Goal: Task Accomplishment & Management: Manage account settings

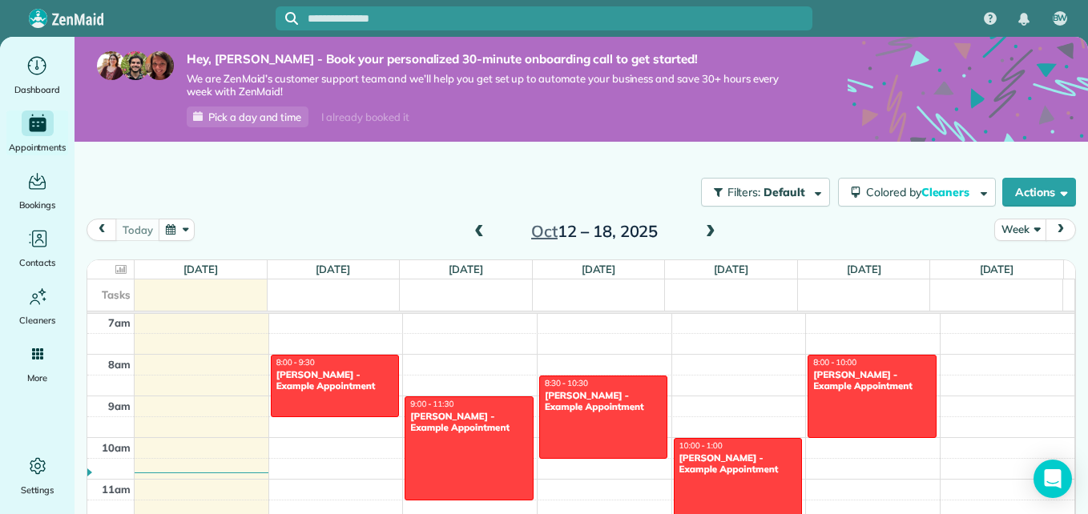
click at [703, 228] on span at bounding box center [711, 232] width 18 height 14
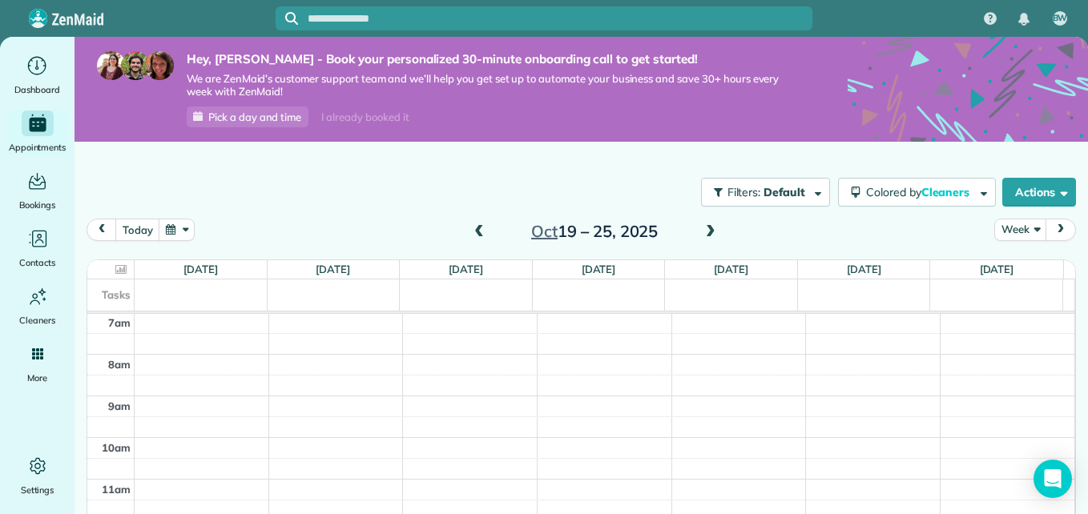
click at [703, 228] on span at bounding box center [711, 232] width 18 height 14
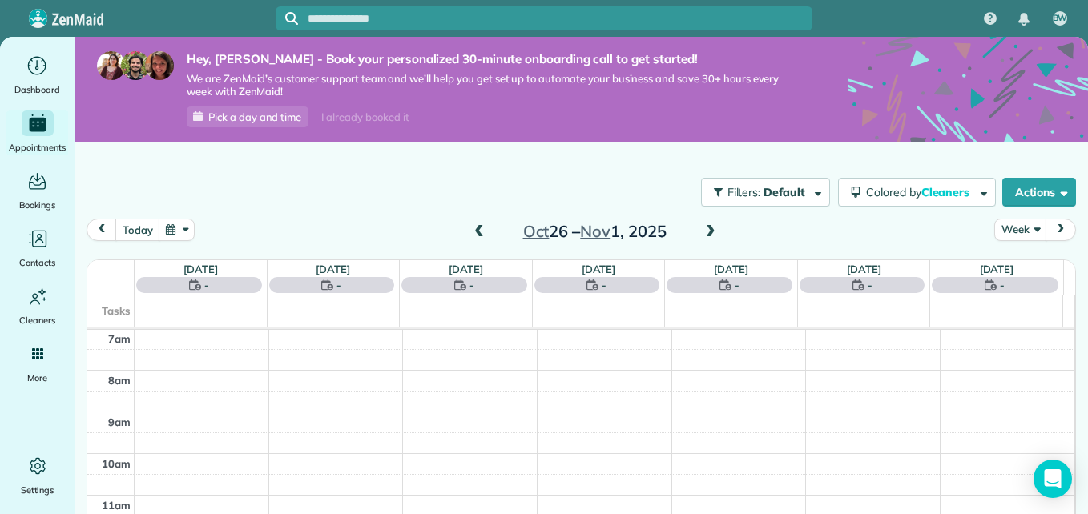
click at [703, 228] on span at bounding box center [711, 232] width 18 height 14
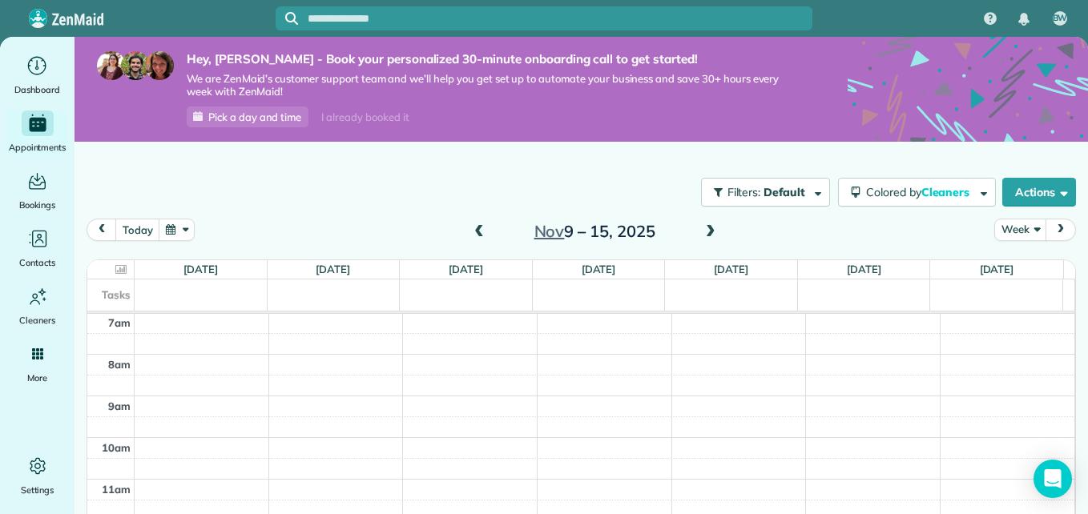
click at [703, 228] on span at bounding box center [711, 232] width 18 height 14
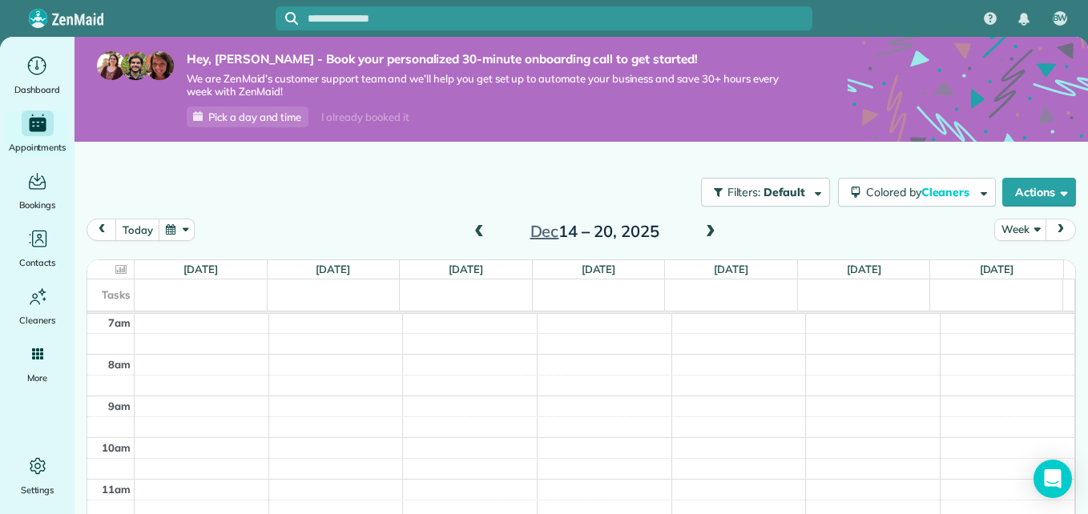
click at [703, 228] on span at bounding box center [711, 232] width 18 height 14
click at [474, 233] on span at bounding box center [479, 232] width 18 height 14
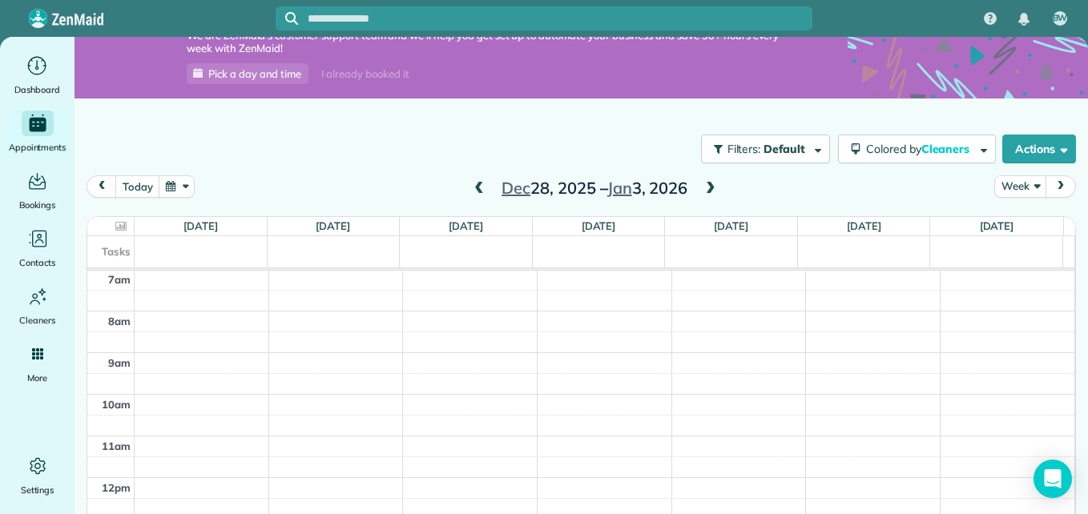
click at [703, 189] on span at bounding box center [711, 189] width 18 height 14
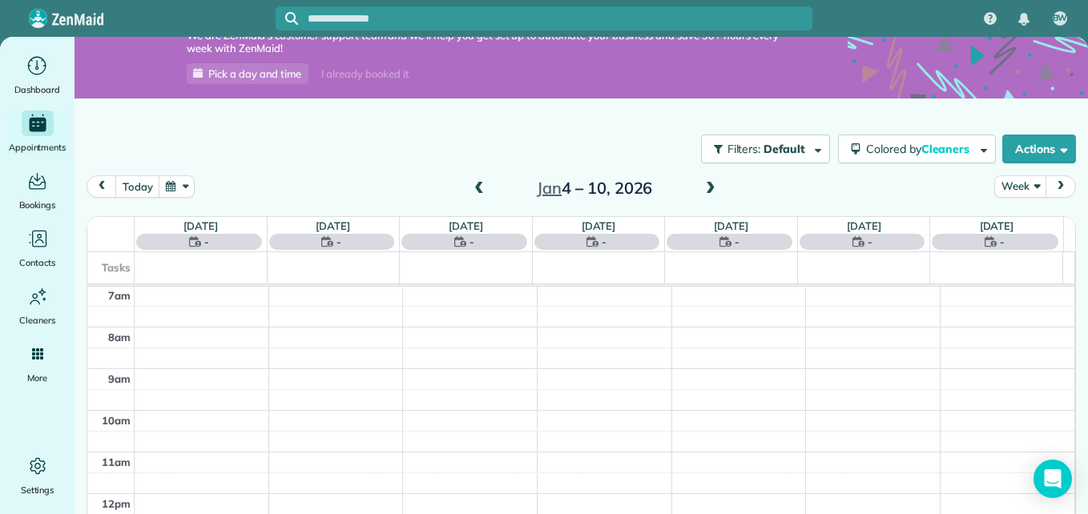
scroll to position [26, 0]
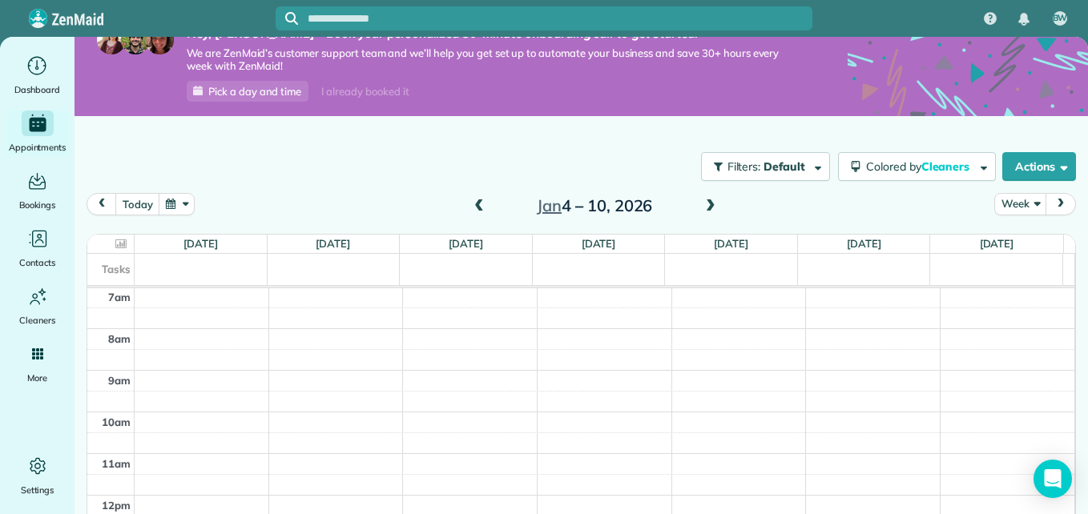
click at [476, 202] on span at bounding box center [479, 206] width 18 height 14
click at [702, 207] on span at bounding box center [711, 206] width 18 height 14
click at [309, 304] on div "12am 1am 2am 3am 4am 5am 6am 7am 8am 9am 10am 11am 12pm 1pm 2pm 3pm 4pm 5pm 6pm…" at bounding box center [580, 243] width 987 height 999
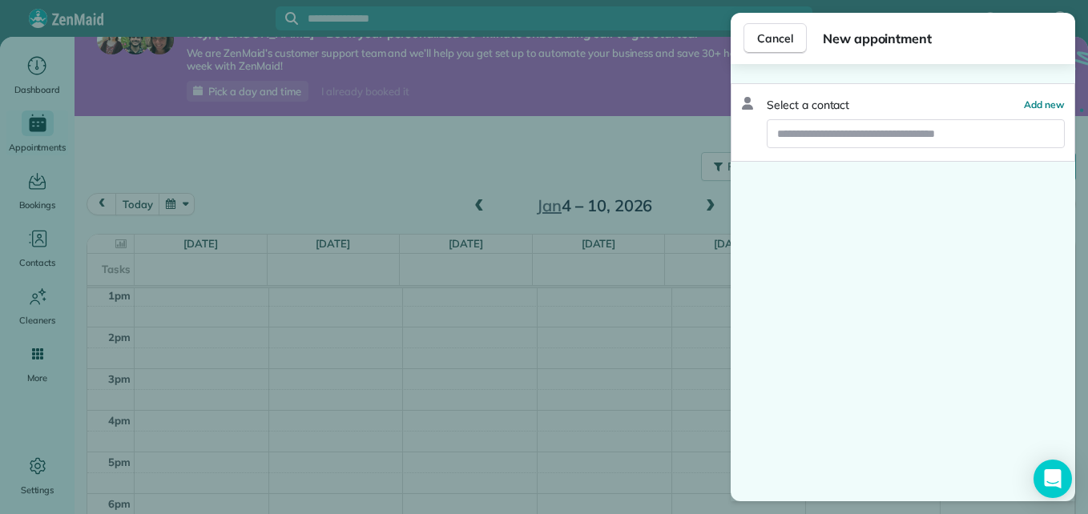
click at [316, 301] on div "Cancel New appointment Select a contact Add new" at bounding box center [544, 257] width 1088 height 514
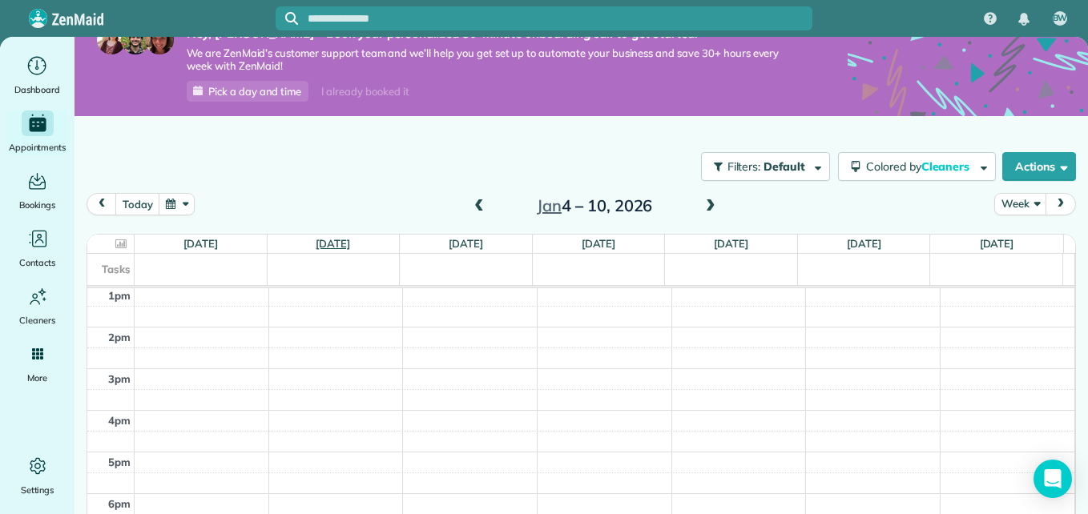
click at [328, 238] on link "Mon 1/5" at bounding box center [333, 243] width 34 height 13
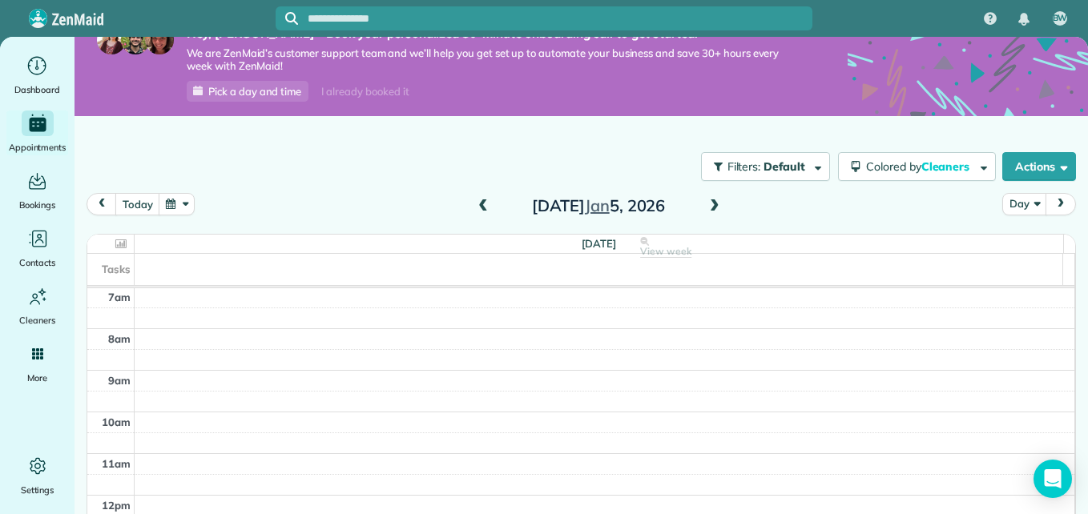
scroll to position [544, 0]
click at [122, 245] on icon at bounding box center [120, 244] width 11 height 10
click at [107, 300] on td "1pm" at bounding box center [110, 296] width 47 height 21
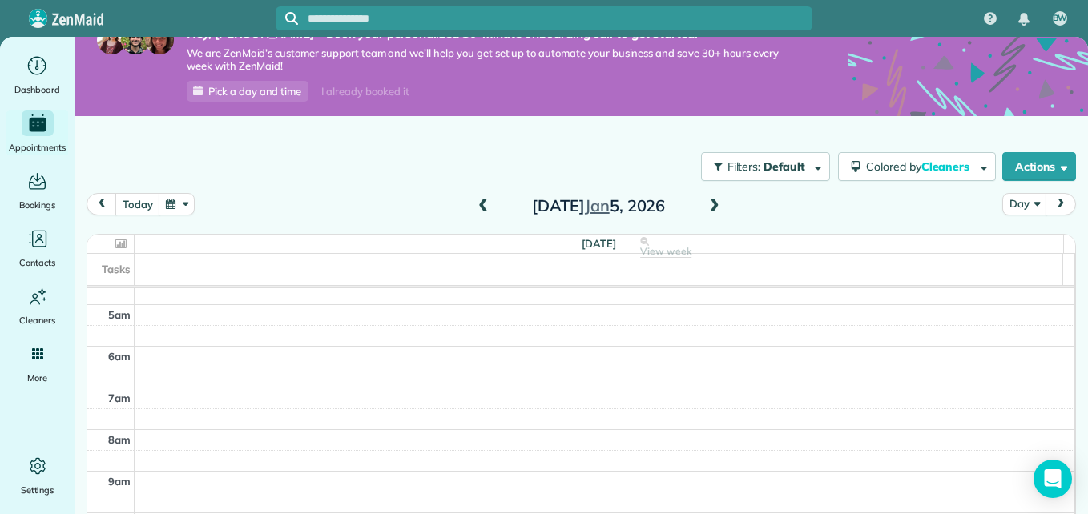
click at [121, 483] on span "9am" at bounding box center [119, 481] width 22 height 13
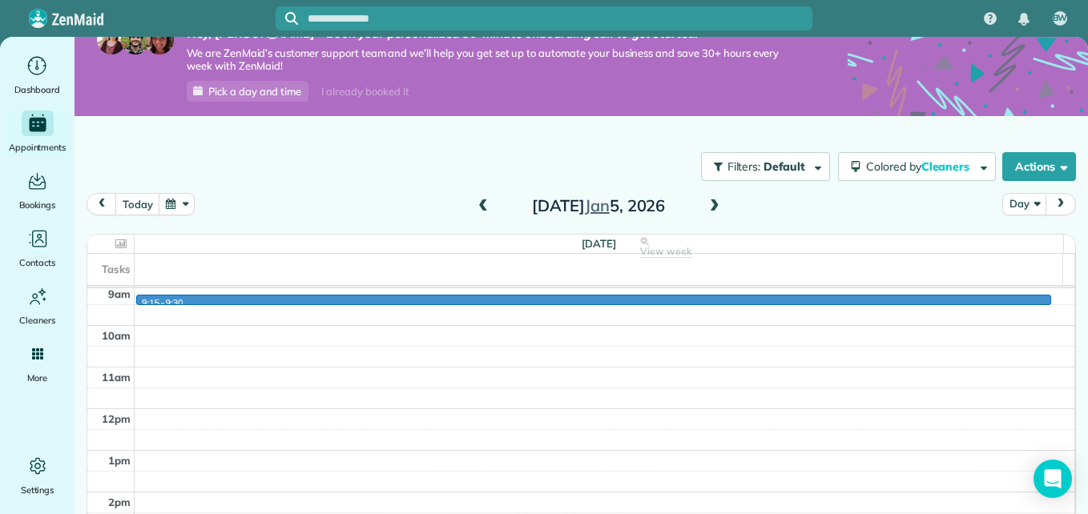
click at [151, 297] on div "12am 1am 2am 3am 4am 5am 6am 7am 8am 9am 10am 11am 12pm 1pm 2pm 3pm 4pm 5pm 6pm…" at bounding box center [580, 408] width 987 height 999
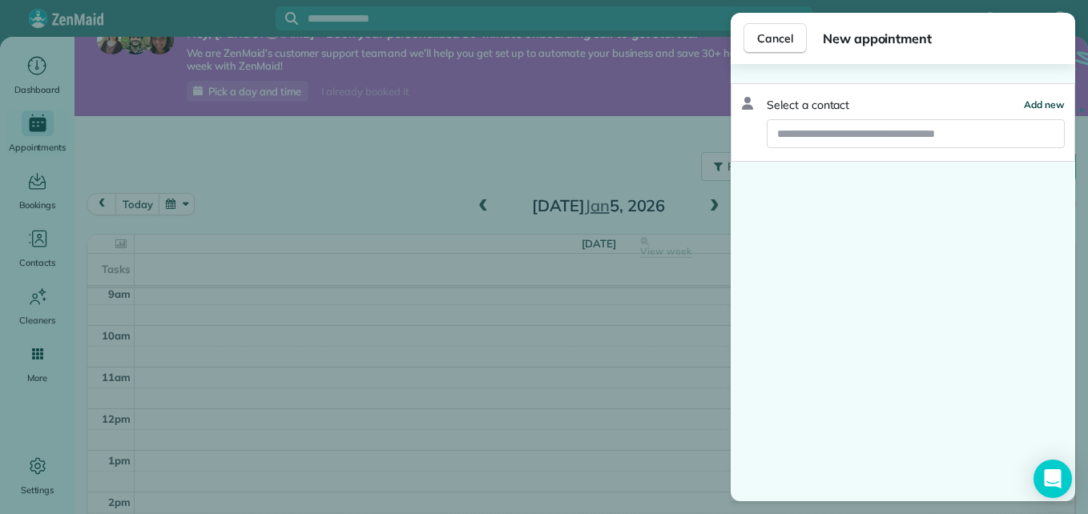
click at [1046, 99] on span "Add new" at bounding box center [1044, 105] width 41 height 12
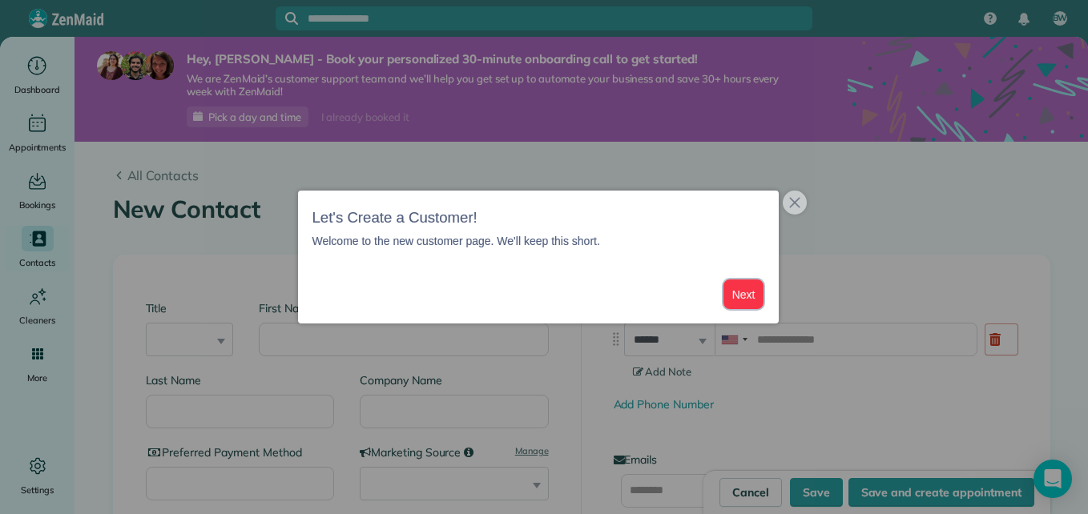
click at [739, 292] on button "Next" at bounding box center [743, 295] width 41 height 30
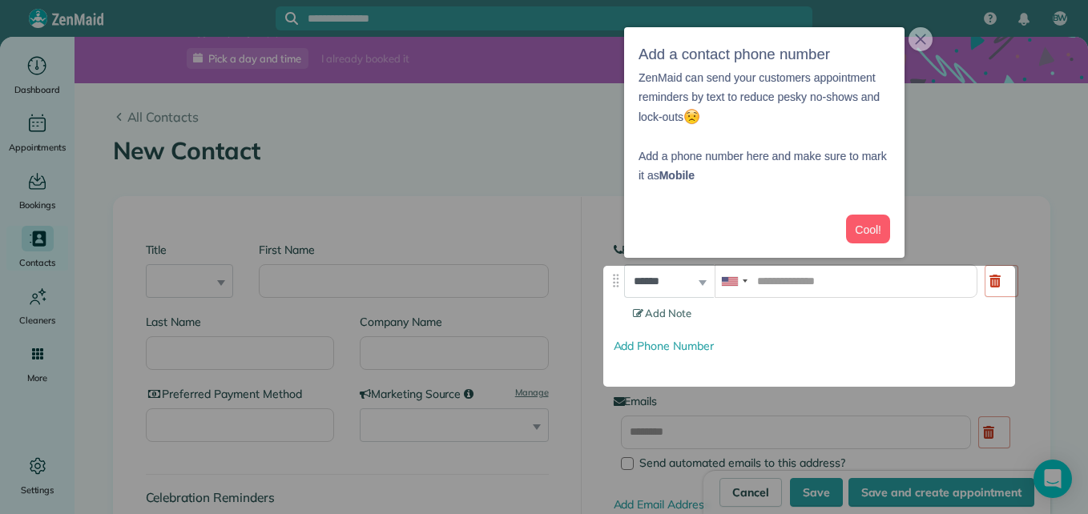
scroll to position [63, 0]
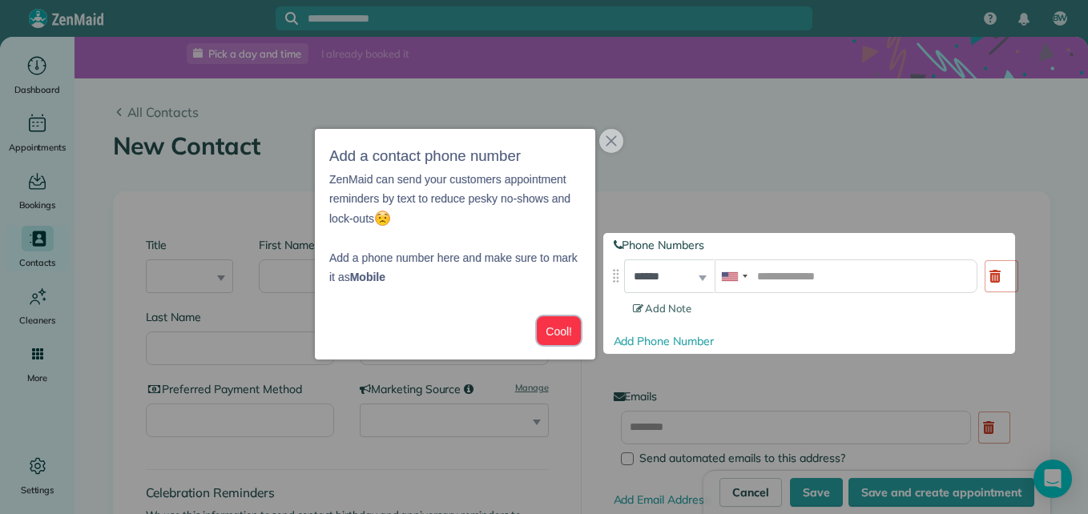
click at [557, 339] on button "Cool!" at bounding box center [559, 331] width 44 height 30
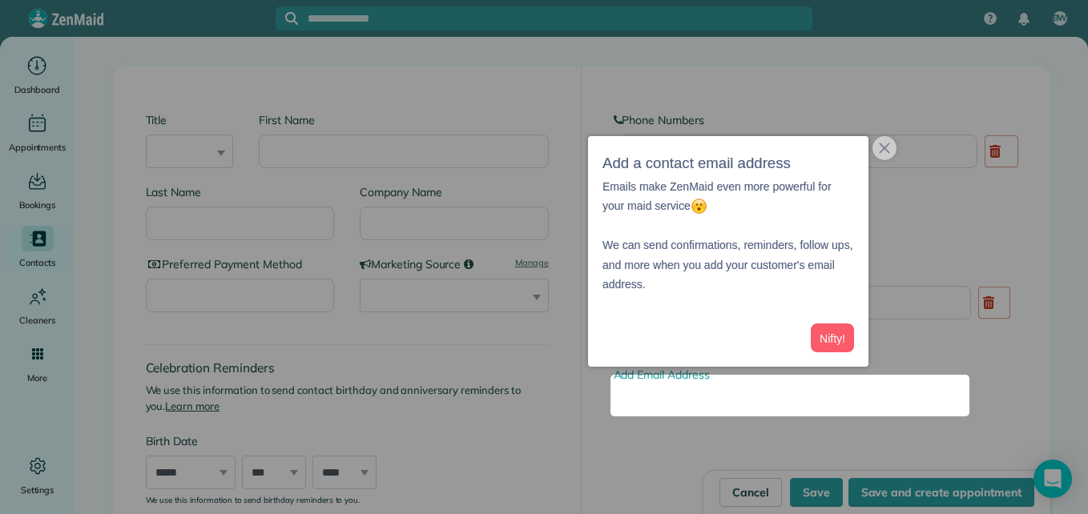
scroll to position [197, 0]
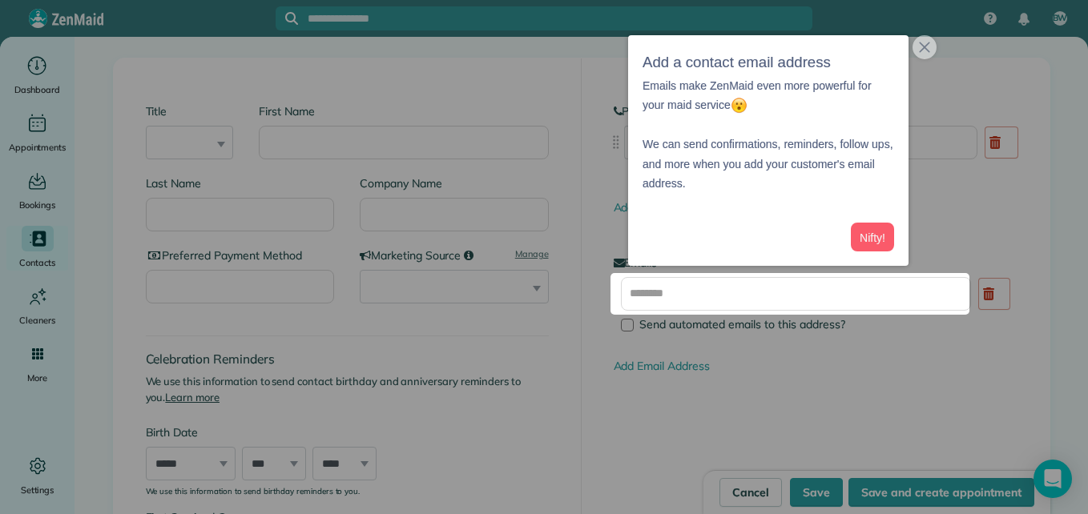
click at [387, 141] on div at bounding box center [544, 136] width 1088 height 273
click at [606, 116] on div at bounding box center [544, 136] width 1088 height 273
click at [924, 48] on icon "close," at bounding box center [924, 47] width 10 height 10
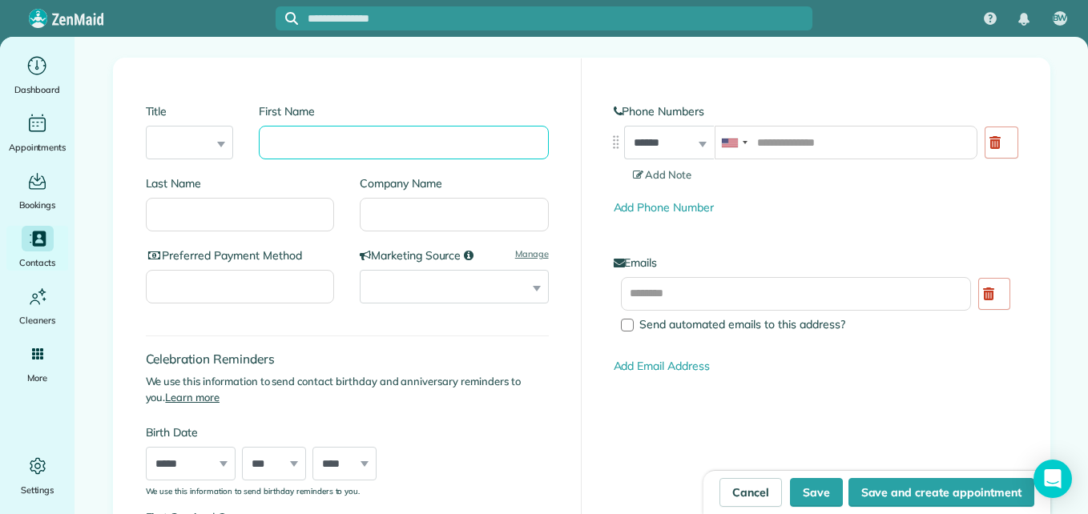
click at [320, 153] on input "First Name" at bounding box center [403, 143] width 289 height 34
click at [215, 143] on div "Title *** **** *** ***" at bounding box center [190, 131] width 88 height 56
click at [211, 147] on div "Title *** **** *** ***" at bounding box center [190, 131] width 88 height 56
click at [214, 140] on select "*** **** *** ***" at bounding box center [190, 143] width 88 height 34
click at [282, 136] on input "First Name" at bounding box center [403, 143] width 289 height 34
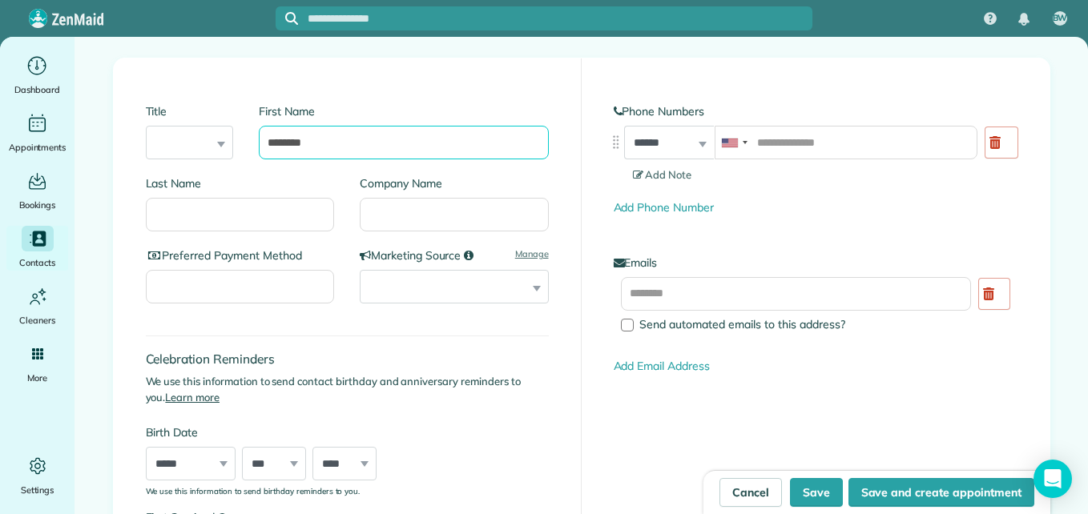
type input "********"
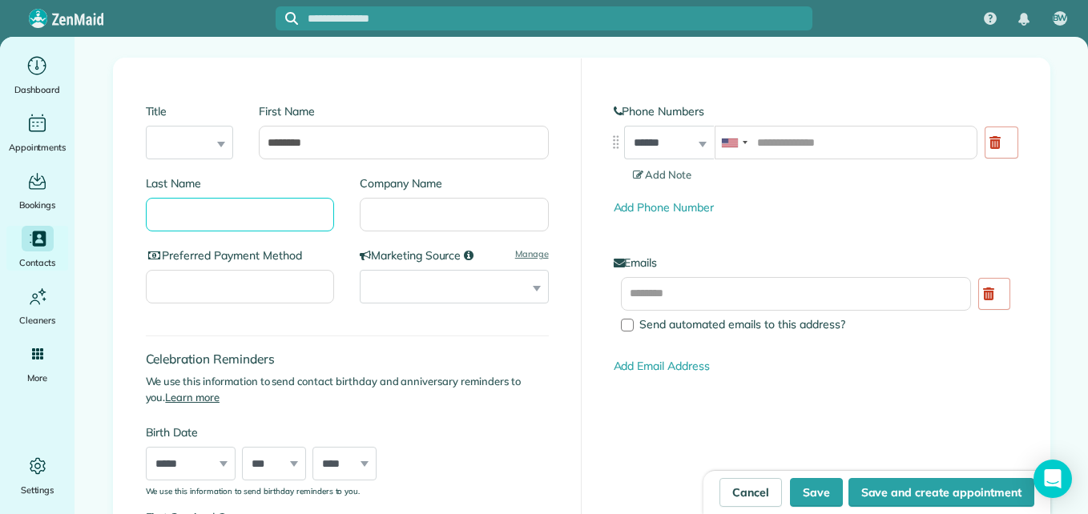
click at [219, 213] on input "Last Name" at bounding box center [240, 215] width 189 height 34
type input "*****"
click at [931, 143] on input "tel" at bounding box center [846, 143] width 263 height 34
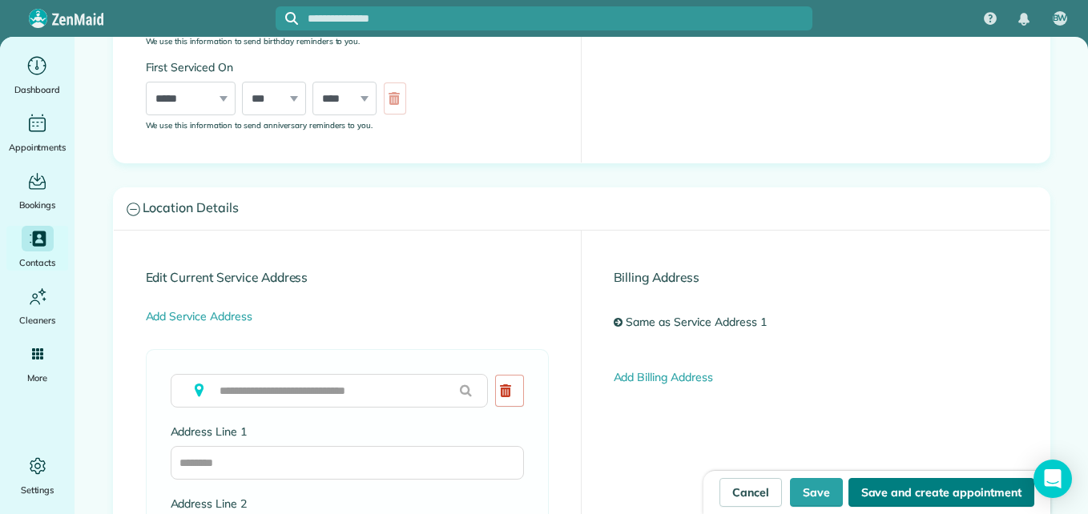
click at [891, 484] on button "Save and create appointment" at bounding box center [941, 492] width 186 height 29
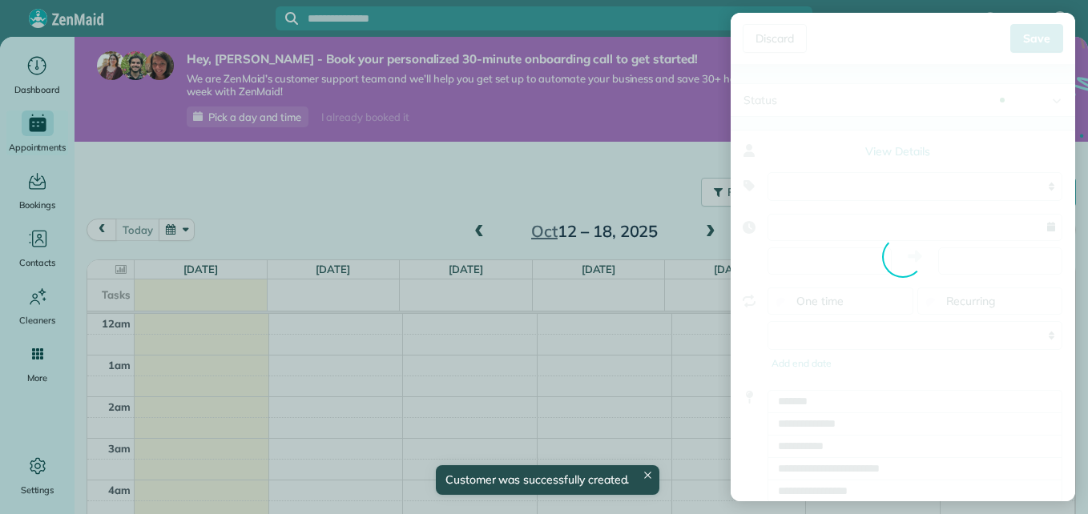
type input "**********"
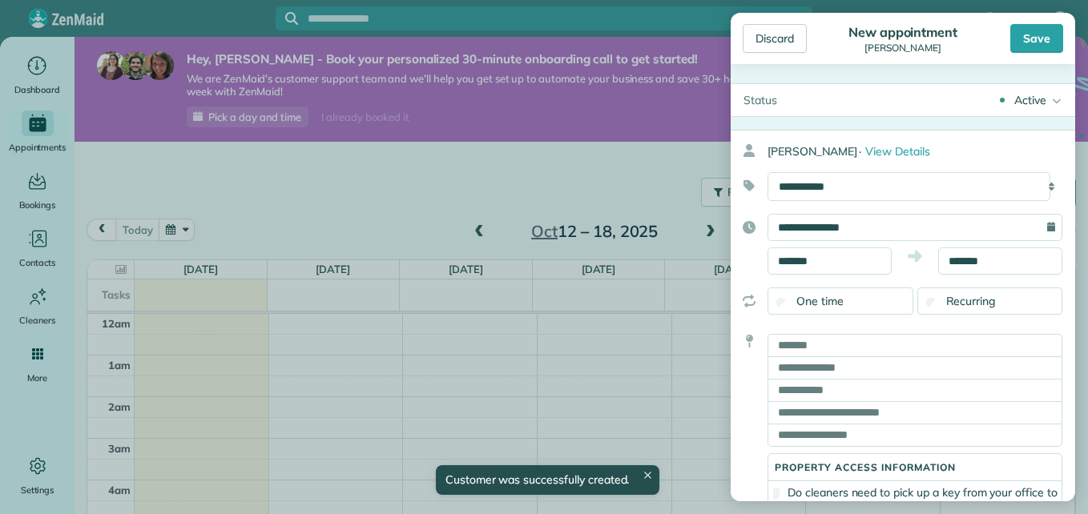
scroll to position [292, 0]
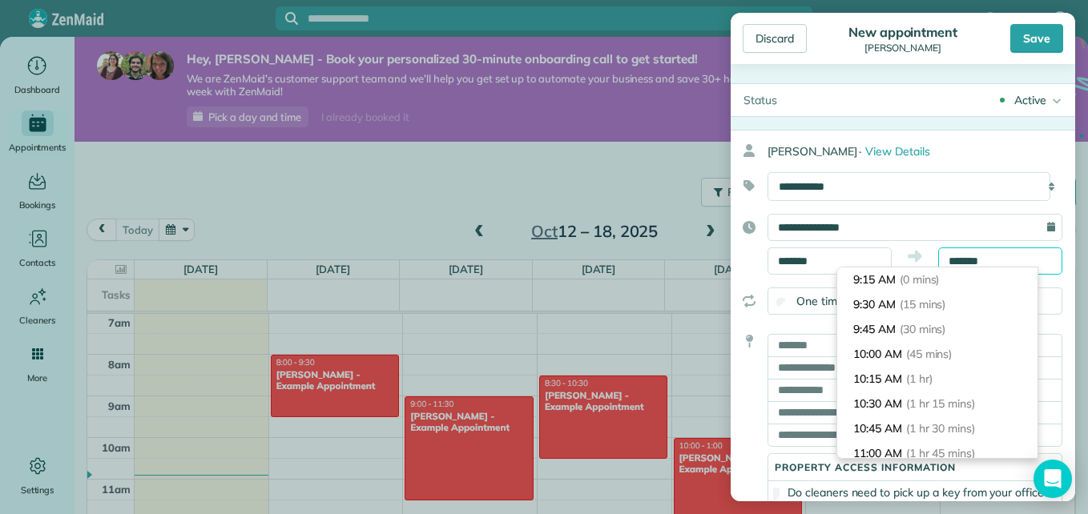
click at [989, 260] on input "*******" at bounding box center [1000, 261] width 124 height 27
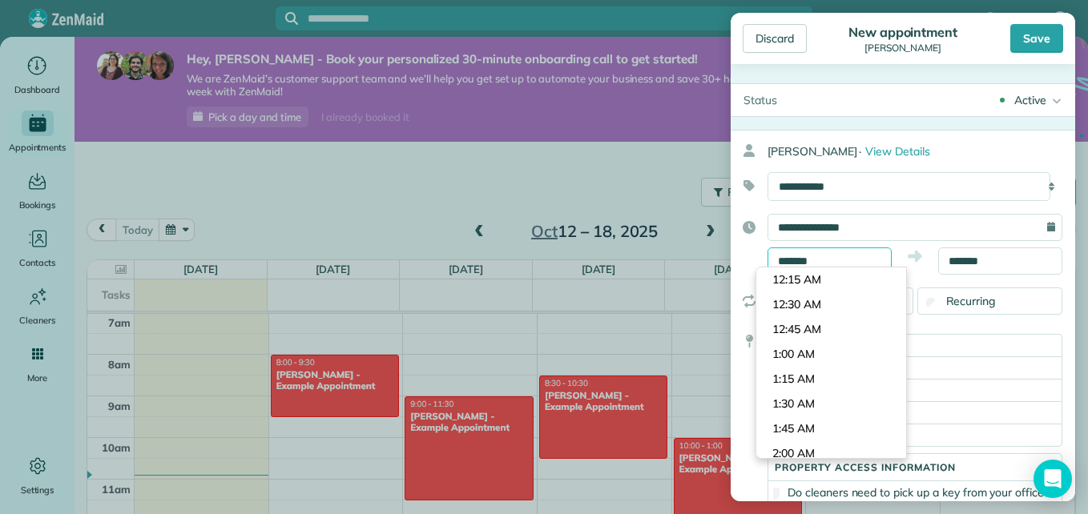
scroll to position [869, 0]
click at [829, 256] on input "*******" at bounding box center [829, 261] width 124 height 27
type input "*******"
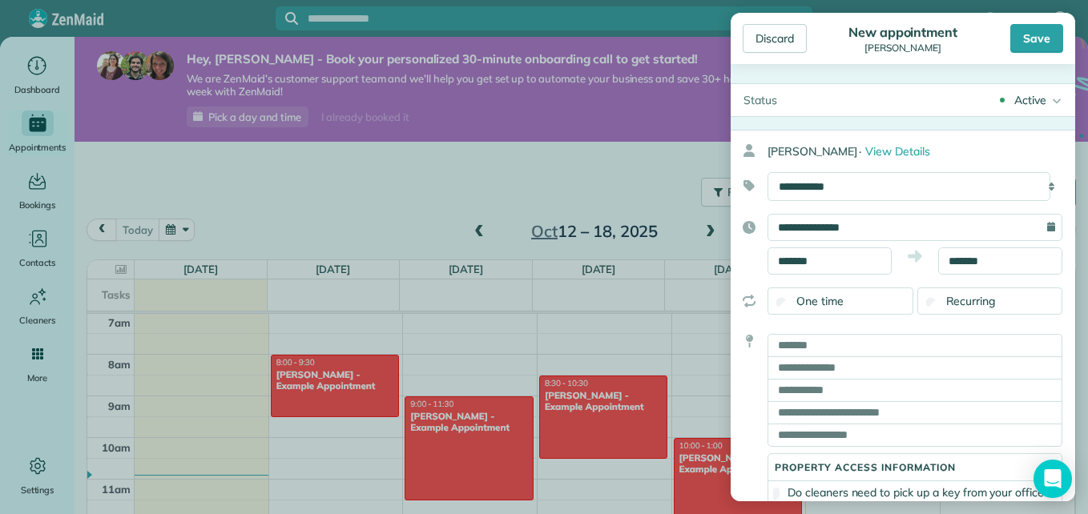
click at [803, 285] on body "BW Dashboard Appointments Bookings Contacts Cleaners Invoices Payroll Reports H…" at bounding box center [544, 257] width 1088 height 514
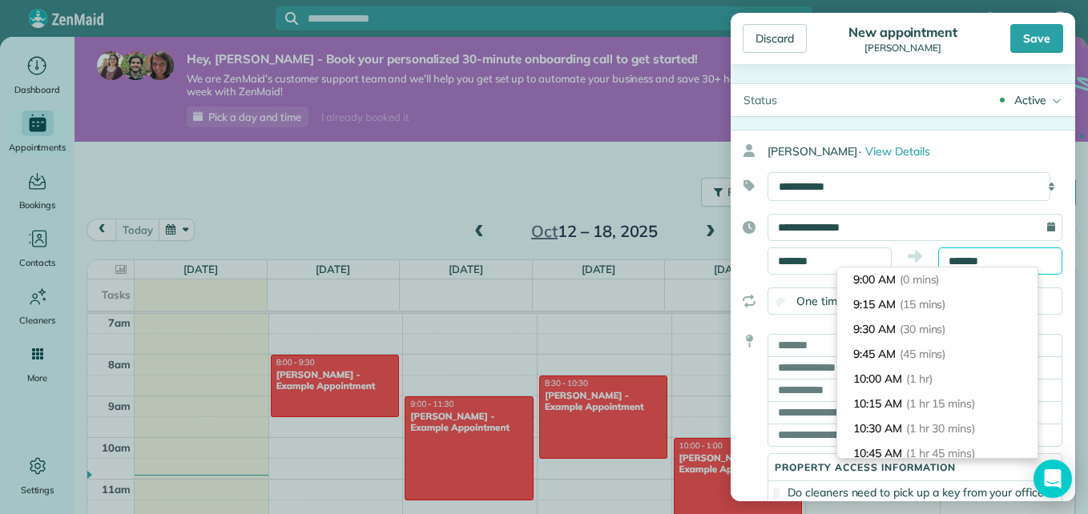
click at [952, 256] on input "*******" at bounding box center [1000, 261] width 124 height 27
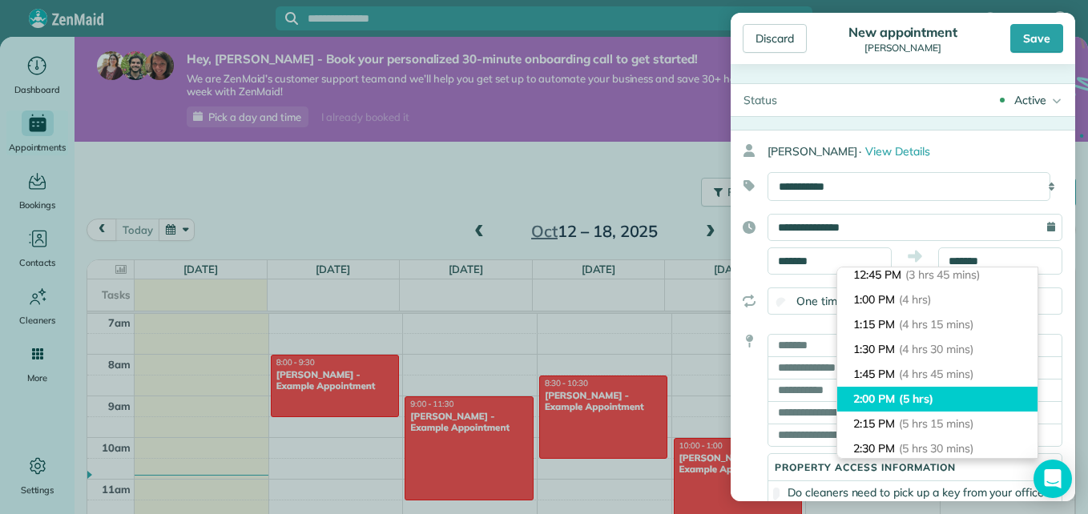
type input "*******"
click at [882, 392] on li "2:00 PM (5 hrs)" at bounding box center [937, 399] width 200 height 25
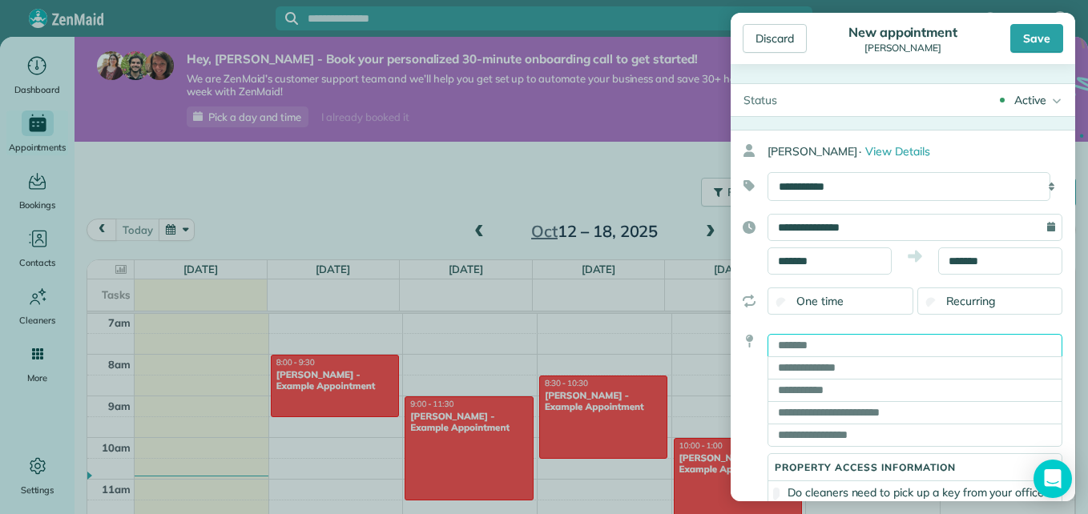
click at [888, 344] on input "text" at bounding box center [914, 345] width 295 height 22
type input "**********"
type input "********"
type input "**"
type input "*****"
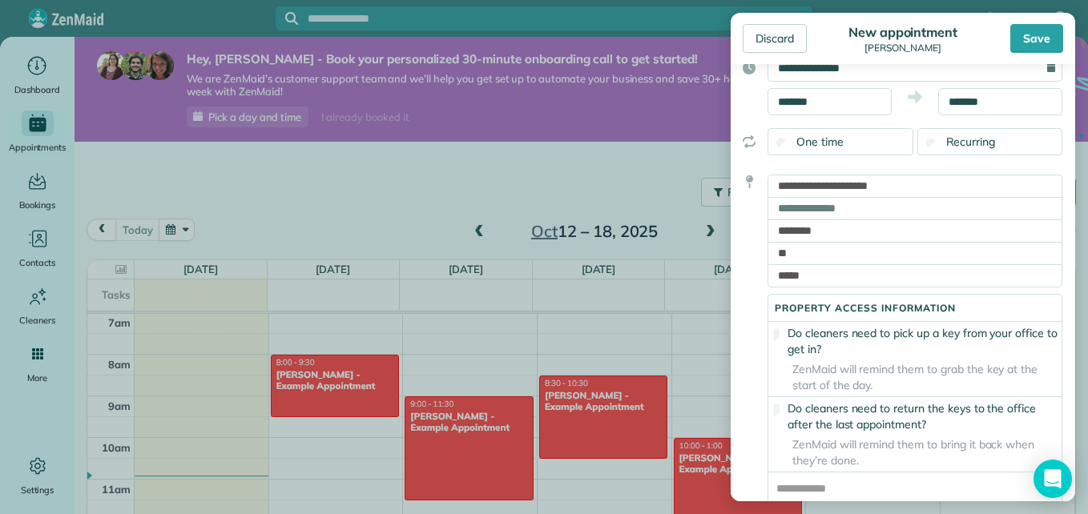
scroll to position [159, 0]
click at [1072, 492] on body "BW Dashboard Appointments Bookings Contacts Cleaners Invoices Payroll Reports H…" at bounding box center [544, 257] width 1088 height 514
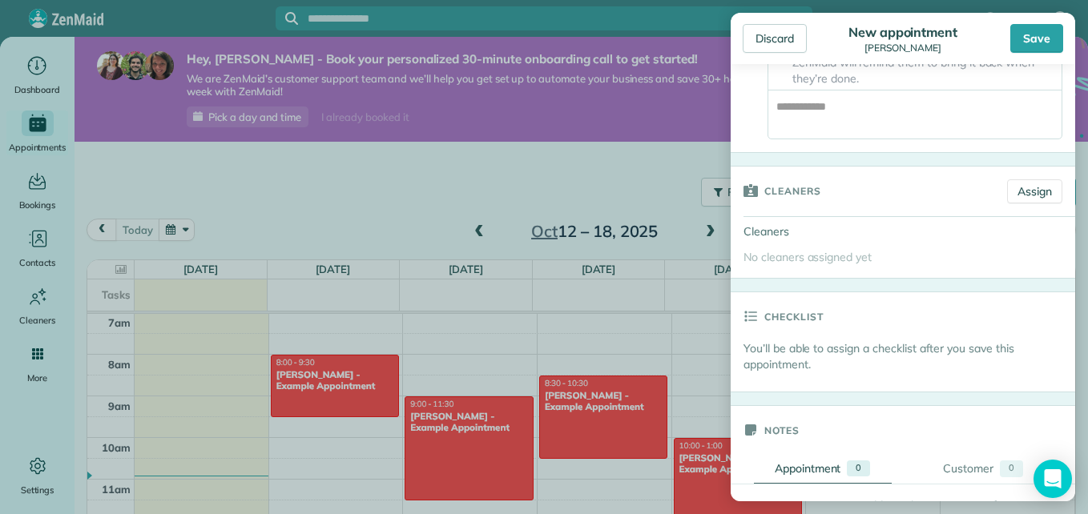
click at [1075, 71] on aside "Discard New appointment marjorie smith Save Status Active Active Estimate Stand…" at bounding box center [903, 257] width 370 height 514
click at [868, 258] on div "No cleaners assigned yet" at bounding box center [903, 262] width 344 height 32
click at [1018, 203] on link "Assign" at bounding box center [1034, 191] width 55 height 24
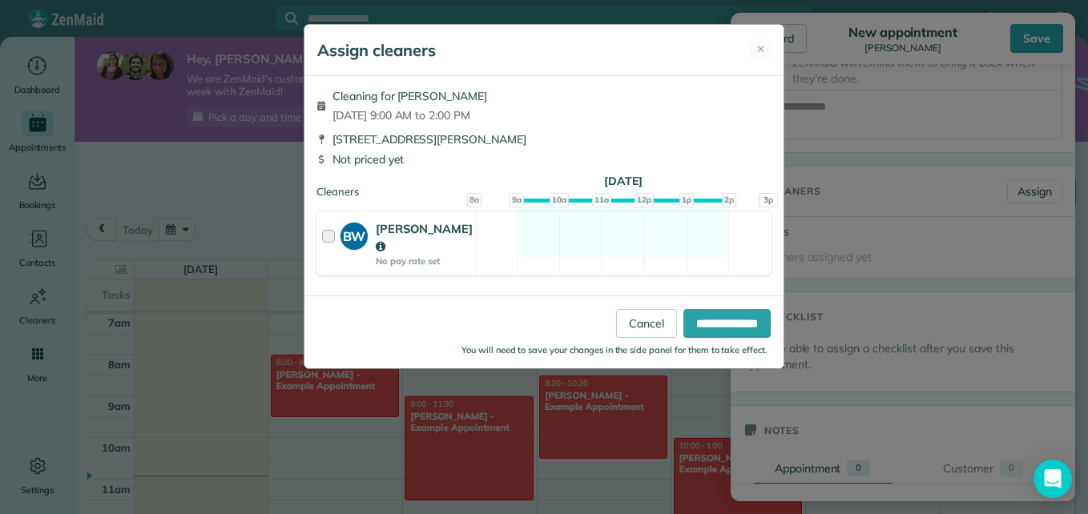
click at [326, 235] on div at bounding box center [331, 243] width 18 height 46
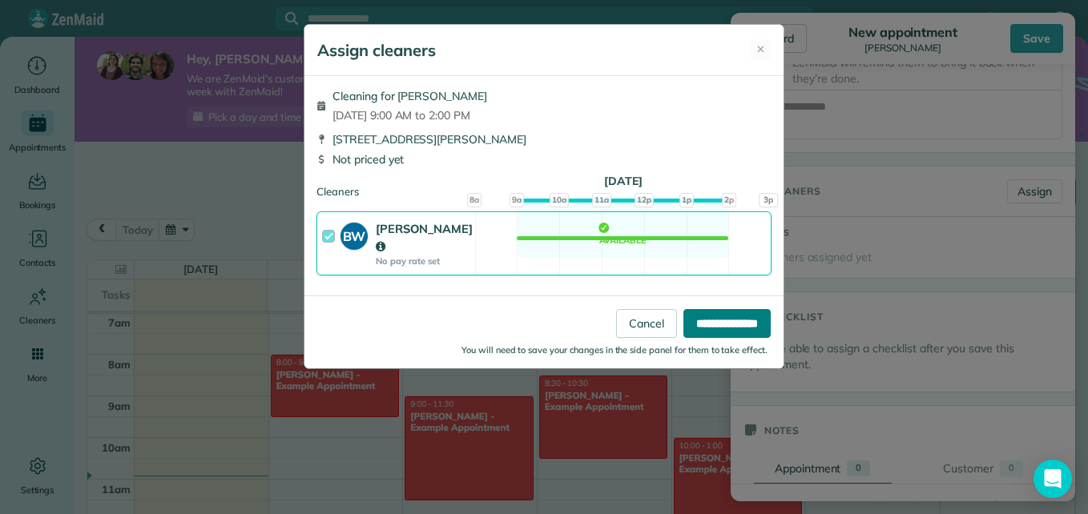
click at [747, 319] on input "**********" at bounding box center [726, 323] width 87 height 29
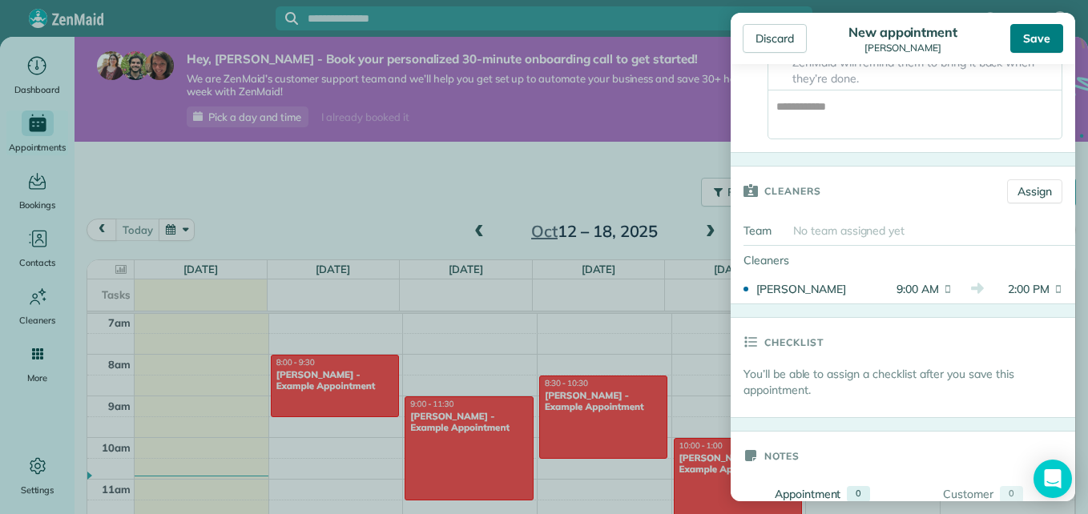
click at [1054, 44] on div "Save" at bounding box center [1036, 38] width 53 height 29
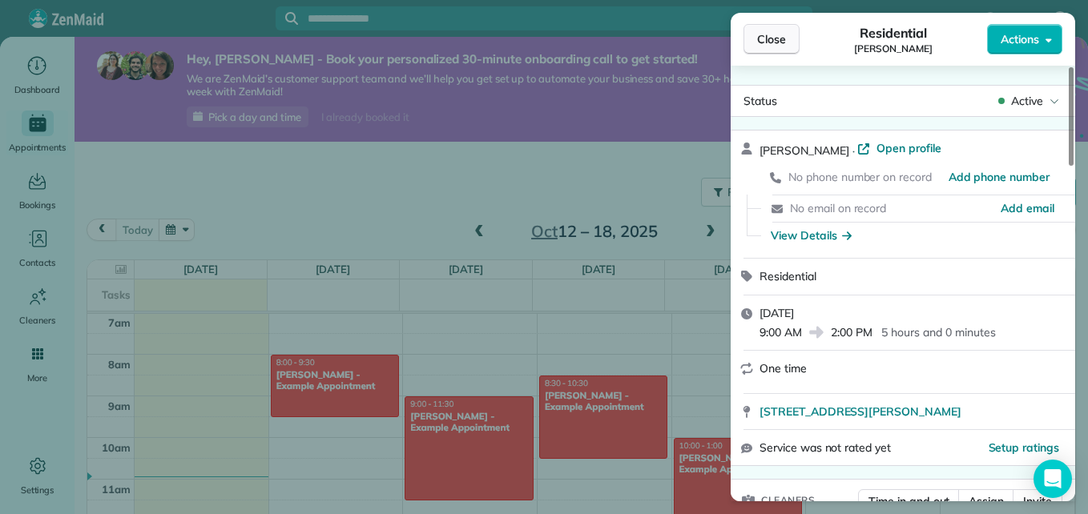
click at [767, 33] on span "Close" at bounding box center [771, 39] width 29 height 16
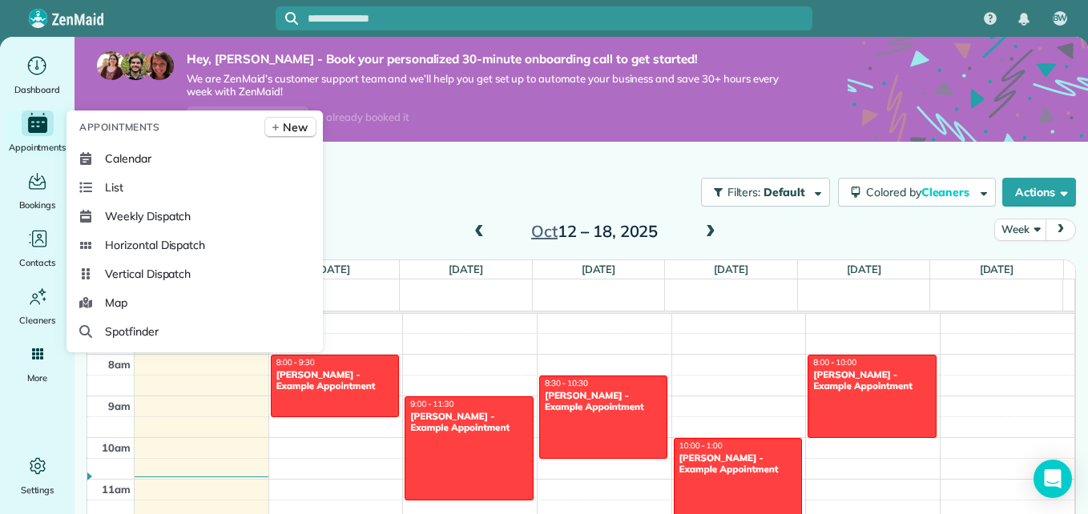
click at [45, 126] on icon "Main" at bounding box center [37, 125] width 19 height 16
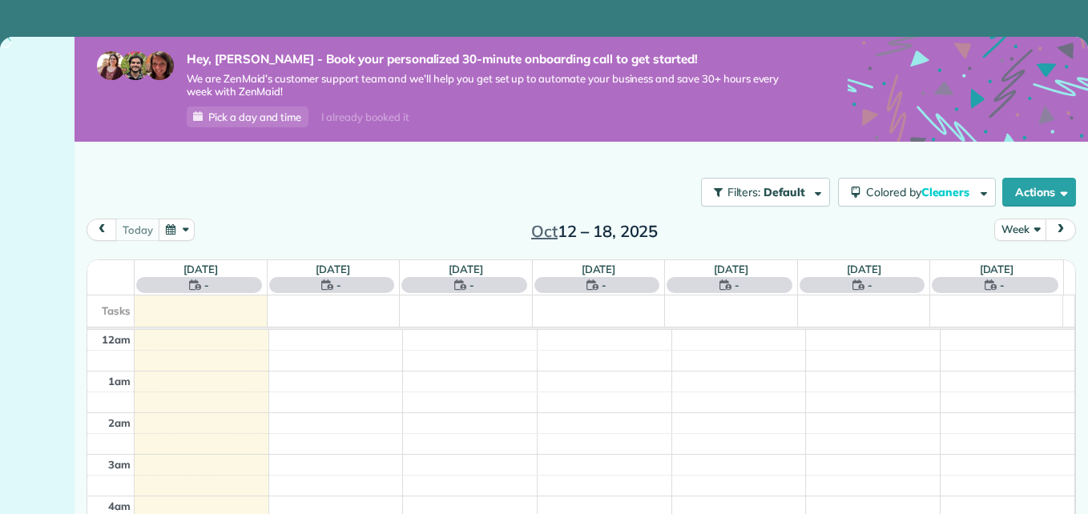
scroll to position [292, 0]
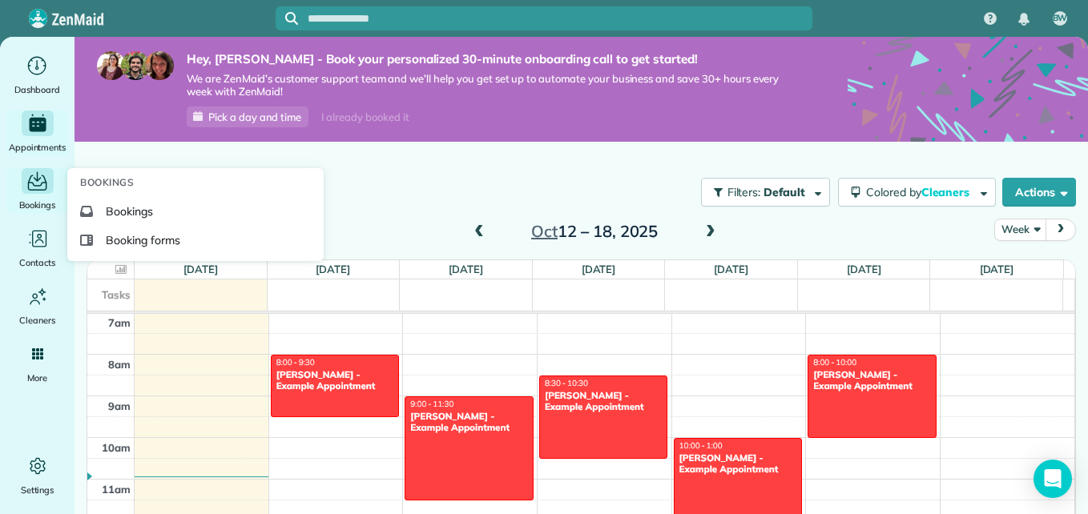
click at [35, 194] on div "Bookings" at bounding box center [38, 190] width 64 height 45
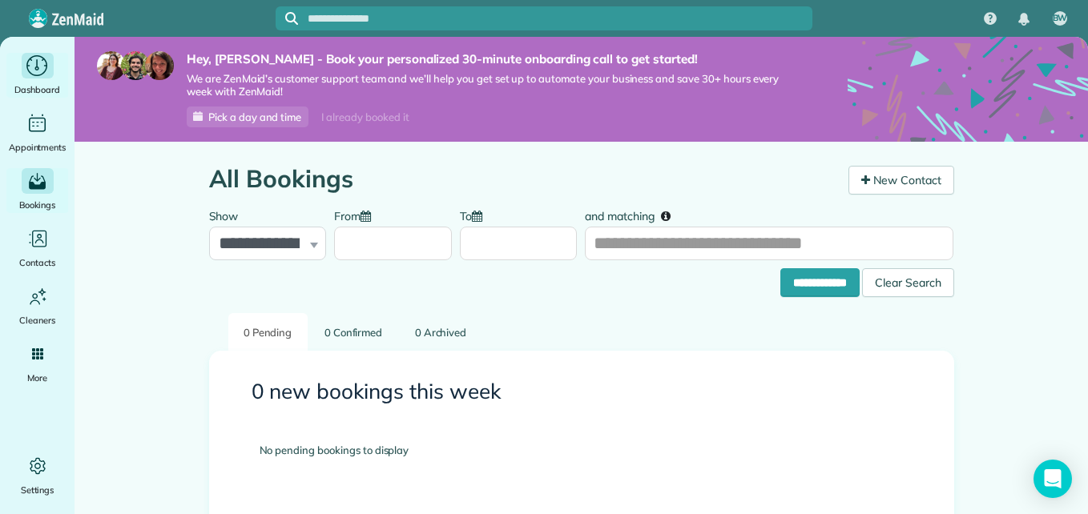
click at [42, 70] on icon "Main" at bounding box center [37, 66] width 25 height 24
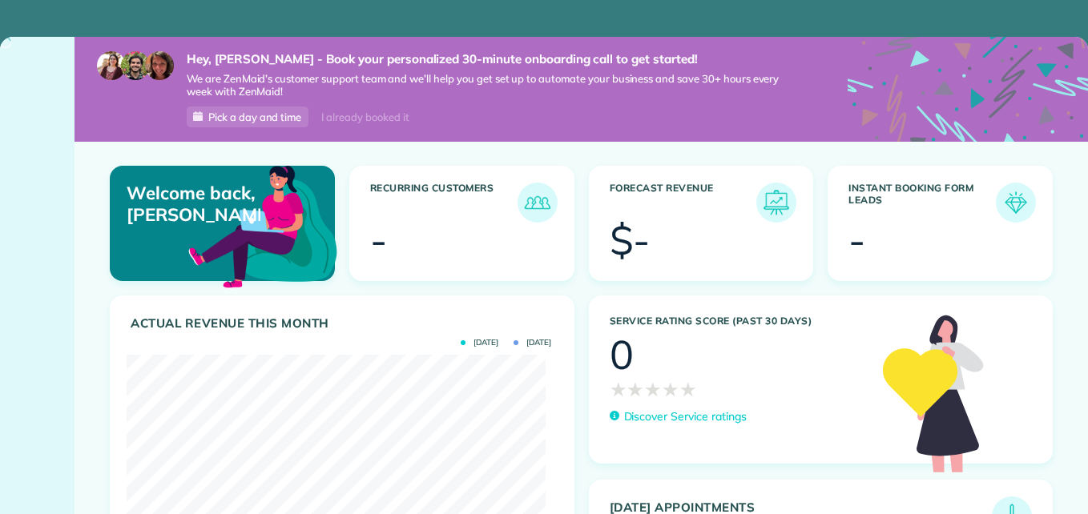
scroll to position [186, 418]
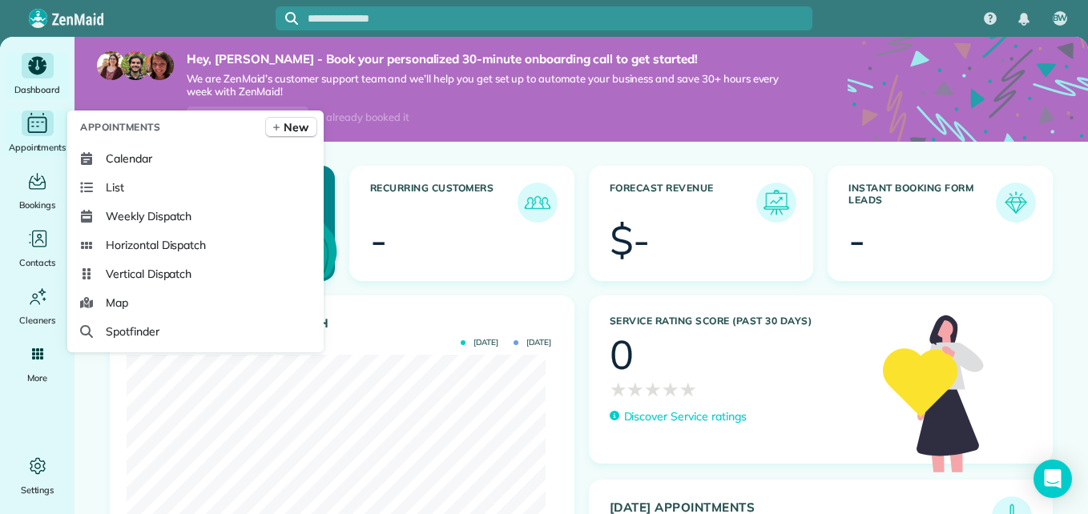
click at [44, 146] on span "Appointments" at bounding box center [38, 147] width 58 height 16
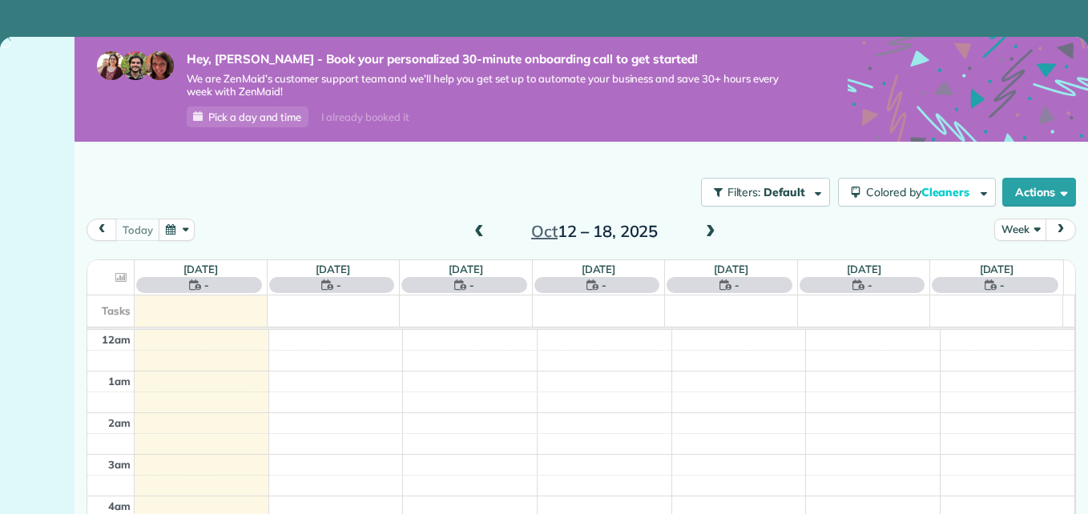
scroll to position [292, 0]
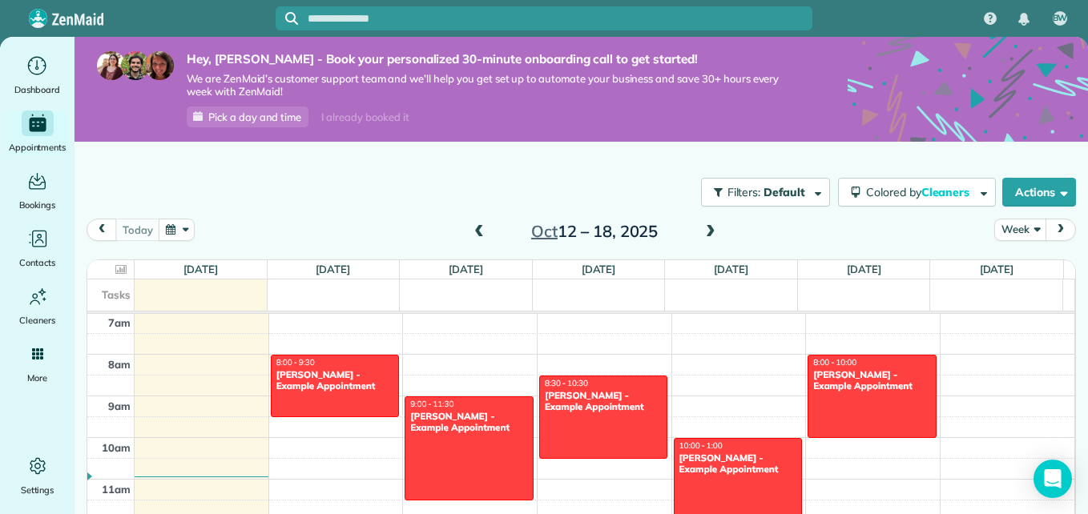
click at [702, 235] on span at bounding box center [711, 232] width 18 height 14
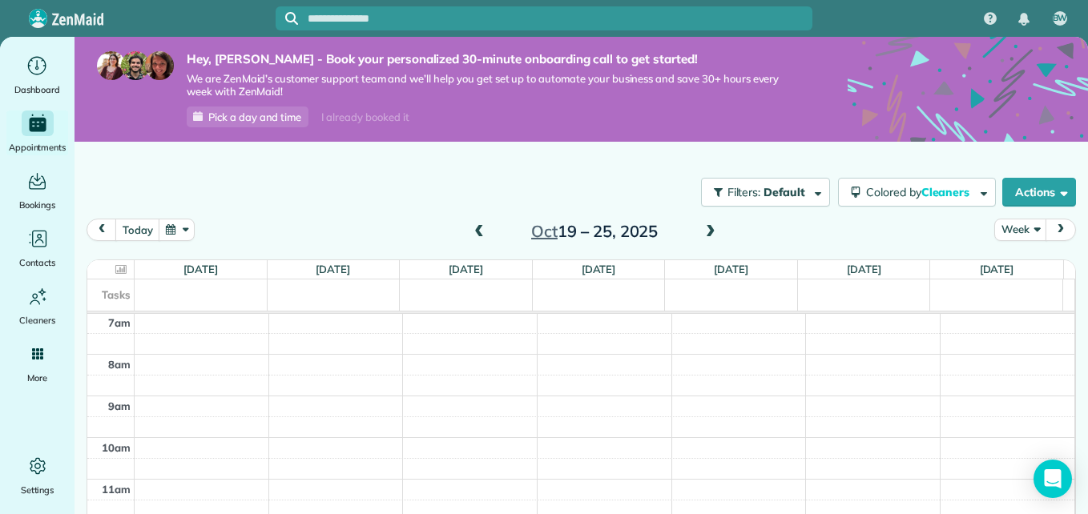
click at [702, 235] on span at bounding box center [711, 232] width 18 height 14
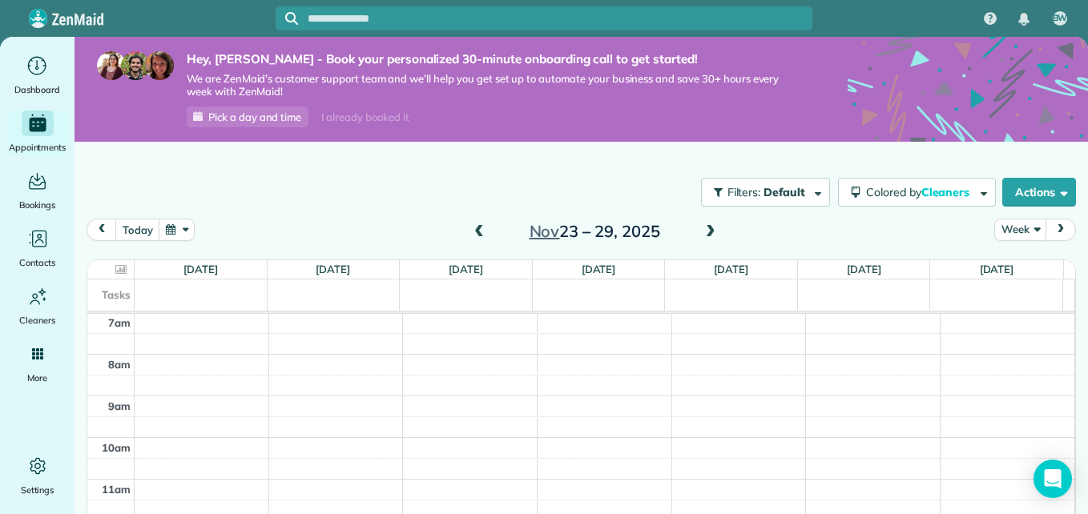
click at [702, 235] on span at bounding box center [711, 232] width 18 height 14
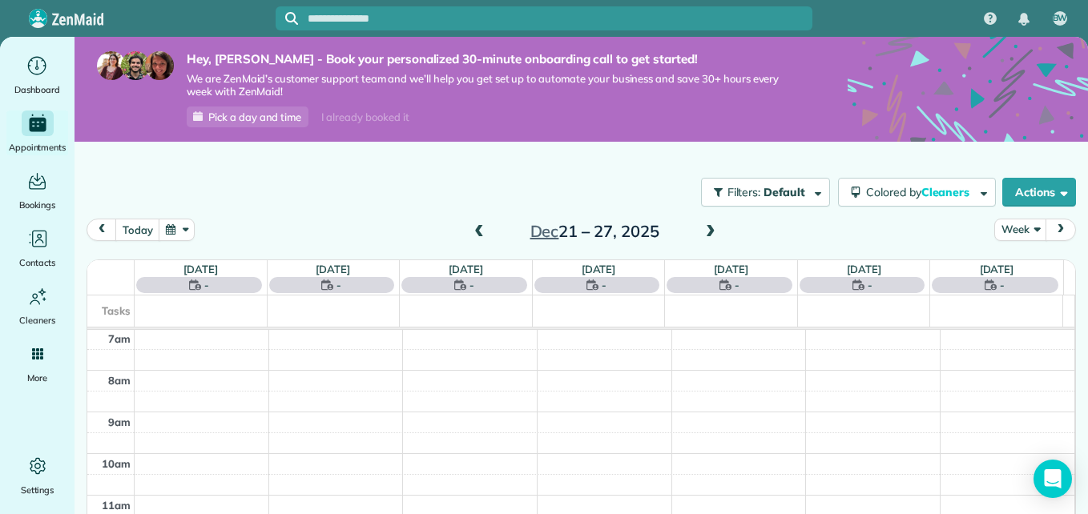
click at [702, 235] on span at bounding box center [711, 232] width 18 height 14
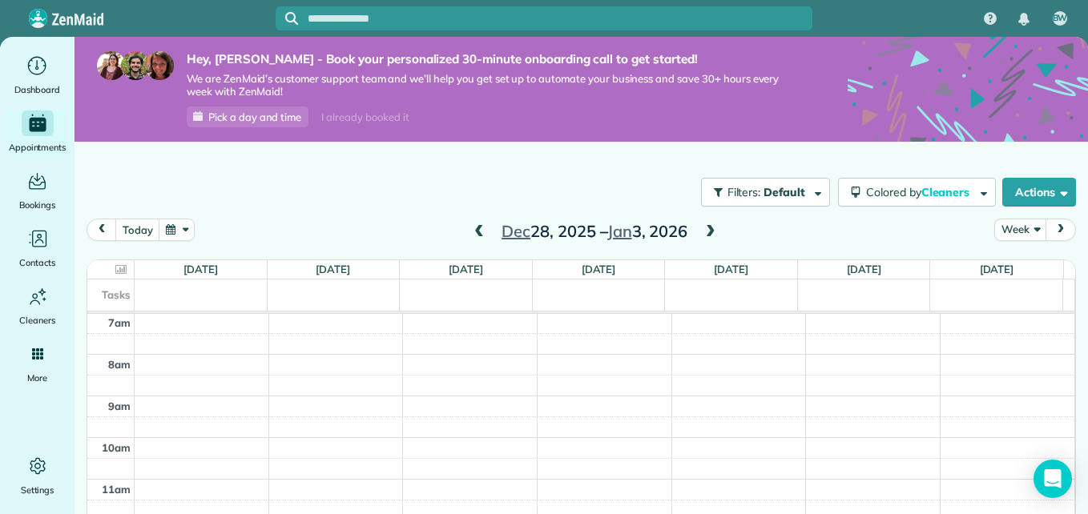
click at [702, 235] on span at bounding box center [711, 232] width 18 height 14
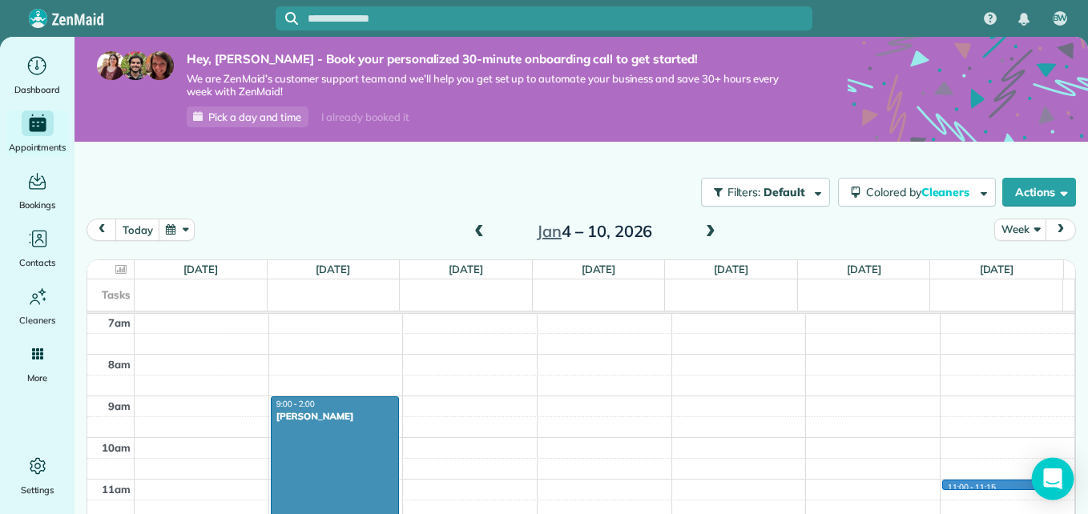
click at [1025, 487] on div "12am 1am 2am 3am 4am 5am 6am 7am 8am 9am 10am 11am 12pm 1pm 2pm 3pm 4pm 5pm 6pm…" at bounding box center [580, 521] width 987 height 999
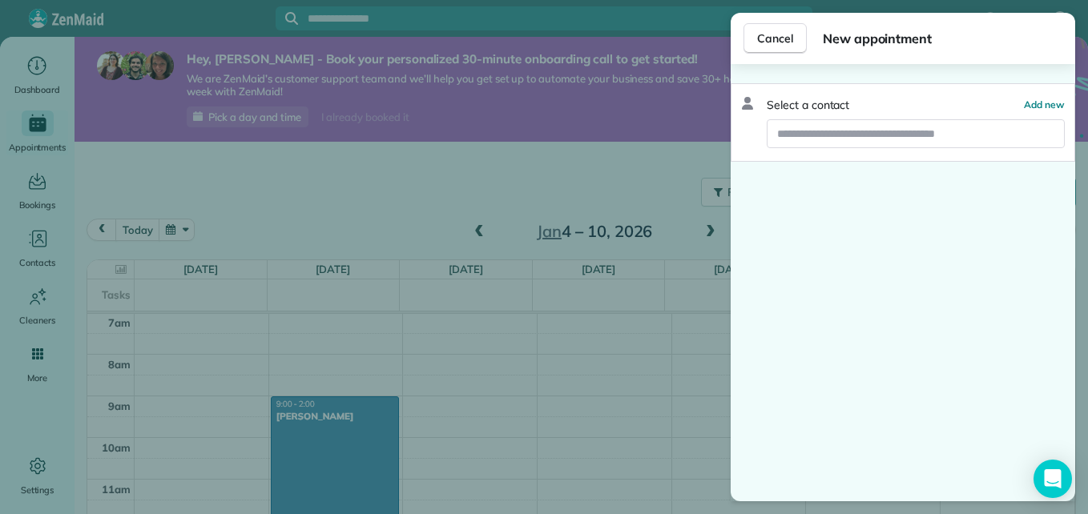
click at [654, 457] on div "Cancel New appointment Select a contact Add new" at bounding box center [544, 257] width 1088 height 514
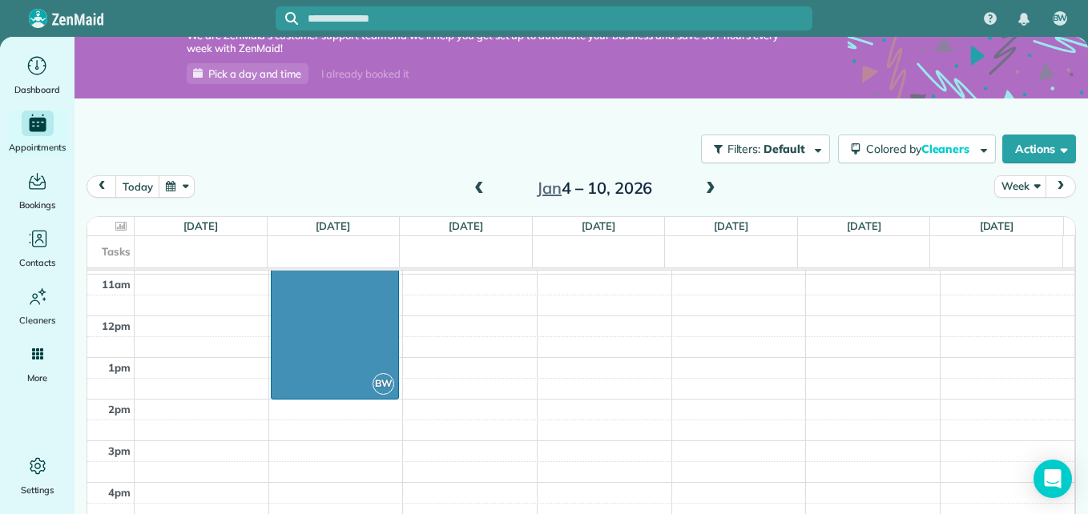
scroll to position [448, 0]
click at [292, 372] on div at bounding box center [335, 302] width 127 height 207
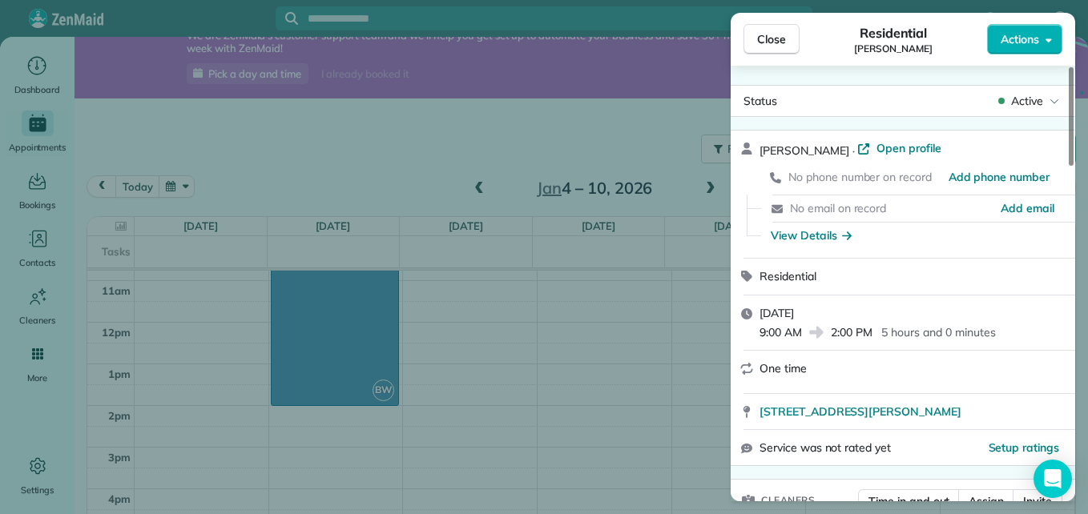
click at [775, 368] on span "One time" at bounding box center [782, 368] width 47 height 14
click at [743, 371] on icon at bounding box center [746, 368] width 13 height 13
click at [1069, 457] on div "Service was not rated yet Setup ratings" at bounding box center [903, 448] width 344 height 36
click at [1074, 454] on div "Service was not rated yet Setup ratings" at bounding box center [903, 448] width 344 height 36
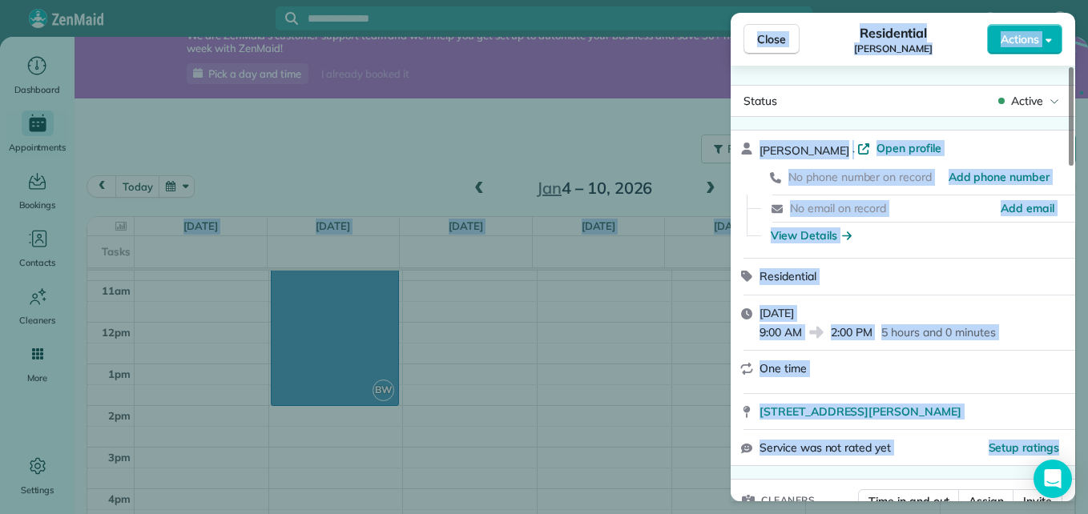
drag, startPoint x: 1074, startPoint y: 454, endPoint x: 1089, endPoint y: 275, distance: 180.0
click at [1087, 275] on html "BW Dashboard Appointments Bookings Contacts Cleaners Invoices Payroll Reports H…" at bounding box center [544, 257] width 1088 height 514
drag, startPoint x: 1087, startPoint y: 275, endPoint x: 960, endPoint y: 241, distance: 131.7
click at [960, 241] on div "View Details" at bounding box center [912, 235] width 296 height 17
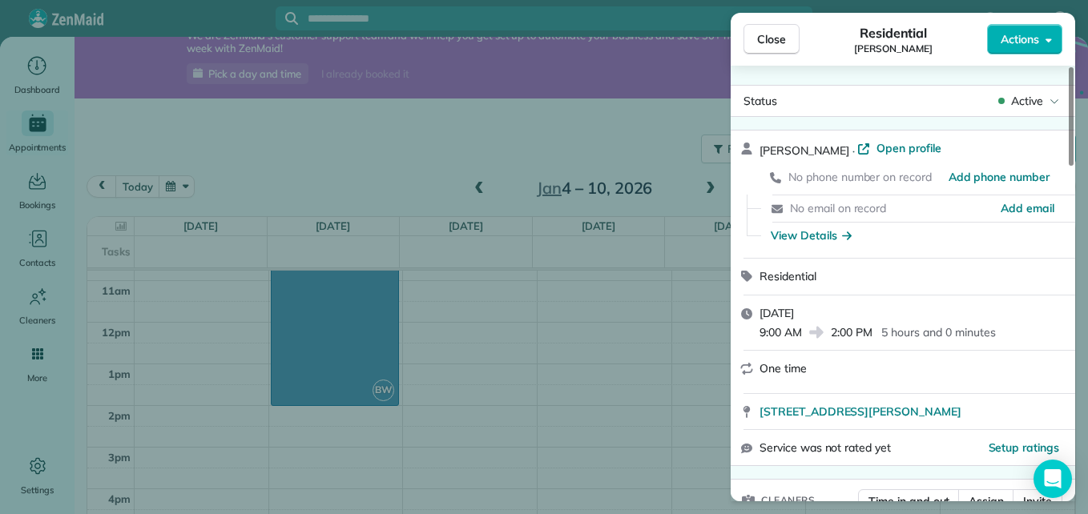
click at [1074, 176] on div "marjorie smith · Open profile No phone number on record Add phone number No ema…" at bounding box center [903, 194] width 344 height 127
drag, startPoint x: 1074, startPoint y: 176, endPoint x: 1060, endPoint y: 134, distance: 44.8
click at [1060, 134] on div "marjorie smith · Open profile No phone number on record Add phone number No ema…" at bounding box center [903, 194] width 344 height 127
click at [1075, 172] on div "Close Residential marjorie smith Actions Status Active marjorie smith · Open pr…" at bounding box center [544, 257] width 1088 height 514
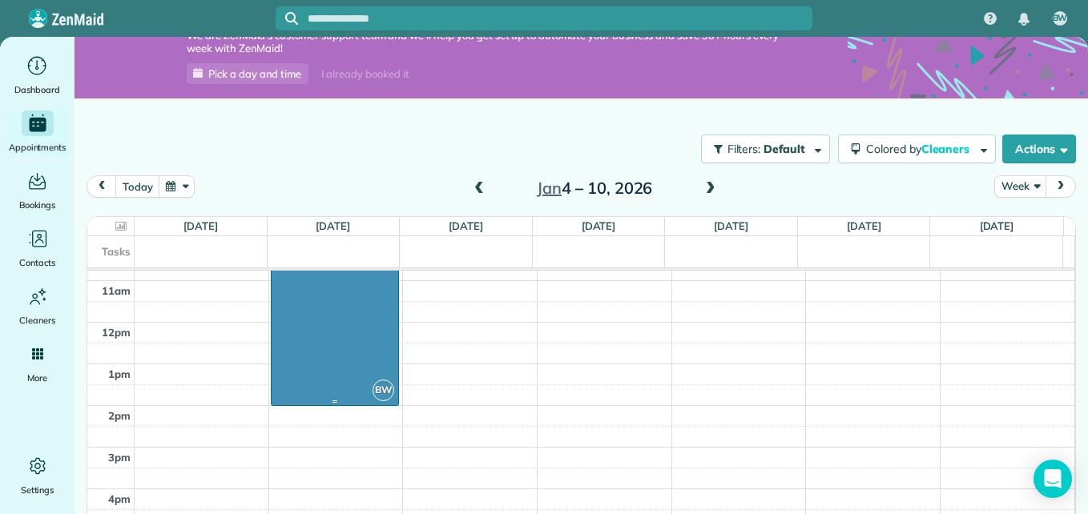
click at [372, 382] on div "BW" at bounding box center [383, 390] width 23 height 23
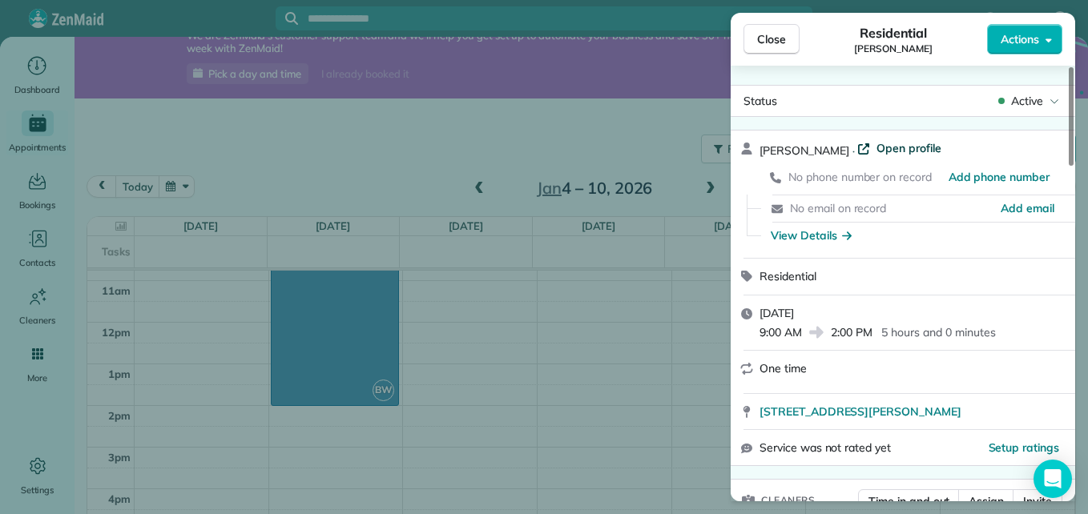
click at [906, 153] on span "Open profile" at bounding box center [908, 148] width 65 height 16
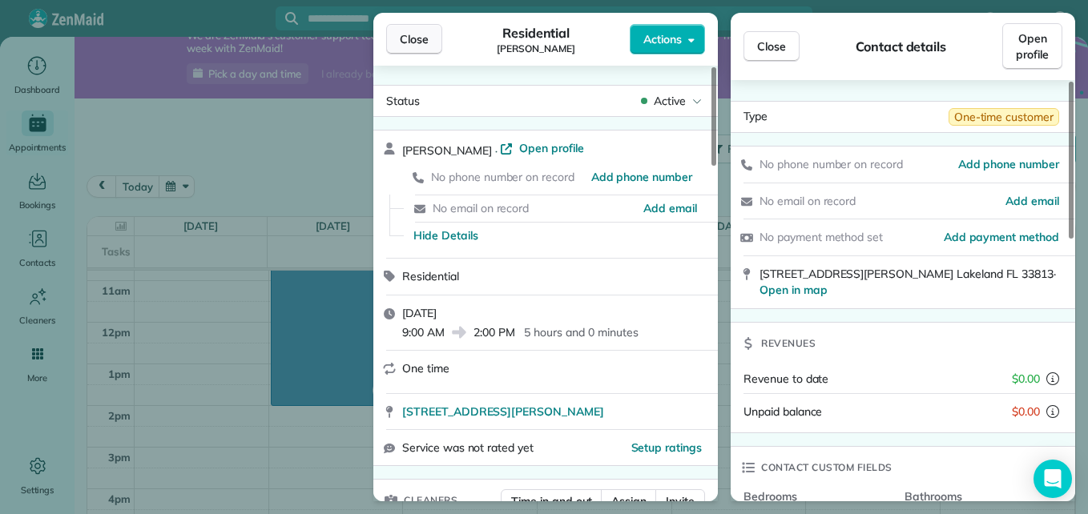
click at [418, 42] on span "Close" at bounding box center [414, 39] width 29 height 16
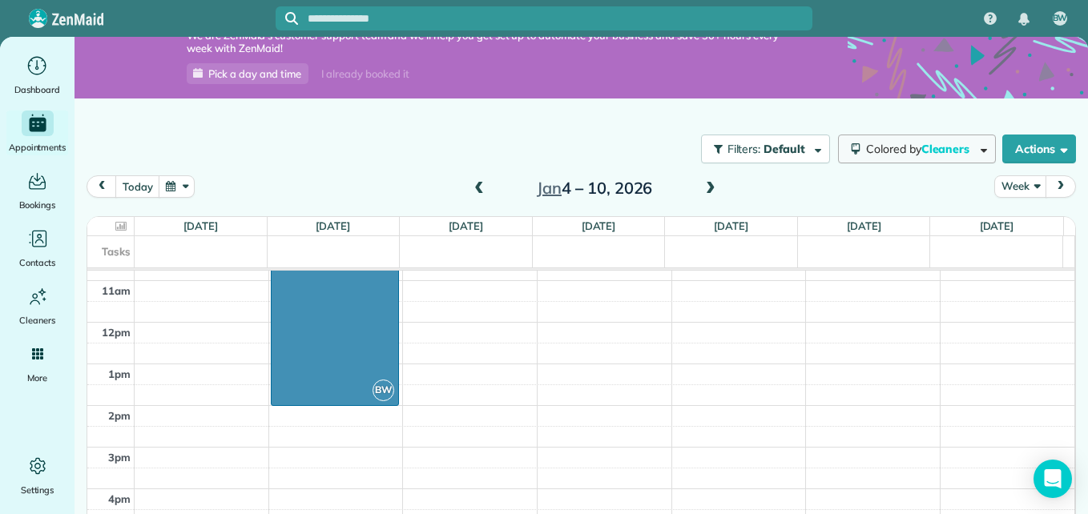
click at [966, 142] on button "Colored by Cleaners" at bounding box center [917, 149] width 158 height 29
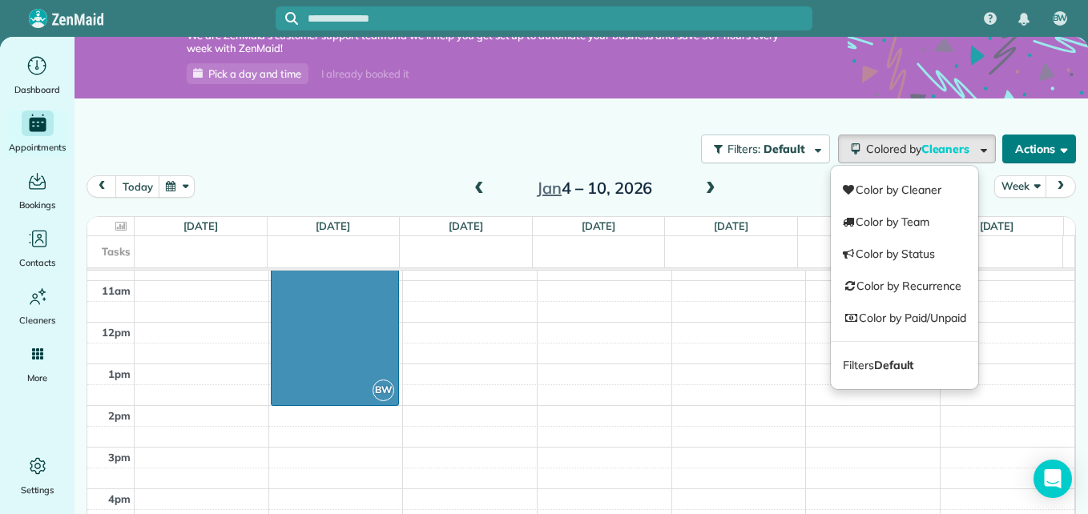
click at [1002, 142] on button "Actions" at bounding box center [1039, 149] width 74 height 29
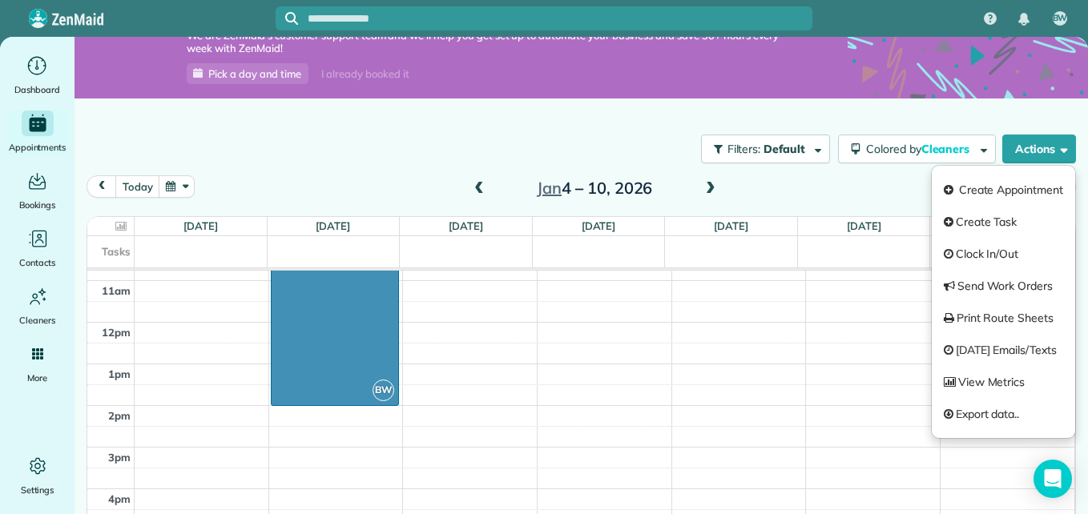
click at [788, 183] on div "today Week Jan 4 – 10, 2026" at bounding box center [581, 190] width 989 height 30
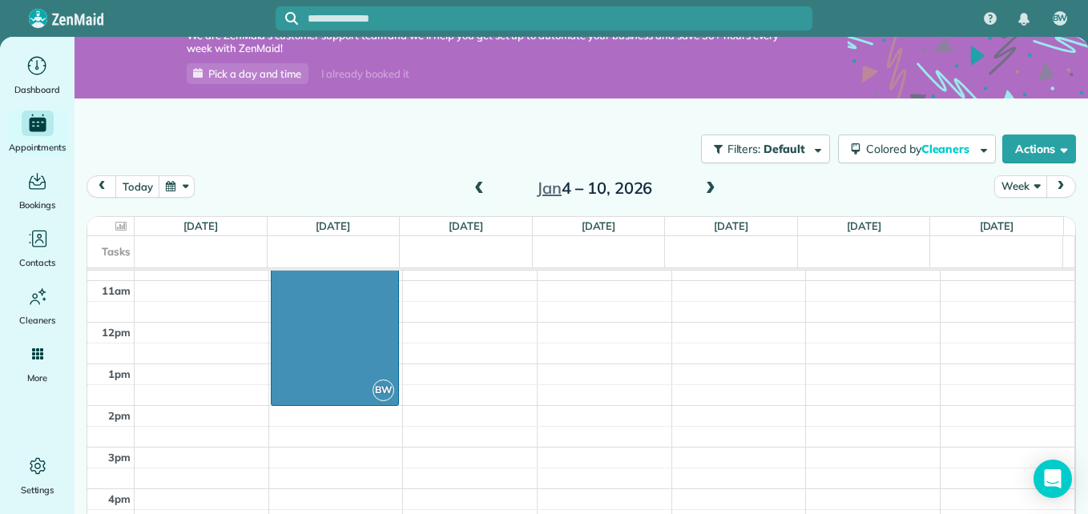
click at [1017, 185] on button "Week" at bounding box center [1020, 186] width 52 height 22
click at [887, 187] on div "today Week Day Week Month Jan 4 – 10, 2026" at bounding box center [581, 190] width 989 height 30
click at [877, 318] on div "12am 1am 2am 3am 4am 5am 6am 7am 8am 9am 10am 11am 12pm 1pm 2pm 3pm 4pm 5pm 6pm…" at bounding box center [580, 322] width 987 height 999
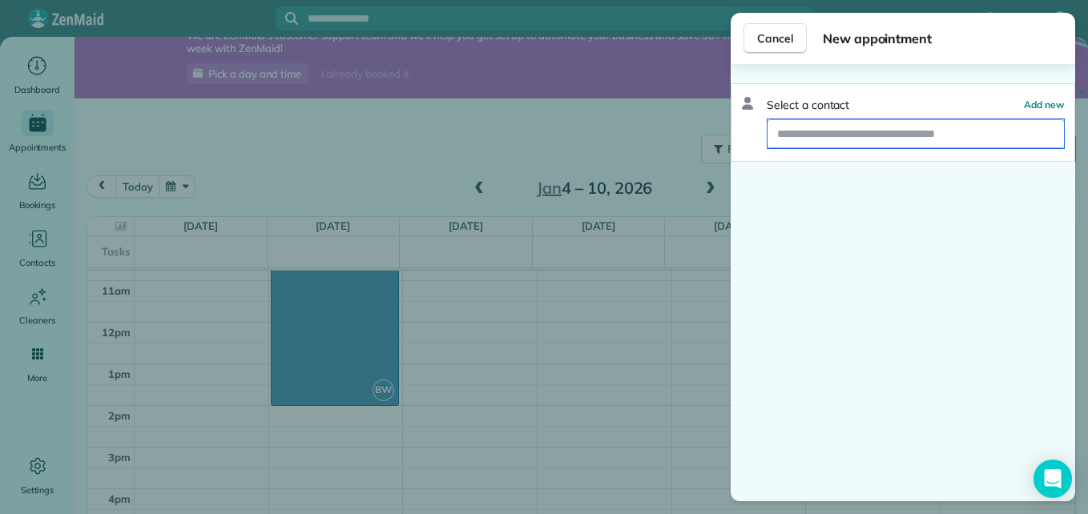
click at [1005, 126] on input "text" at bounding box center [915, 133] width 296 height 29
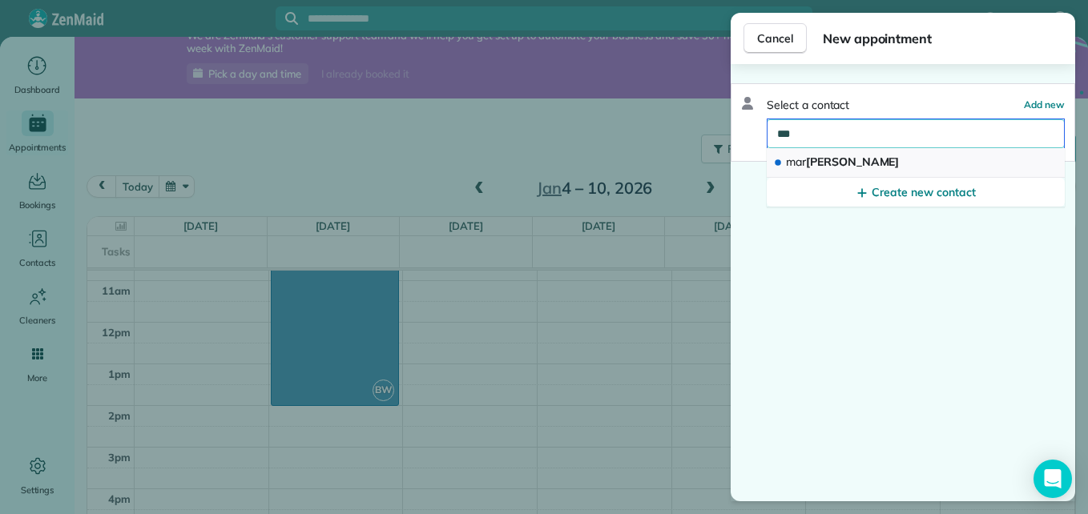
type input "***"
click at [948, 161] on button "mar jorie smith" at bounding box center [916, 163] width 298 height 30
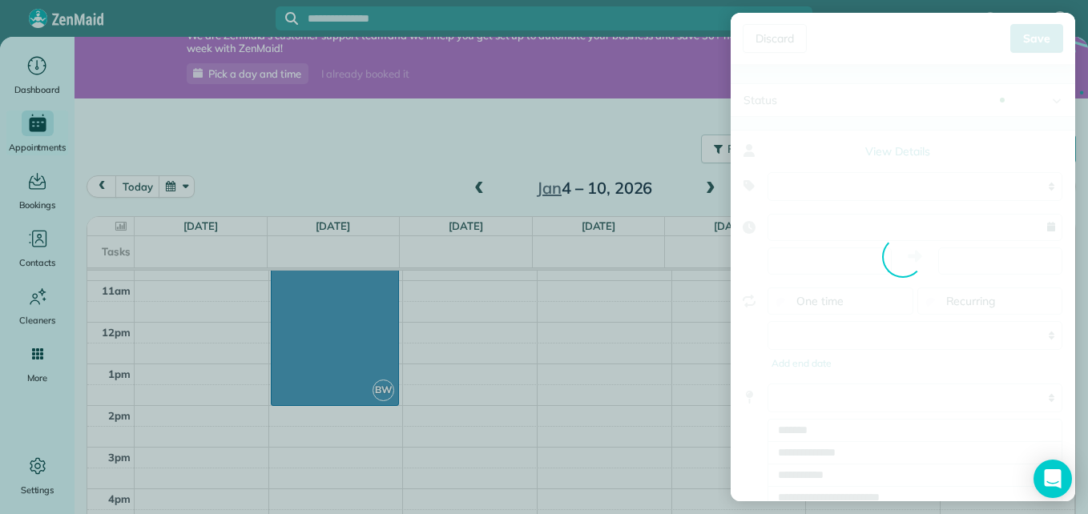
type input "**********"
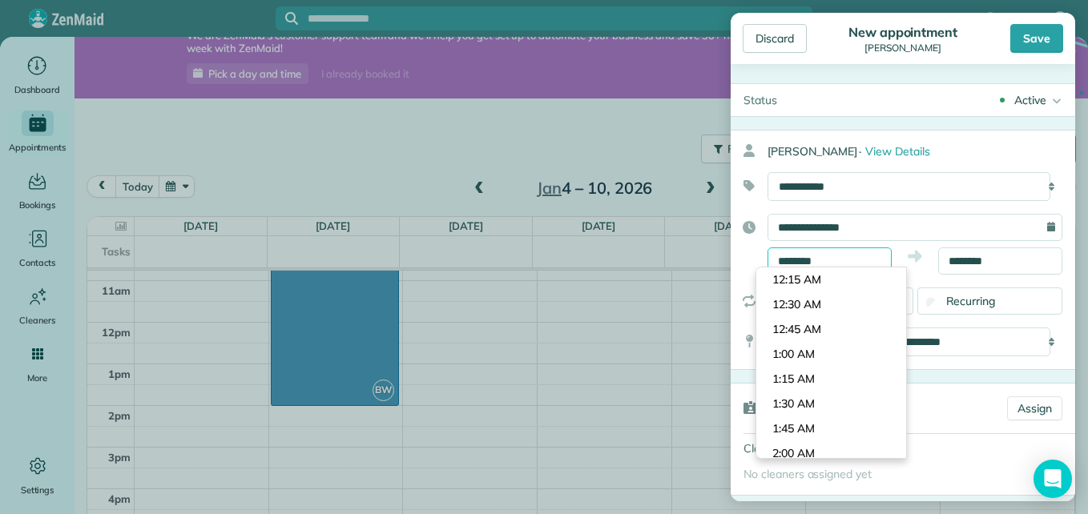
click at [859, 266] on input "********" at bounding box center [829, 261] width 124 height 27
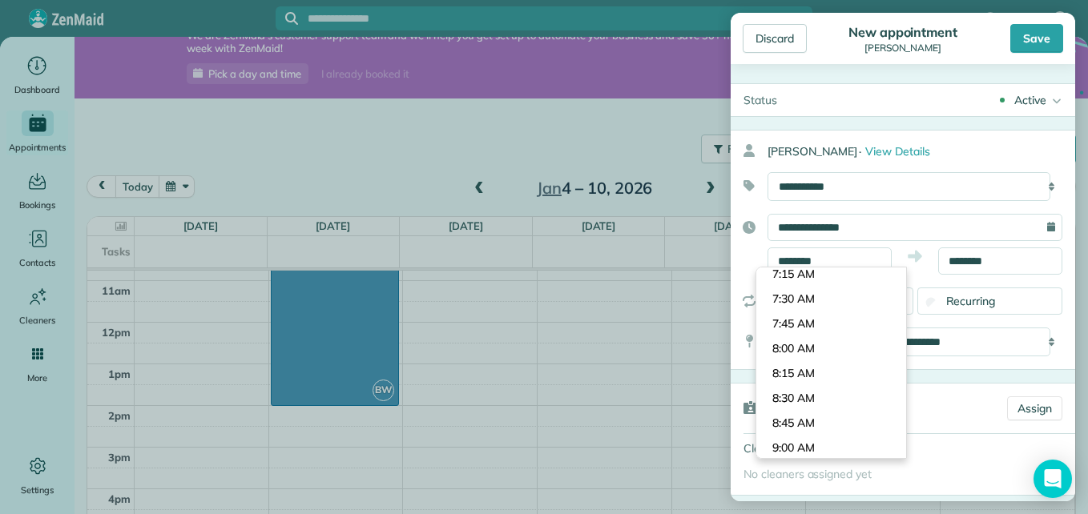
scroll to position [733, 0]
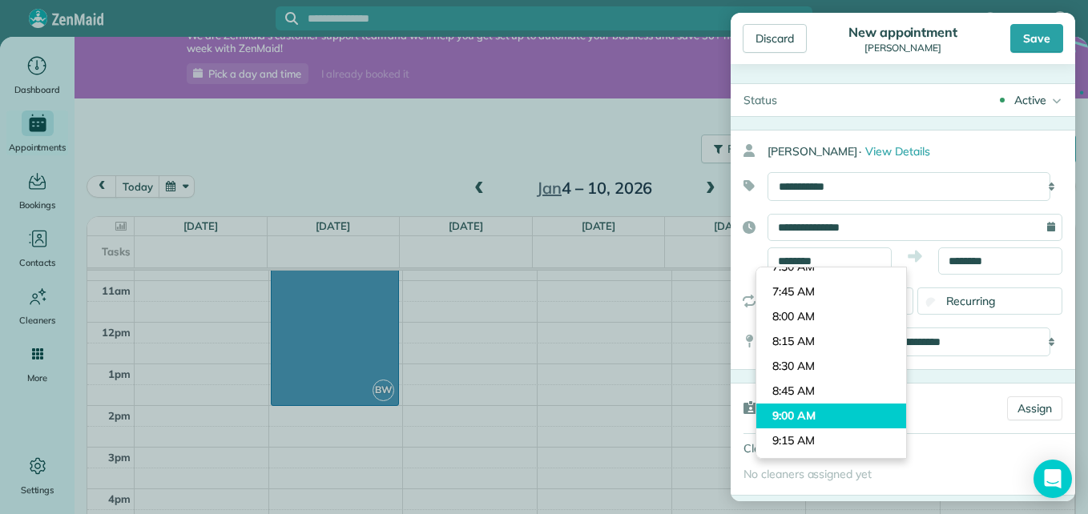
type input "*******"
click at [806, 414] on body "BW Dashboard Appointments Bookings Contacts Cleaners Invoices Payroll Reports H…" at bounding box center [544, 257] width 1088 height 514
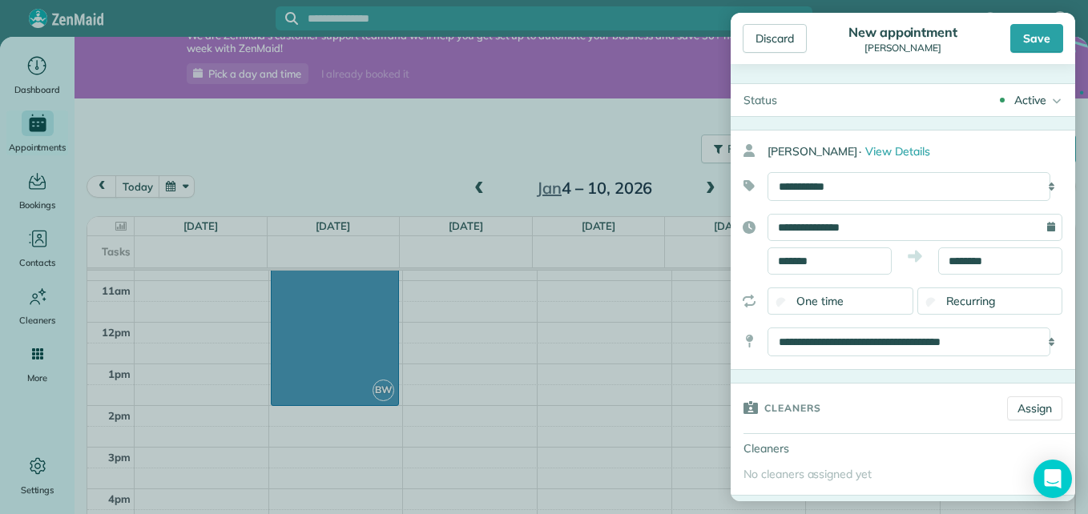
click at [833, 305] on span "One time" at bounding box center [819, 301] width 47 height 14
click at [754, 300] on icon at bounding box center [749, 301] width 37 height 27
click at [970, 296] on span "Recurring" at bounding box center [971, 301] width 50 height 14
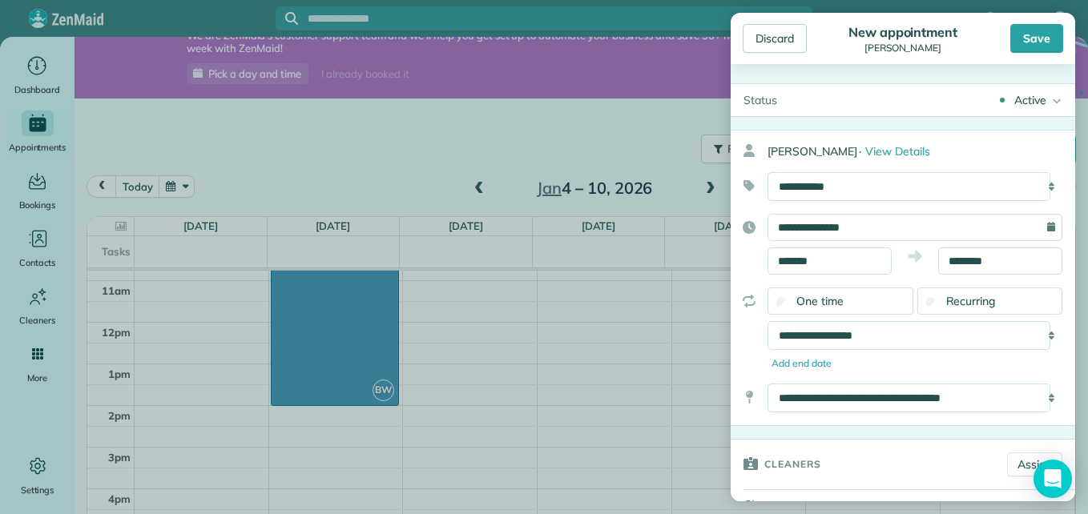
click at [970, 296] on span "Recurring" at bounding box center [971, 301] width 50 height 14
click at [1039, 336] on div "**********" at bounding box center [914, 335] width 295 height 29
click at [1069, 493] on div "Open Intercom Messenger" at bounding box center [1053, 479] width 42 height 42
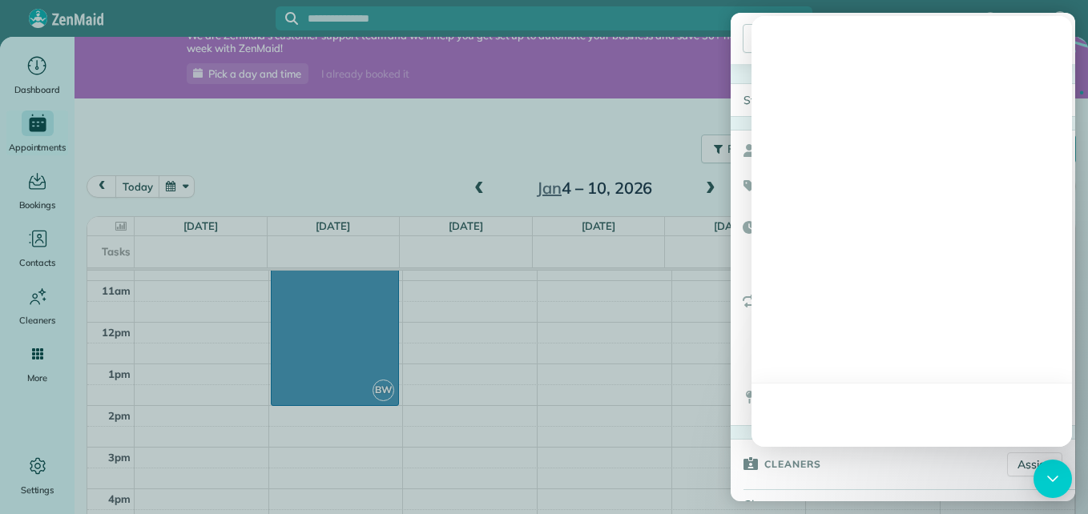
click at [1069, 493] on body "BW Dashboard Appointments Bookings Contacts Cleaners Invoices Payroll Reports H…" at bounding box center [544, 257] width 1088 height 514
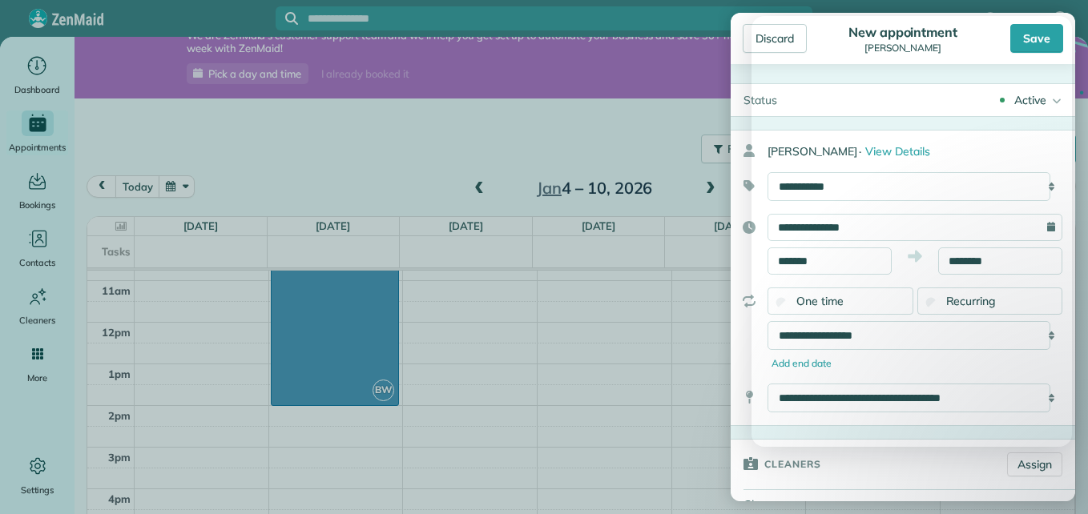
scroll to position [18, 0]
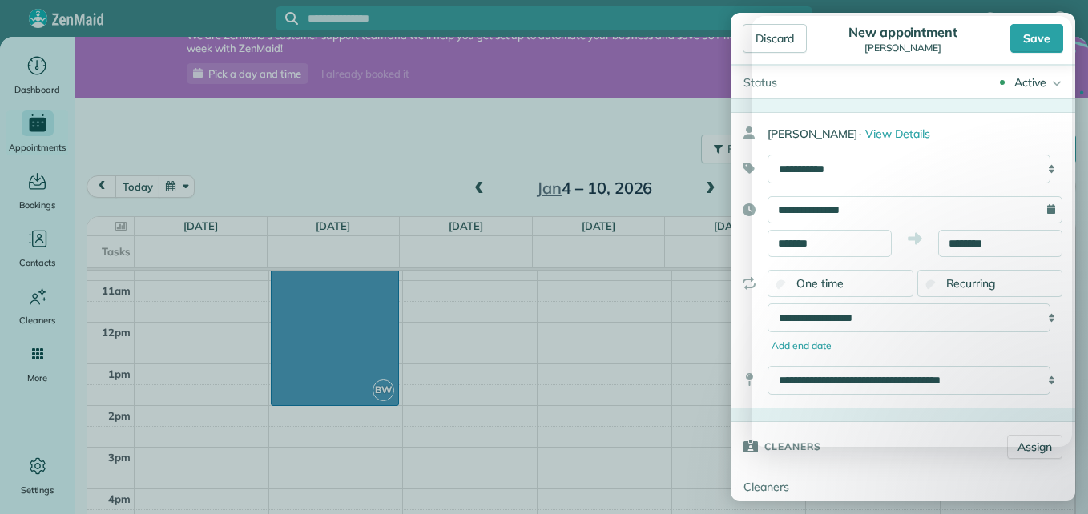
click at [1069, 493] on body "BW Dashboard Appointments Bookings Contacts Cleaners Invoices Payroll Reports H…" at bounding box center [544, 257] width 1088 height 514
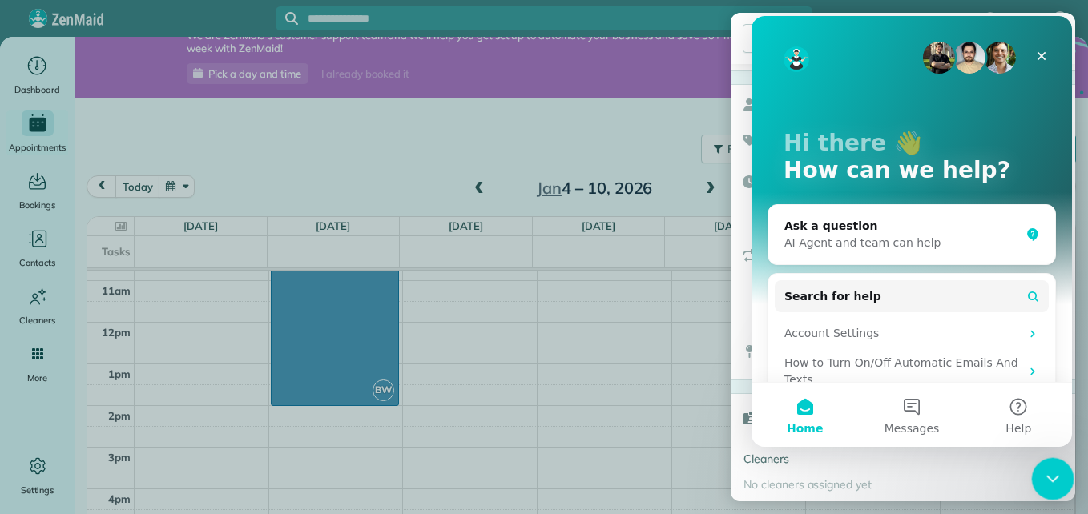
scroll to position [0, 0]
click at [1037, 57] on icon "Close" at bounding box center [1041, 56] width 13 height 13
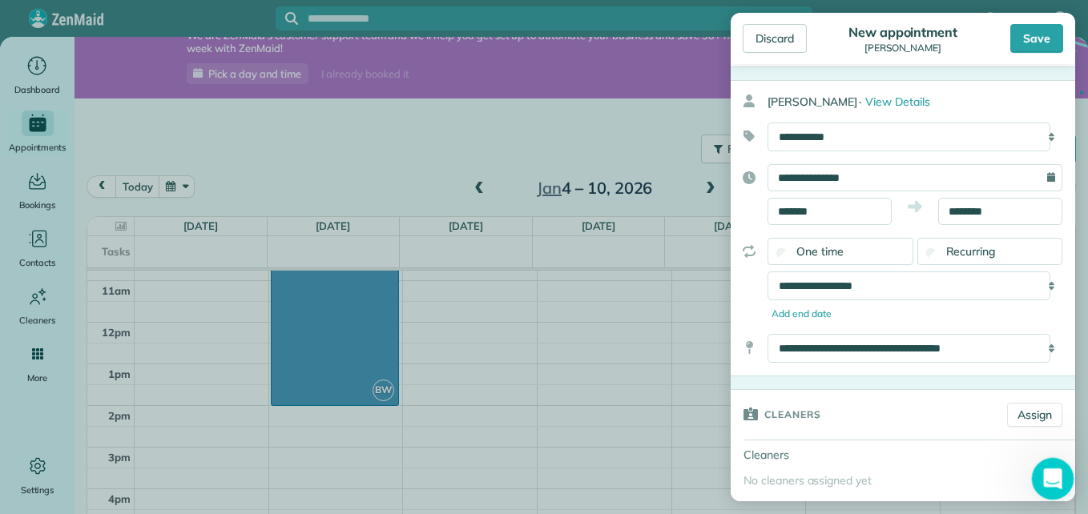
drag, startPoint x: 1044, startPoint y: 477, endPoint x: 1036, endPoint y: 481, distance: 9.0
click at [1032, 482] on div "Open Intercom Messenger" at bounding box center [1050, 476] width 53 height 53
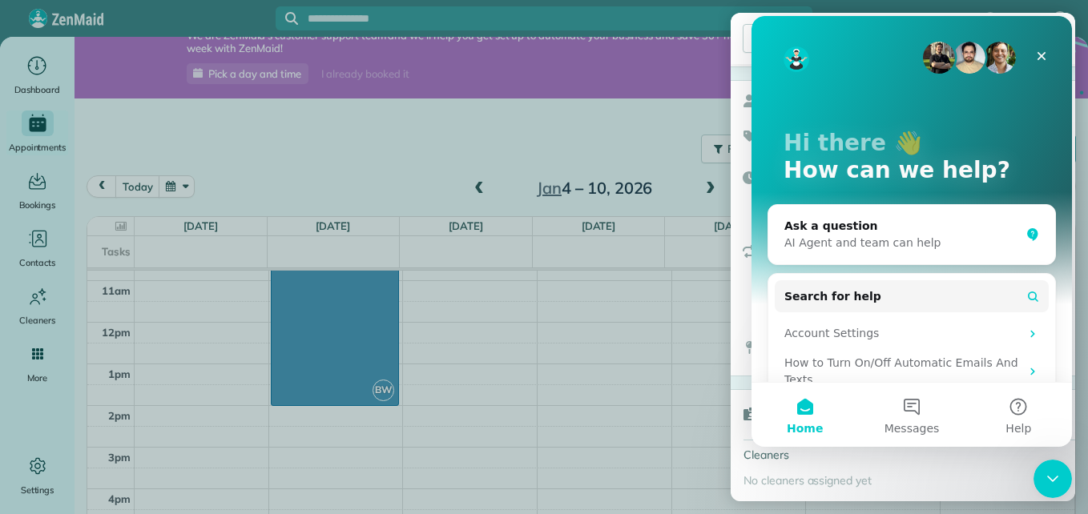
drag, startPoint x: 1, startPoint y: 25, endPoint x: 1011, endPoint y: 489, distance: 1111.5
click at [1011, 489] on div "No cleaners assigned yet" at bounding box center [903, 485] width 344 height 32
click at [1034, 53] on div "Close" at bounding box center [1041, 56] width 29 height 29
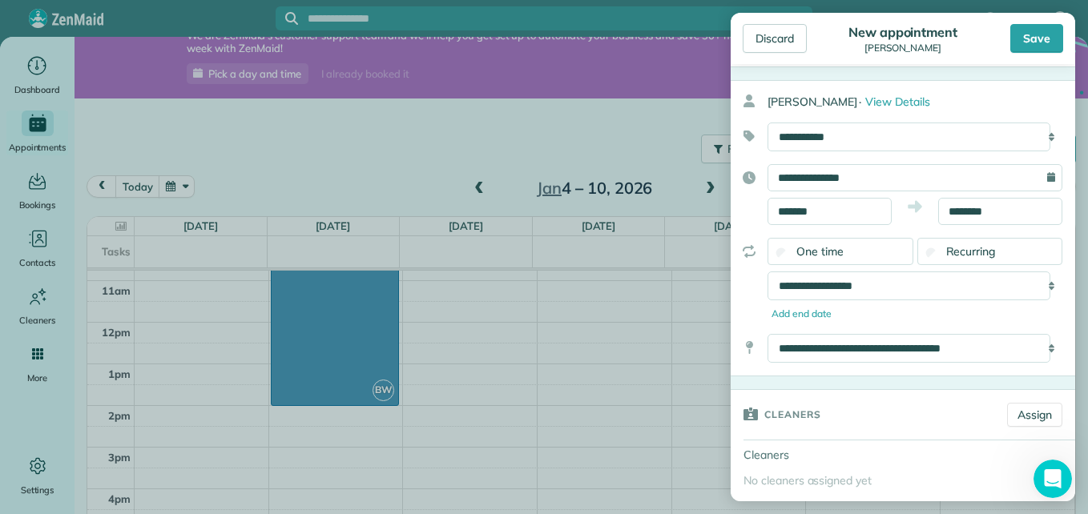
drag, startPoint x: 1001, startPoint y: 68, endPoint x: 954, endPoint y: 64, distance: 46.6
drag, startPoint x: 954, startPoint y: 64, endPoint x: 976, endPoint y: 46, distance: 28.5
click at [976, 46] on div "Save" at bounding box center [1012, 38] width 101 height 29
click at [830, 473] on span "No cleaners assigned yet" at bounding box center [807, 480] width 128 height 14
click at [1020, 402] on div "Cleaners Assign" at bounding box center [903, 415] width 344 height 50
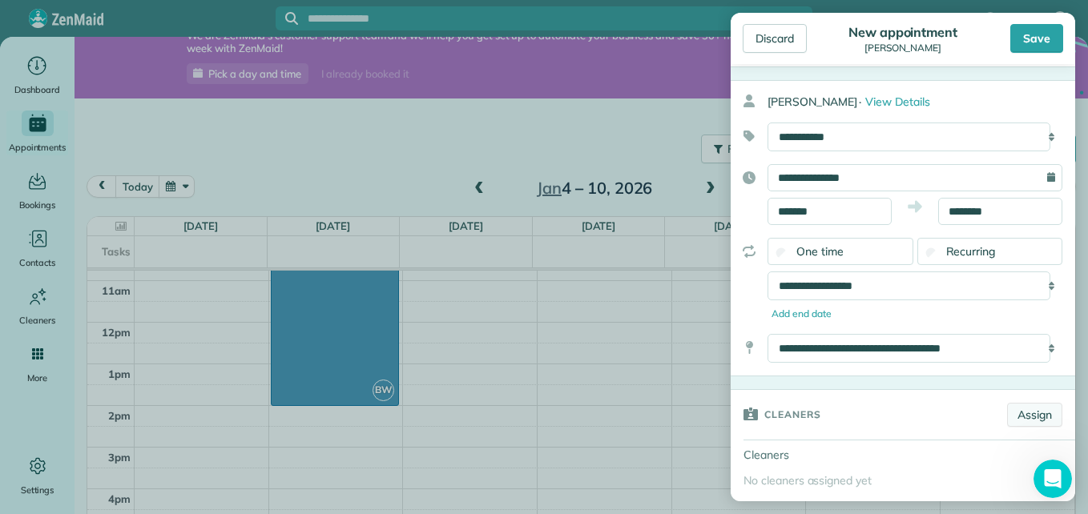
click at [1008, 413] on link "Assign" at bounding box center [1034, 415] width 55 height 24
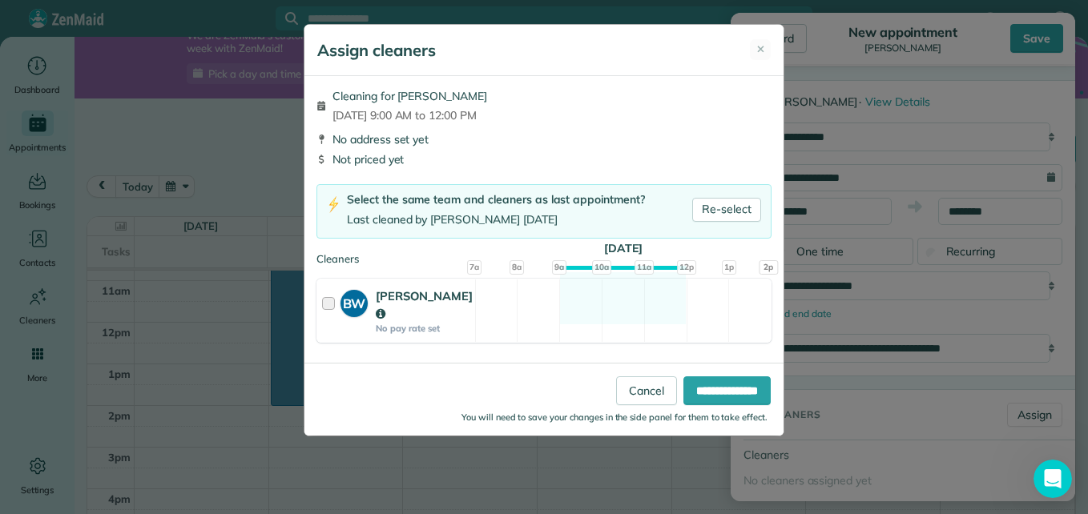
click at [323, 305] on div at bounding box center [331, 311] width 18 height 46
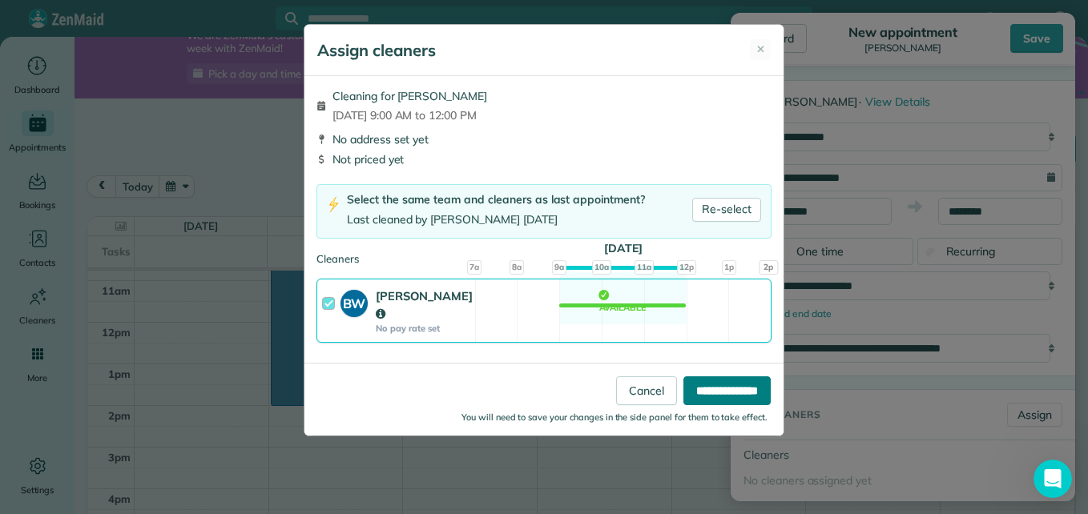
click at [736, 376] on input "**********" at bounding box center [726, 390] width 87 height 29
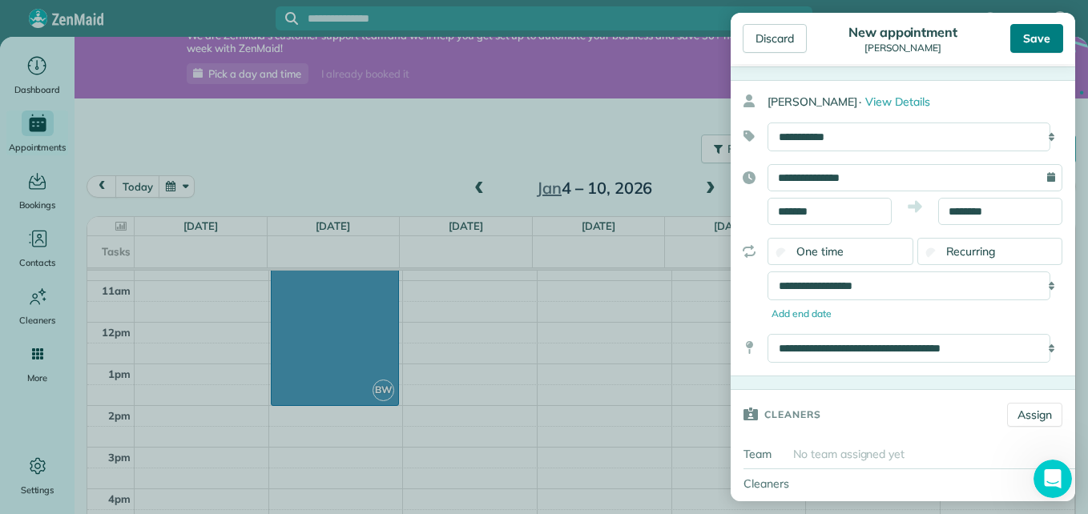
click at [1053, 35] on div "Save" at bounding box center [1036, 38] width 53 height 29
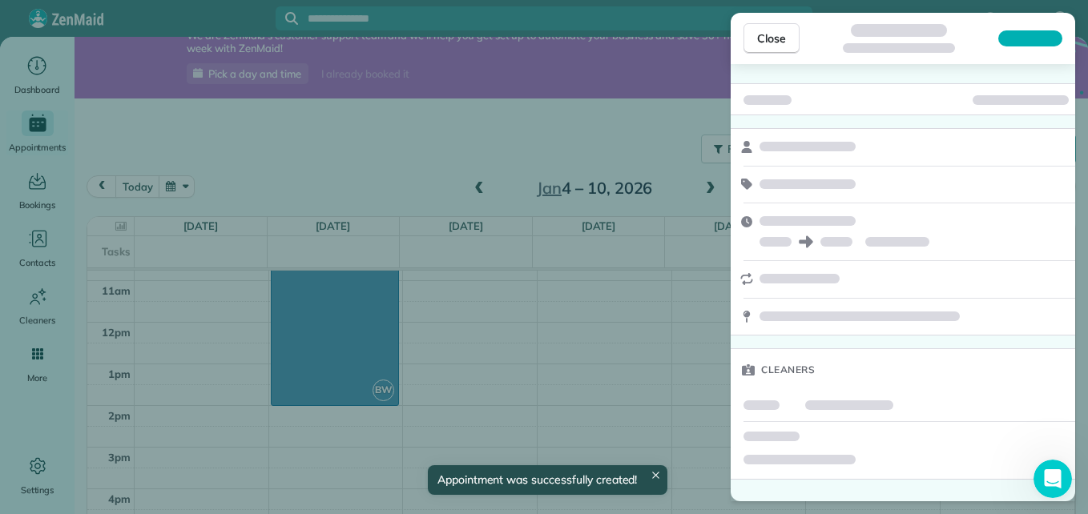
scroll to position [26, 0]
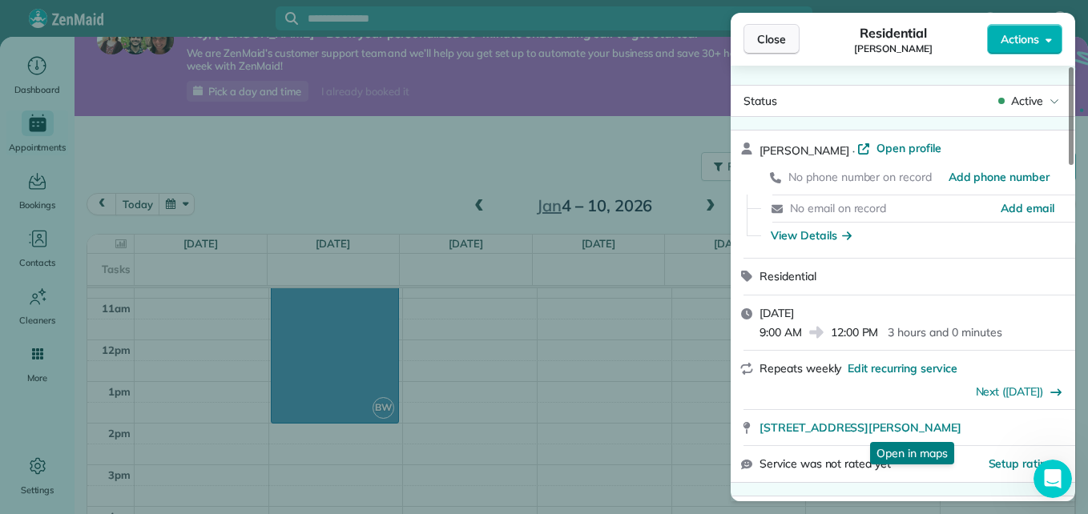
click at [784, 41] on span "Close" at bounding box center [771, 39] width 29 height 16
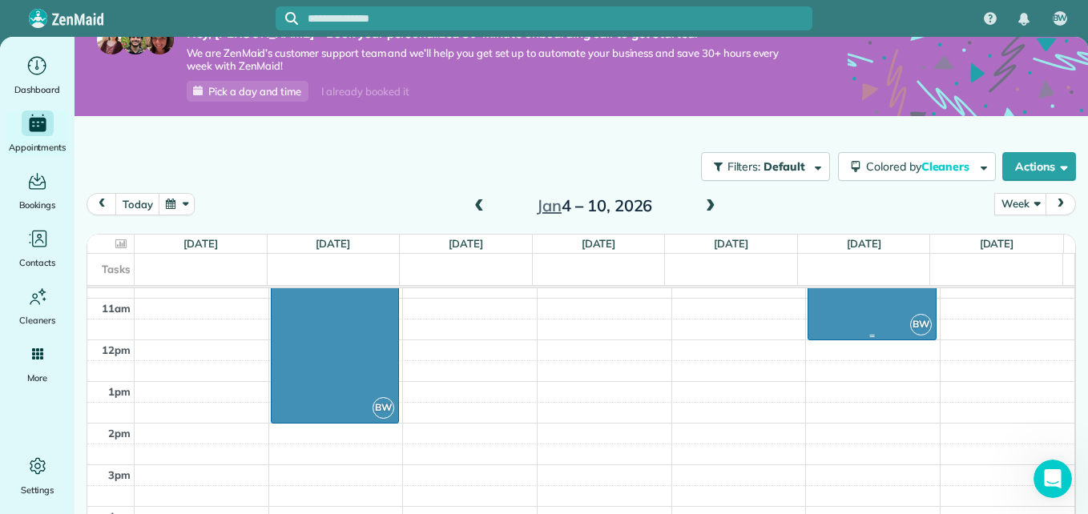
click at [825, 304] on div at bounding box center [871, 277] width 127 height 123
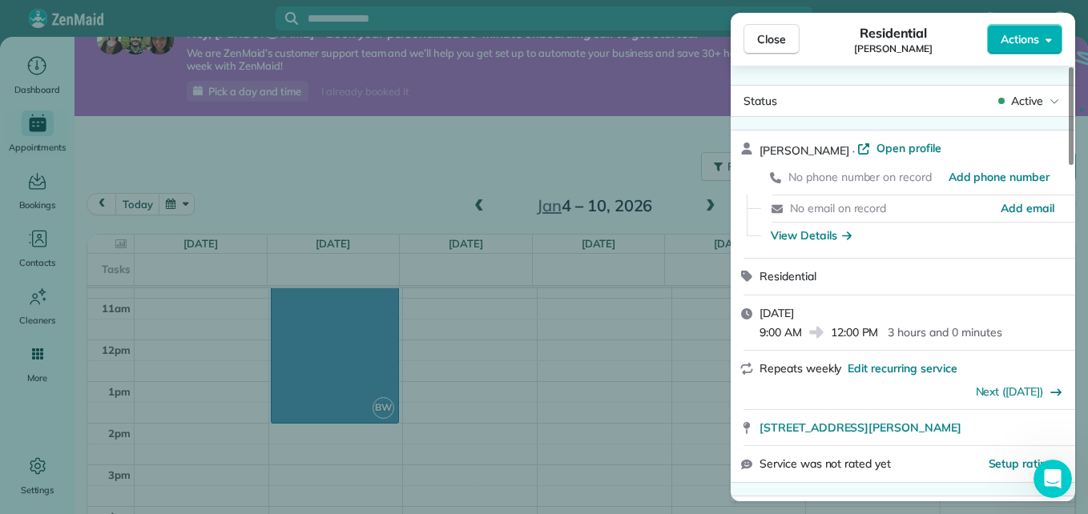
click at [823, 337] on icon at bounding box center [816, 332] width 16 height 16
click at [860, 365] on span "Edit recurring service" at bounding box center [902, 368] width 109 height 16
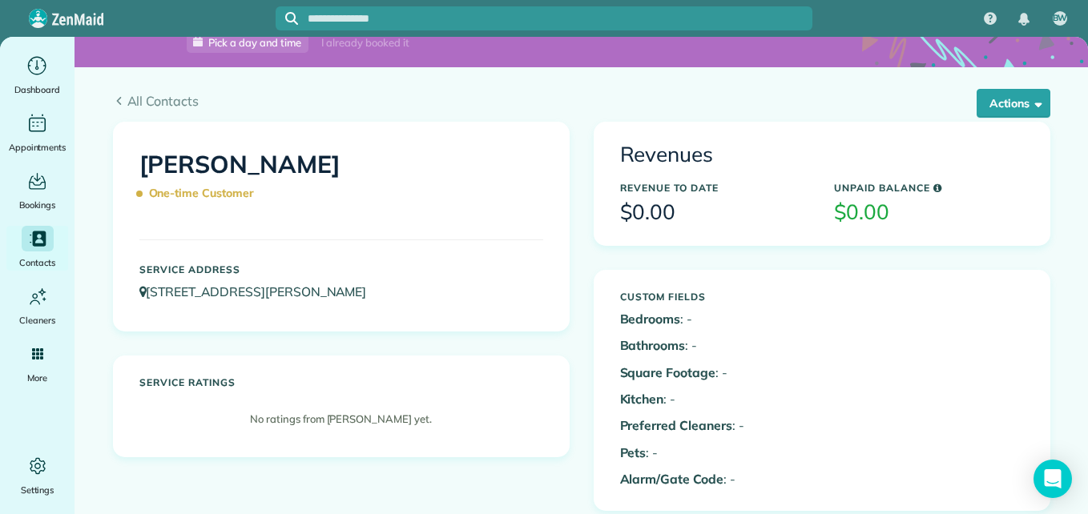
scroll to position [66, 0]
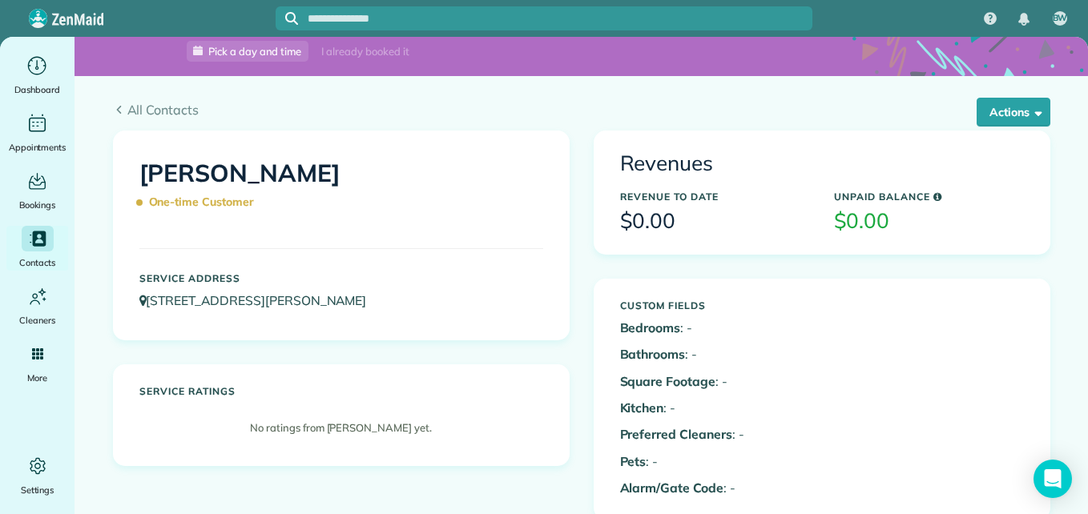
click at [228, 196] on span "One-time Customer" at bounding box center [200, 202] width 122 height 28
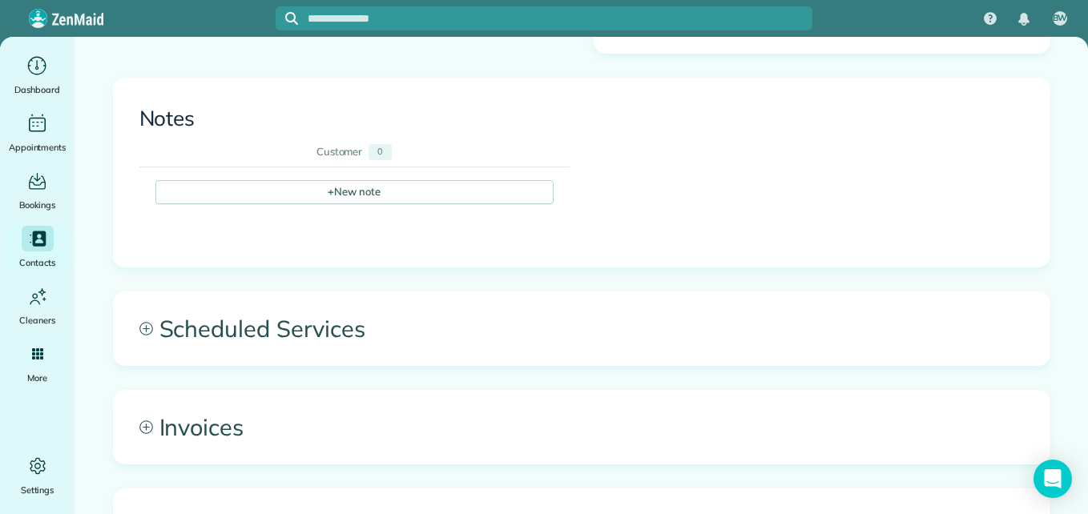
scroll to position [521, 0]
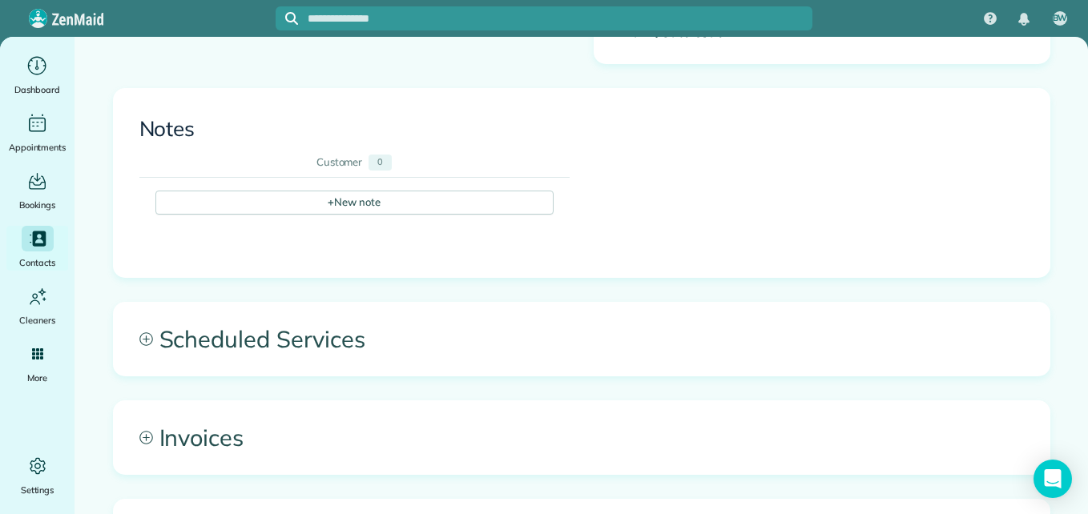
click at [336, 332] on span "Scheduled Services" at bounding box center [582, 339] width 936 height 73
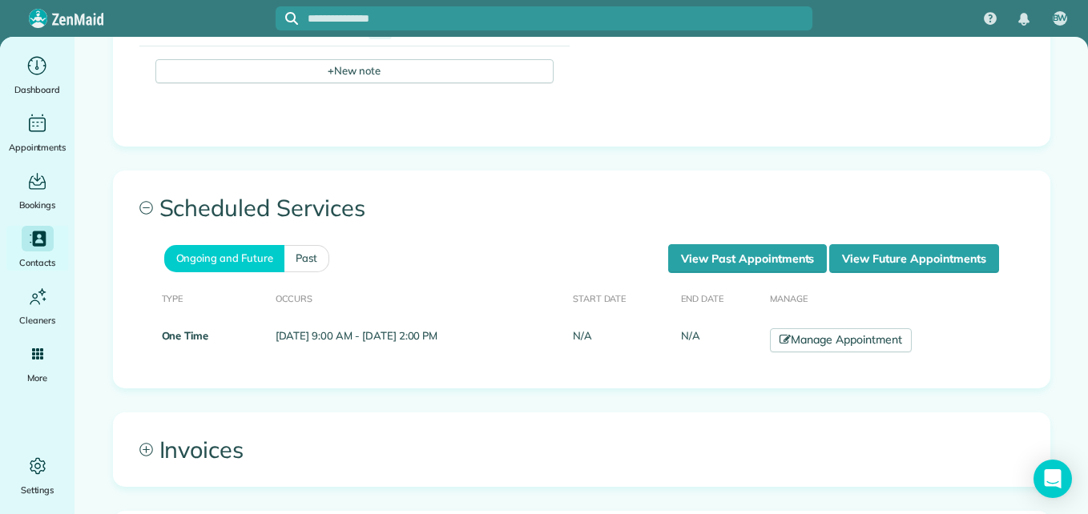
scroll to position [621, 0]
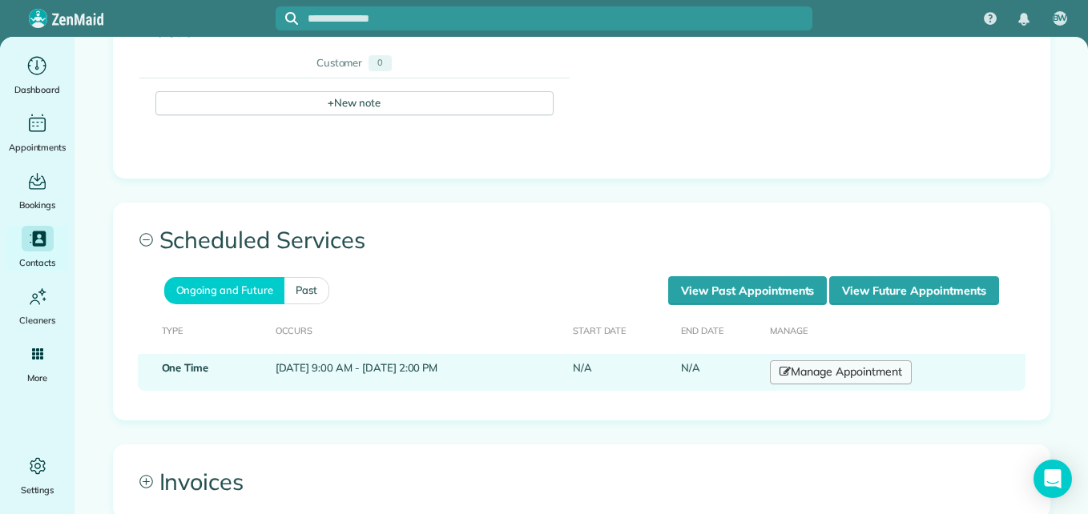
click at [860, 375] on link "Manage Appointment" at bounding box center [840, 372] width 141 height 24
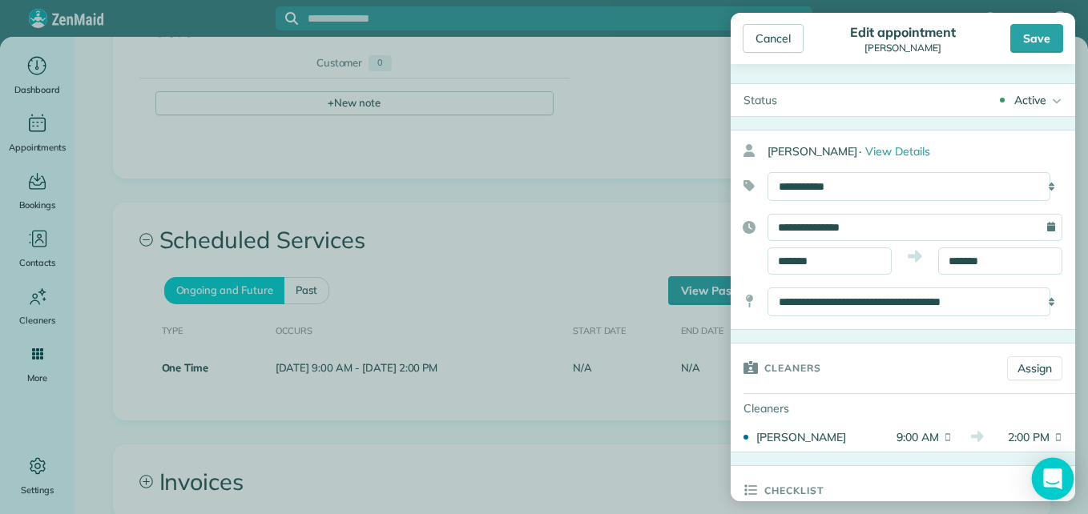
click at [1072, 495] on body "BW Dashboard Appointments Bookings Contacts Cleaners Invoices Payroll Reports H…" at bounding box center [544, 257] width 1088 height 514
click at [1053, 469] on div "Open Intercom Messenger" at bounding box center [1053, 479] width 42 height 42
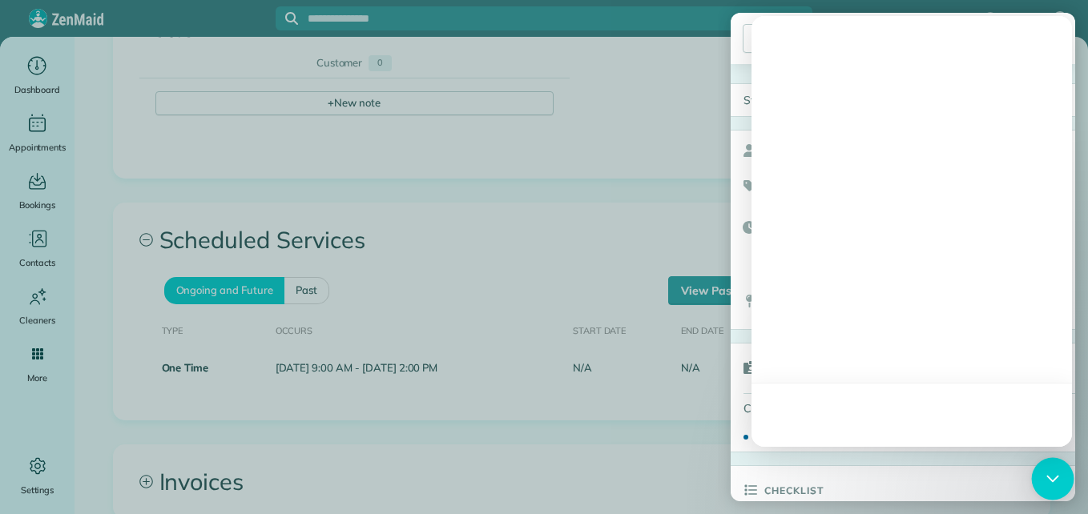
click at [1053, 469] on div "Open Intercom Messenger" at bounding box center [1053, 479] width 42 height 42
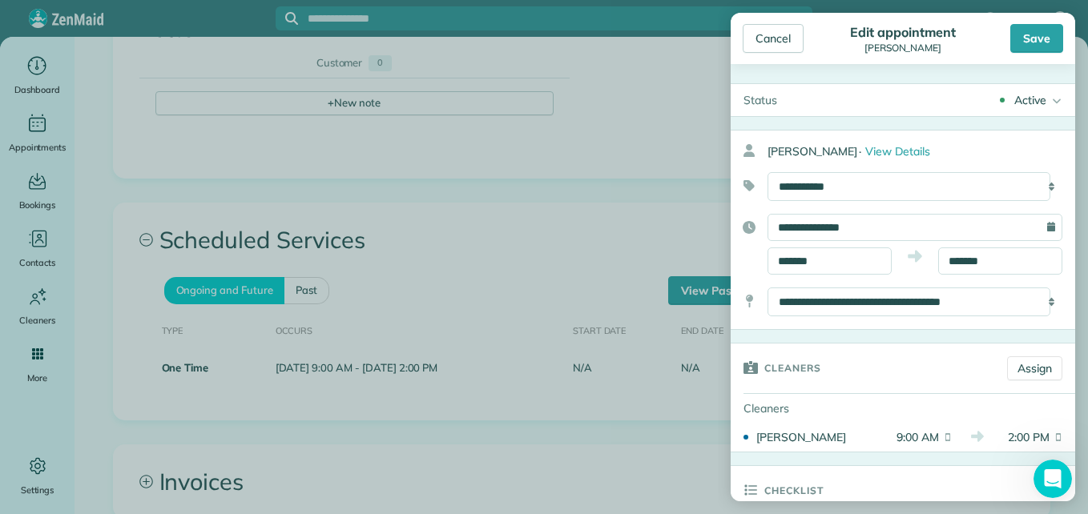
click at [1053, 467] on icon "Open Intercom Messenger" at bounding box center [1053, 479] width 26 height 26
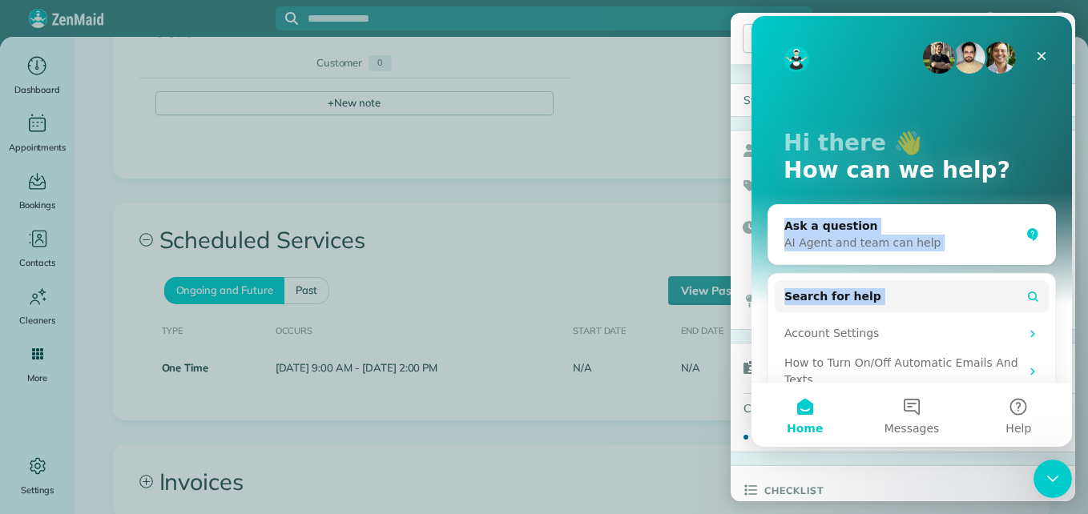
drag, startPoint x: 1051, startPoint y: 313, endPoint x: 1087, endPoint y: 244, distance: 77.8
click at [1072, 244] on html "Hi there 👋 How can we help? Ask a question AI Agent and team can help Search fo…" at bounding box center [911, 231] width 320 height 431
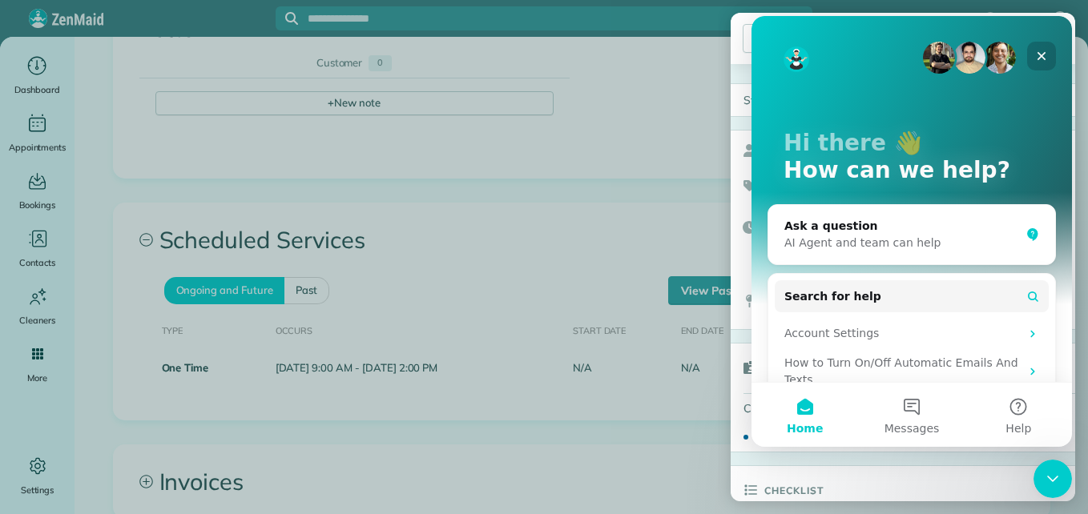
drag, startPoint x: 1087, startPoint y: 244, endPoint x: 1040, endPoint y: 53, distance: 197.2
click at [1040, 53] on icon "Close" at bounding box center [1041, 56] width 13 height 13
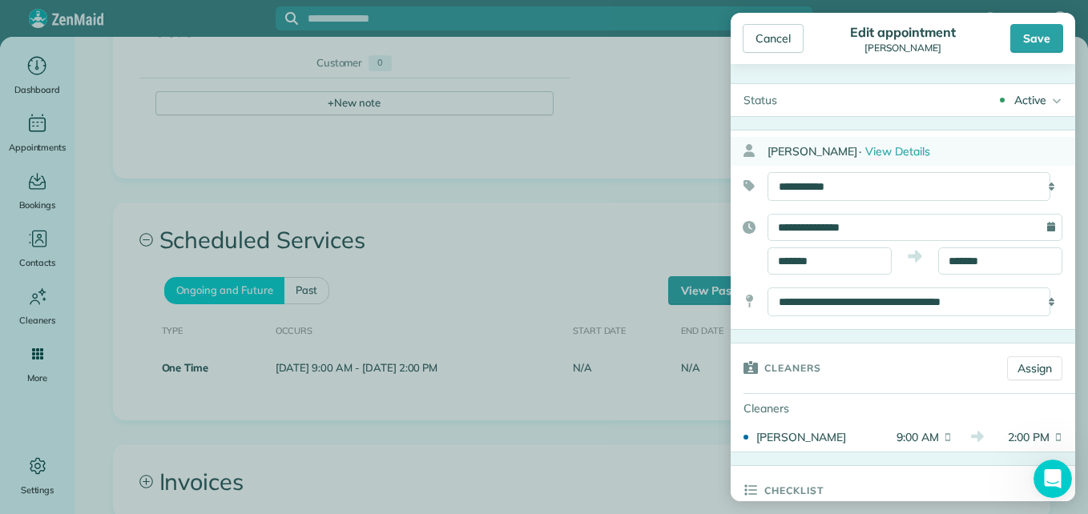
click at [889, 143] on div "marjorie smith · View Details" at bounding box center [921, 151] width 308 height 29
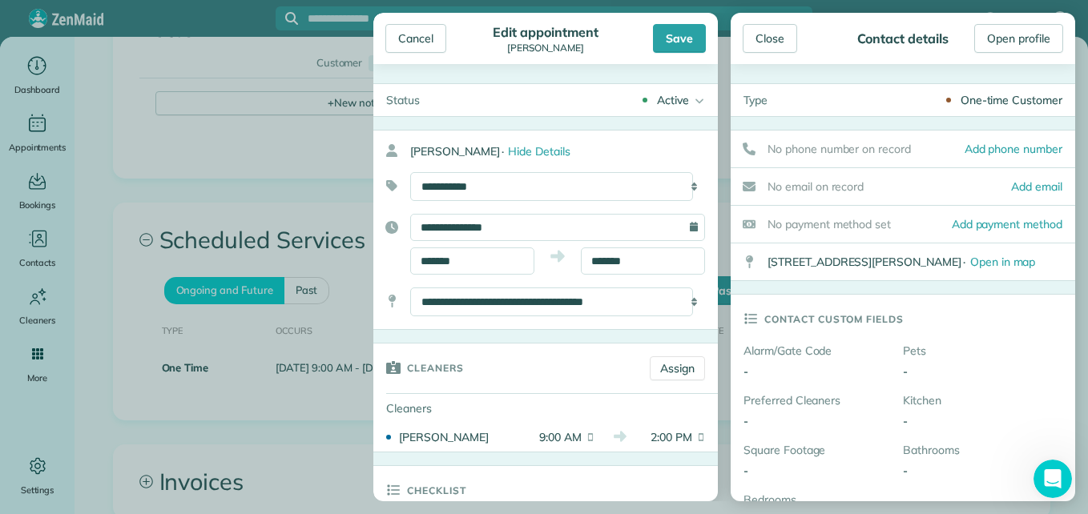
click at [995, 102] on div "One-time Customer" at bounding box center [1011, 100] width 102 height 16
click at [1069, 495] on body "BW Dashboard Appointments Bookings Contacts Cleaners Invoices Payroll Reports H…" at bounding box center [544, 257] width 1088 height 514
click at [1071, 494] on body "BW Dashboard Appointments Bookings Contacts Cleaners Invoices Payroll Reports H…" at bounding box center [544, 257] width 1088 height 514
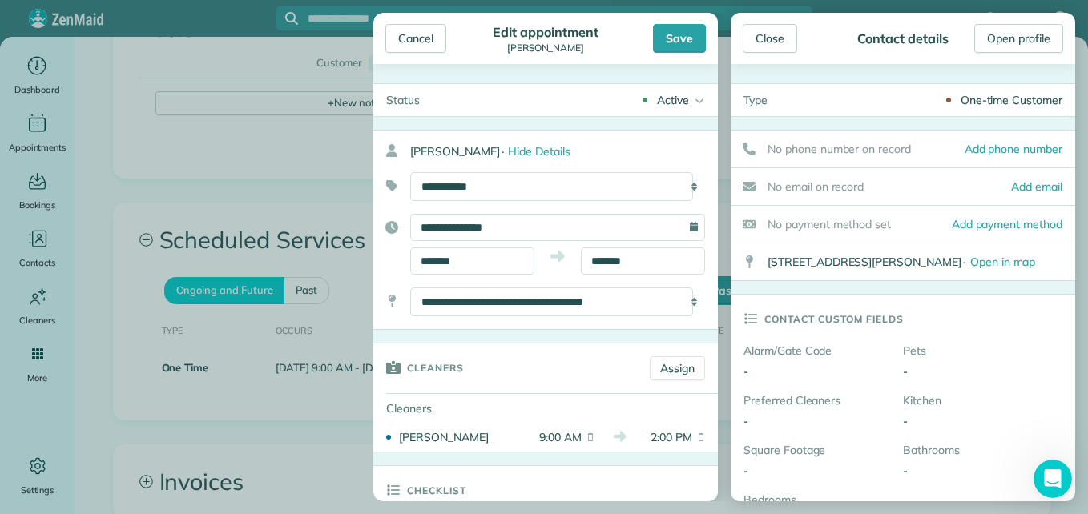
click at [1071, 494] on body "BW Dashboard Appointments Bookings Contacts Cleaners Invoices Payroll Reports H…" at bounding box center [544, 257] width 1088 height 514
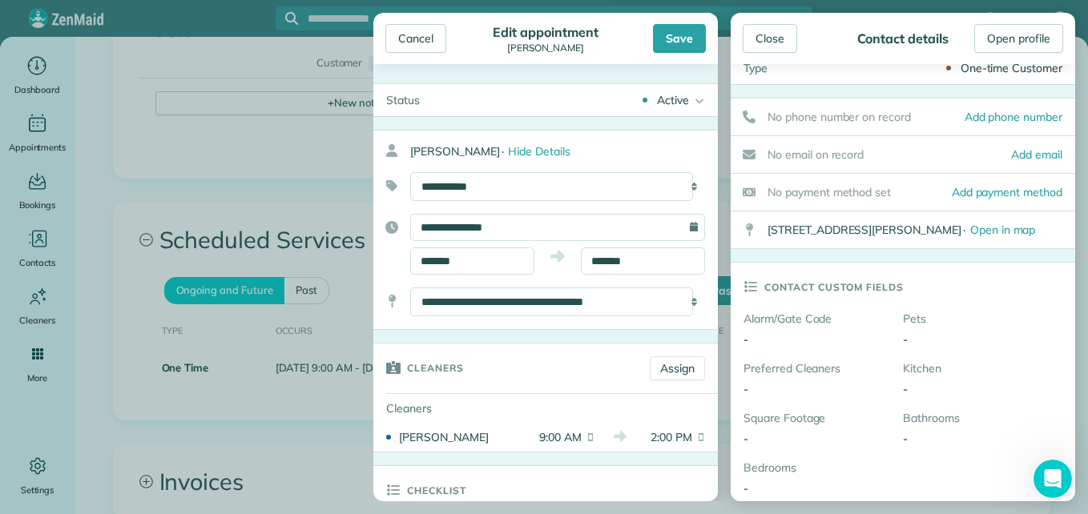
click at [1071, 494] on div at bounding box center [1052, 479] width 38 height 38
click at [1071, 494] on body "BW Dashboard Appointments Bookings Contacts Cleaners Invoices Payroll Reports H…" at bounding box center [544, 257] width 1088 height 514
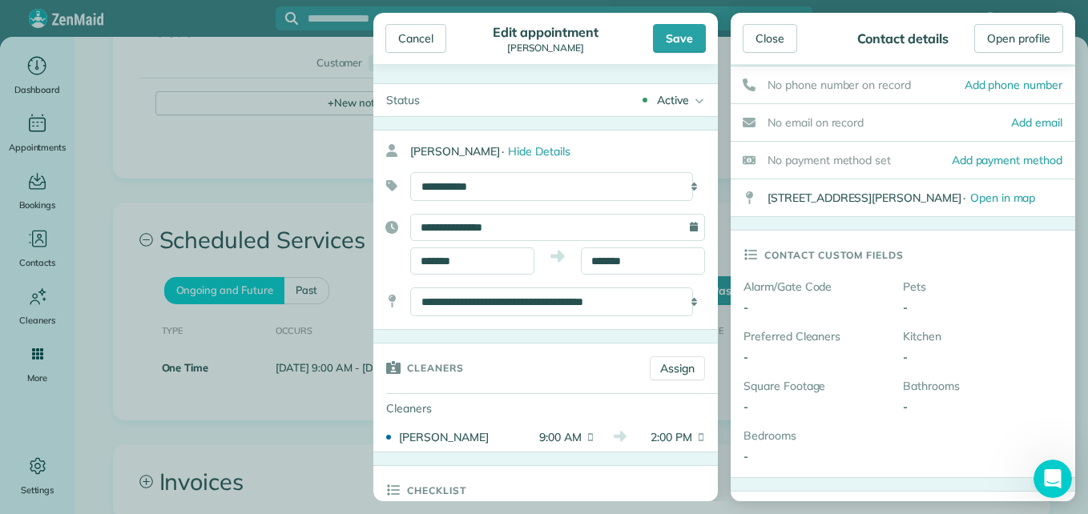
click at [1071, 494] on div at bounding box center [1052, 479] width 38 height 38
click at [1071, 494] on body "BW Dashboard Appointments Bookings Contacts Cleaners Invoices Payroll Reports H…" at bounding box center [544, 257] width 1088 height 514
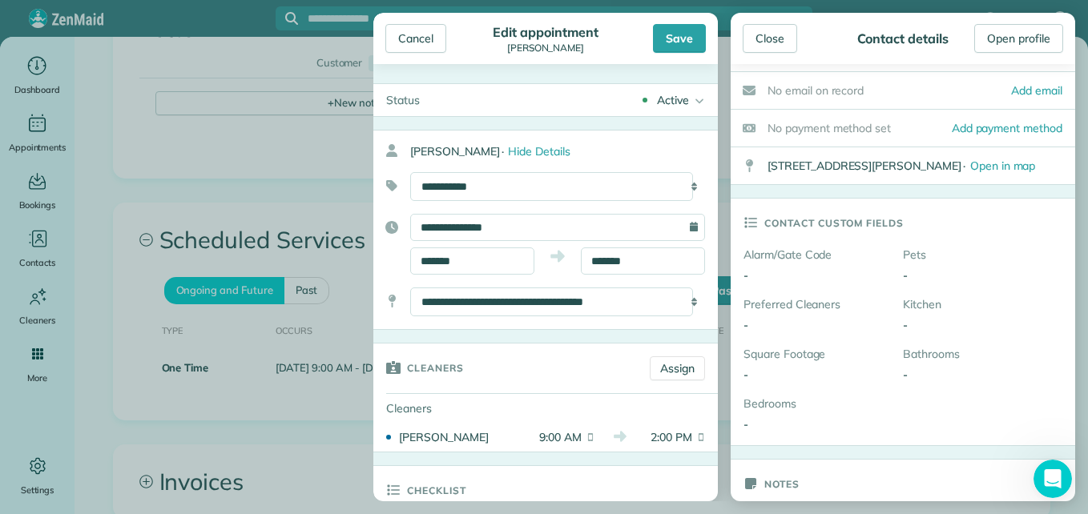
click at [1071, 494] on body "BW Dashboard Appointments Bookings Contacts Cleaners Invoices Payroll Reports H…" at bounding box center [544, 257] width 1088 height 514
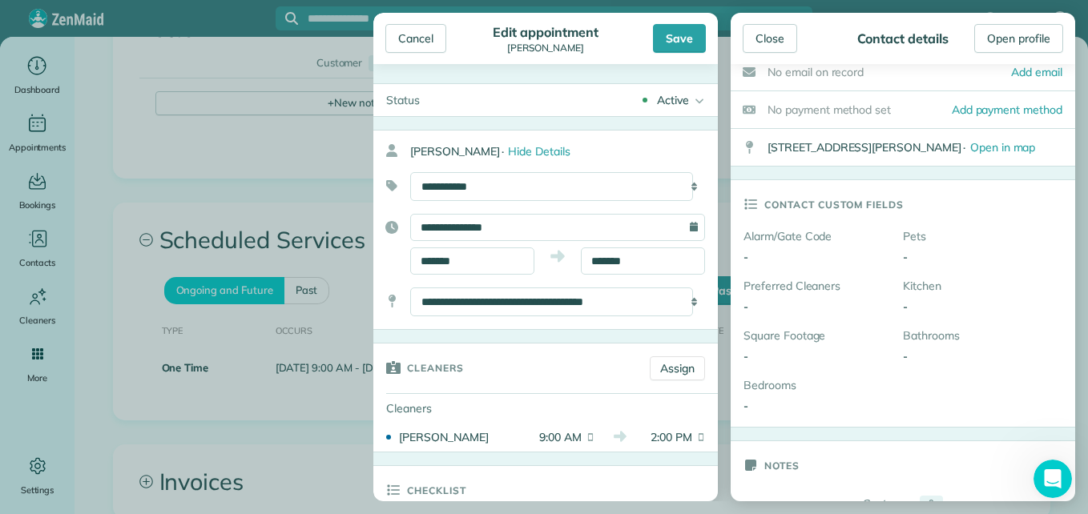
scroll to position [128, 0]
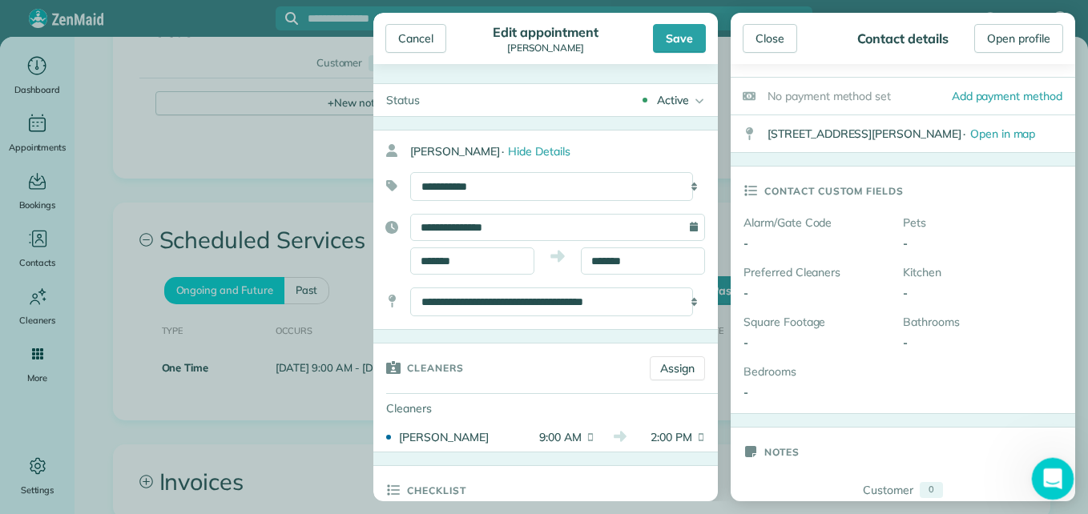
click at [1071, 495] on div at bounding box center [1053, 479] width 42 height 42
click at [1071, 495] on body "BW Dashboard Appointments Bookings Contacts Cleaners Invoices Payroll Reports H…" at bounding box center [544, 257] width 1088 height 514
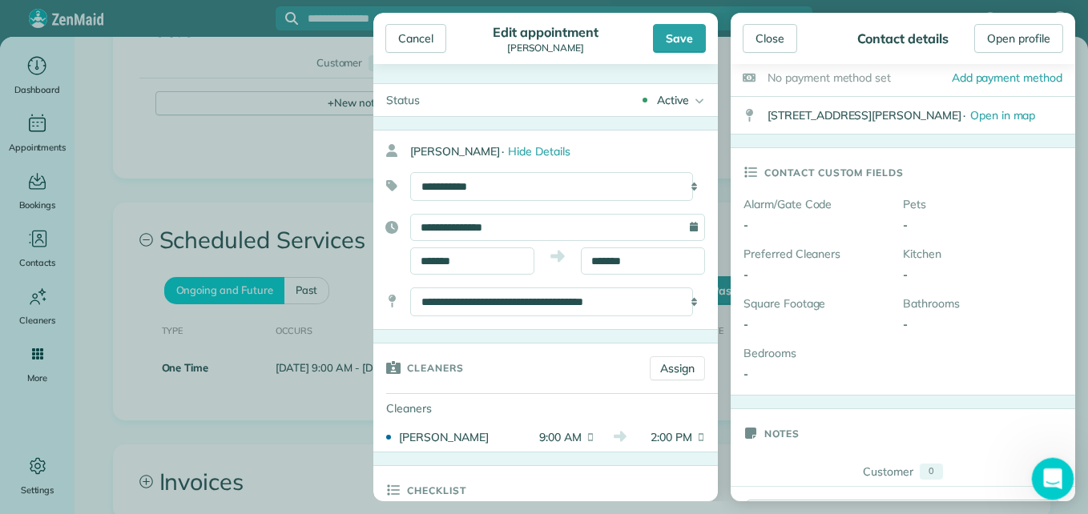
scroll to position [160, 0]
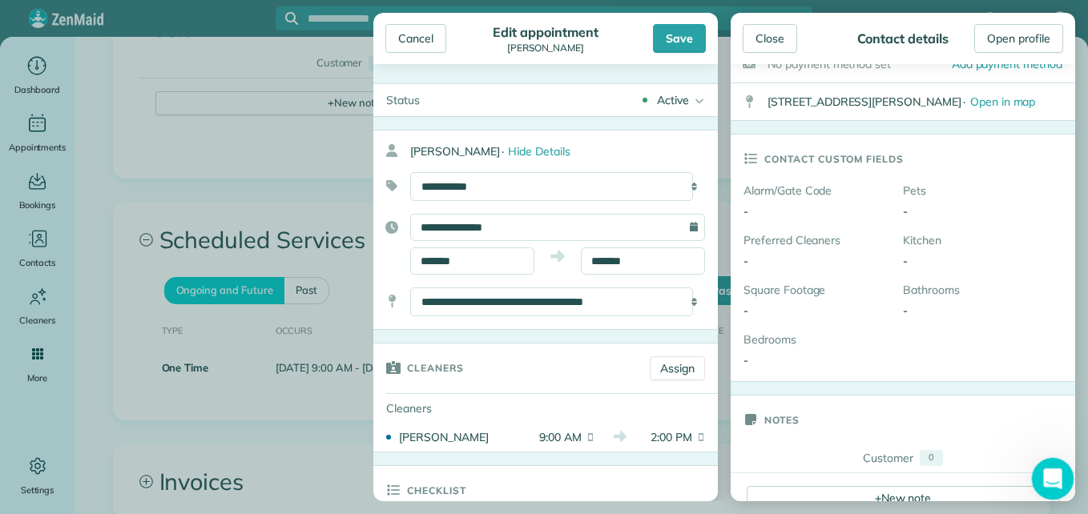
click at [1071, 495] on body "BW Dashboard Appointments Bookings Contacts Cleaners Invoices Payroll Reports H…" at bounding box center [544, 257] width 1088 height 514
drag, startPoint x: 1071, startPoint y: 495, endPoint x: 766, endPoint y: 329, distance: 347.3
click at [766, 329] on body "BW Dashboard Appointments Bookings Contacts Cleaners Invoices Payroll Reports H…" at bounding box center [544, 257] width 1088 height 514
click at [655, 367] on link "Assign" at bounding box center [677, 368] width 55 height 24
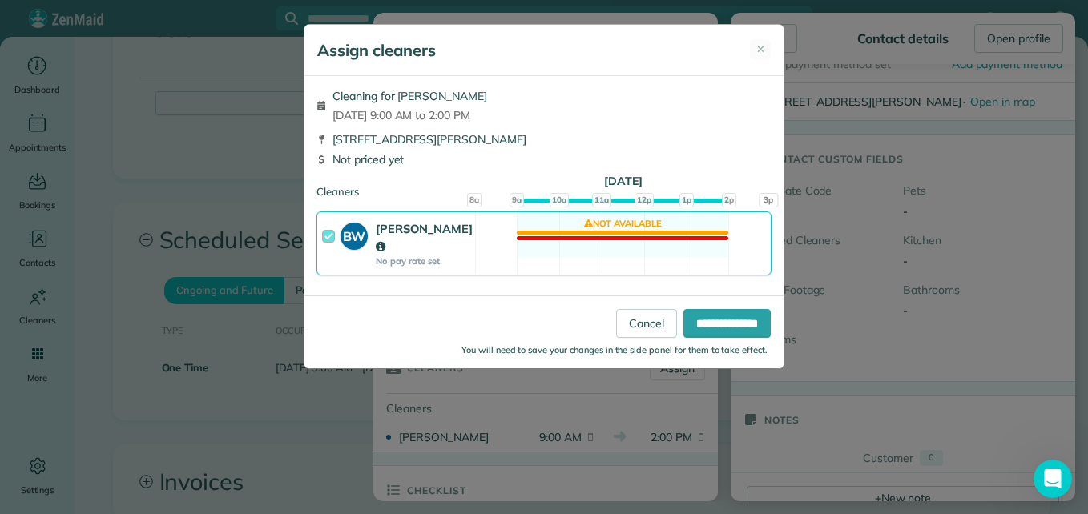
click at [467, 256] on strong "No pay rate set" at bounding box center [424, 261] width 97 height 11
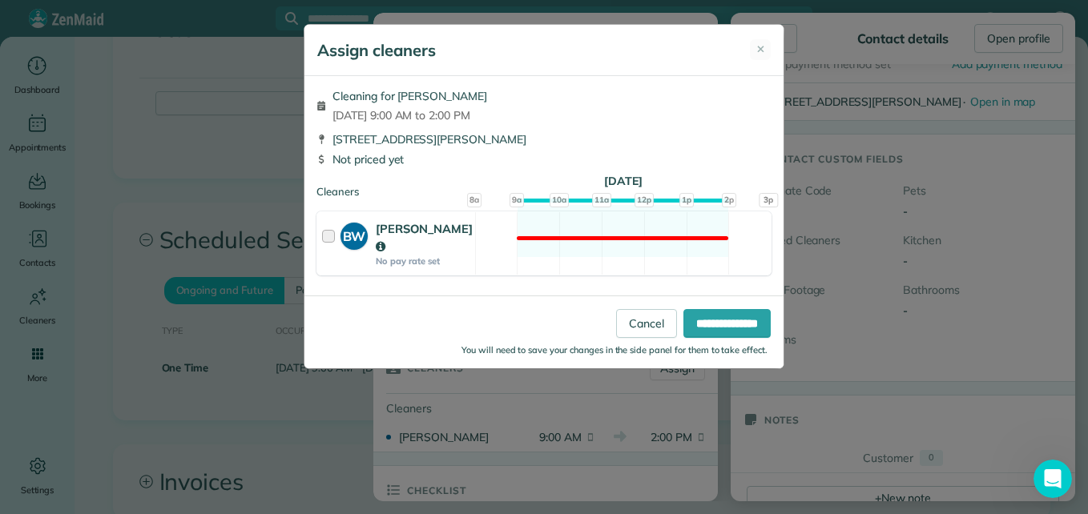
click at [329, 235] on div at bounding box center [331, 243] width 18 height 46
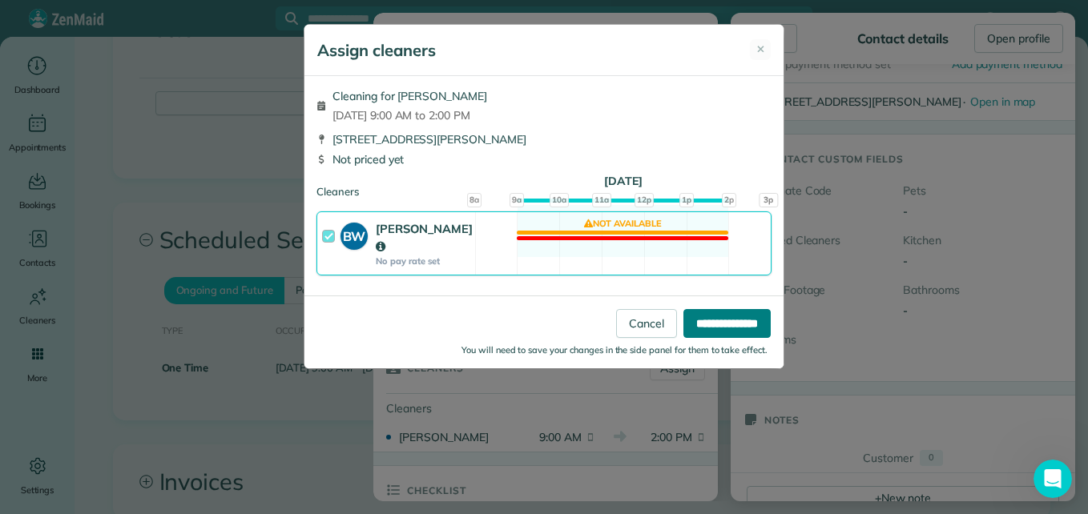
click at [706, 320] on input "**********" at bounding box center [726, 323] width 87 height 29
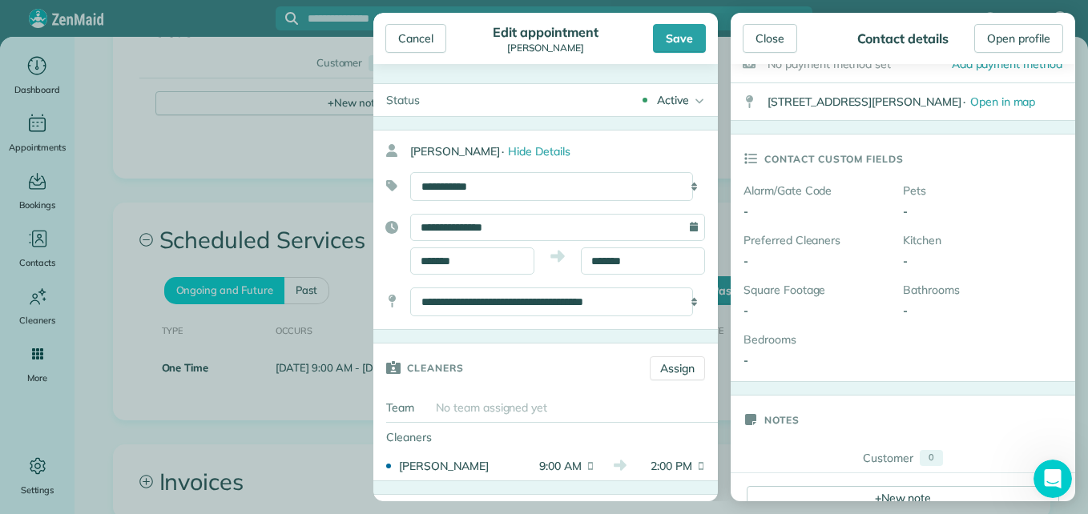
click at [689, 98] on icon at bounding box center [697, 100] width 16 height 32
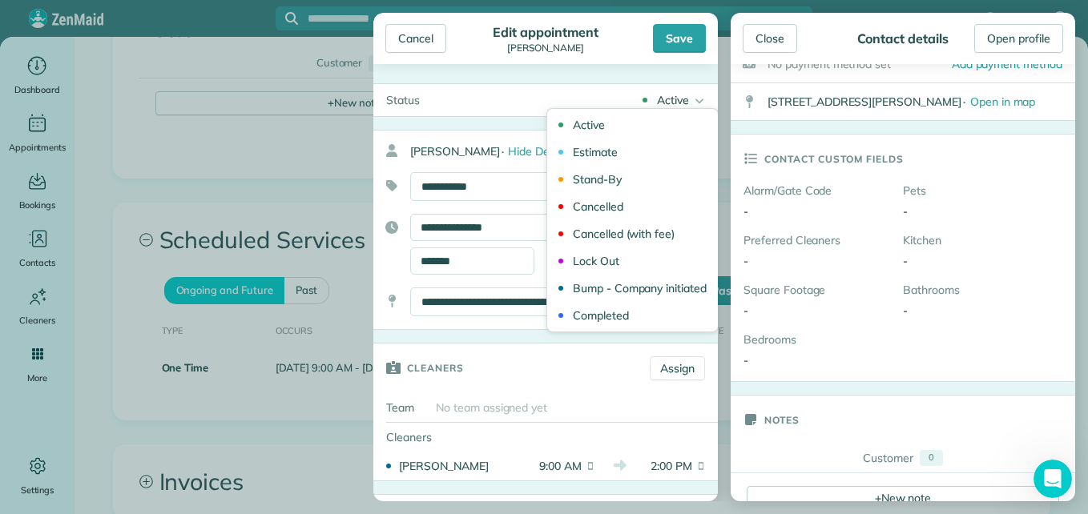
click at [689, 98] on icon at bounding box center [697, 100] width 16 height 32
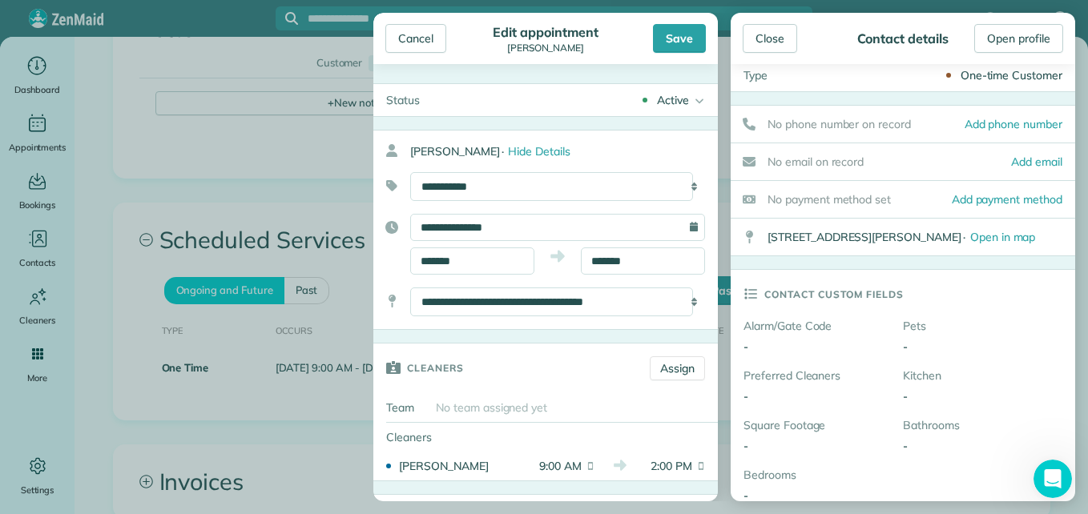
scroll to position [0, 0]
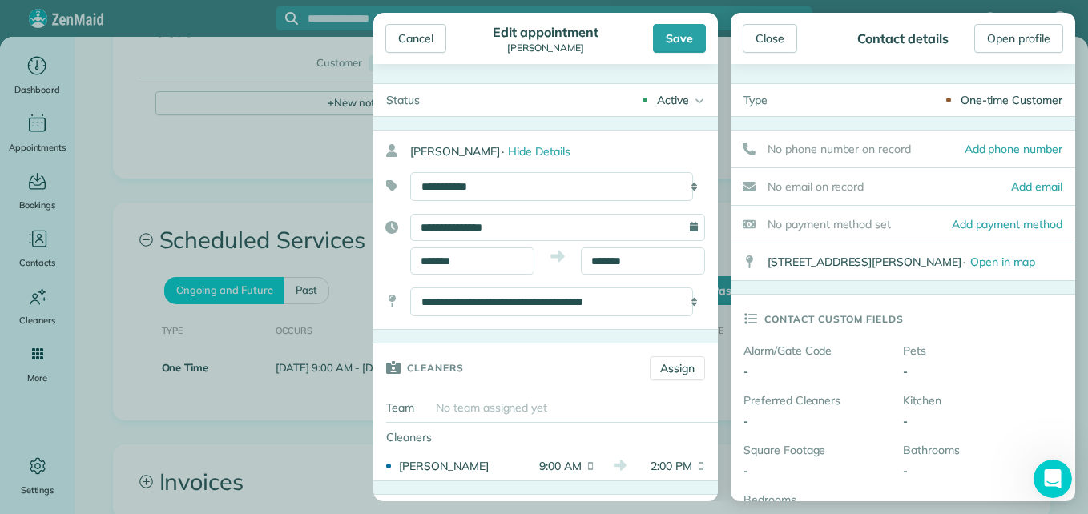
click at [989, 101] on div "One-time Customer" at bounding box center [1011, 100] width 102 height 16
click at [759, 35] on div "Close" at bounding box center [770, 38] width 54 height 29
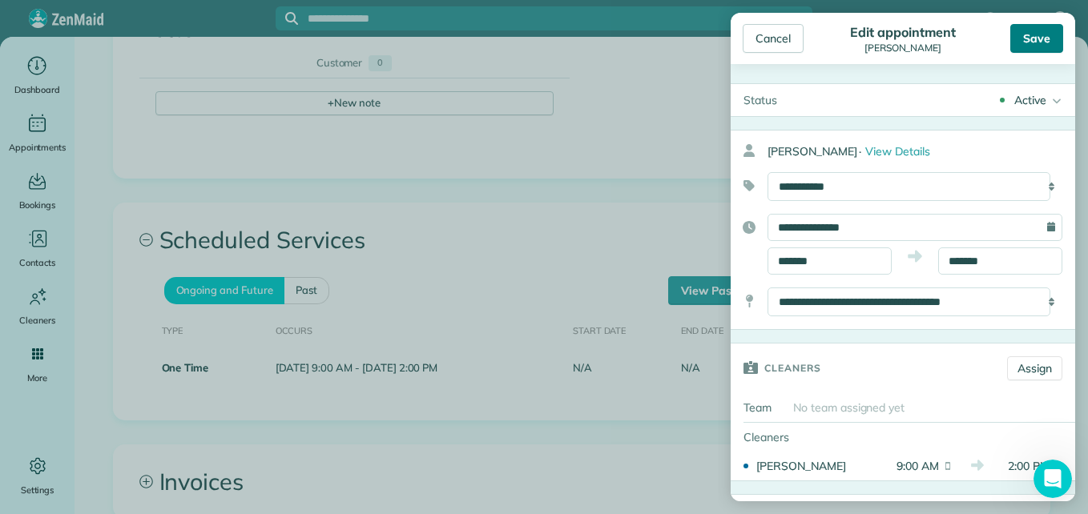
click at [1023, 34] on div "Save" at bounding box center [1036, 38] width 53 height 29
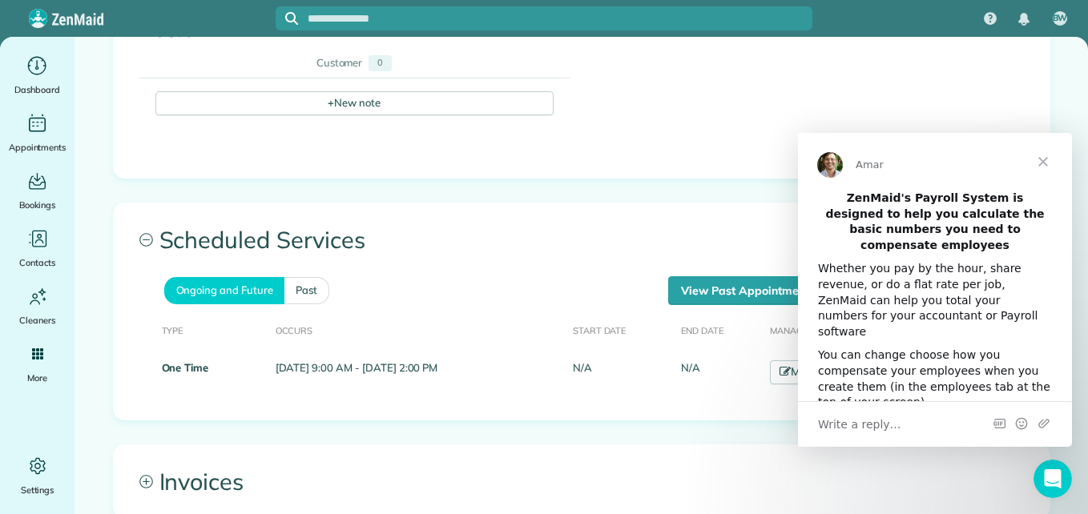
click at [1038, 160] on span "Close" at bounding box center [1043, 162] width 58 height 58
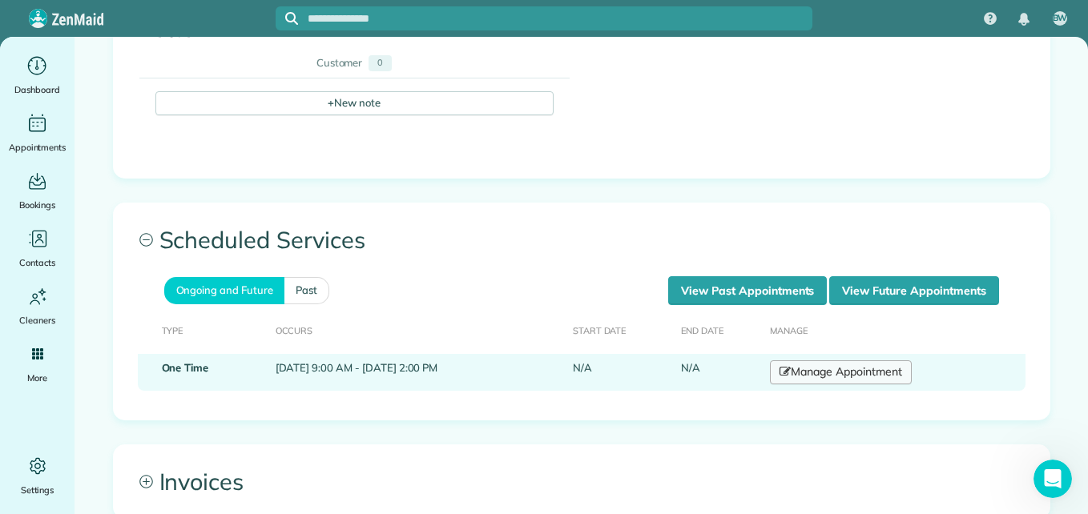
click at [895, 372] on link "Manage Appointment" at bounding box center [840, 372] width 141 height 24
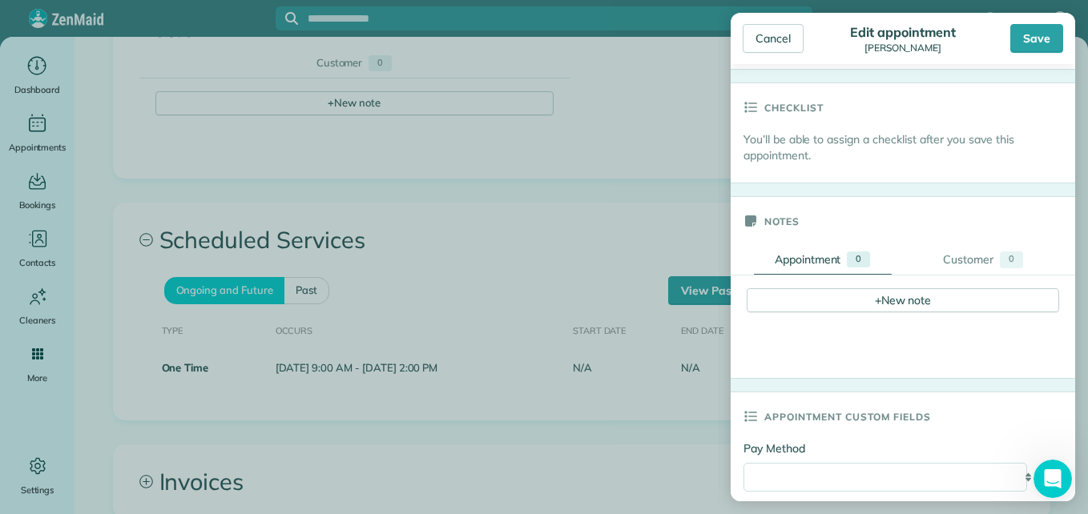
scroll to position [766, 0]
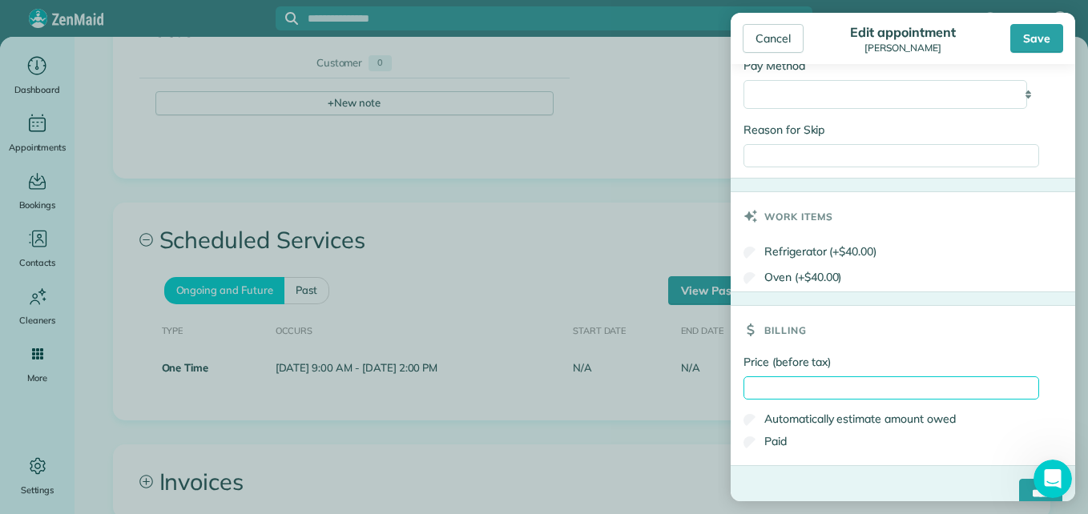
click at [984, 385] on input "Price (before tax)" at bounding box center [891, 387] width 296 height 23
click at [931, 419] on label "Automatically estimate amount owed" at bounding box center [849, 419] width 212 height 16
click at [955, 388] on input "*****" at bounding box center [891, 387] width 296 height 23
click at [972, 397] on input "*****" at bounding box center [891, 387] width 296 height 23
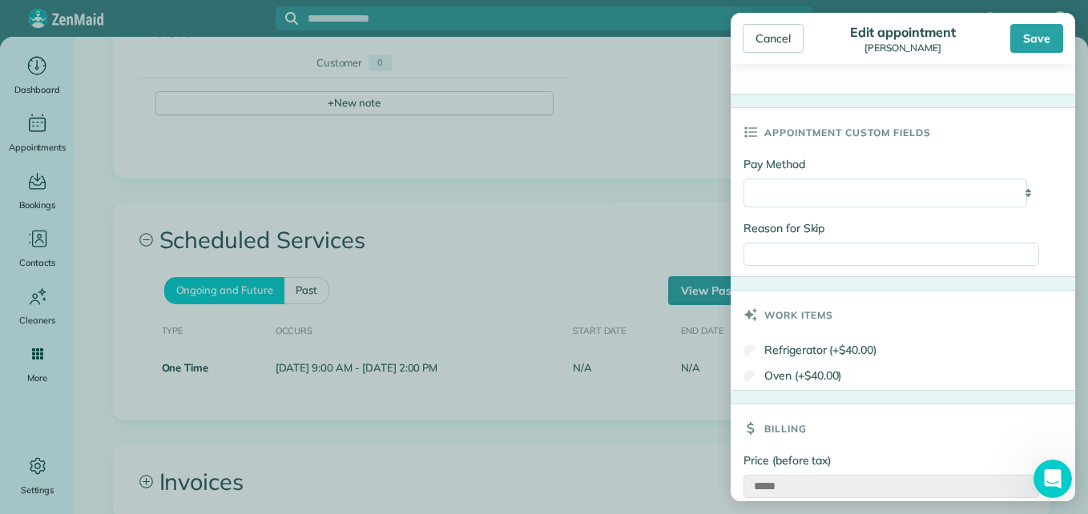
scroll to position [790, 0]
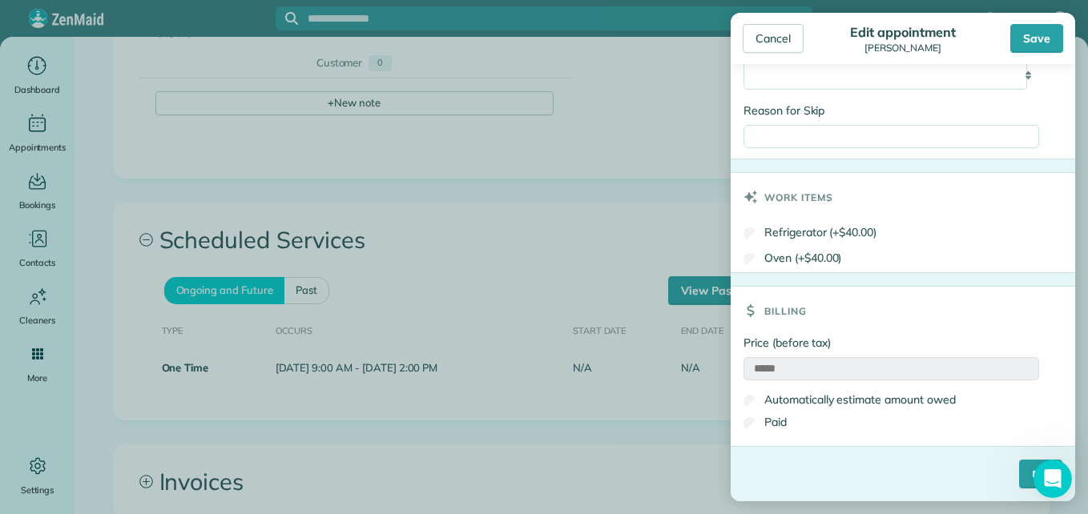
click at [881, 366] on input "*****" at bounding box center [891, 368] width 296 height 23
drag, startPoint x: 881, startPoint y: 366, endPoint x: 857, endPoint y: 367, distance: 24.0
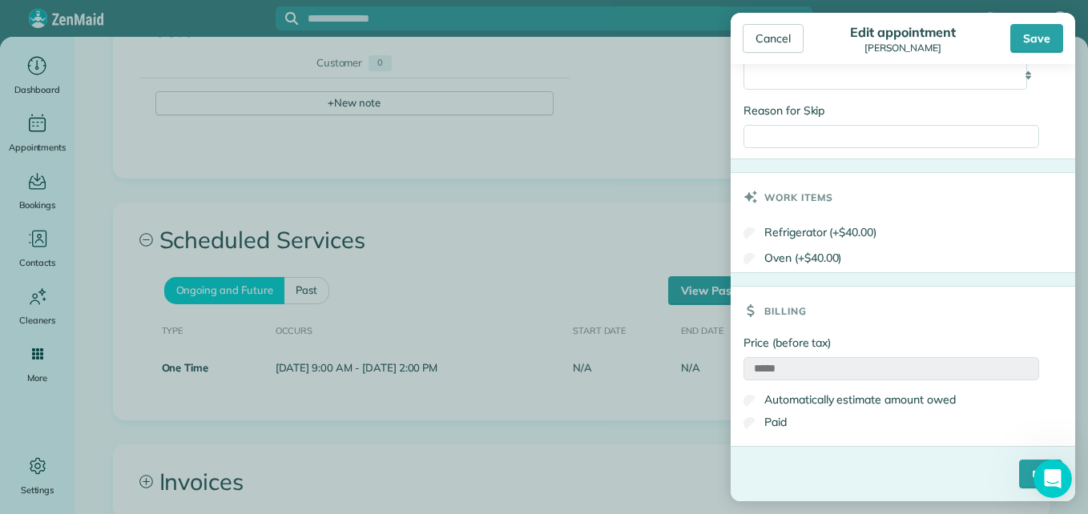
click at [857, 367] on input "*****" at bounding box center [891, 368] width 296 height 23
drag, startPoint x: 857, startPoint y: 367, endPoint x: 821, endPoint y: 368, distance: 36.1
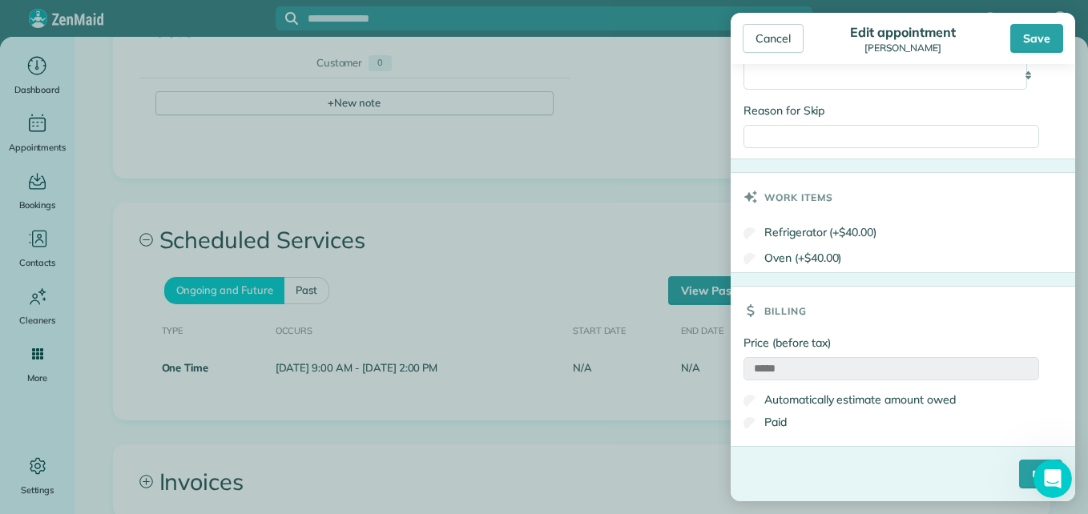
click at [821, 368] on input "*****" at bounding box center [891, 368] width 296 height 23
click at [764, 368] on input "*****" at bounding box center [891, 368] width 296 height 23
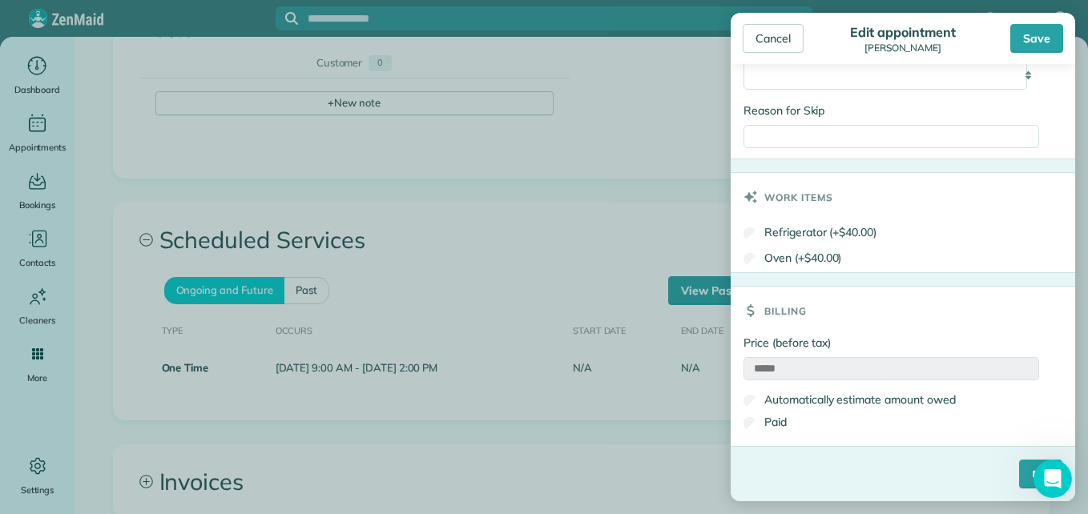
click at [764, 368] on input "*****" at bounding box center [891, 368] width 296 height 23
click at [811, 364] on input "*****" at bounding box center [891, 368] width 296 height 23
click at [790, 366] on input "*****" at bounding box center [891, 368] width 296 height 23
type input "****"
click at [1019, 472] on input "****" at bounding box center [1040, 474] width 43 height 29
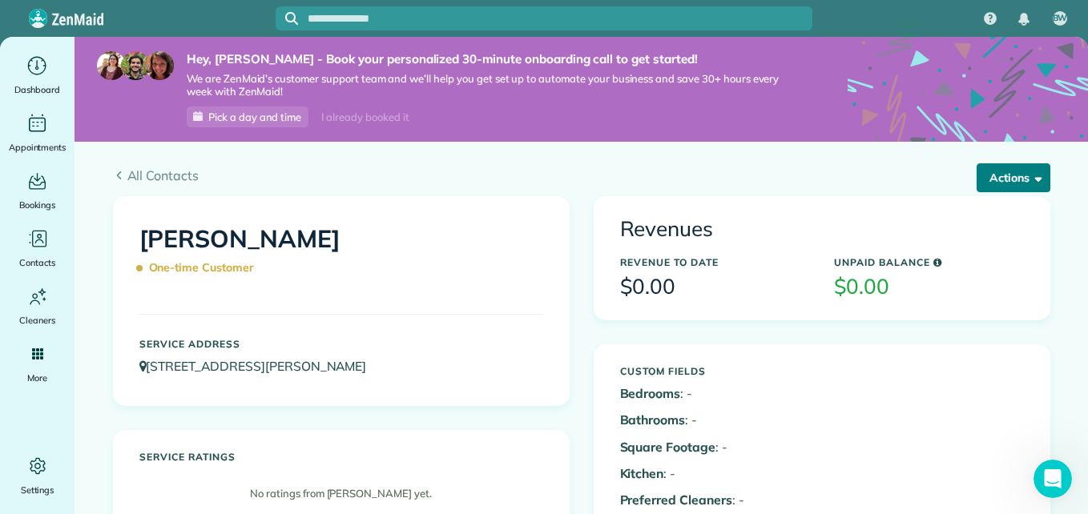
click at [996, 186] on button "Actions" at bounding box center [1013, 177] width 74 height 29
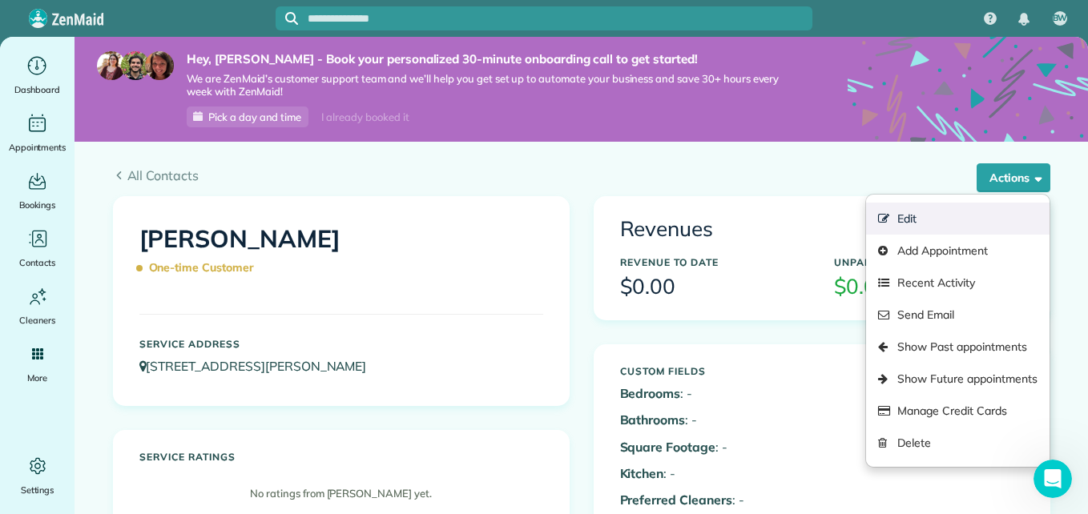
click at [932, 211] on link "Edit" at bounding box center [957, 219] width 183 height 32
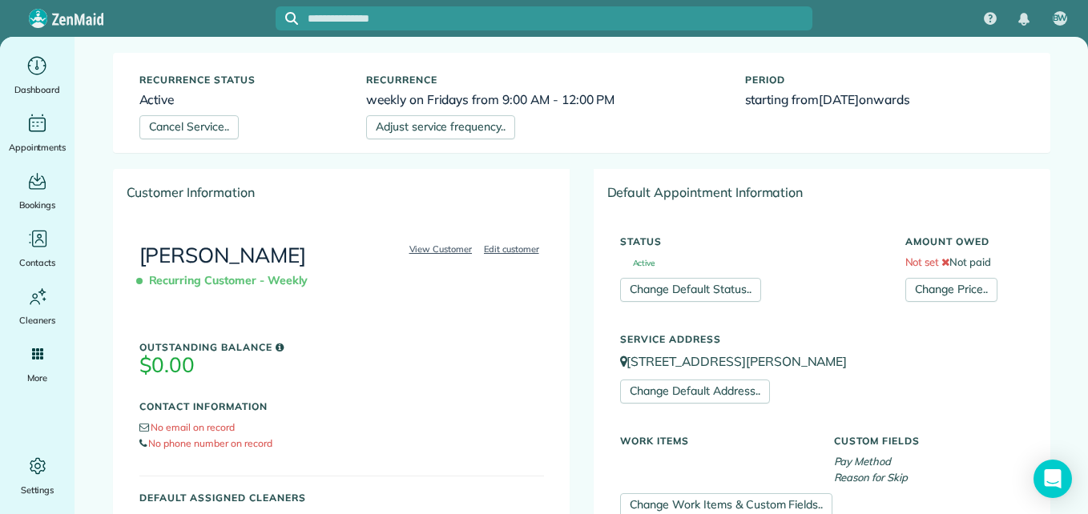
scroll to position [161, 0]
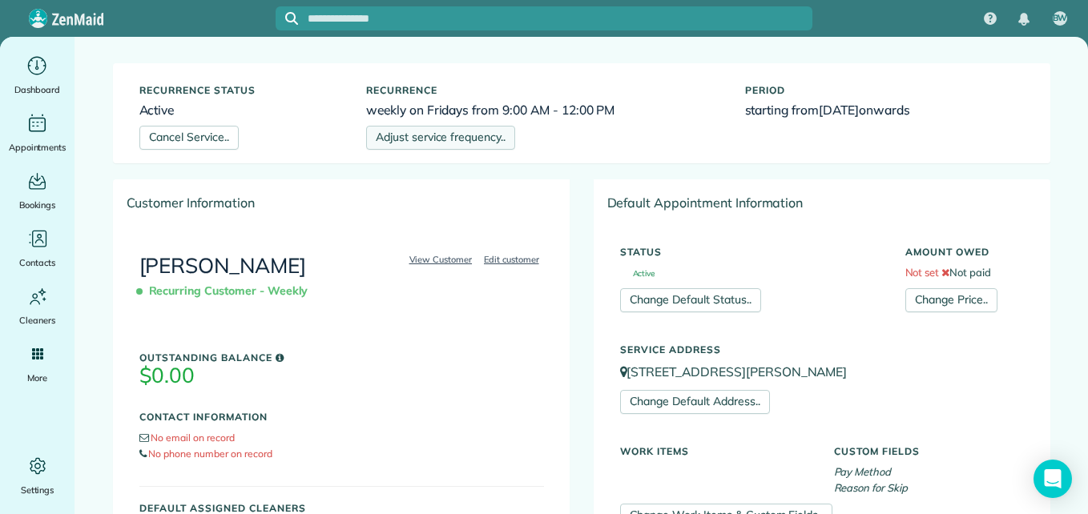
click at [475, 140] on link "Adjust service frequency.." at bounding box center [440, 138] width 149 height 24
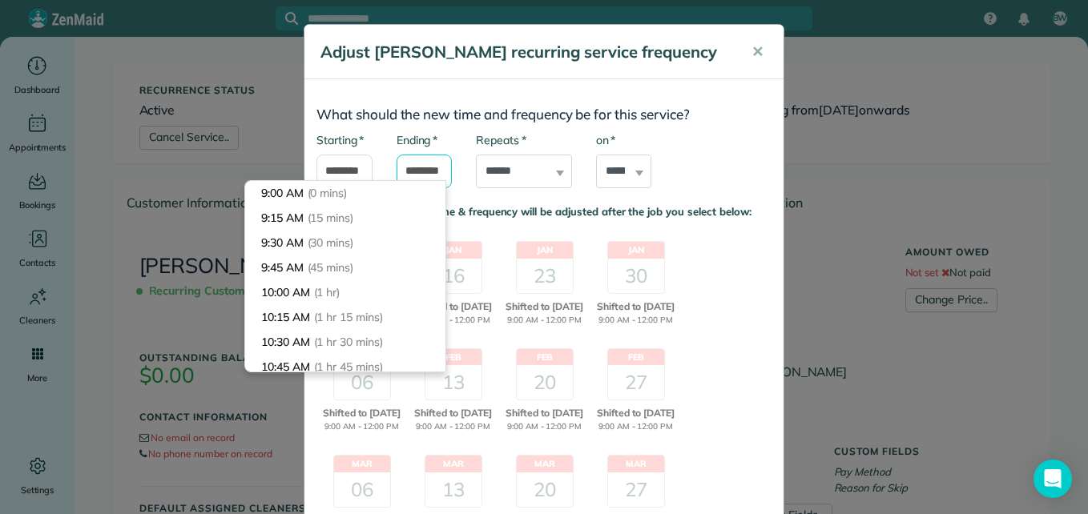
click at [426, 171] on input "********" at bounding box center [425, 172] width 56 height 34
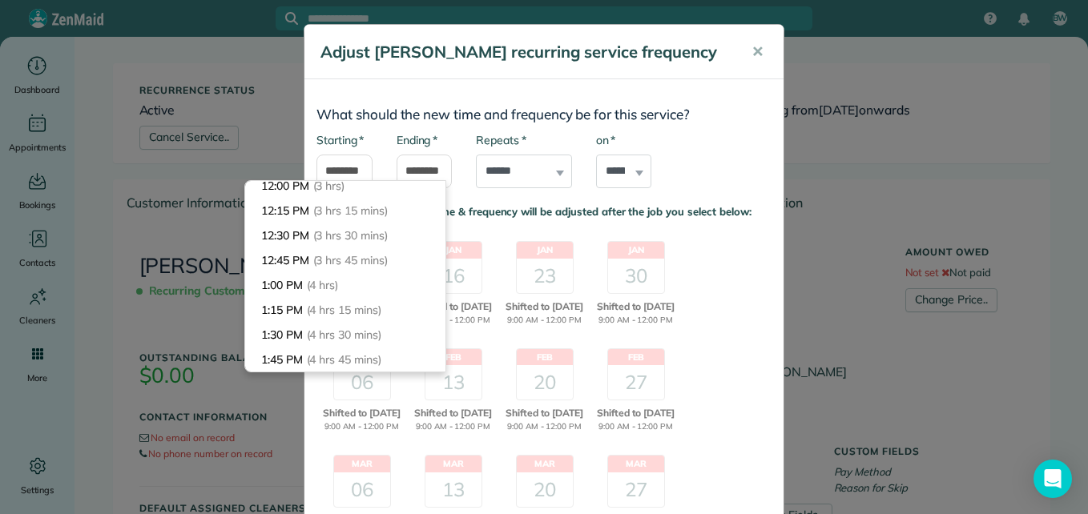
scroll to position [337, 0]
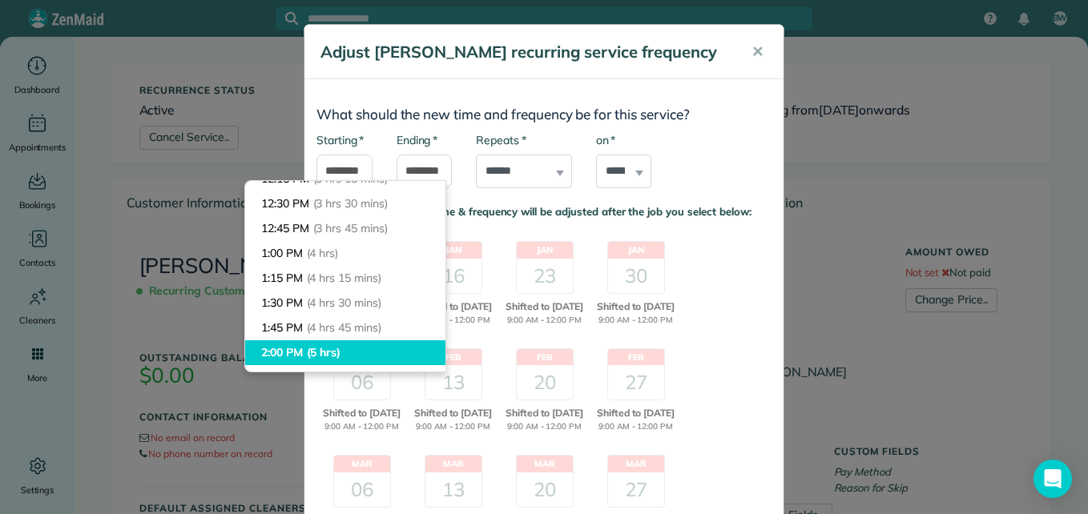
type input "*******"
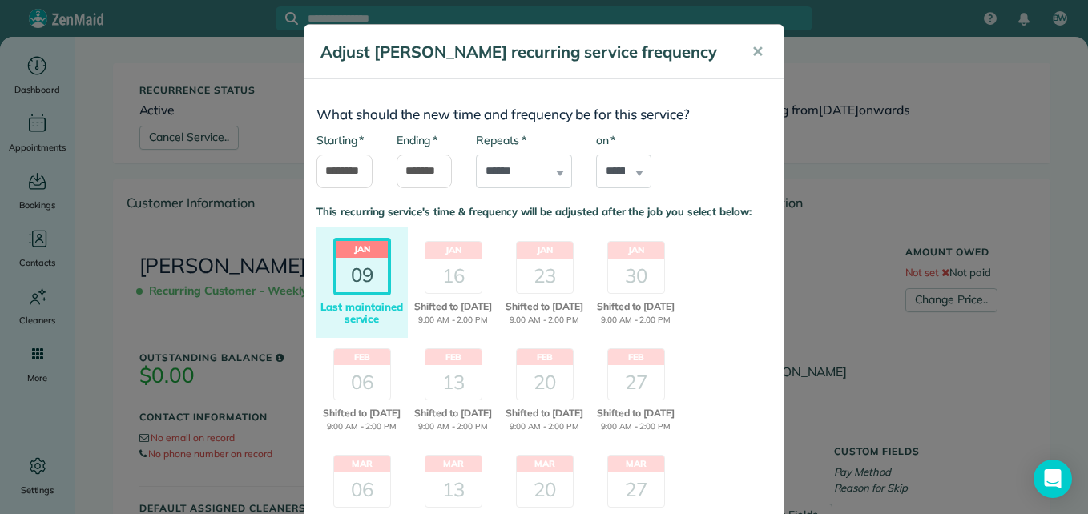
click at [393, 360] on body "BW Dashboard Appointments Bookings Contacts Cleaners Invoices Payroll Reports H…" at bounding box center [544, 257] width 1088 height 514
click at [753, 51] on span "✕" at bounding box center [757, 51] width 12 height 18
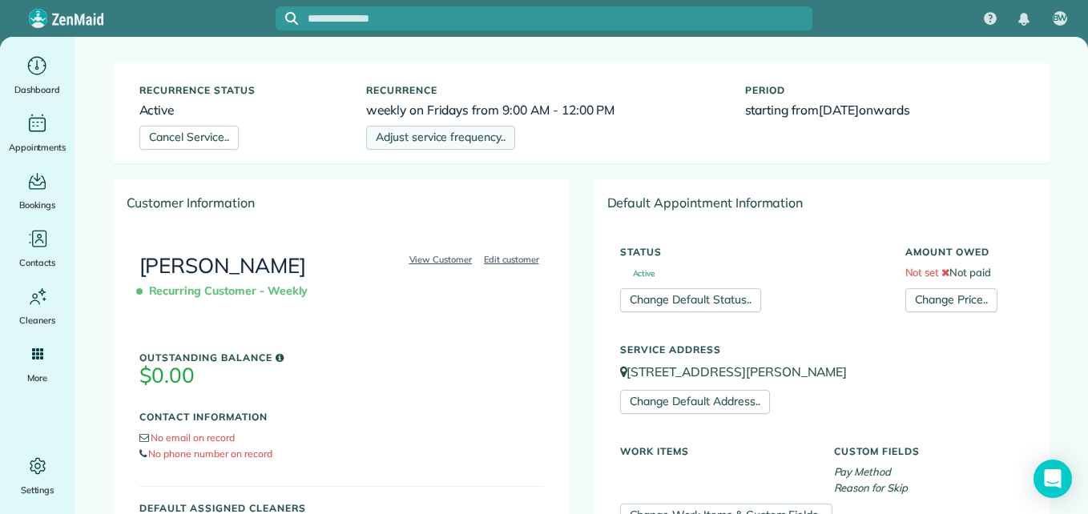
click at [461, 145] on link "Adjust service frequency.." at bounding box center [440, 138] width 149 height 24
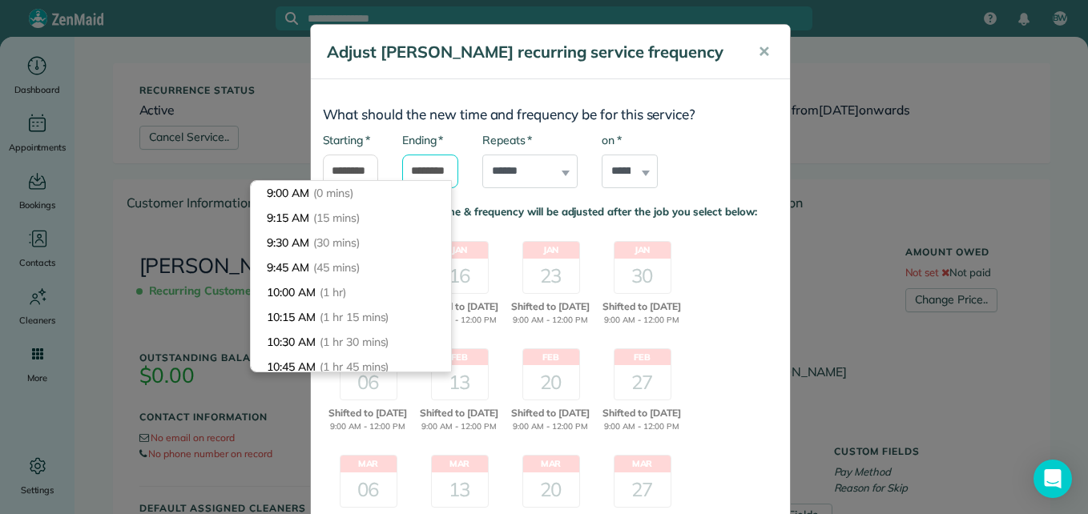
click at [437, 166] on input "********" at bounding box center [430, 172] width 56 height 34
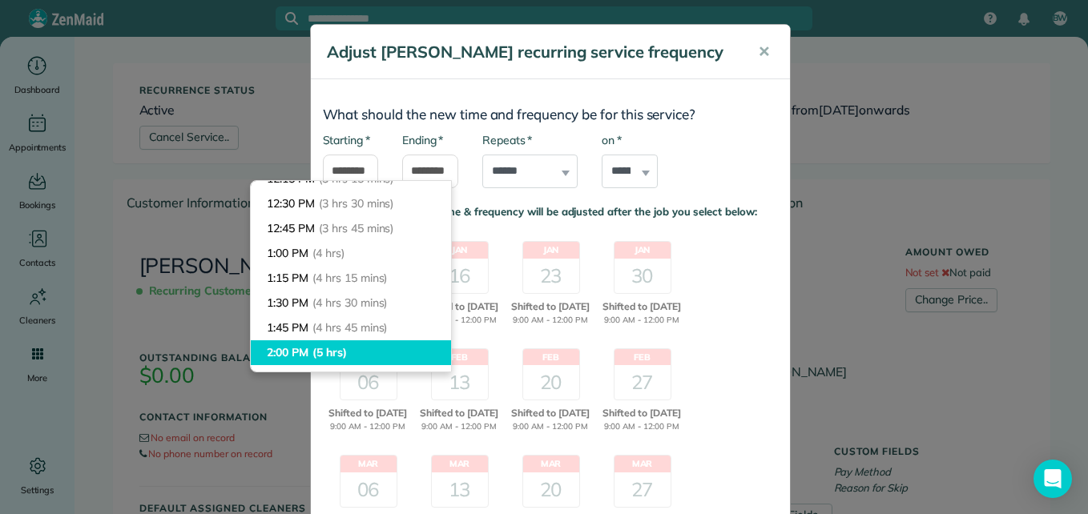
type input "*******"
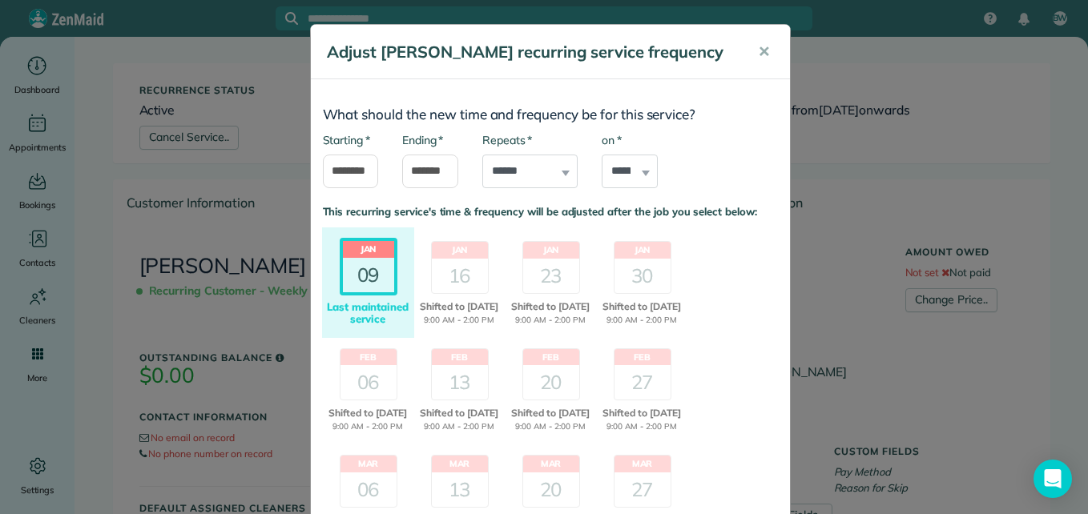
click at [389, 352] on body "BW Dashboard Appointments Bookings Contacts Cleaners Invoices Payroll Reports H…" at bounding box center [544, 257] width 1088 height 514
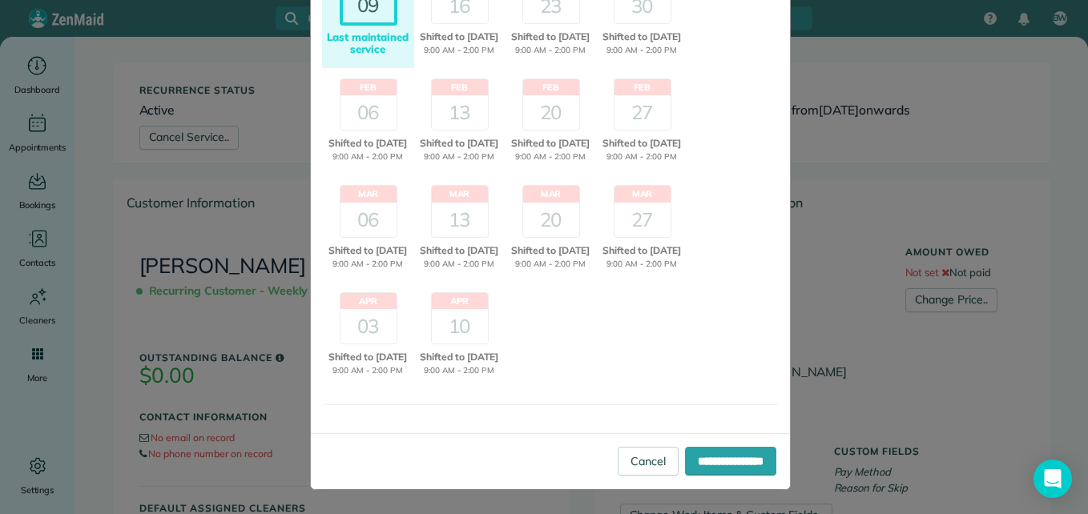
scroll to position [324, 0]
click at [719, 467] on input "**********" at bounding box center [730, 461] width 91 height 29
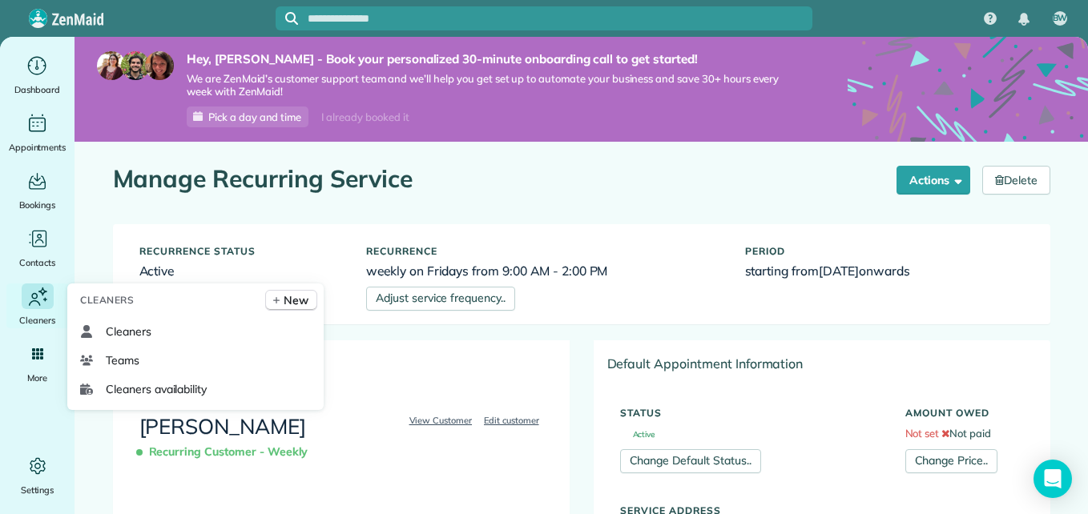
click at [45, 308] on icon "Main" at bounding box center [38, 296] width 24 height 25
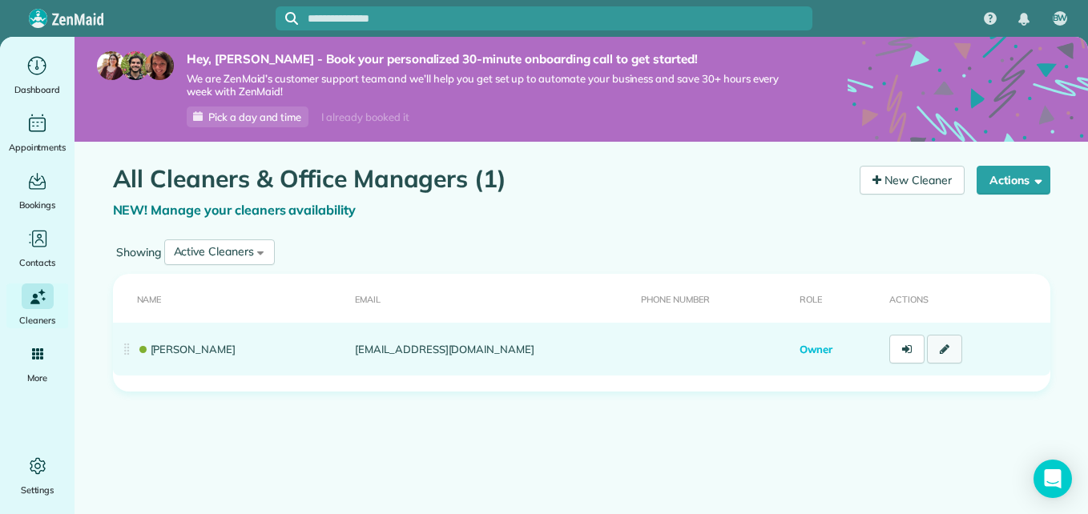
click at [942, 354] on icon at bounding box center [945, 349] width 10 height 11
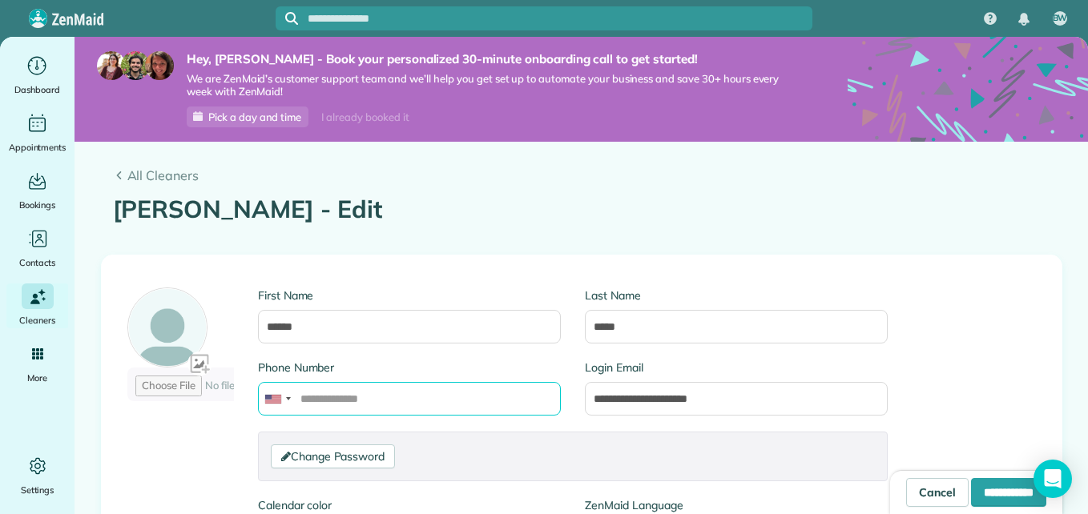
click at [549, 398] on input "Phone Number" at bounding box center [409, 399] width 303 height 34
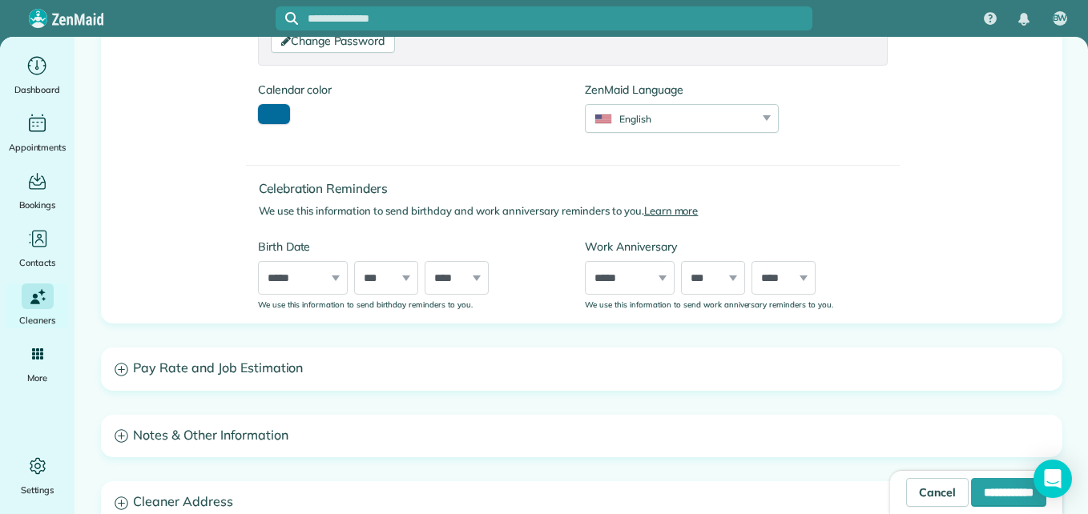
scroll to position [413, 0]
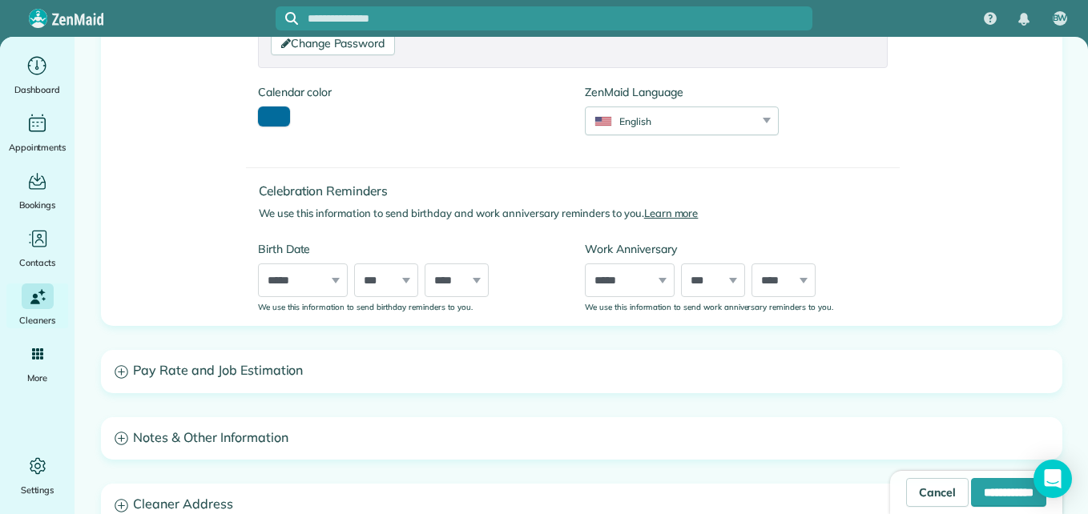
type input "**********"
click at [328, 292] on select "***** ******* ******** ***** ***** *** **** **** ****** ********* ******* *****…" at bounding box center [303, 281] width 90 height 34
select select "**"
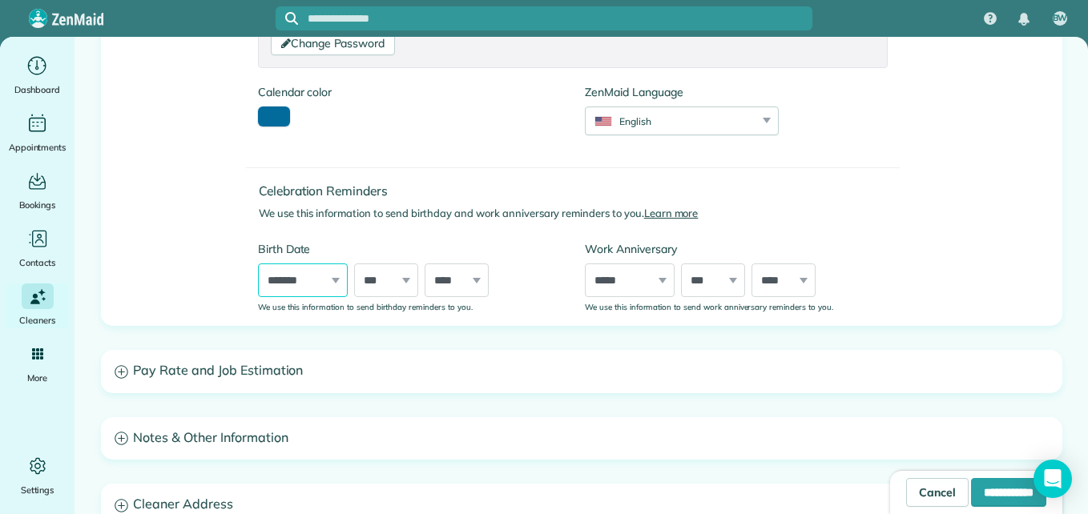
click at [258, 264] on select "***** ******* ******** ***** ***** *** **** **** ****** ********* ******* *****…" at bounding box center [303, 281] width 90 height 34
click at [403, 283] on div "*** * * * * * * * * * ** ** ** ** ** ** ** ** ** ** ** ** ** ** ** ** ** ** ** …" at bounding box center [386, 281] width 64 height 34
click at [393, 278] on select "*** * * * * * * * * * ** ** ** ** ** ** ** ** ** ** ** ** ** ** ** ** ** ** ** …" at bounding box center [386, 281] width 64 height 34
select select "**"
click at [354, 264] on select "*** * * * * * * * * * ** ** ** ** ** ** ** ** ** ** ** ** ** ** ** ** ** ** ** …" at bounding box center [386, 281] width 64 height 34
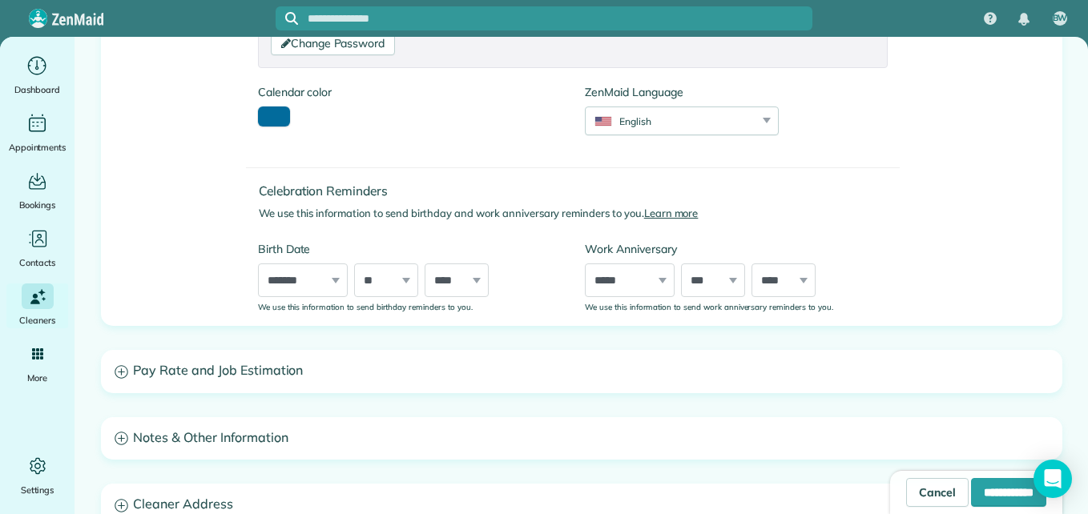
click at [471, 282] on div "**** **** **** **** **** **** **** **** **** **** **** **** **** **** **** ****…" at bounding box center [457, 281] width 64 height 34
click at [466, 276] on select "**** **** **** **** **** **** **** **** **** **** **** **** **** **** **** ****…" at bounding box center [457, 281] width 64 height 34
select select "****"
click at [425, 264] on select "**** **** **** **** **** **** **** **** **** **** **** **** **** **** **** ****…" at bounding box center [457, 281] width 64 height 34
click at [971, 500] on input "**********" at bounding box center [1008, 492] width 75 height 29
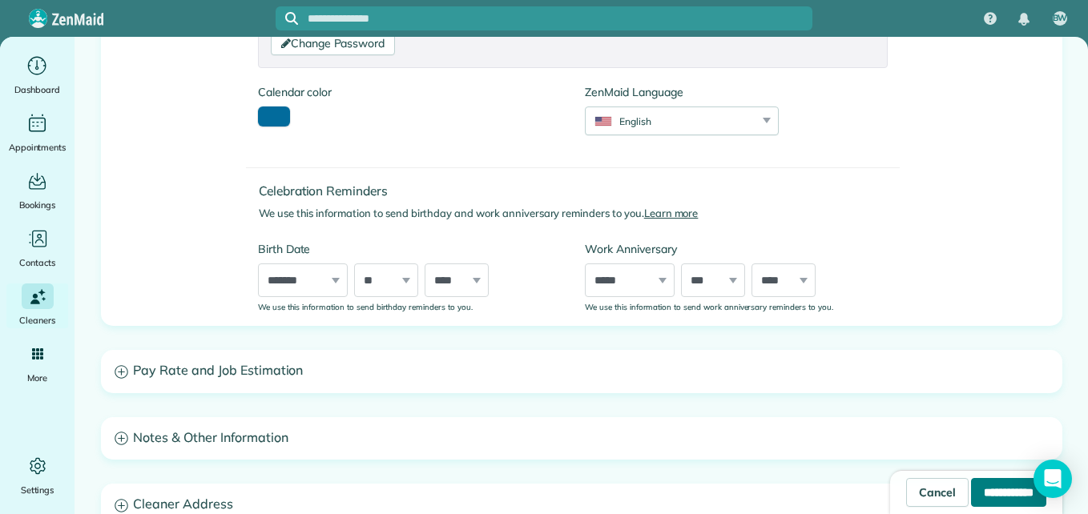
type input "**********"
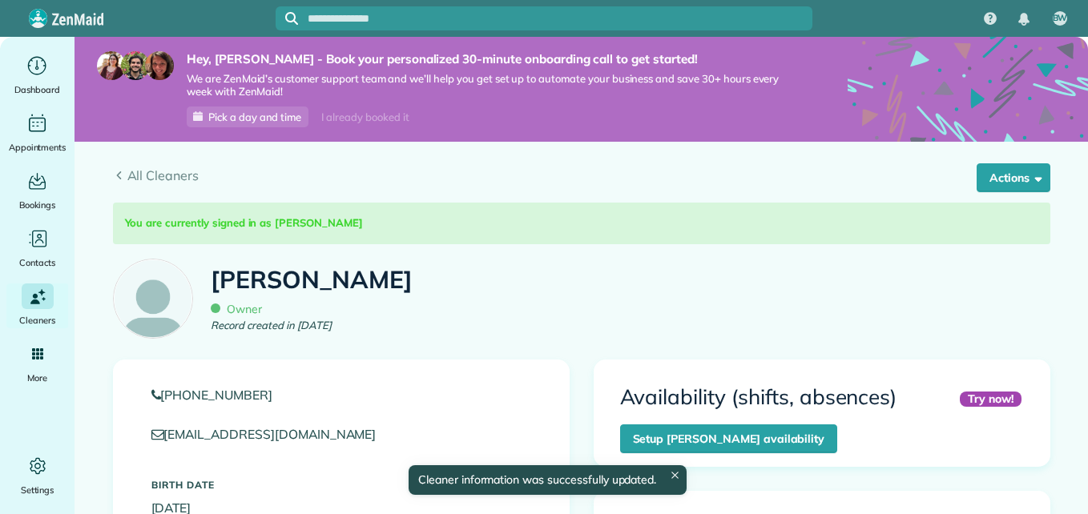
scroll to position [292, 0]
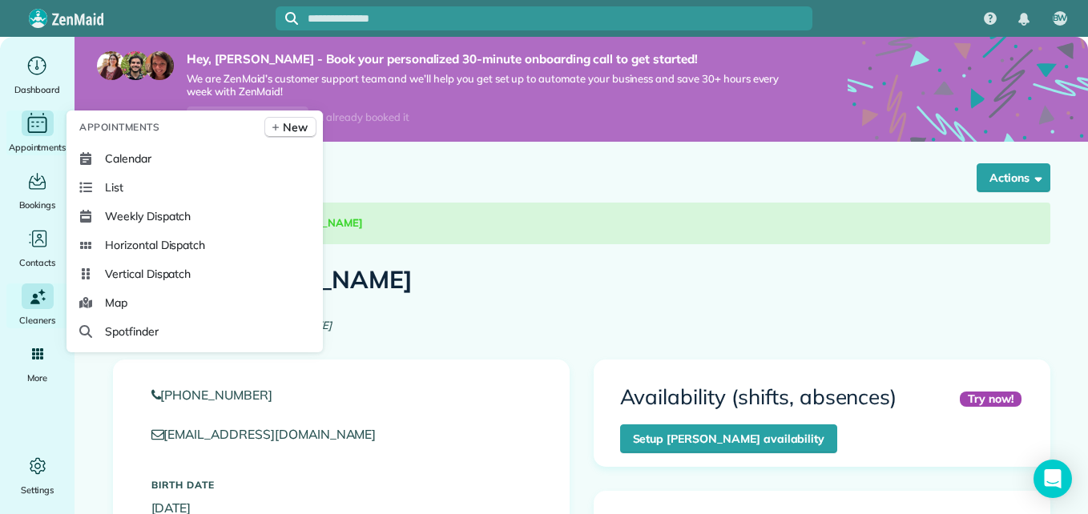
click at [35, 119] on icon "Main" at bounding box center [37, 123] width 25 height 24
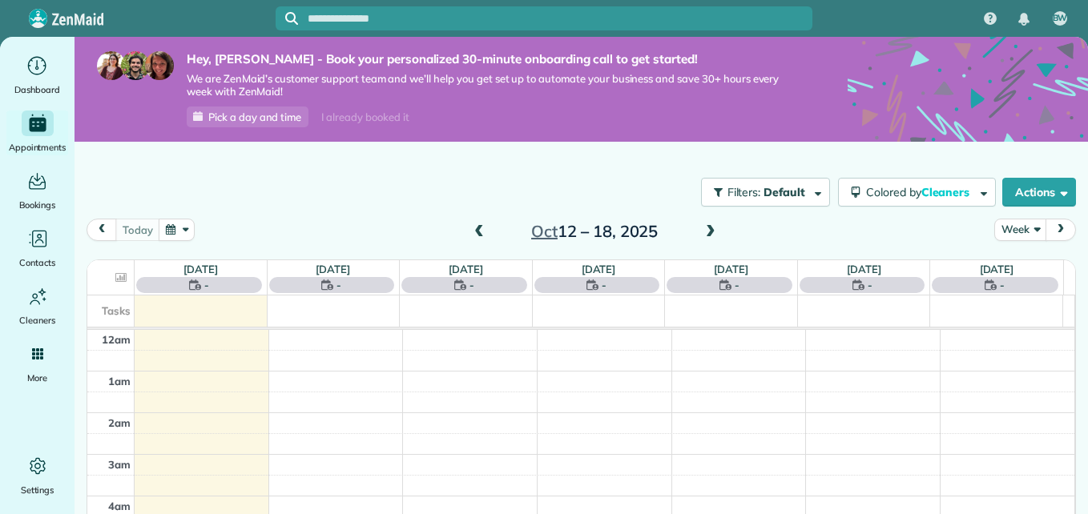
scroll to position [292, 0]
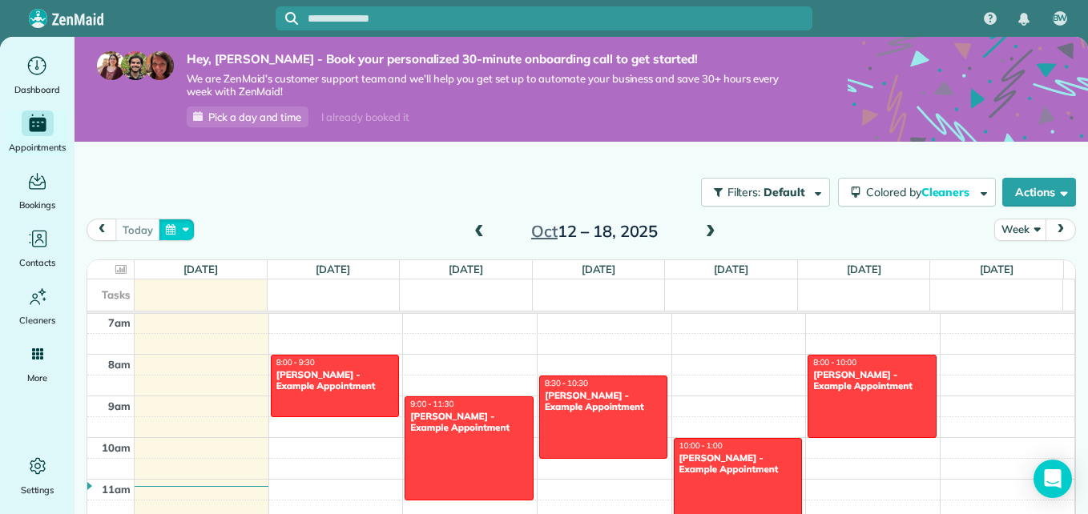
click at [180, 223] on button "button" at bounding box center [177, 230] width 37 height 22
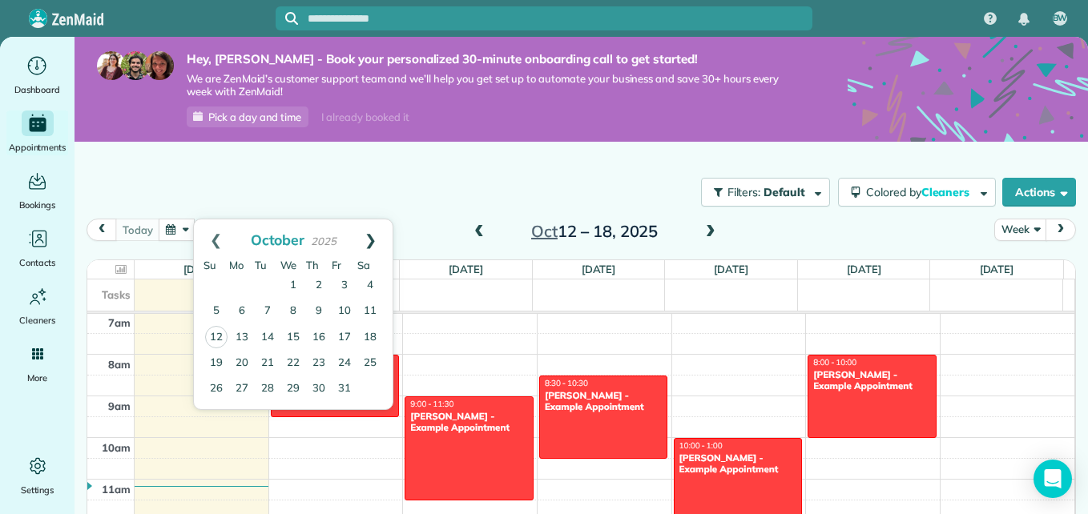
click at [372, 240] on link "Next" at bounding box center [370, 239] width 44 height 40
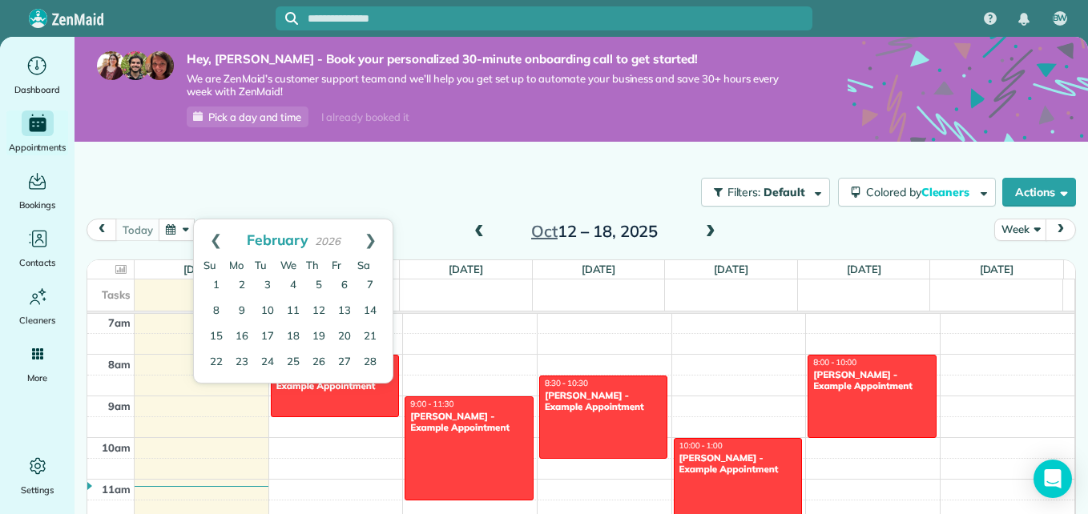
click at [372, 240] on link "Next" at bounding box center [370, 239] width 44 height 40
click at [213, 238] on link "Prev" at bounding box center [216, 239] width 44 height 40
click at [455, 188] on div "Filters: Default Colored by Cleaners Color by Cleaner Color by Team Color by St…" at bounding box center [580, 192] width 1013 height 53
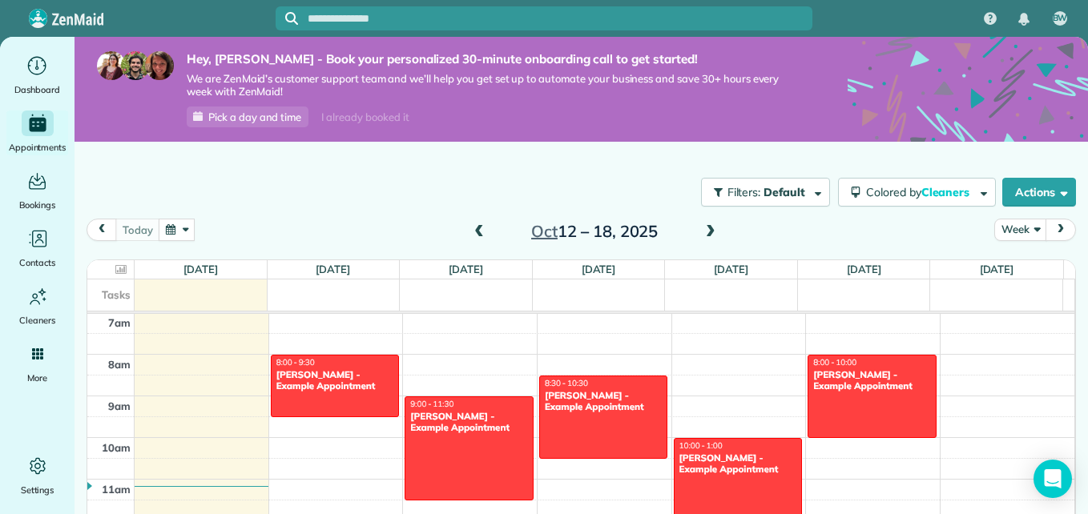
click at [706, 233] on span at bounding box center [711, 232] width 18 height 14
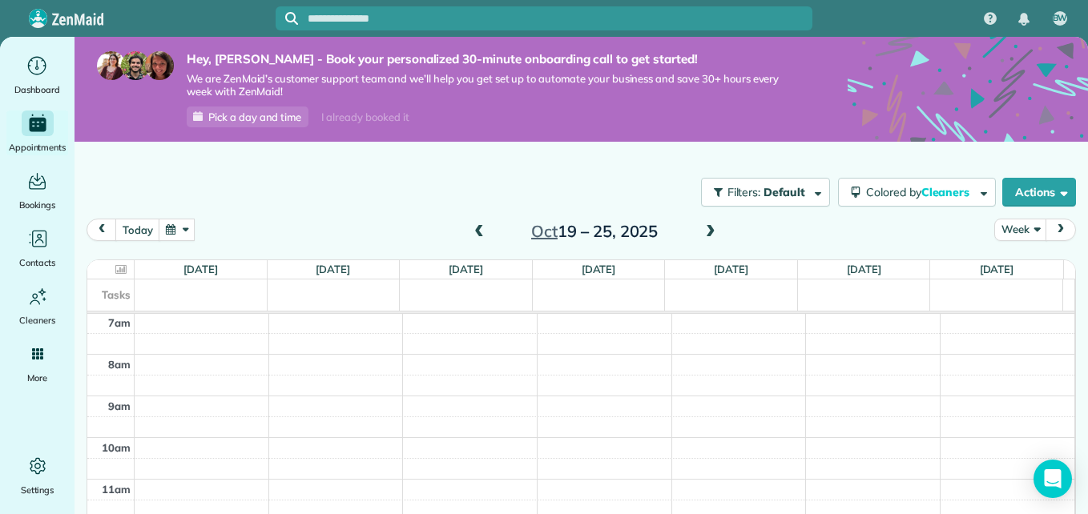
click at [706, 233] on span at bounding box center [711, 232] width 18 height 14
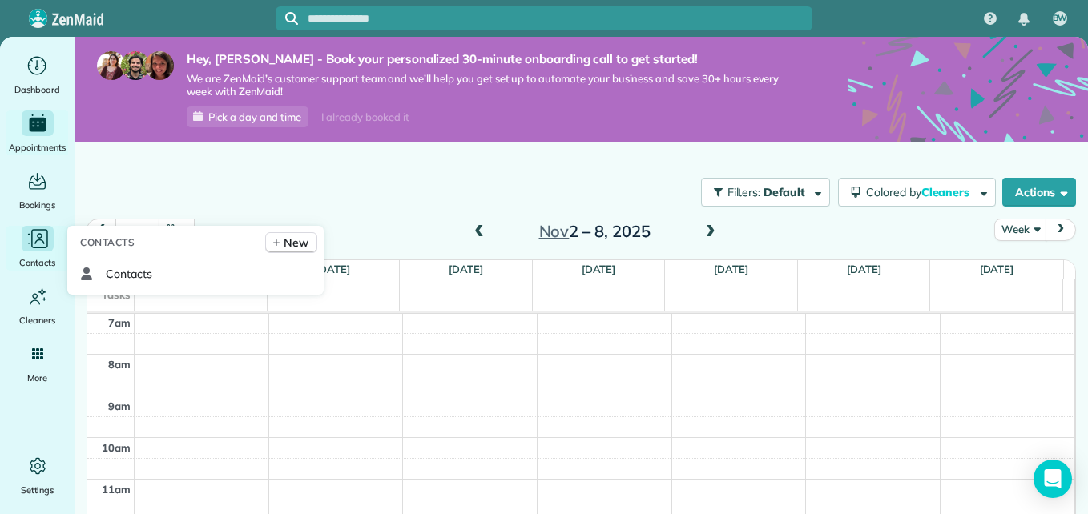
click at [39, 240] on icon "Main" at bounding box center [39, 242] width 10 height 5
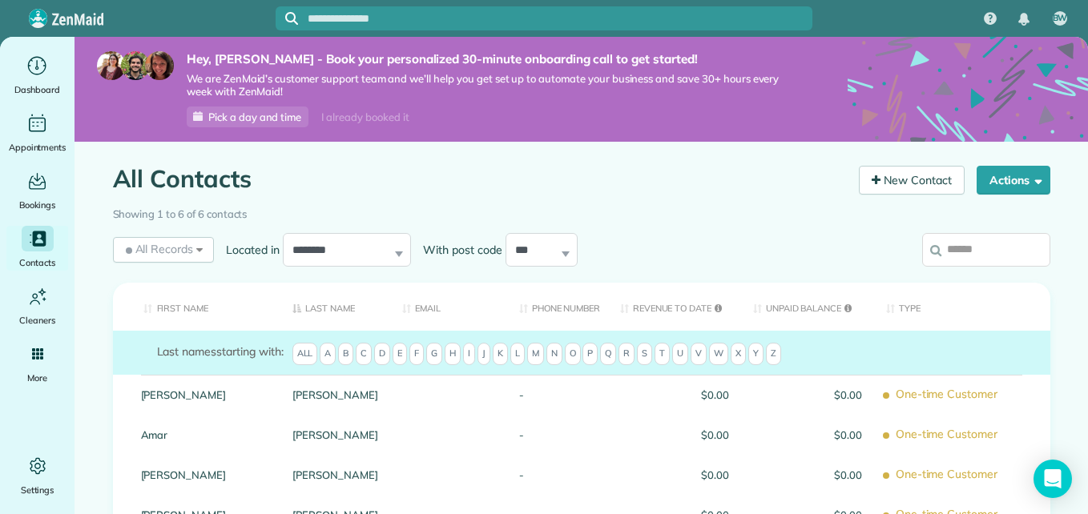
click at [225, 303] on th "First Name" at bounding box center [197, 307] width 168 height 49
click at [186, 317] on th "First Name" at bounding box center [197, 307] width 168 height 49
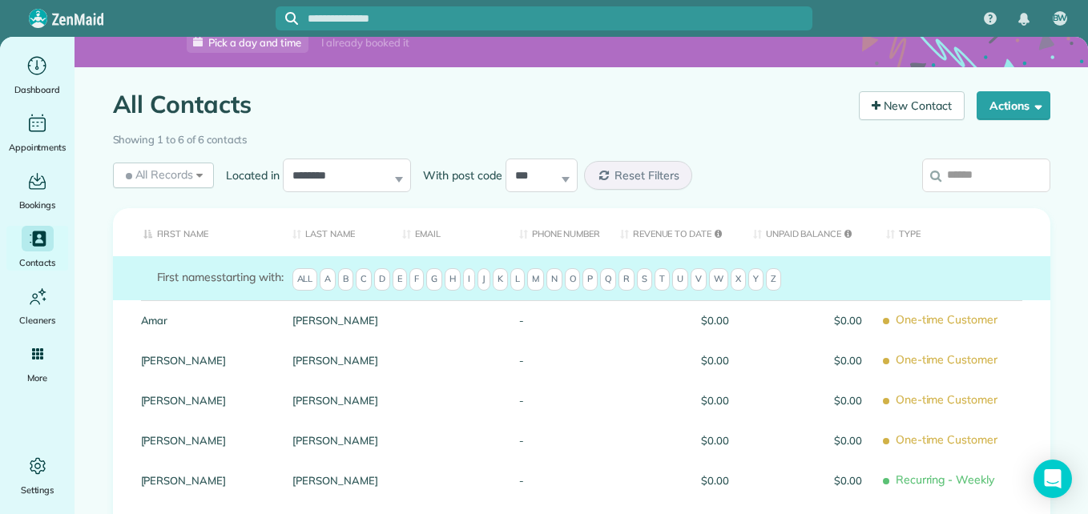
scroll to position [51, 0]
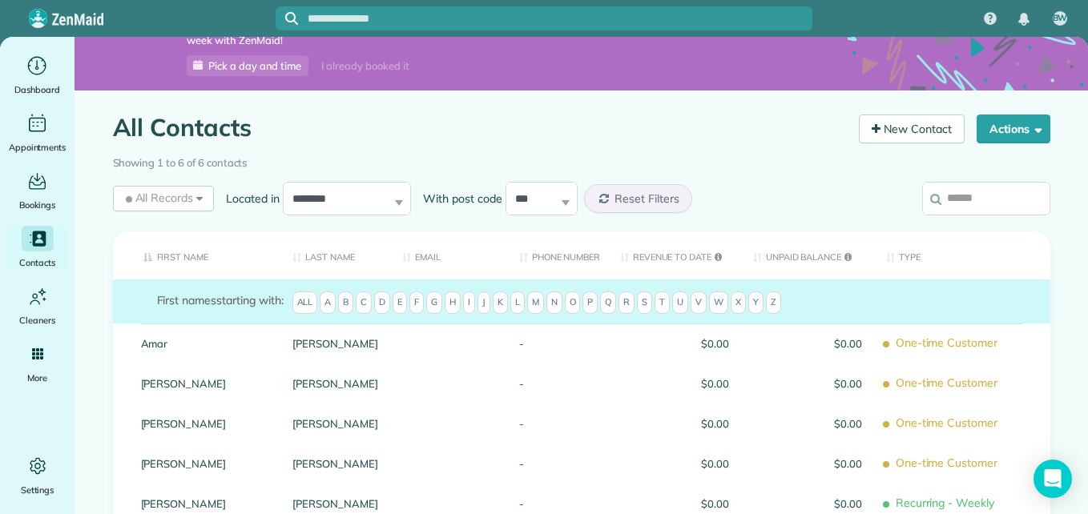
click at [529, 300] on span "M" at bounding box center [535, 303] width 17 height 22
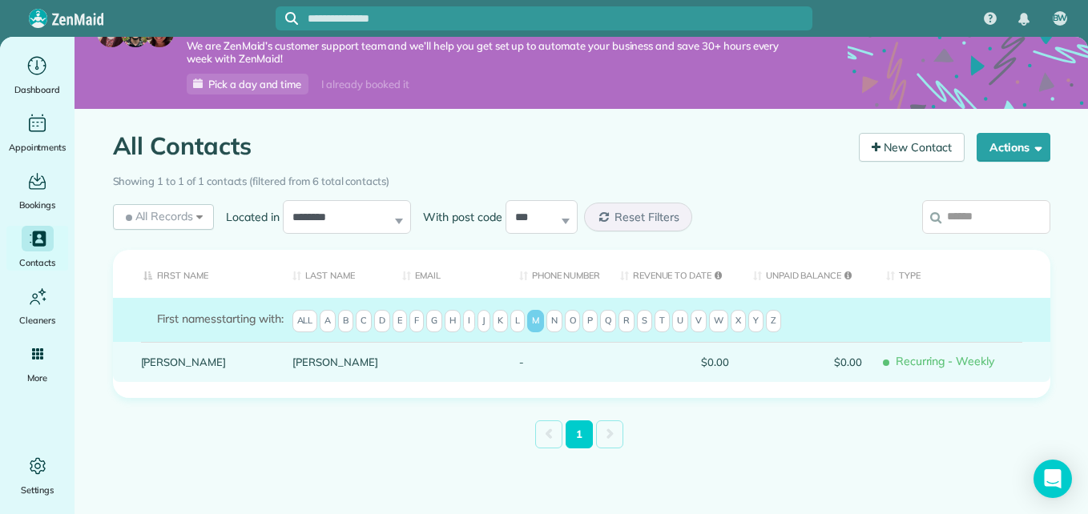
click at [339, 356] on link "smith" at bounding box center [335, 361] width 86 height 11
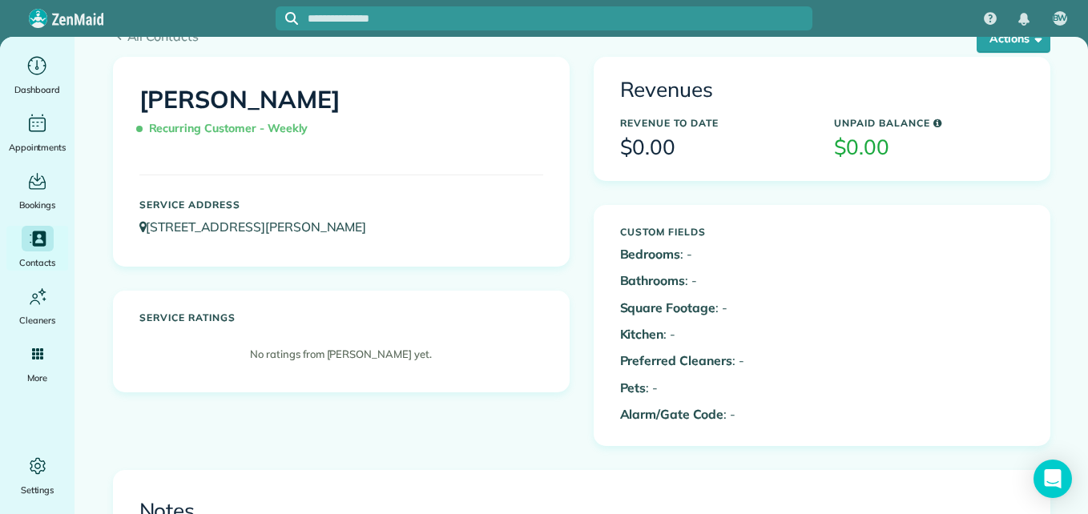
scroll to position [107, 0]
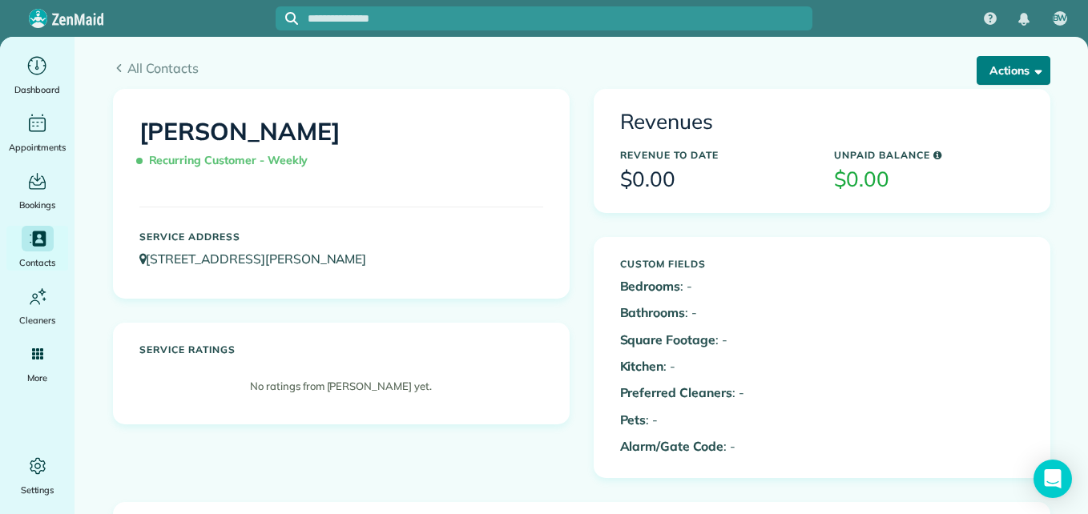
click at [1007, 76] on button "Actions" at bounding box center [1013, 70] width 74 height 29
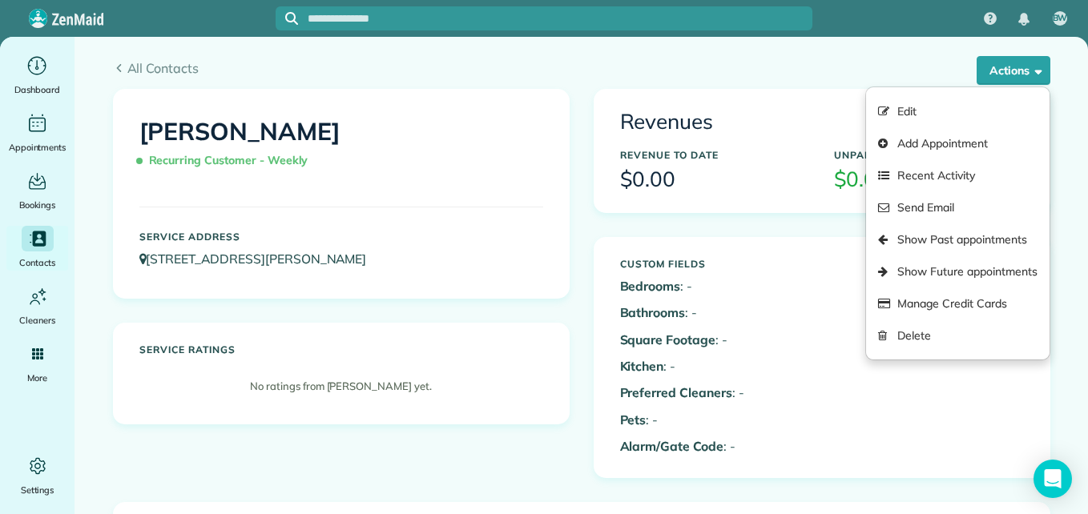
click at [698, 181] on h3 "$0.00" at bounding box center [715, 179] width 190 height 23
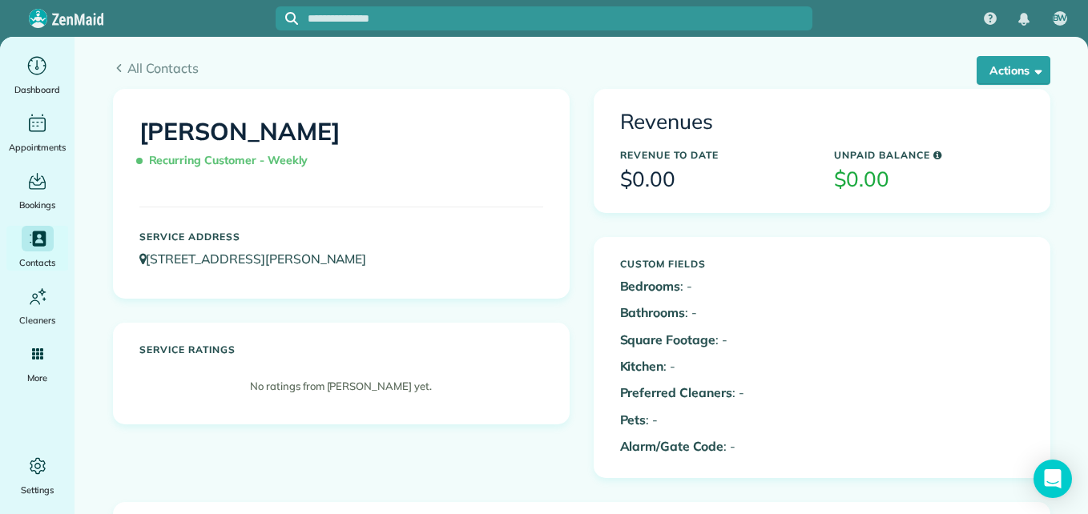
click at [747, 183] on h3 "$0.00" at bounding box center [715, 179] width 190 height 23
click at [734, 450] on p "Alarm/Gate Code : -" at bounding box center [715, 446] width 190 height 18
click at [751, 300] on div "Custom Fields Bedrooms : - Bathrooms : - Square Footage : - Kitchen : - Preferr…" at bounding box center [715, 358] width 214 height 214
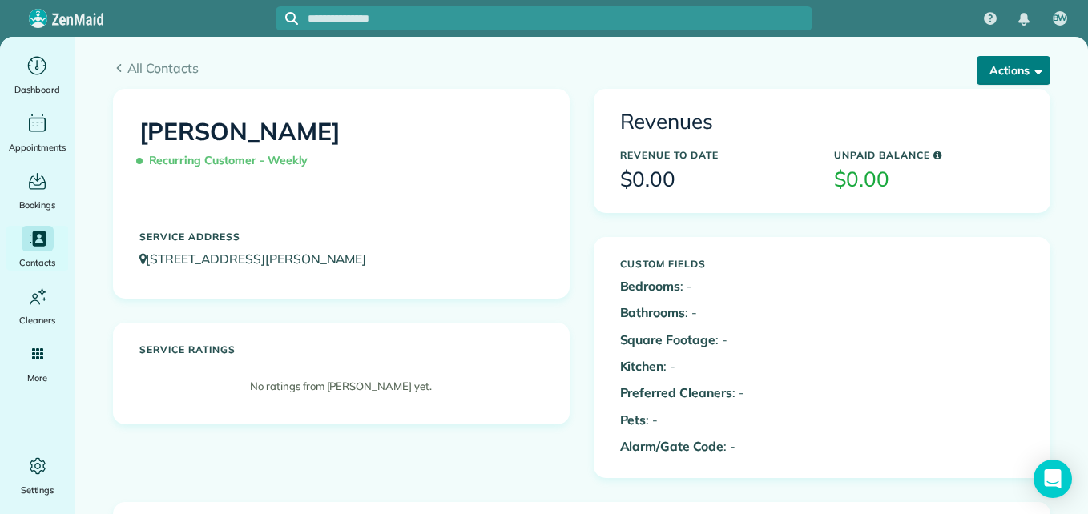
click at [1032, 73] on span "button" at bounding box center [1035, 70] width 12 height 12
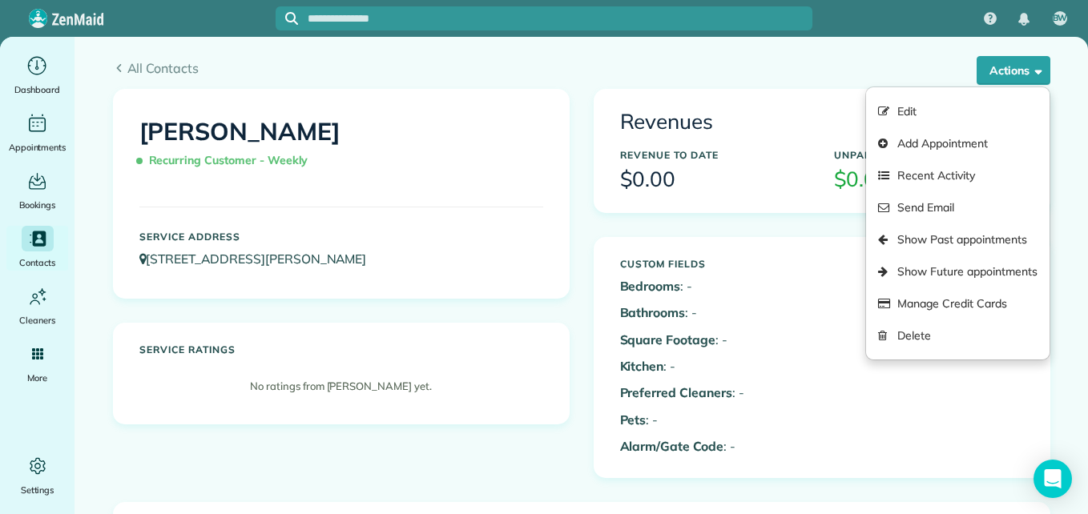
click at [905, 400] on div "Custom Fields Bedrooms : - Bathrooms : - Square Footage : - Kitchen : - Preferr…" at bounding box center [822, 358] width 428 height 214
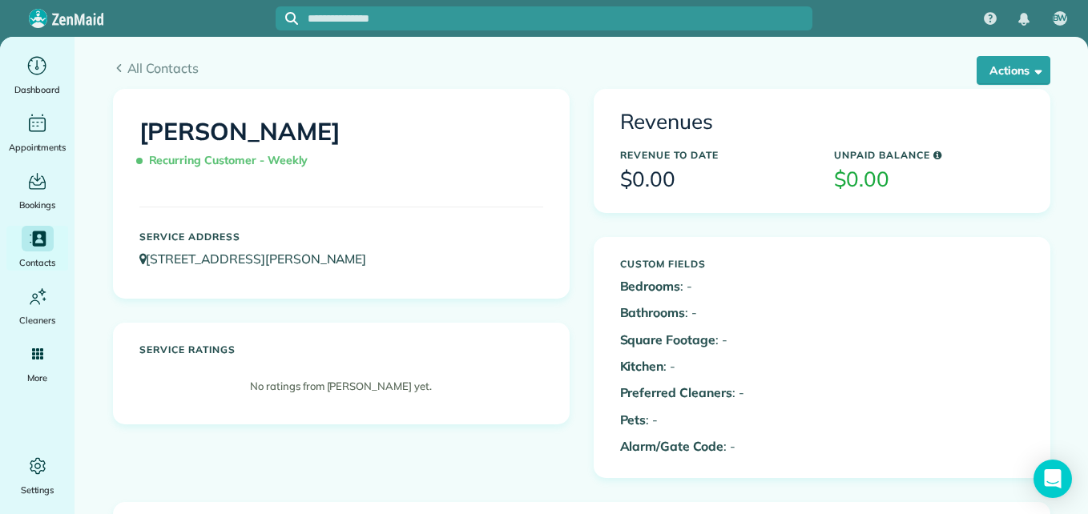
scroll to position [557, 0]
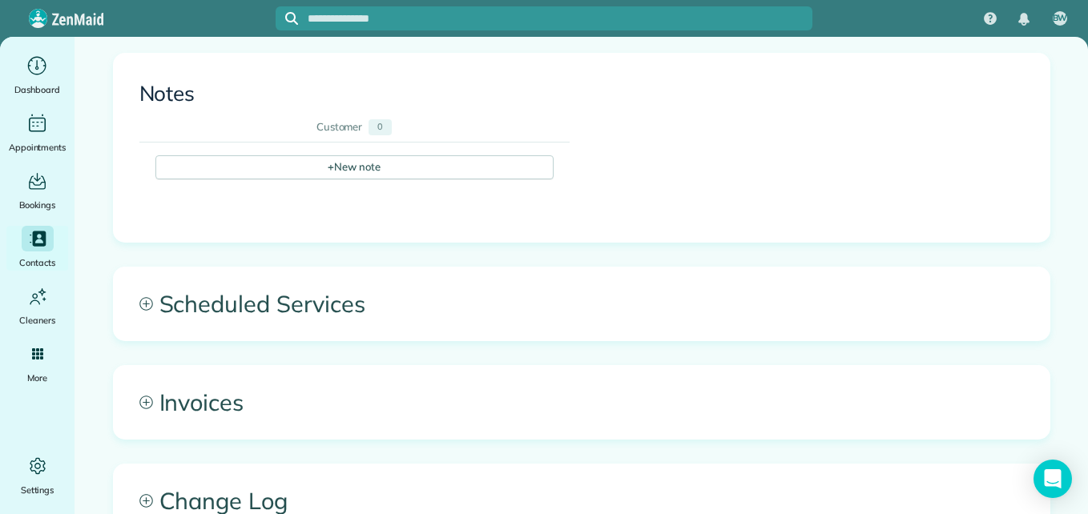
click at [743, 409] on span "Invoices" at bounding box center [582, 402] width 936 height 73
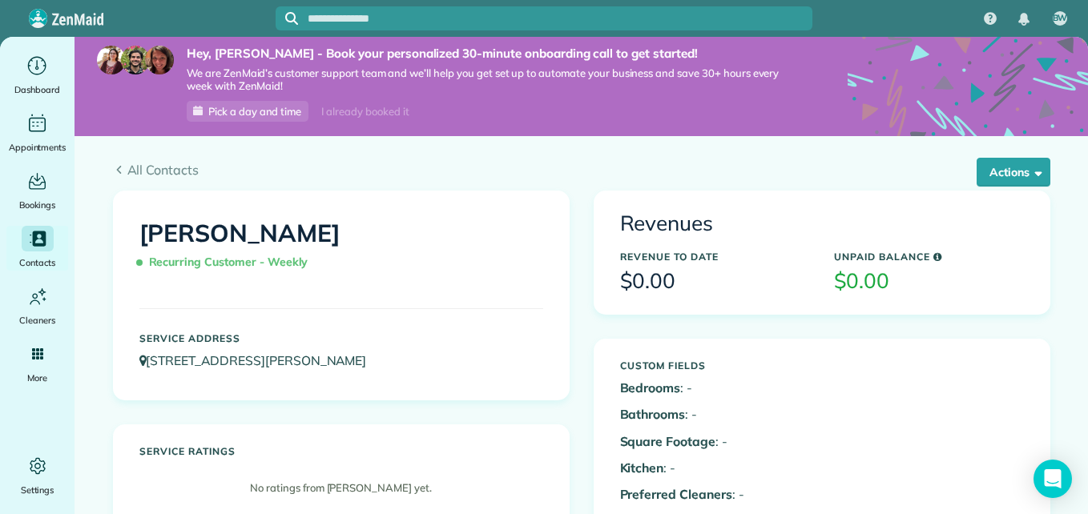
scroll to position [0, 0]
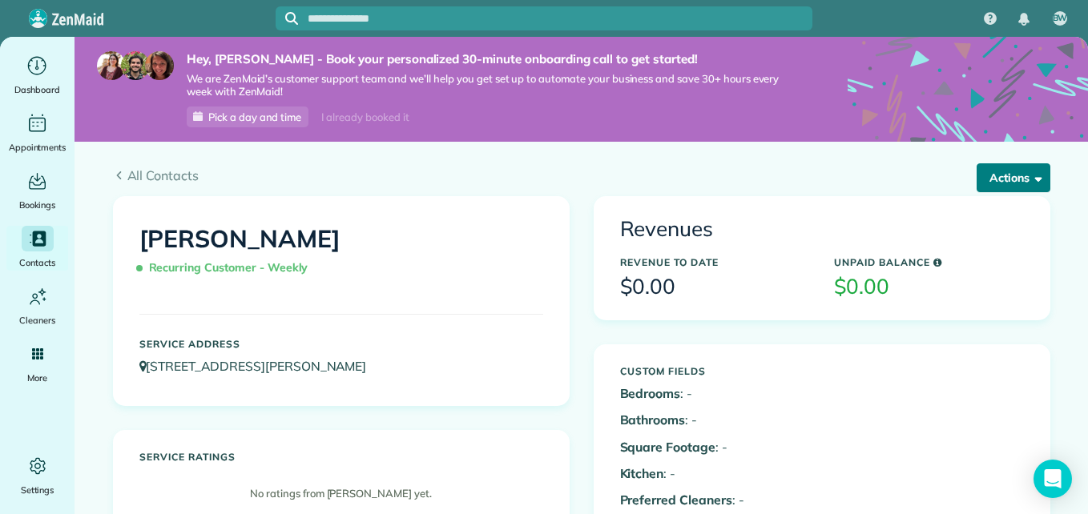
click at [1006, 171] on button "Actions" at bounding box center [1013, 177] width 74 height 29
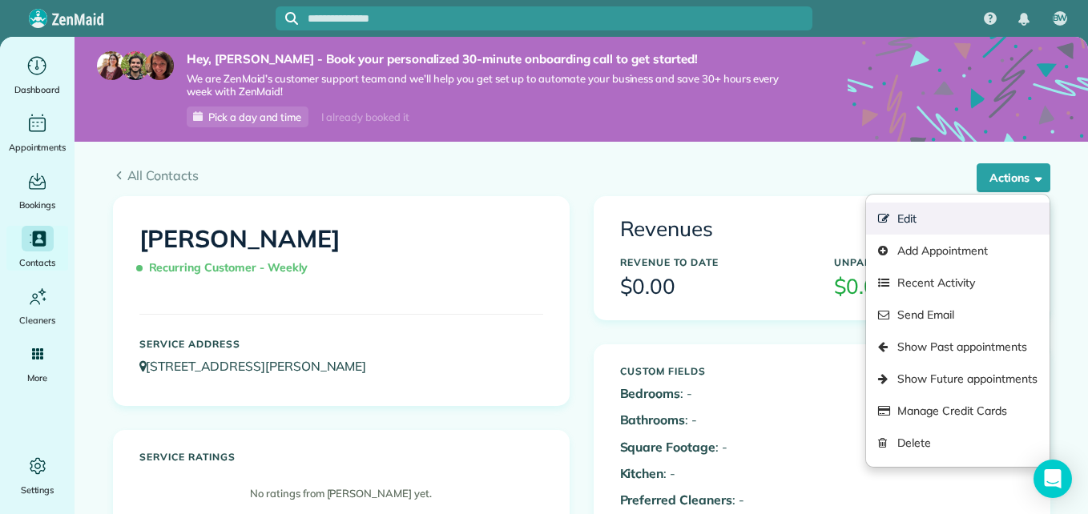
click at [918, 219] on link "Edit" at bounding box center [957, 219] width 183 height 32
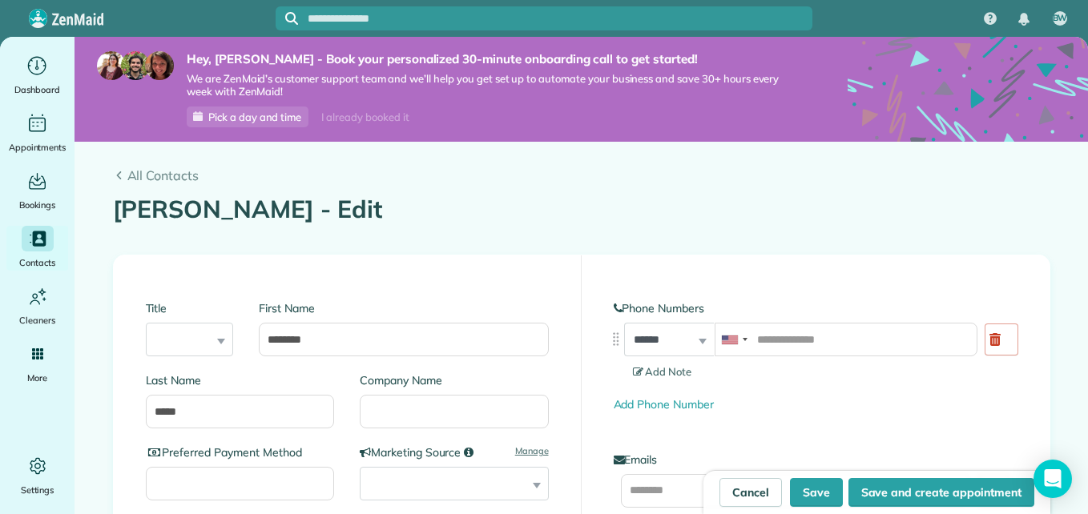
scroll to position [449, 0]
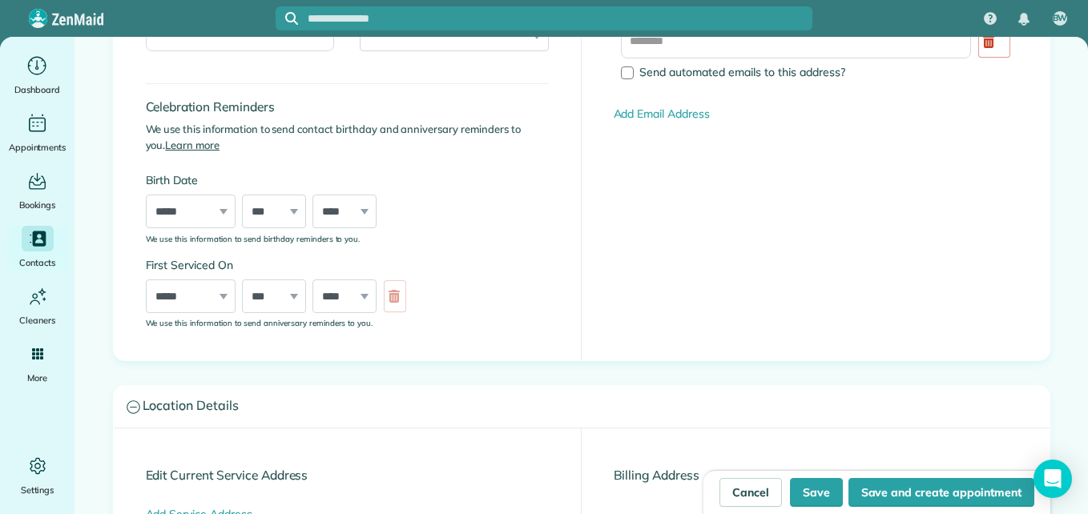
click at [195, 409] on h3 "Location Details" at bounding box center [582, 406] width 936 height 41
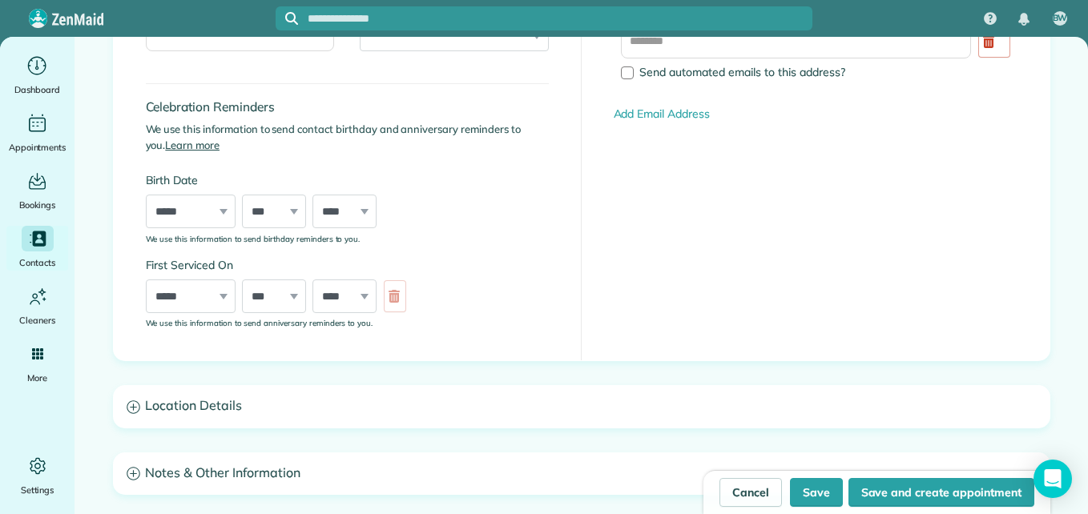
click at [437, 405] on h3 "Location Details" at bounding box center [582, 406] width 936 height 41
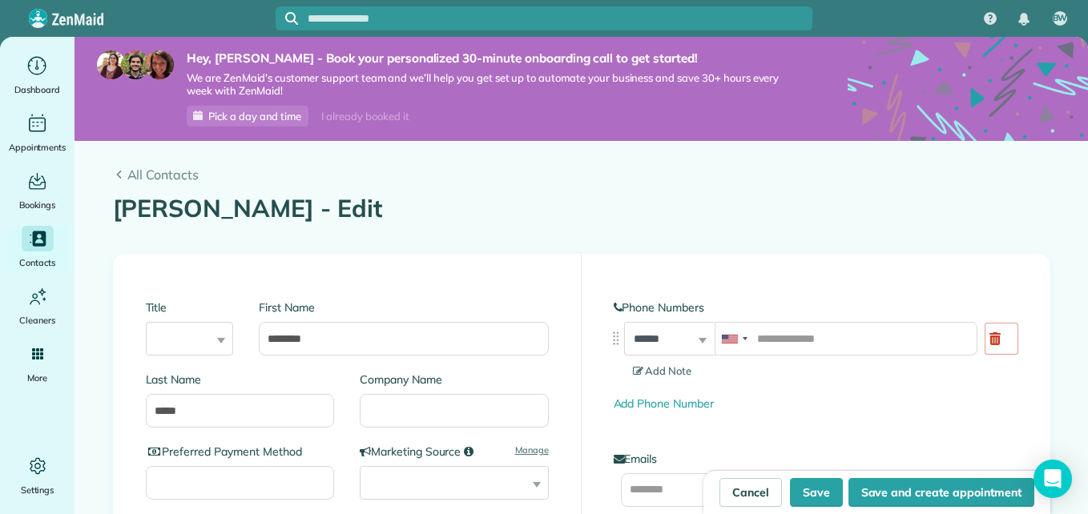
scroll to position [0, 0]
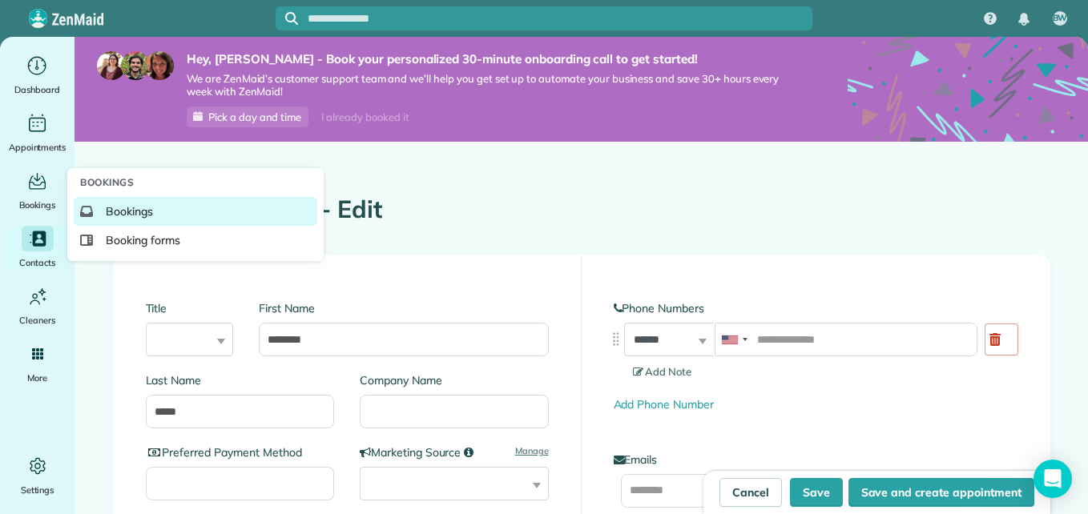
click at [127, 219] on link "Bookings" at bounding box center [196, 211] width 244 height 29
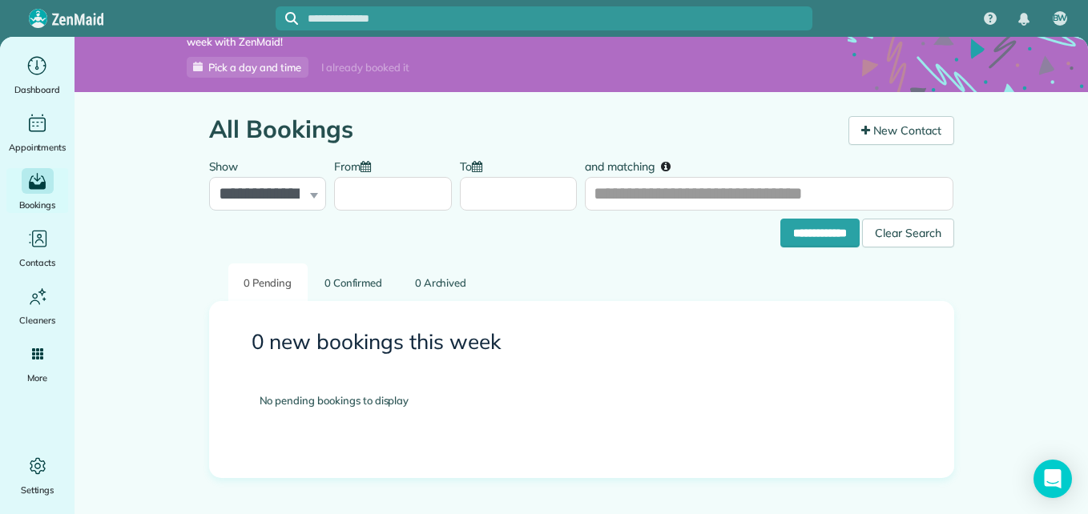
scroll to position [97, 0]
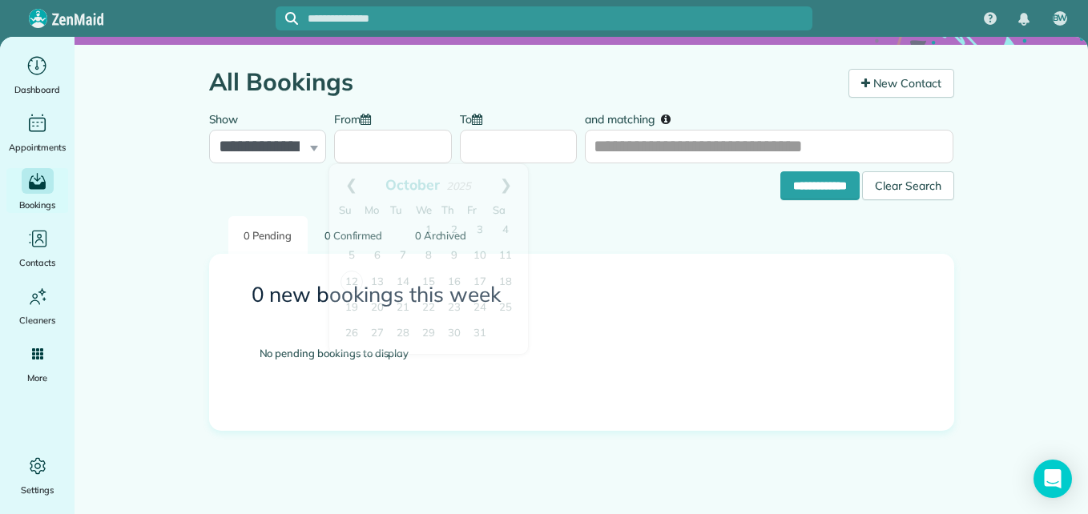
click at [381, 148] on input "From" at bounding box center [393, 147] width 118 height 34
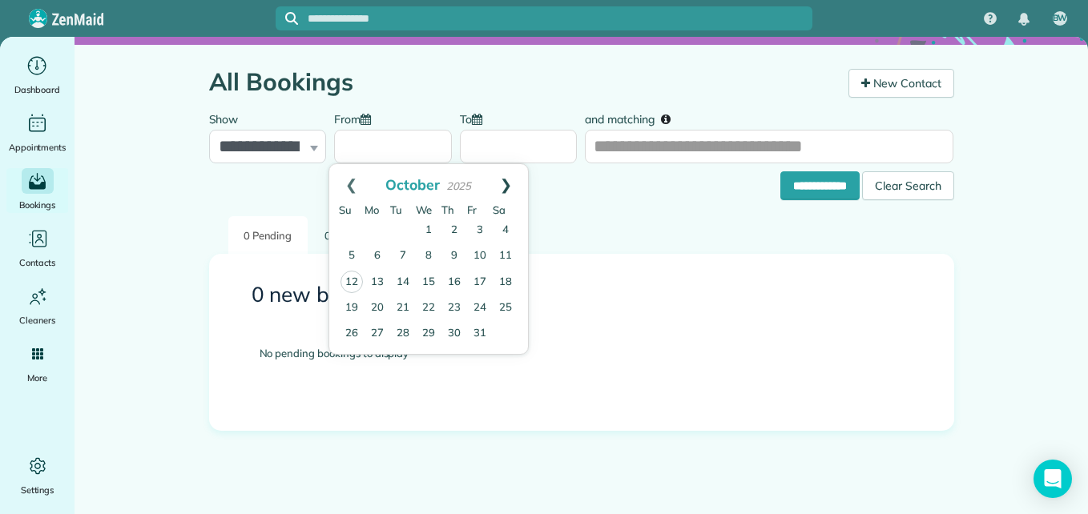
click at [506, 189] on link "Next" at bounding box center [506, 184] width 44 height 40
click at [349, 180] on link "Prev" at bounding box center [351, 184] width 44 height 40
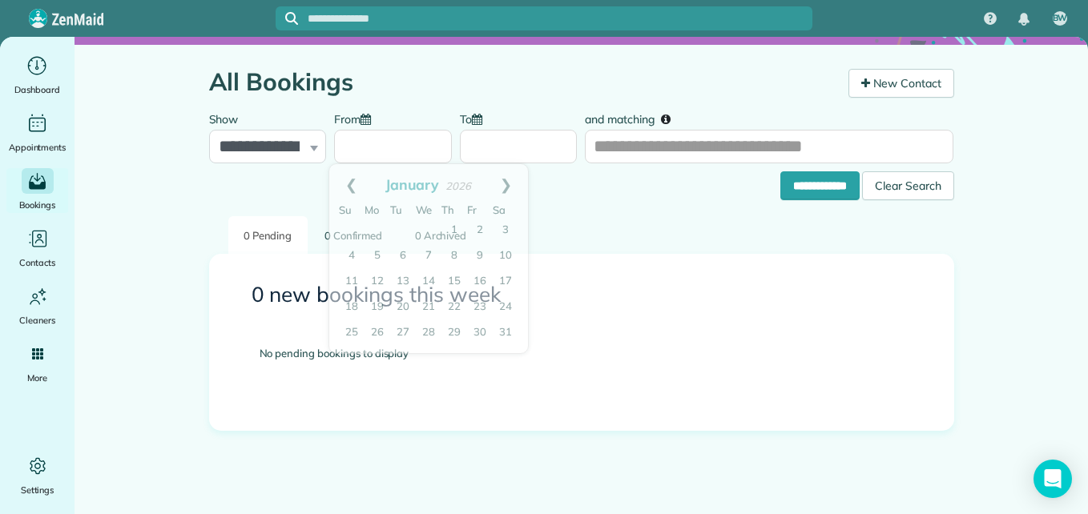
click at [560, 233] on ul "0 Pending 0 Confirmed 0 Archived" at bounding box center [581, 234] width 745 height 37
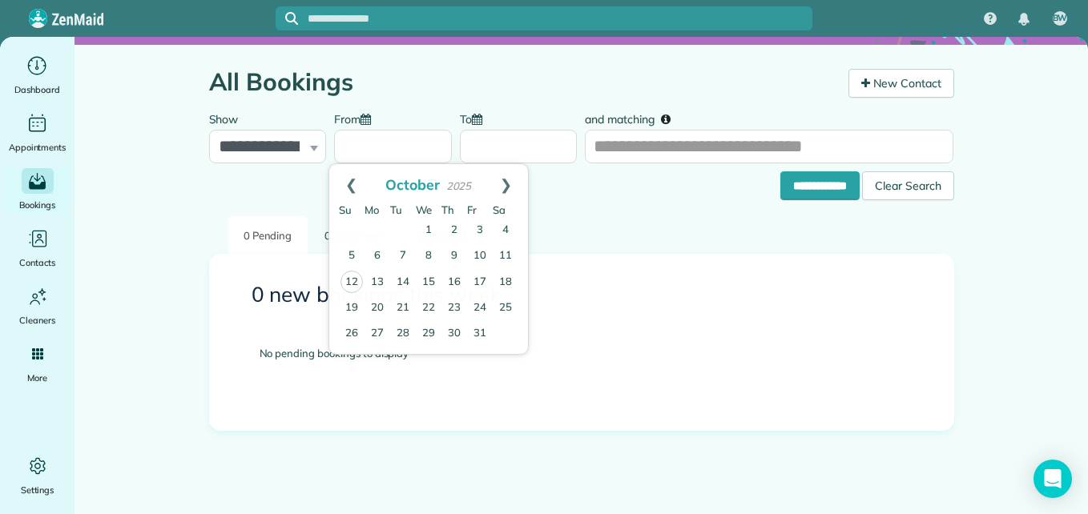
click at [442, 144] on input "From" at bounding box center [393, 147] width 118 height 34
click at [502, 187] on link "Next" at bounding box center [506, 184] width 44 height 40
click at [346, 180] on link "Prev" at bounding box center [351, 184] width 44 height 40
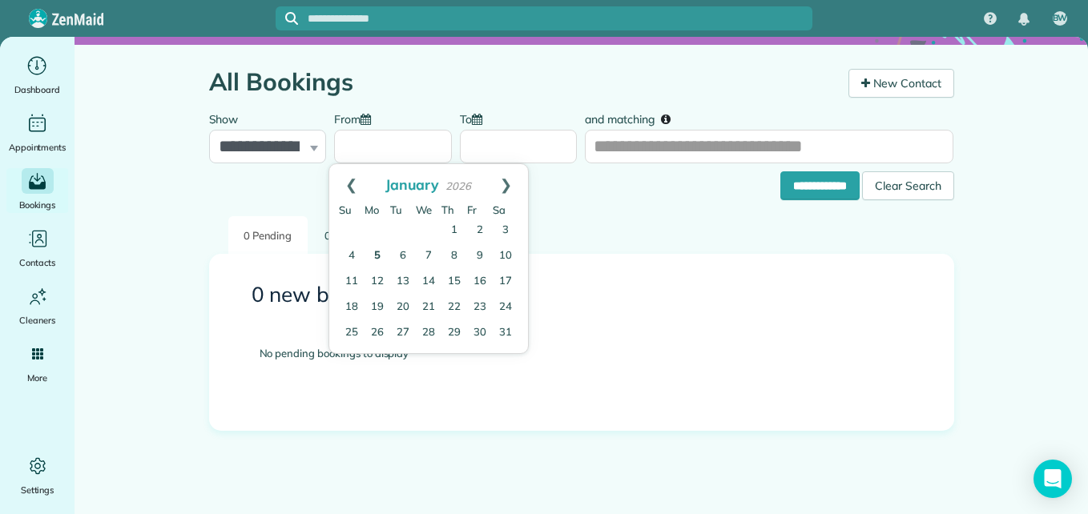
click at [372, 253] on link "5" at bounding box center [377, 257] width 26 height 26
type input "**********"
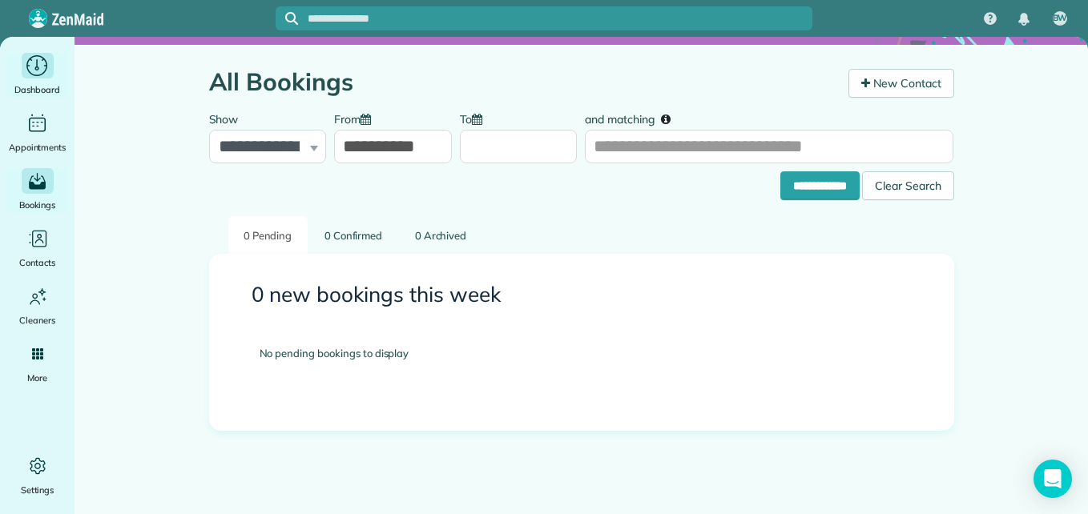
click at [57, 62] on div "Dashboard" at bounding box center [38, 75] width 64 height 45
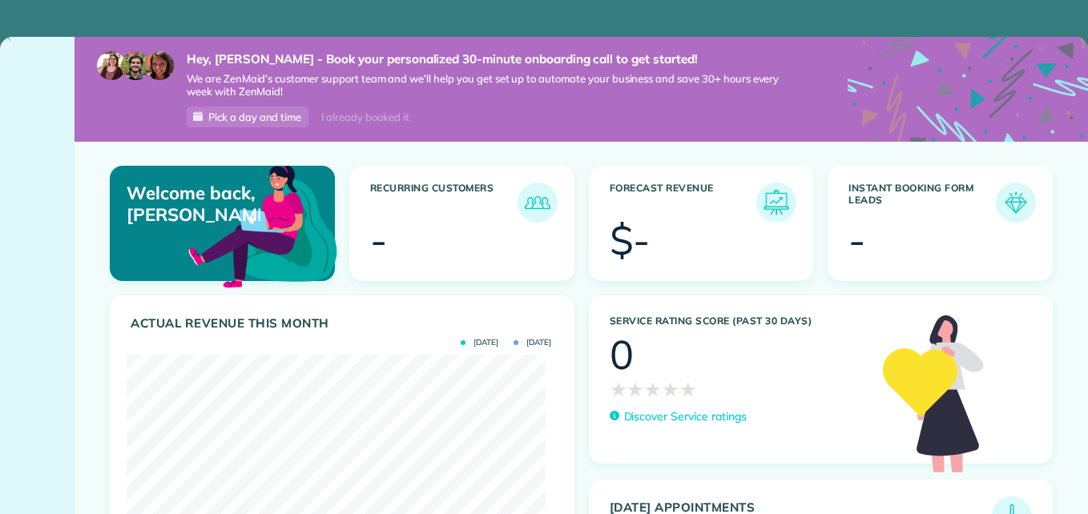
scroll to position [186, 418]
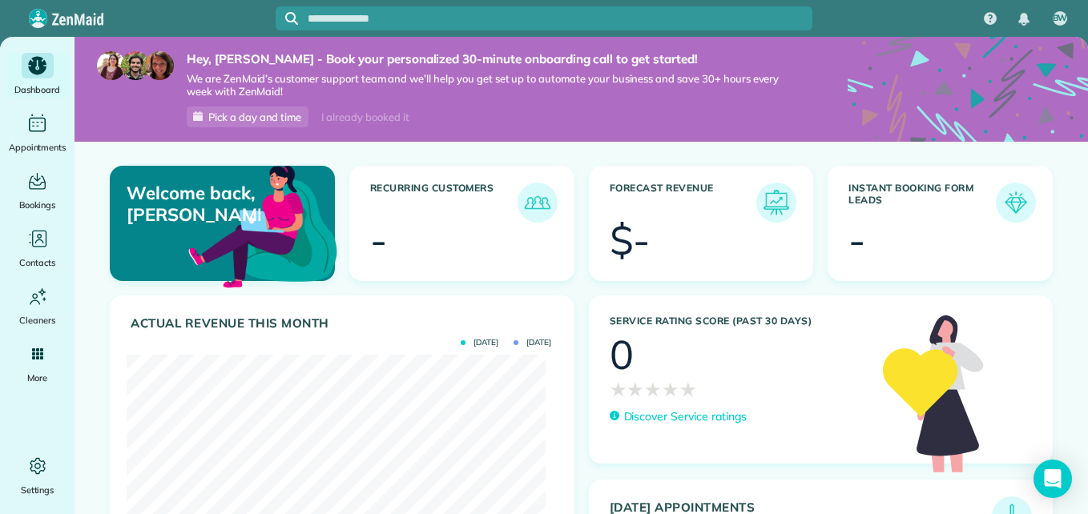
click at [451, 198] on h3 "Recurring Customers" at bounding box center [443, 203] width 147 height 40
click at [372, 242] on div "-" at bounding box center [378, 240] width 17 height 40
click at [1070, 460] on body "BW Dashboard Appointments Bookings Contacts Cleaners Invoices Payroll Reports H…" at bounding box center [544, 257] width 1088 height 514
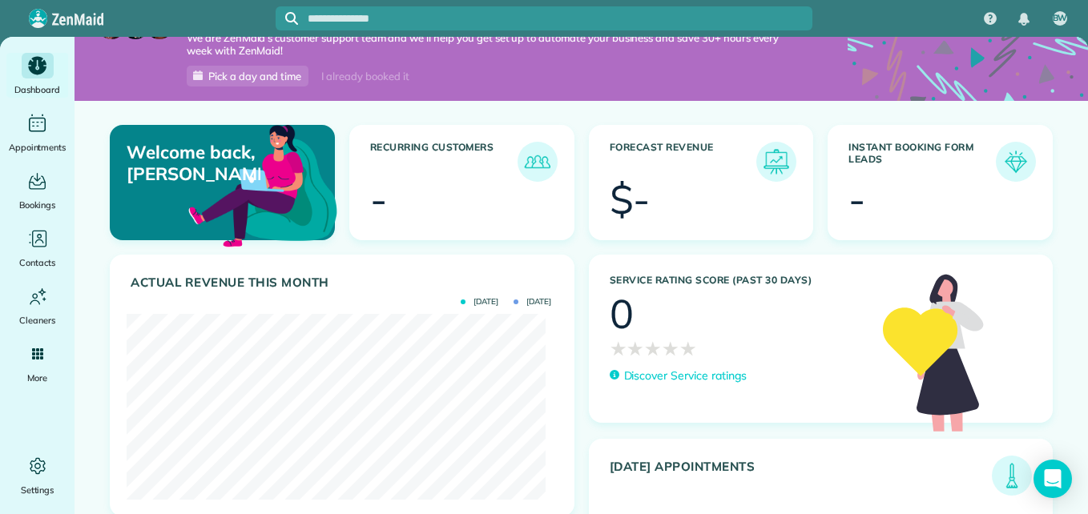
scroll to position [64, 0]
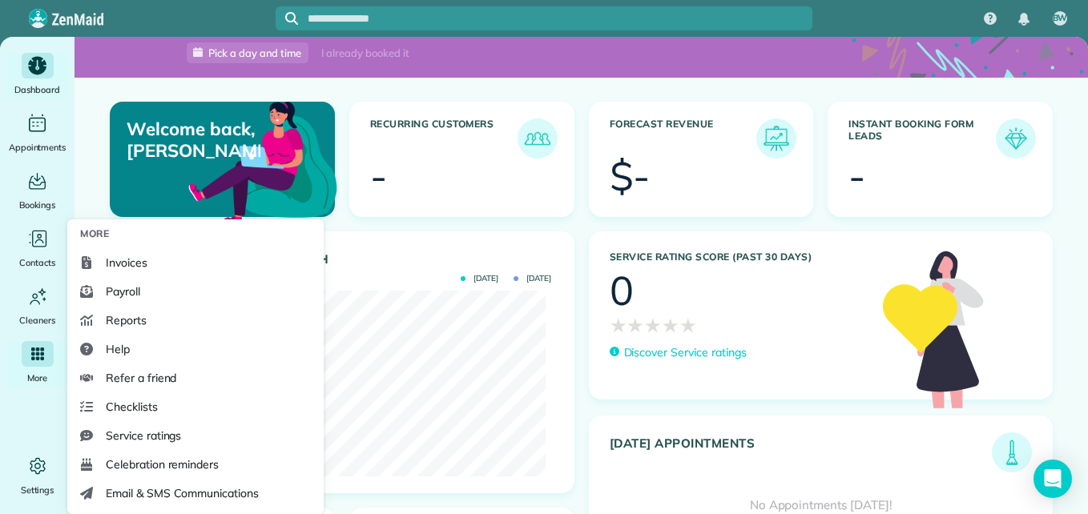
click at [28, 370] on span "More" at bounding box center [37, 378] width 20 height 16
click at [50, 363] on div "Main" at bounding box center [38, 354] width 32 height 26
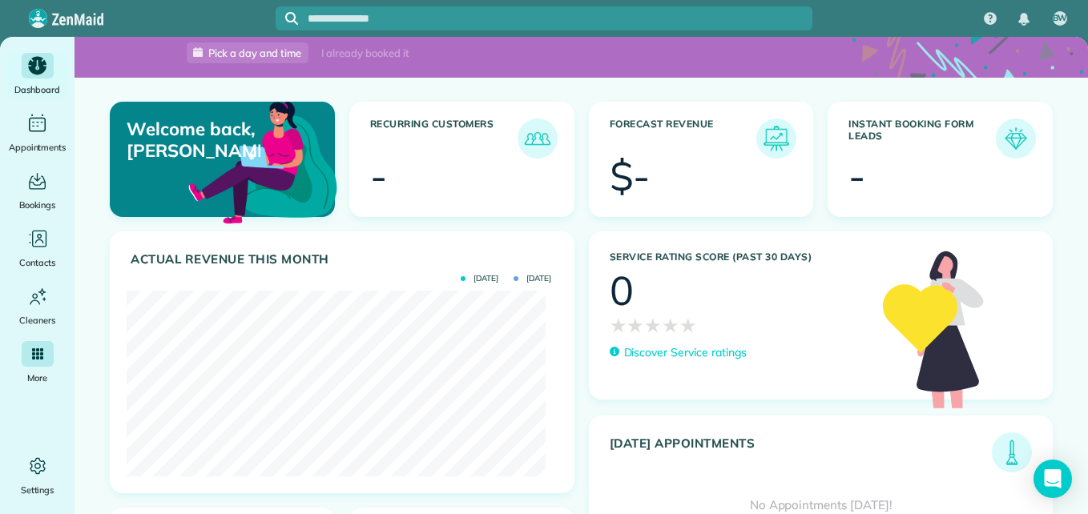
drag, startPoint x: 50, startPoint y: 363, endPoint x: 33, endPoint y: 356, distance: 19.0
click at [33, 356] on icon "Main" at bounding box center [37, 353] width 11 height 11
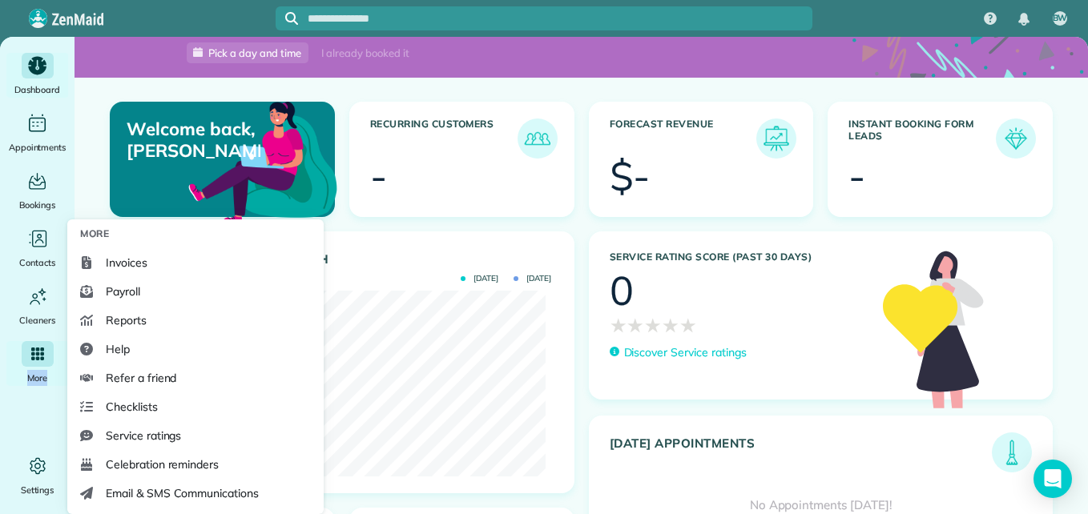
click at [33, 356] on icon "Main" at bounding box center [37, 354] width 13 height 13
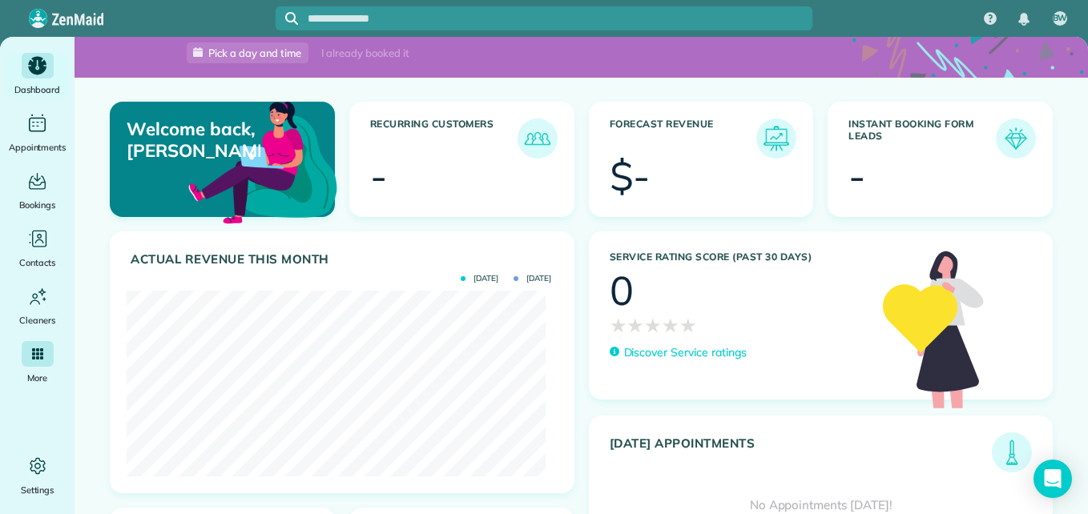
click at [34, 356] on icon "Main" at bounding box center [37, 354] width 13 height 13
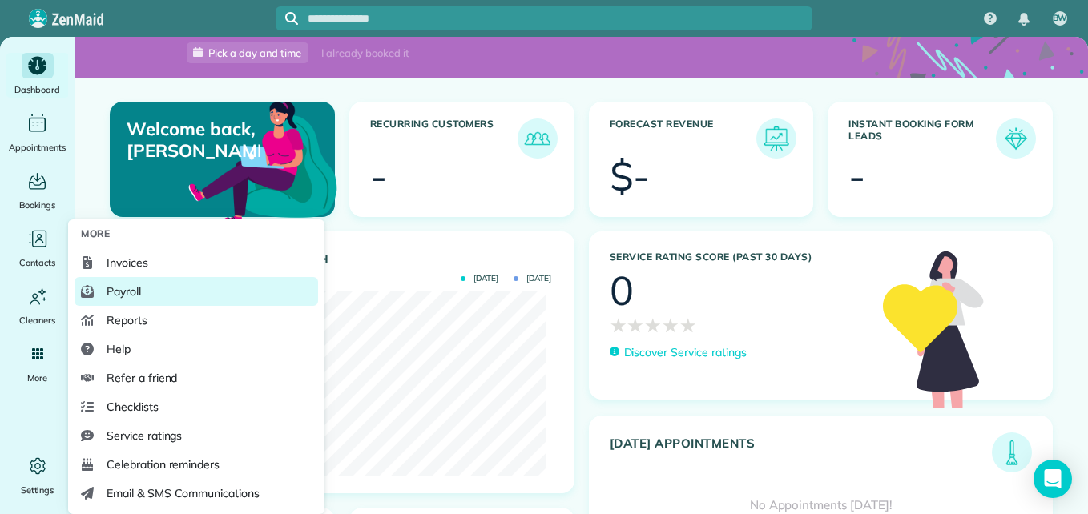
click at [187, 278] on link "Payroll" at bounding box center [196, 291] width 244 height 29
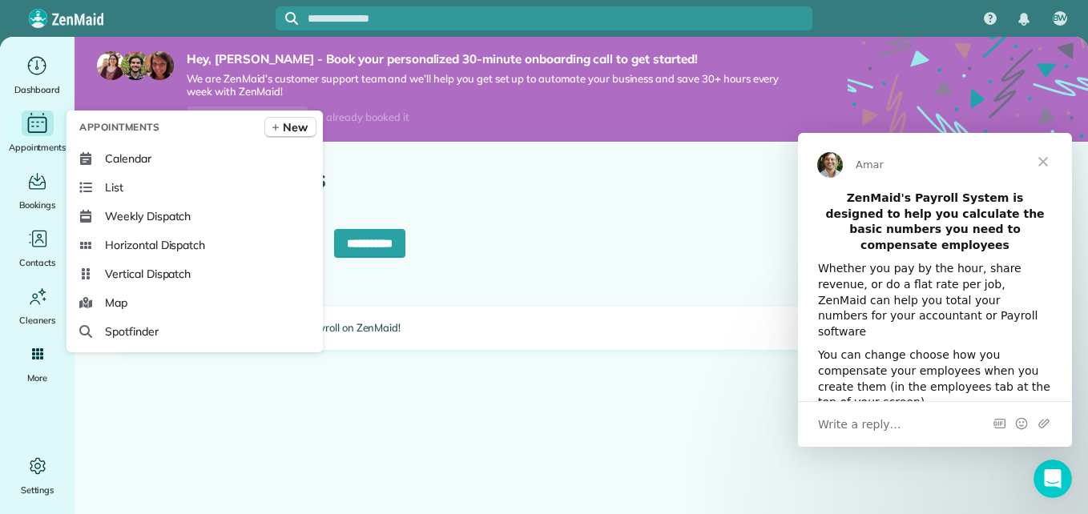
click at [42, 135] on icon "Main" at bounding box center [37, 123] width 25 height 24
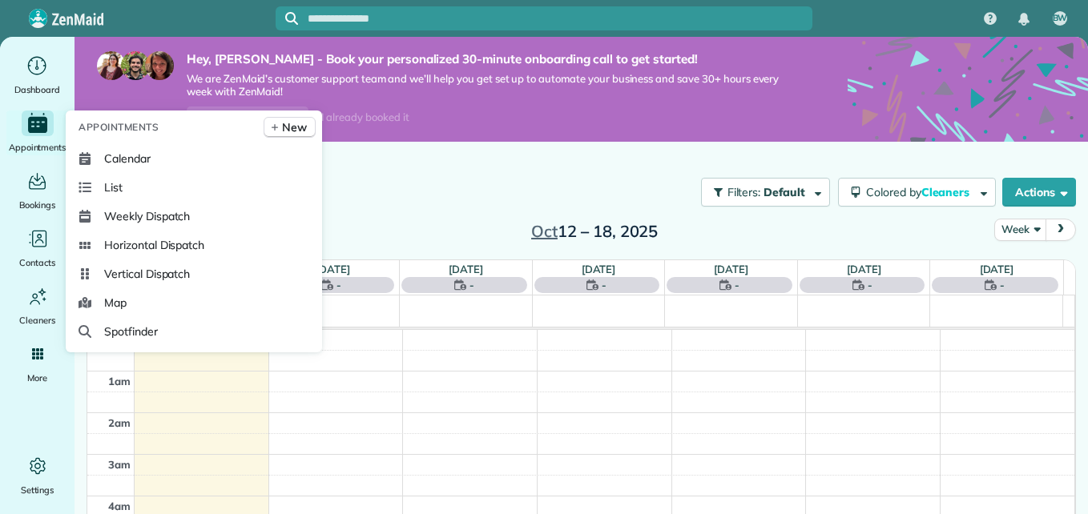
scroll to position [292, 0]
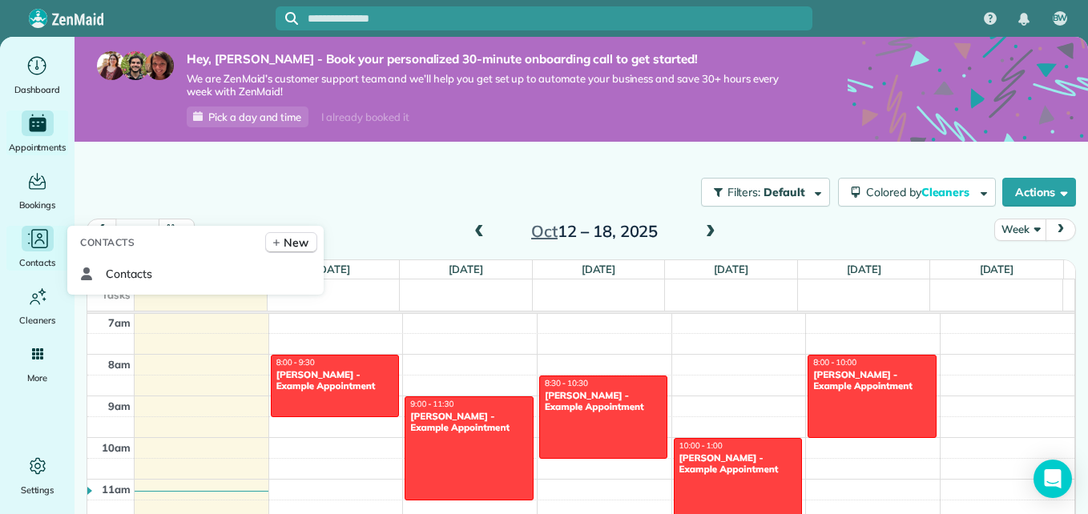
click at [48, 260] on span "Contacts" at bounding box center [37, 263] width 36 height 16
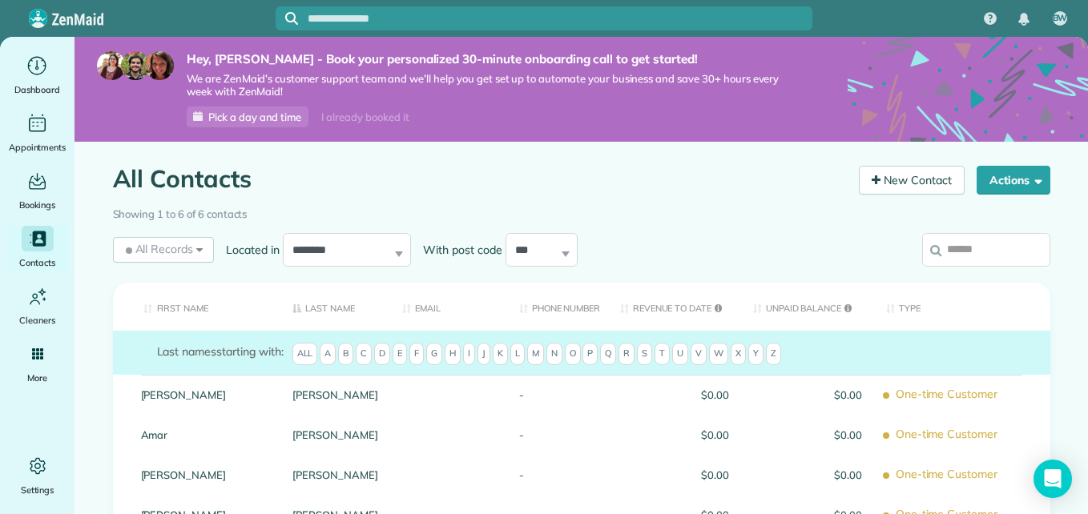
click at [532, 352] on span "M" at bounding box center [535, 354] width 17 height 22
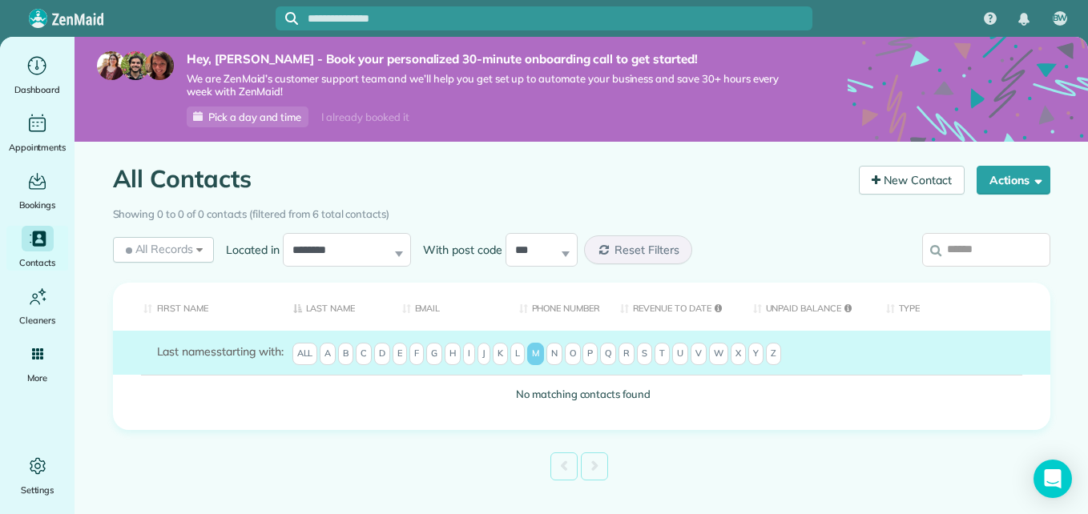
click at [532, 352] on span "M" at bounding box center [535, 354] width 17 height 22
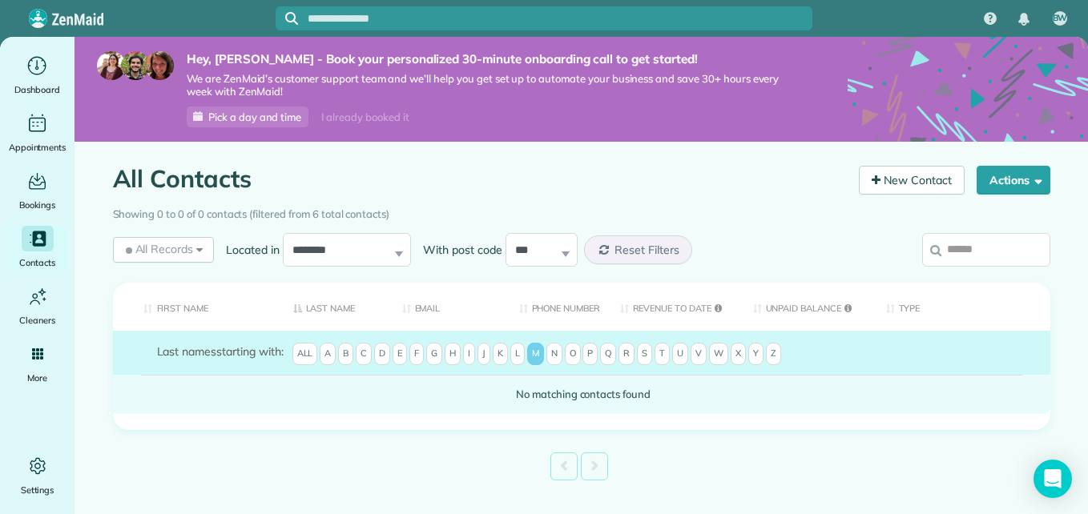
click at [541, 386] on td "No matching contacts found" at bounding box center [581, 394] width 937 height 39
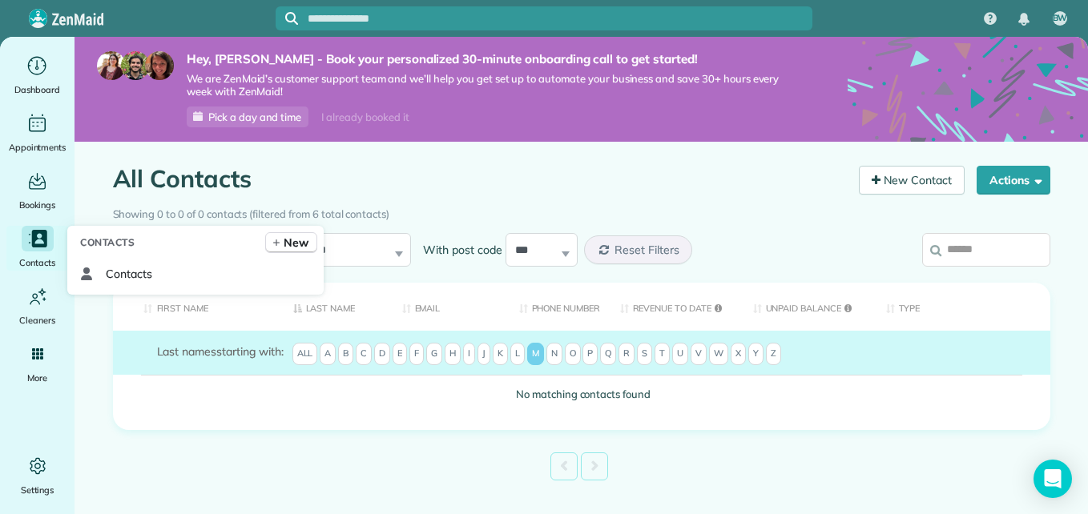
click at [40, 244] on icon "Main" at bounding box center [37, 238] width 22 height 22
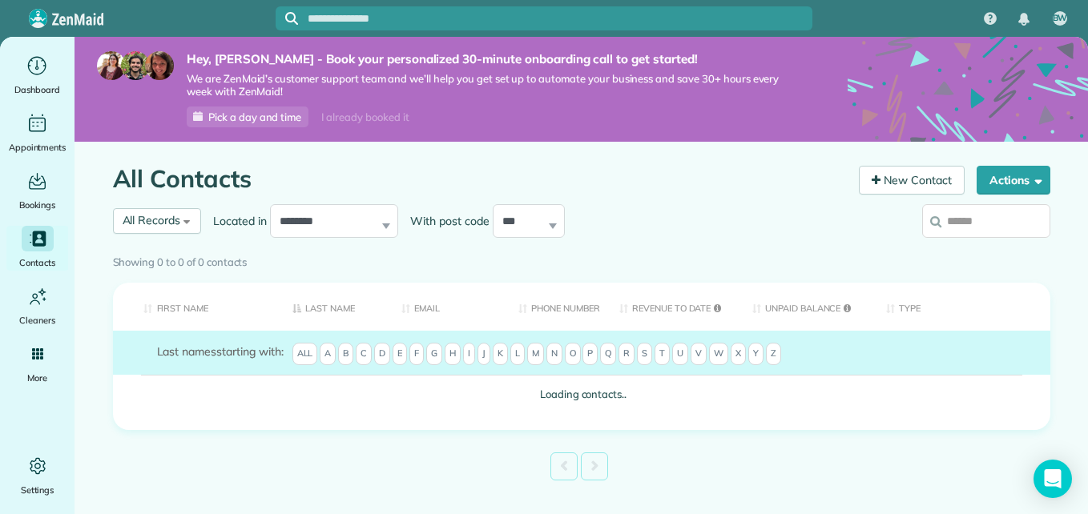
click at [533, 352] on span "M" at bounding box center [535, 354] width 17 height 22
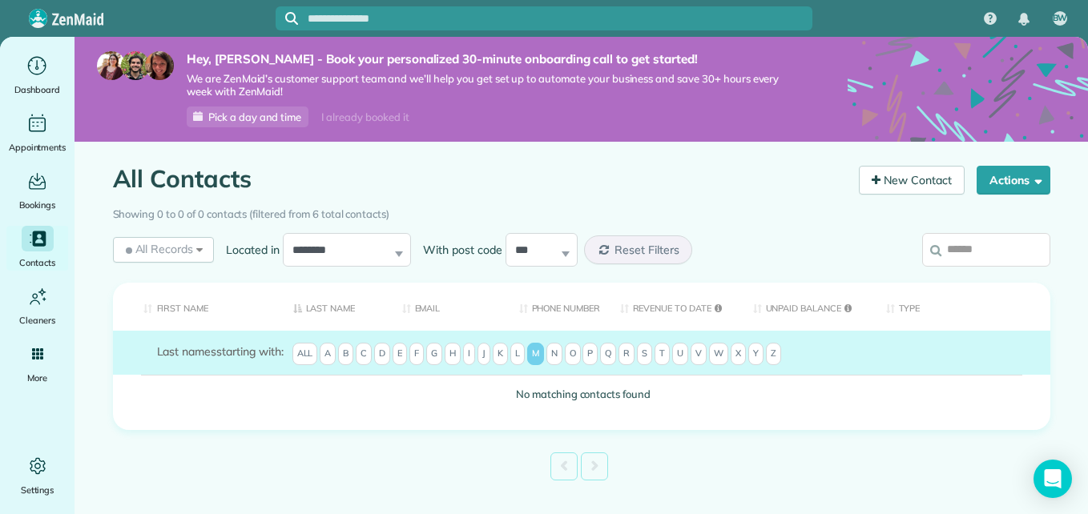
click at [209, 303] on th "First Name" at bounding box center [197, 307] width 168 height 49
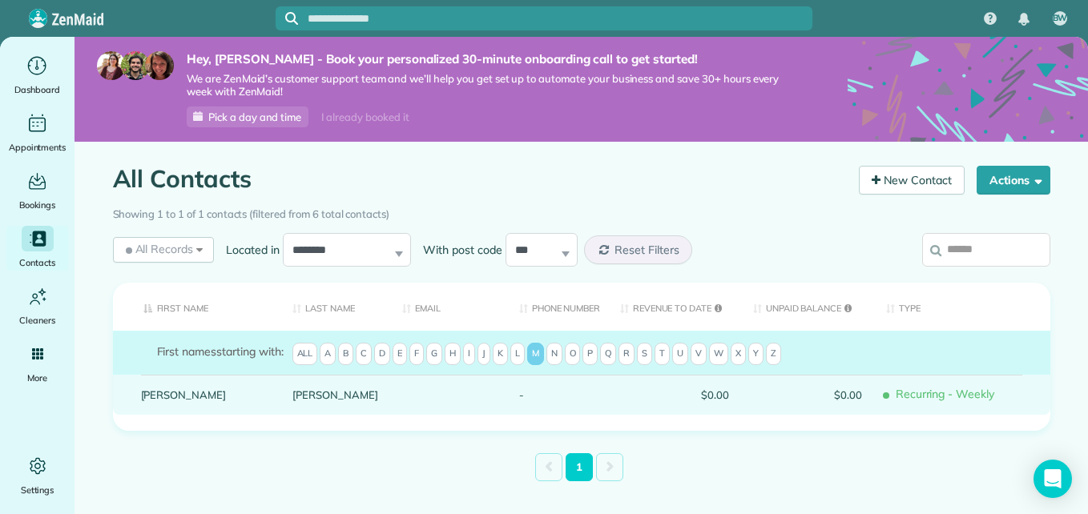
click at [293, 391] on link "[PERSON_NAME]" at bounding box center [335, 394] width 86 height 11
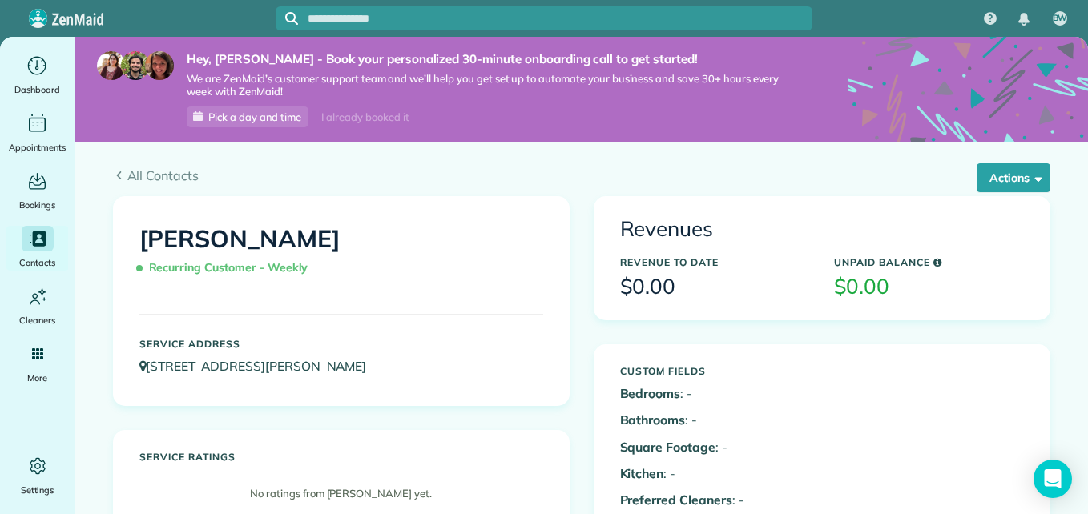
click at [666, 282] on h3 "$0.00" at bounding box center [715, 287] width 190 height 23
click at [861, 286] on h3 "$0.00" at bounding box center [929, 287] width 190 height 23
click at [236, 268] on span "Recurring Customer - Weekly" at bounding box center [226, 268] width 175 height 28
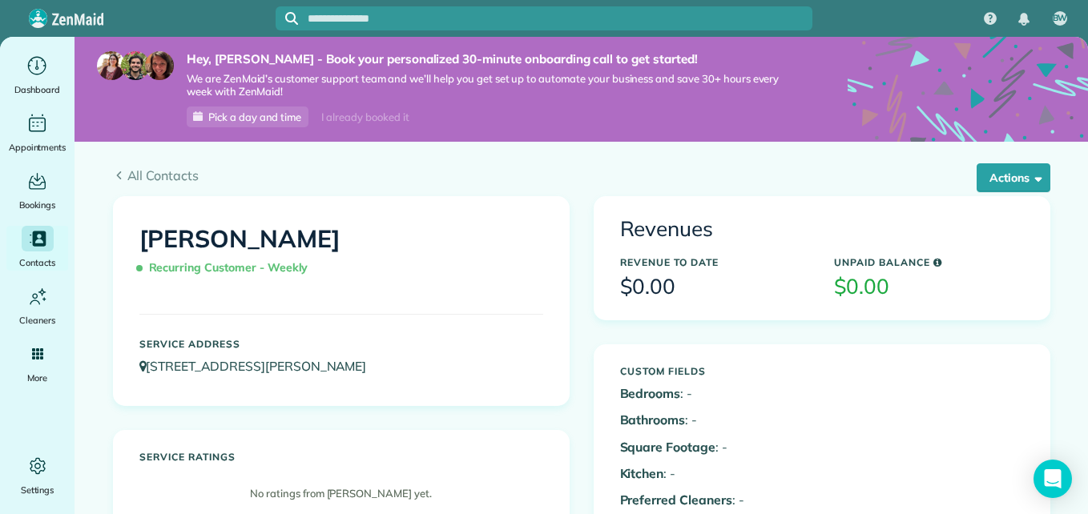
click at [297, 489] on p "No ratings from marjorie smith yet." at bounding box center [341, 494] width 388 height 16
click at [1013, 172] on button "Actions" at bounding box center [1013, 177] width 74 height 29
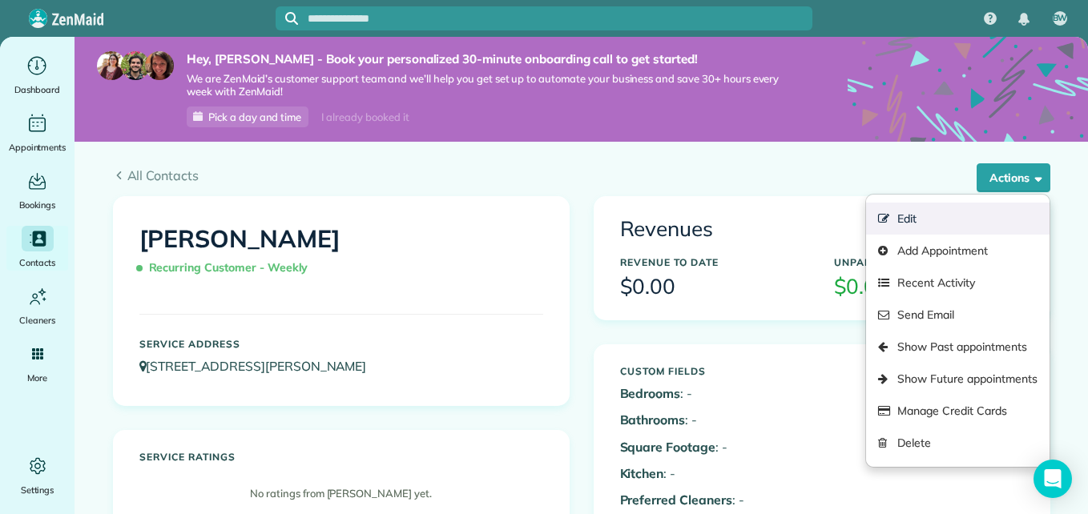
click at [912, 216] on link "Edit" at bounding box center [957, 219] width 183 height 32
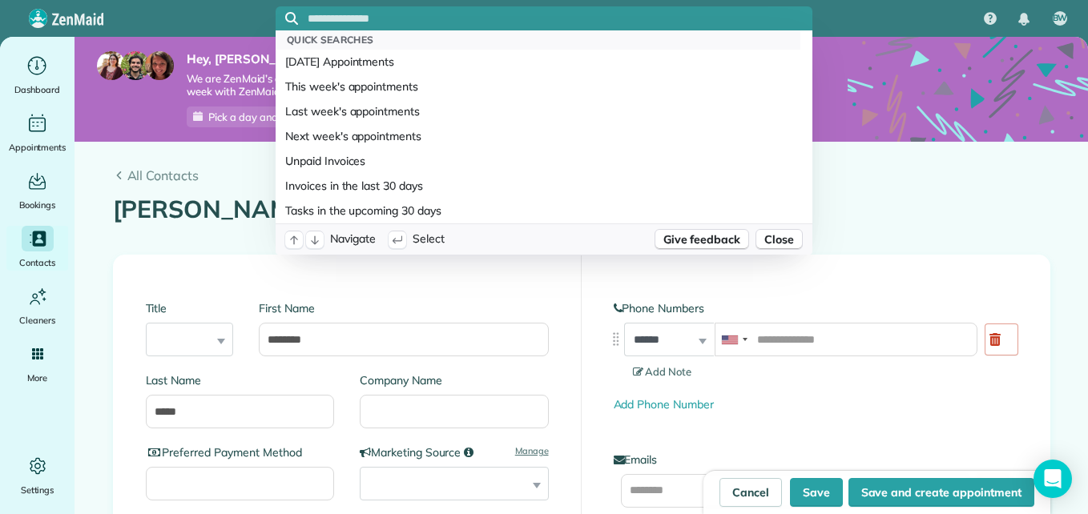
click at [605, 14] on input "text" at bounding box center [560, 19] width 505 height 12
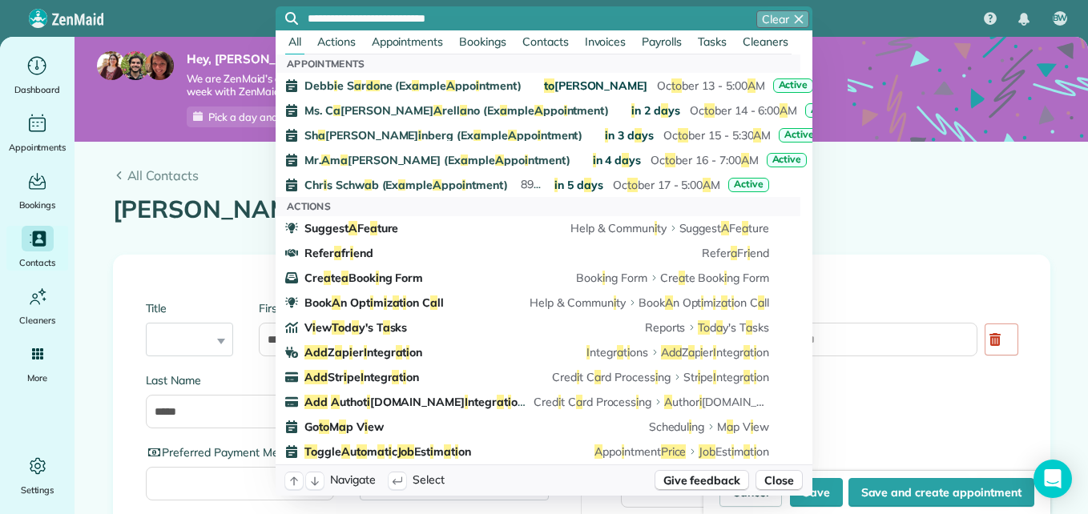
type input "**********"
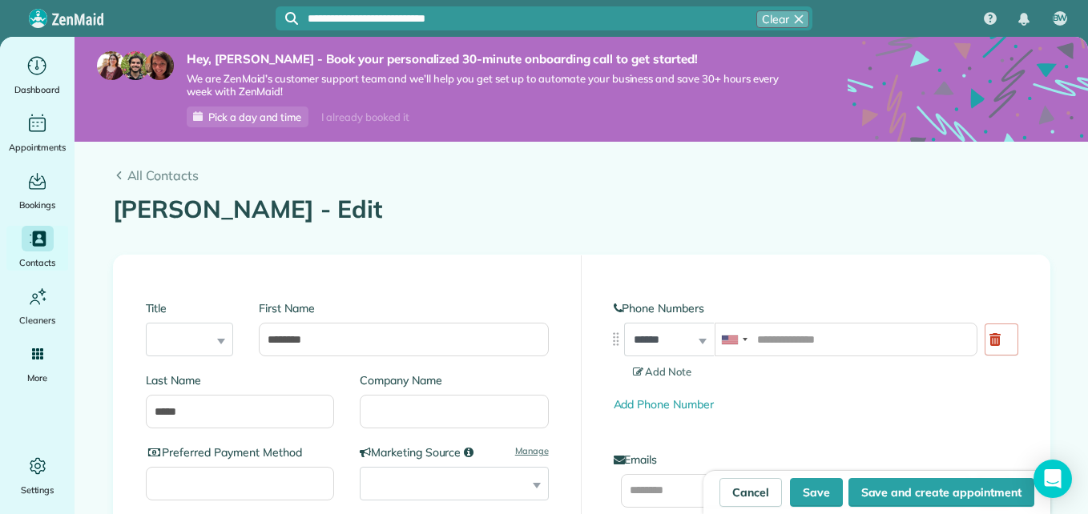
click at [615, 41] on span "Invoices" at bounding box center [606, 41] width 42 height 14
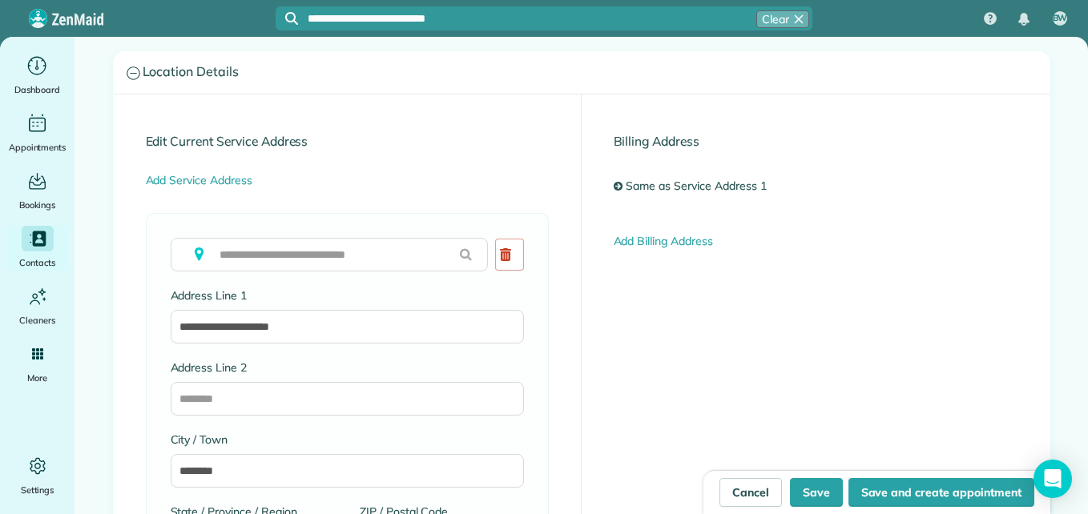
scroll to position [773, 0]
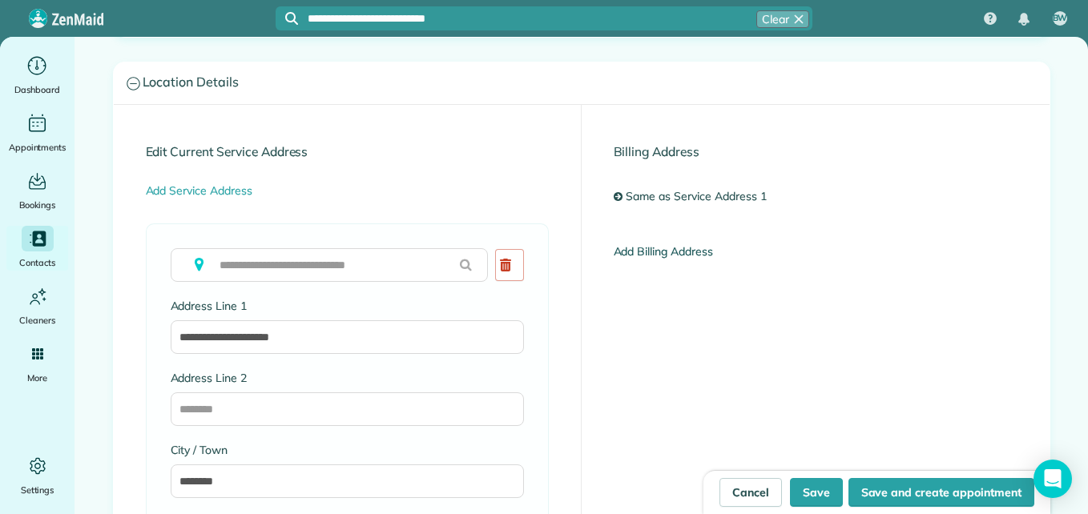
click at [674, 252] on link "Add Billing Address" at bounding box center [663, 251] width 99 height 14
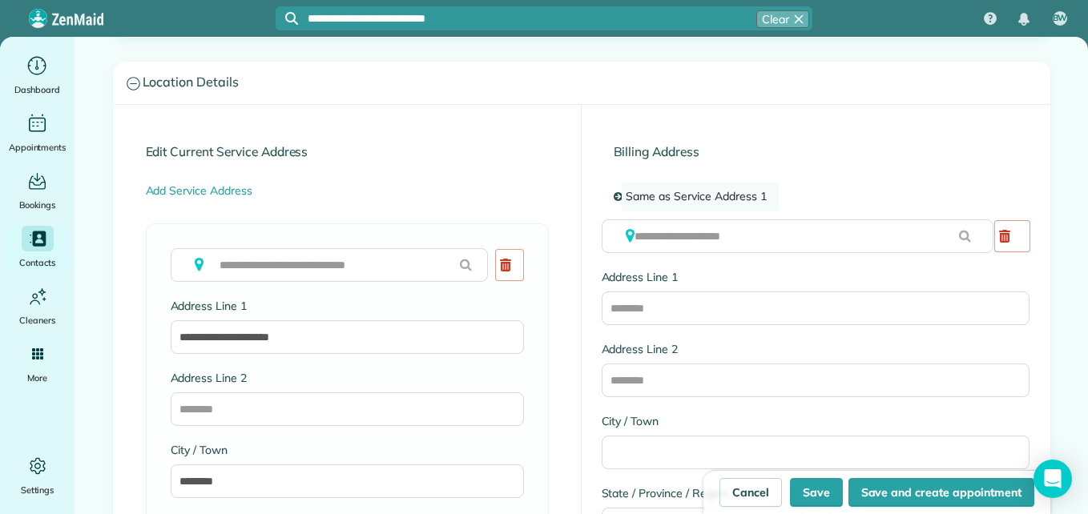
click at [735, 191] on link "Same as Service Address 1" at bounding box center [700, 197] width 156 height 29
type input "**********"
type input "********"
type input "**"
type input "*****"
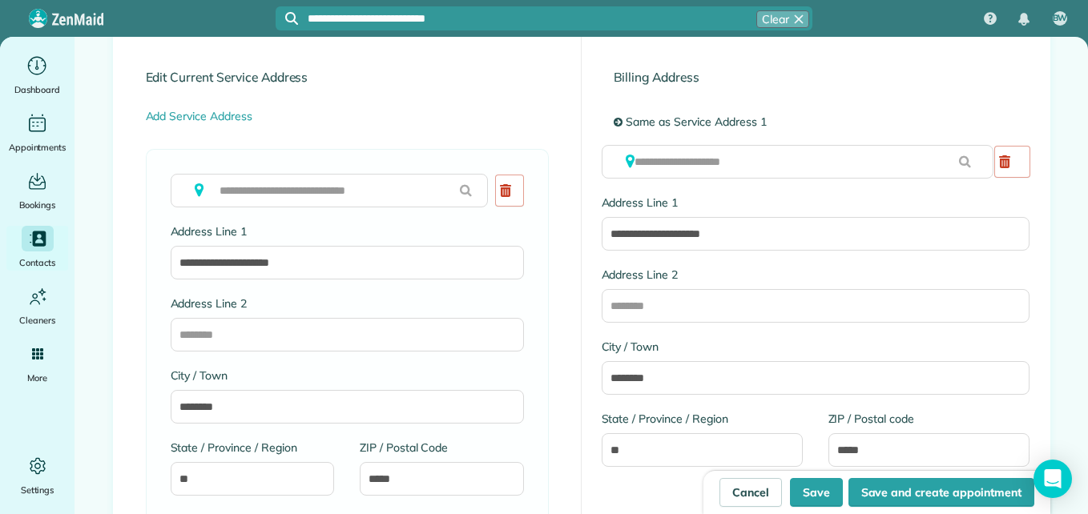
scroll to position [815, 0]
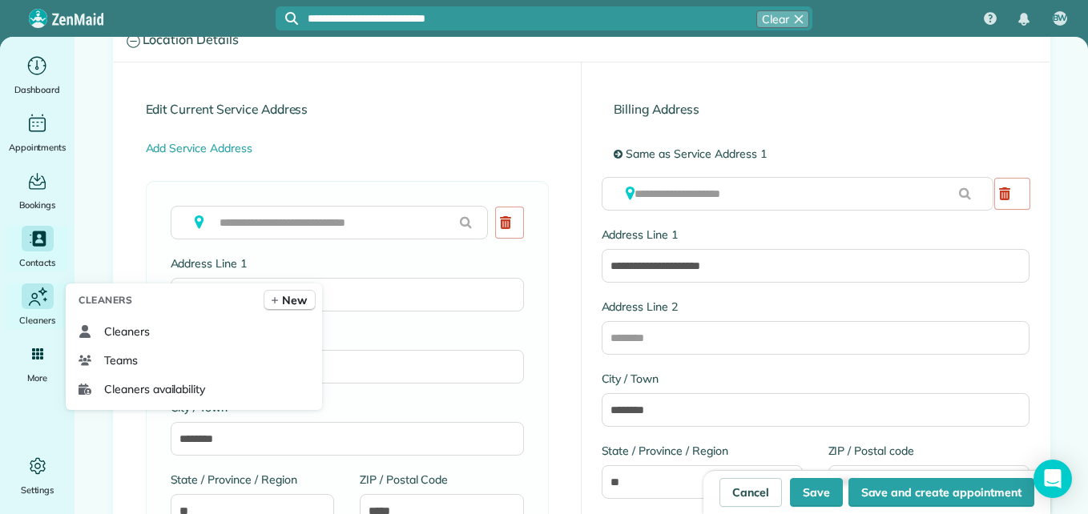
click at [42, 319] on span "Cleaners" at bounding box center [37, 320] width 36 height 16
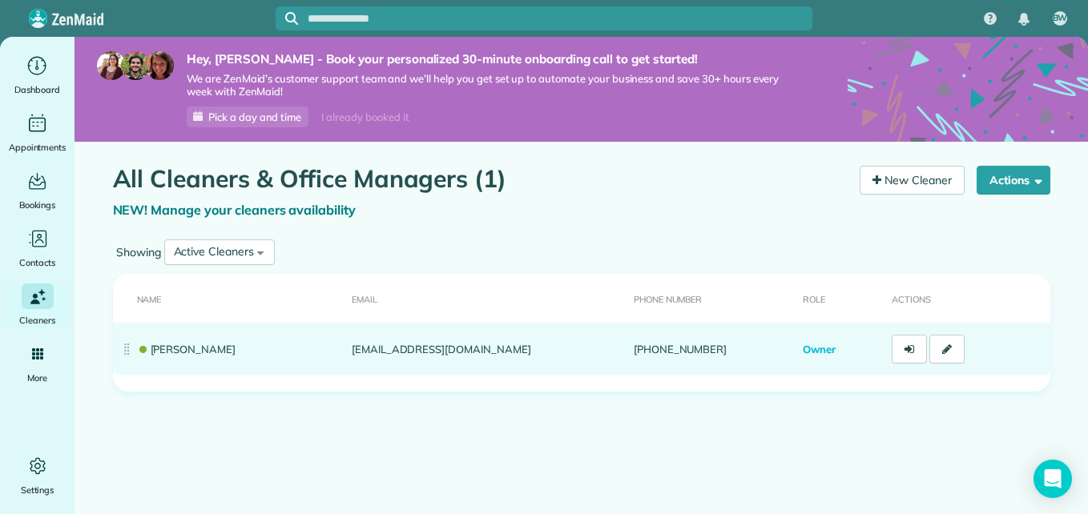
click at [194, 340] on td "[PERSON_NAME]" at bounding box center [229, 349] width 232 height 53
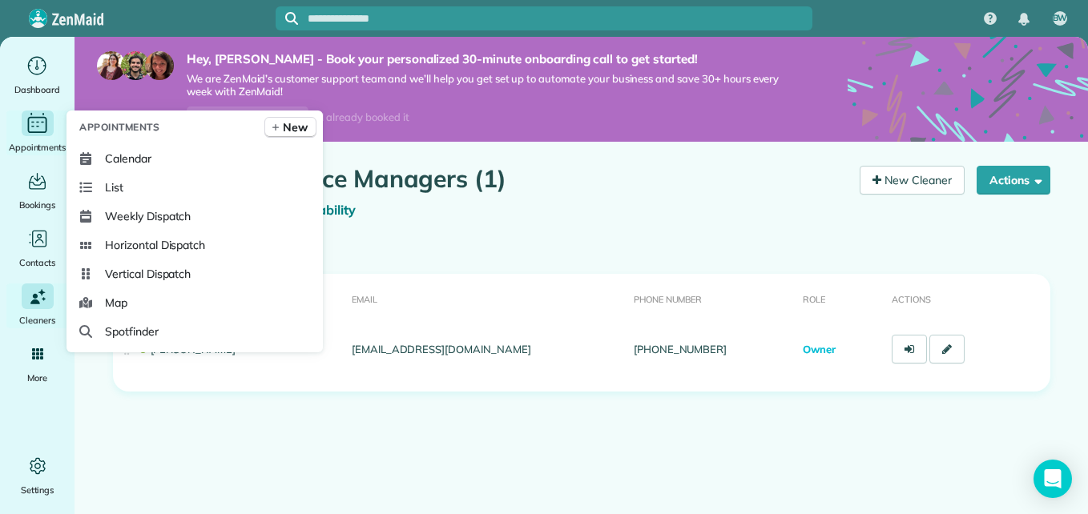
click at [52, 127] on div "Main" at bounding box center [38, 124] width 32 height 26
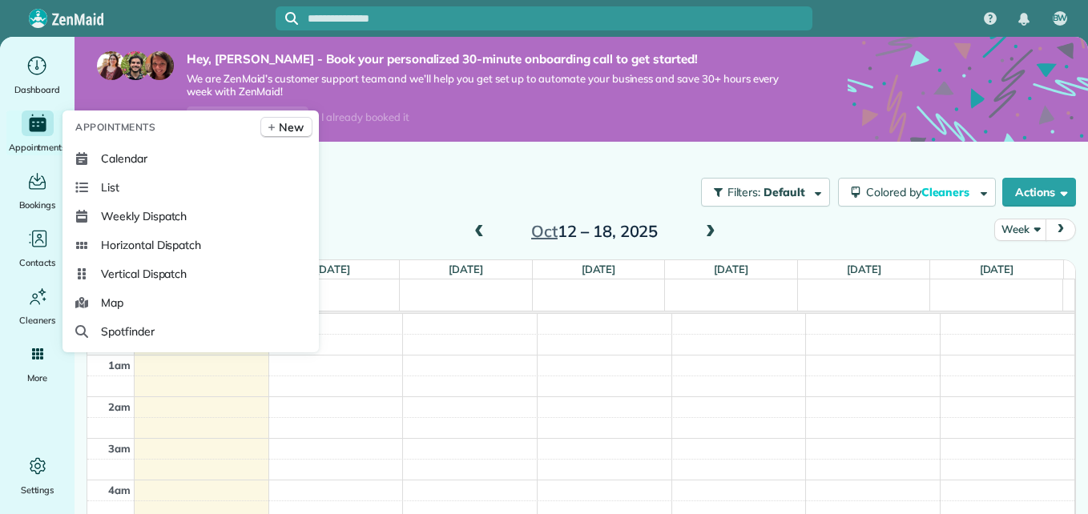
scroll to position [292, 0]
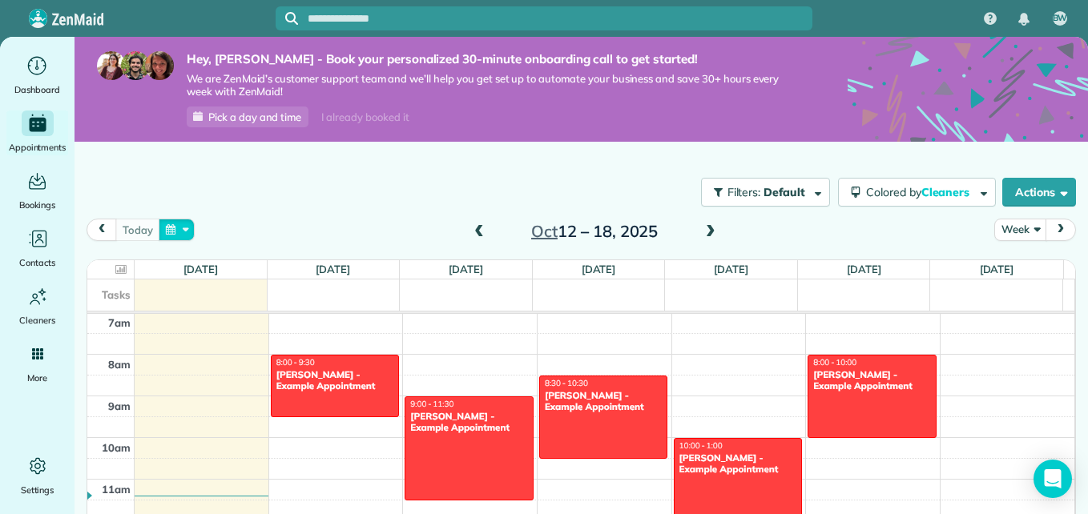
click at [180, 227] on button "button" at bounding box center [177, 230] width 37 height 22
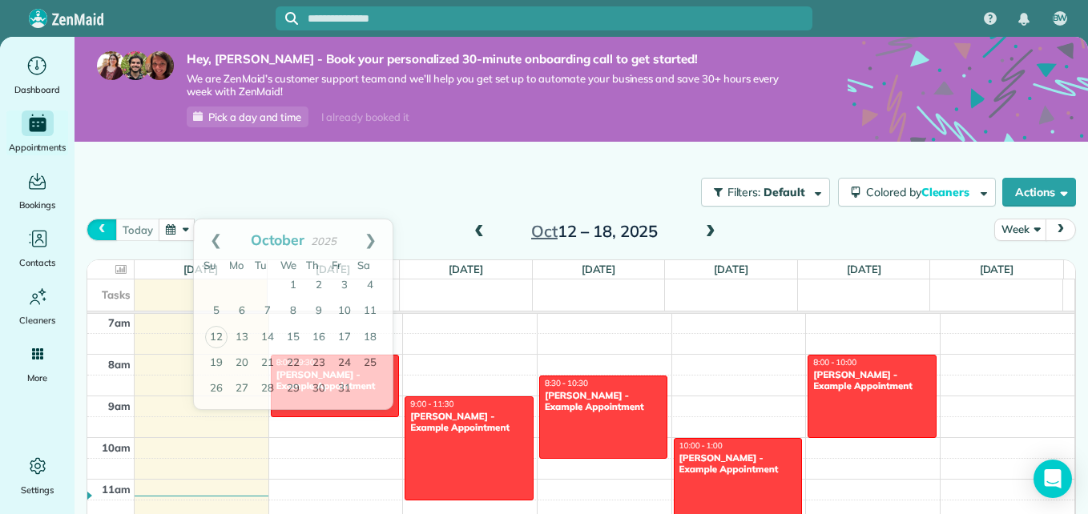
click at [100, 229] on span "prev" at bounding box center [101, 229] width 13 height 10
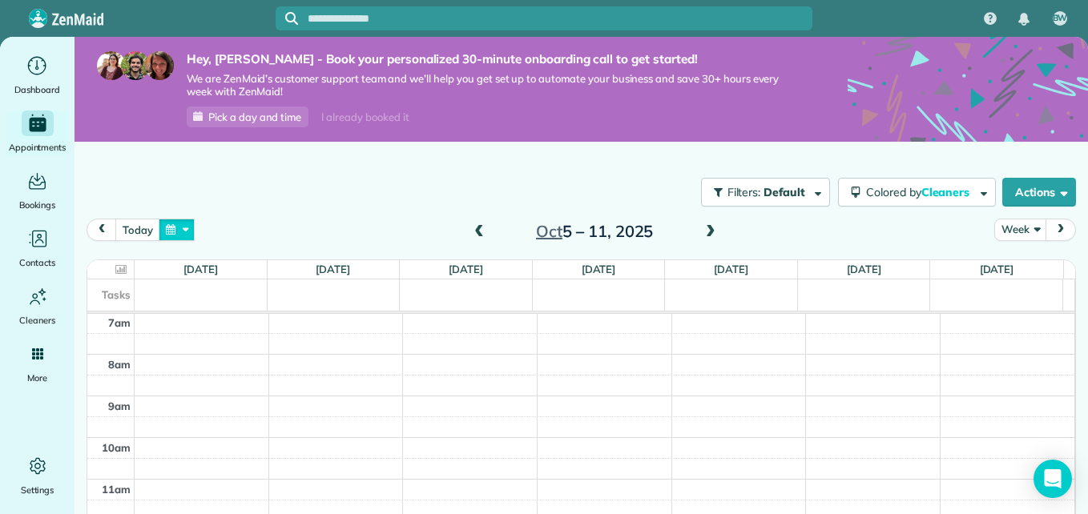
click at [175, 227] on button "button" at bounding box center [177, 230] width 37 height 22
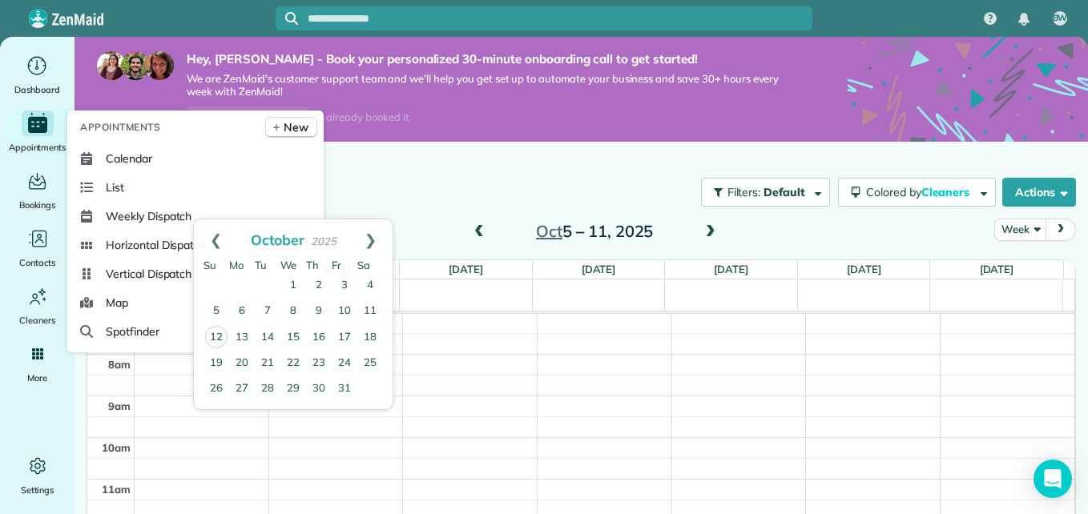
click at [44, 132] on icon "Main" at bounding box center [37, 125] width 19 height 16
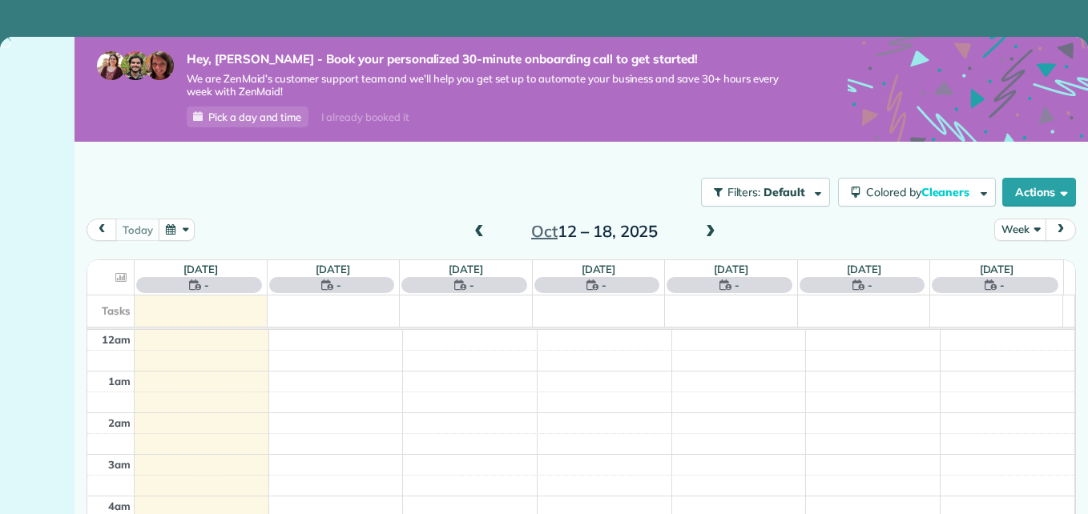
scroll to position [292, 0]
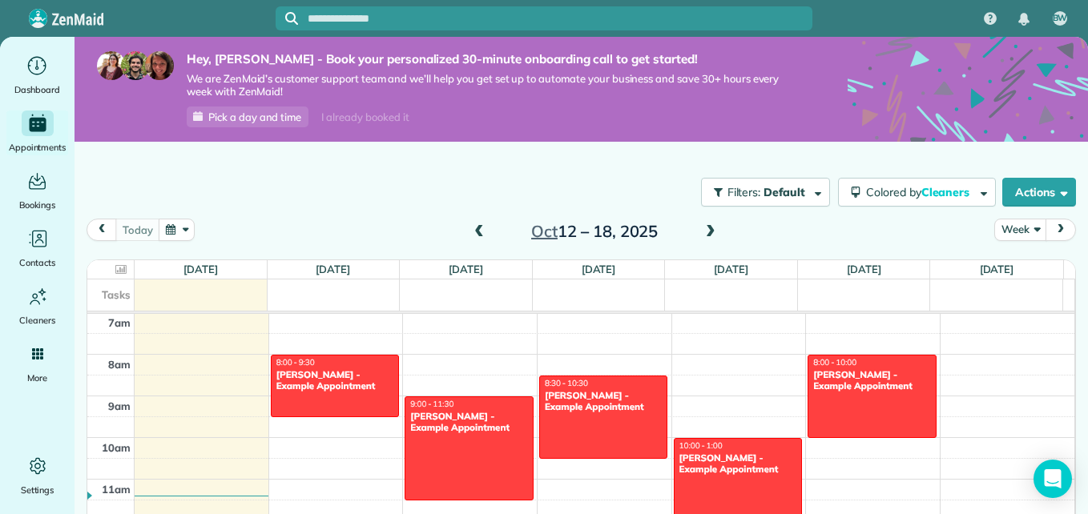
click at [703, 229] on span at bounding box center [711, 232] width 18 height 14
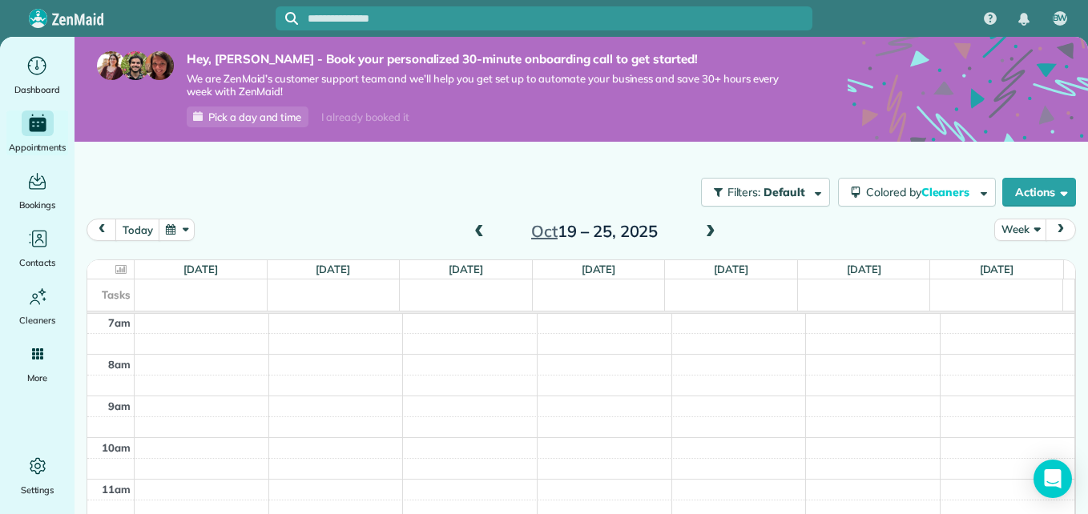
click at [703, 229] on span at bounding box center [711, 232] width 18 height 14
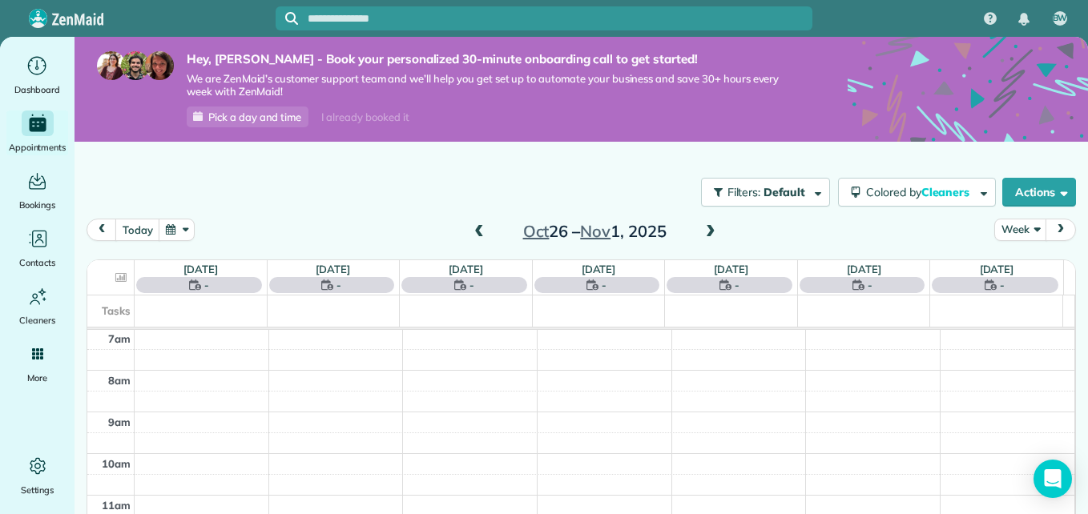
click at [703, 229] on span at bounding box center [711, 232] width 18 height 14
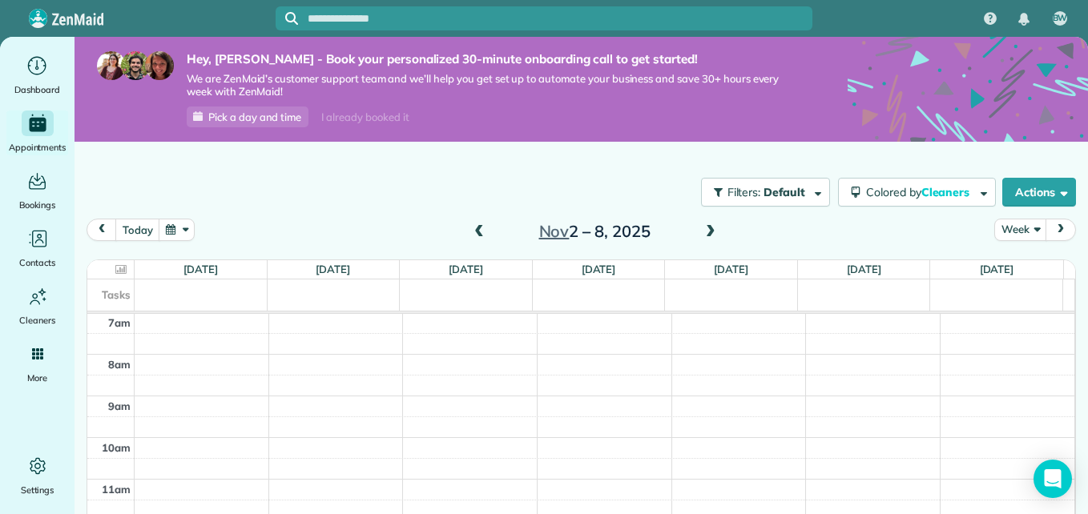
click at [703, 229] on span at bounding box center [711, 232] width 18 height 14
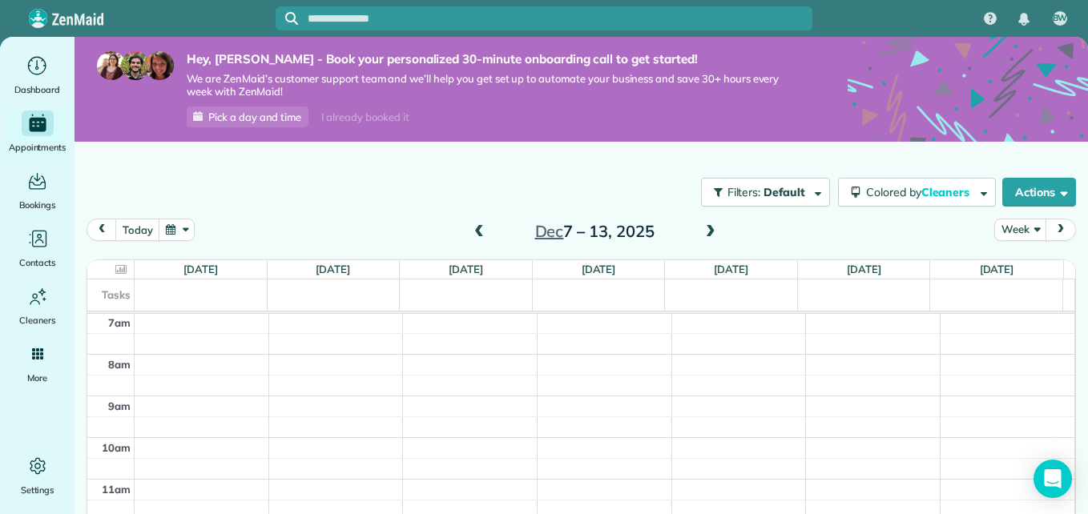
click at [703, 229] on span at bounding box center [711, 232] width 18 height 14
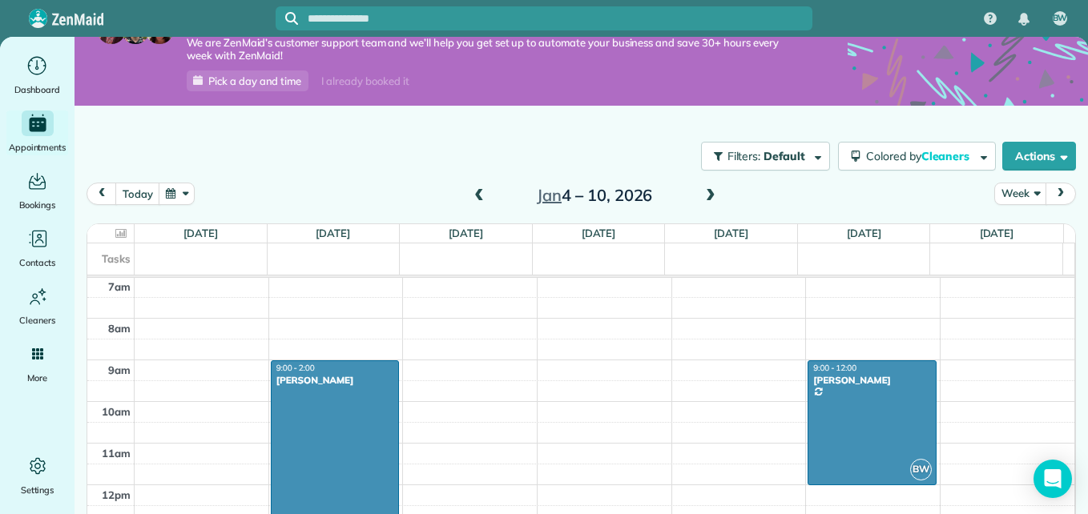
scroll to position [43, 0]
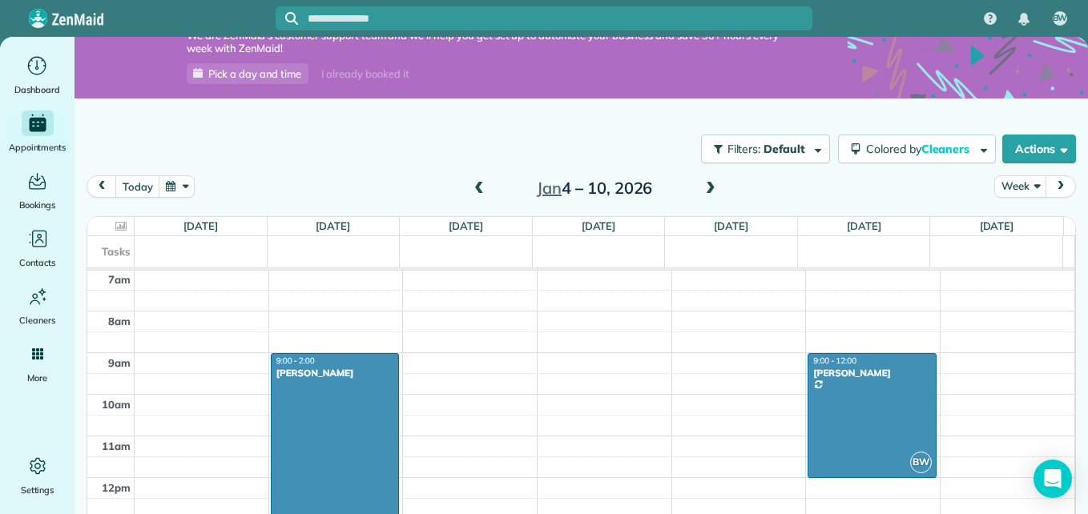
click at [283, 397] on div at bounding box center [335, 457] width 127 height 207
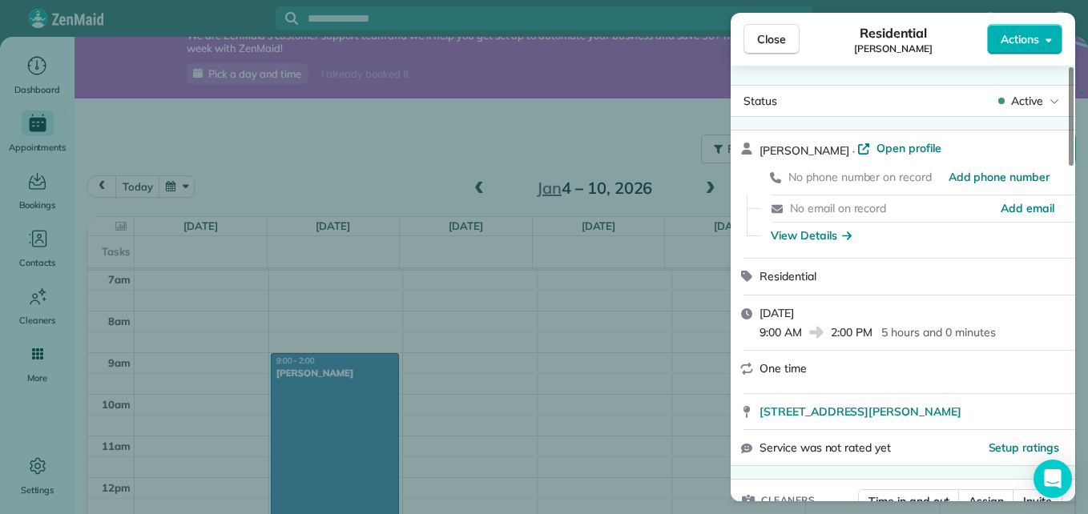
click at [464, 416] on div "Close Residential [PERSON_NAME] Actions Status Active [PERSON_NAME] · Open prof…" at bounding box center [544, 257] width 1088 height 514
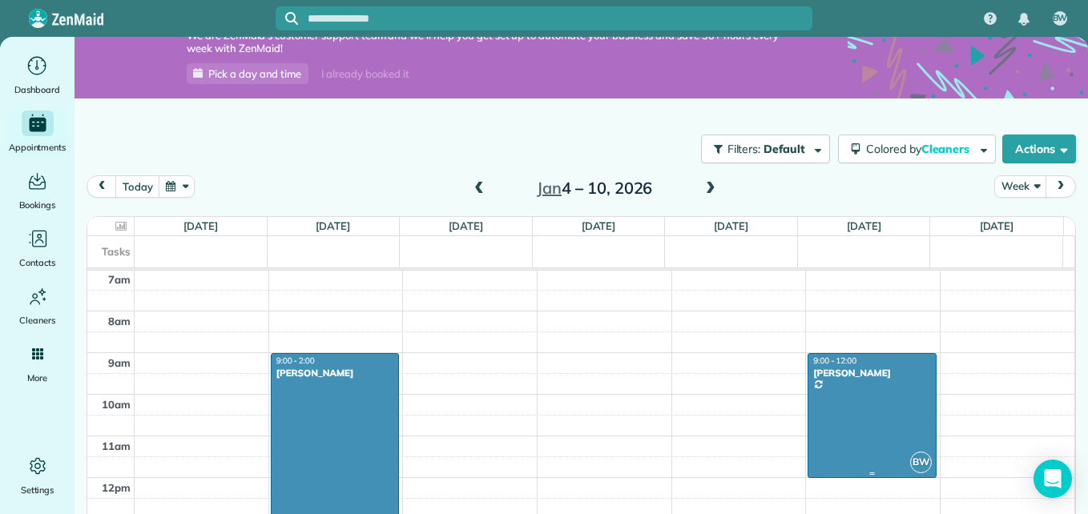
click at [902, 389] on div at bounding box center [871, 415] width 127 height 123
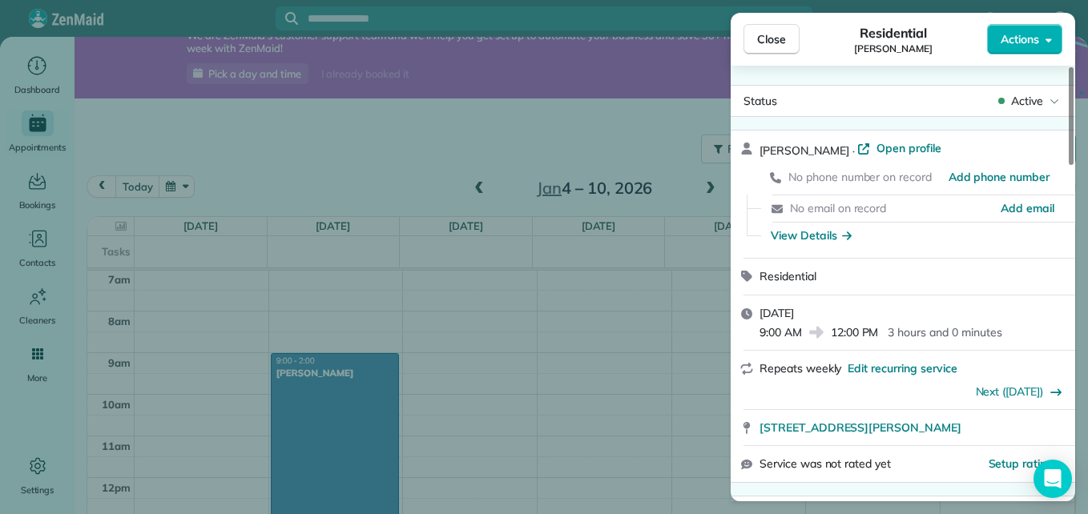
click at [923, 337] on p "3 hours and 0 minutes" at bounding box center [945, 332] width 114 height 16
click at [874, 336] on span "12:00 PM" at bounding box center [855, 332] width 48 height 16
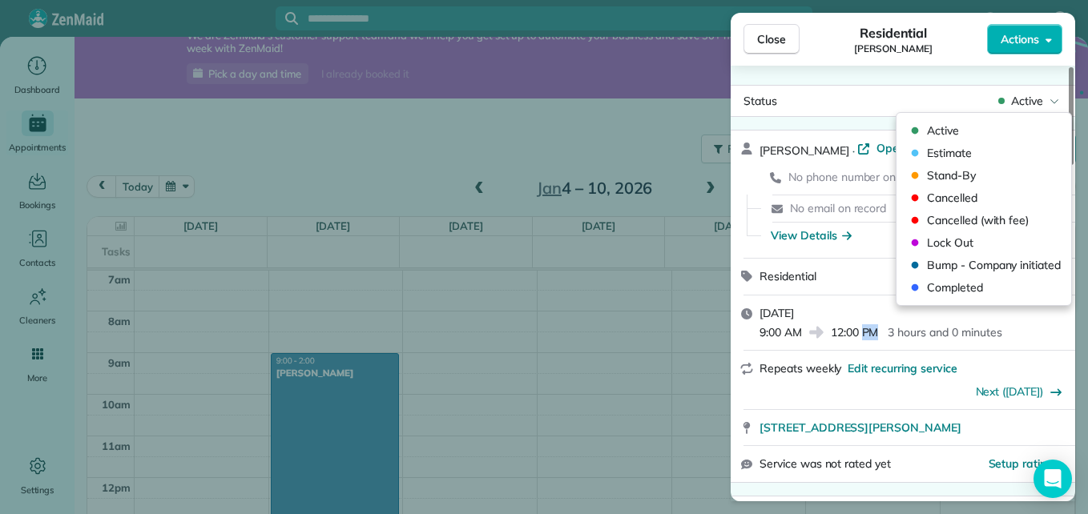
click at [852, 94] on div "Status Active" at bounding box center [903, 101] width 338 height 24
click at [843, 38] on div "Residential [PERSON_NAME]" at bounding box center [892, 39] width 187 height 32
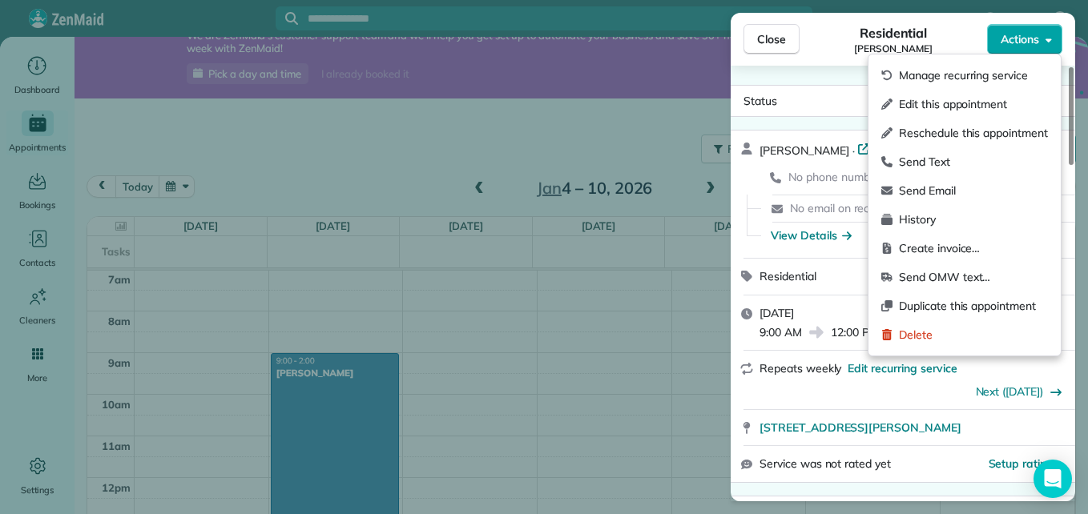
click at [1030, 38] on span "Actions" at bounding box center [1020, 39] width 38 height 16
click at [968, 100] on span "Edit this appointment" at bounding box center [973, 104] width 149 height 16
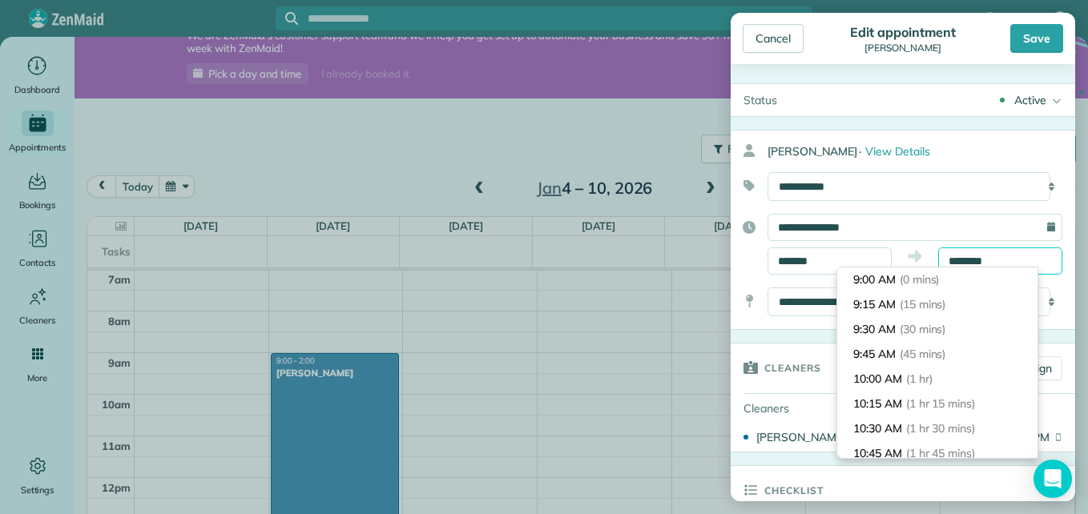
scroll to position [273, 0]
click at [993, 261] on input "********" at bounding box center [1000, 261] width 124 height 27
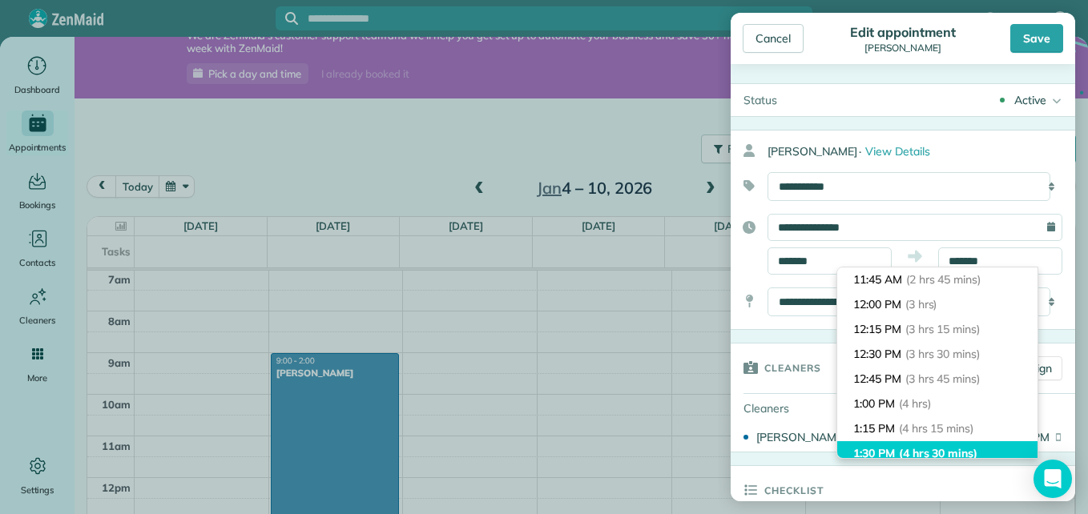
click at [903, 450] on span "(4 hrs 30 mins)" at bounding box center [938, 453] width 79 height 14
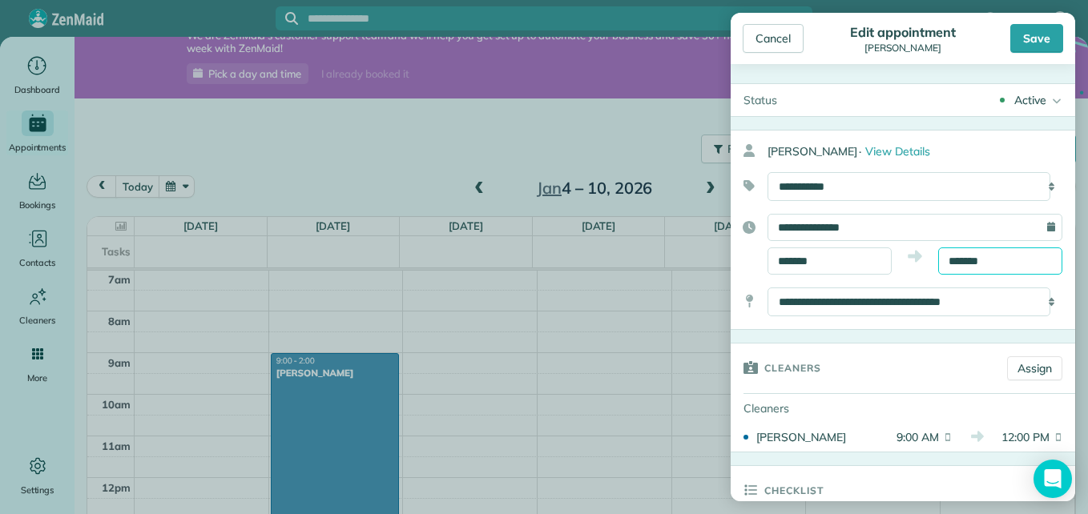
click at [992, 260] on input "*******" at bounding box center [1000, 261] width 124 height 27
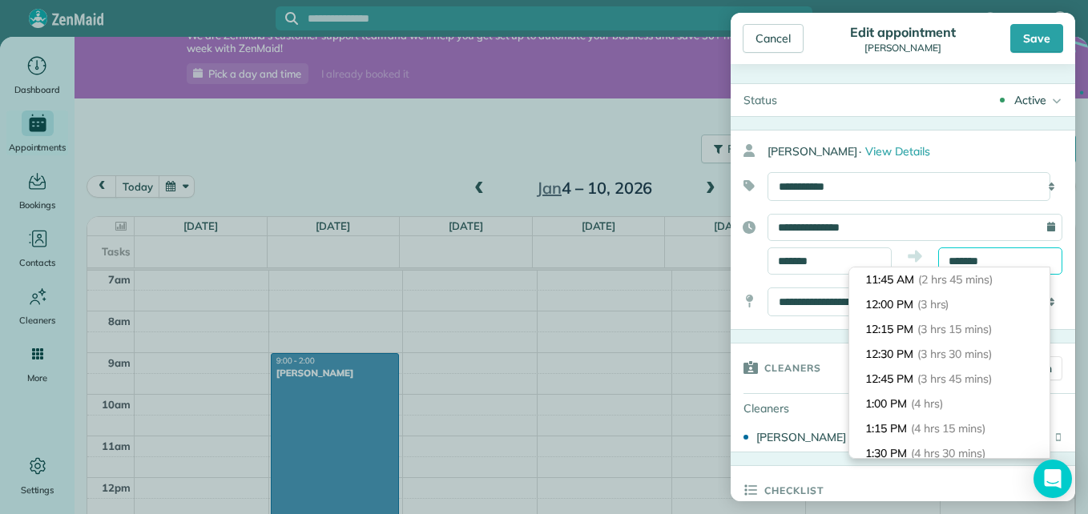
scroll to position [422, 0]
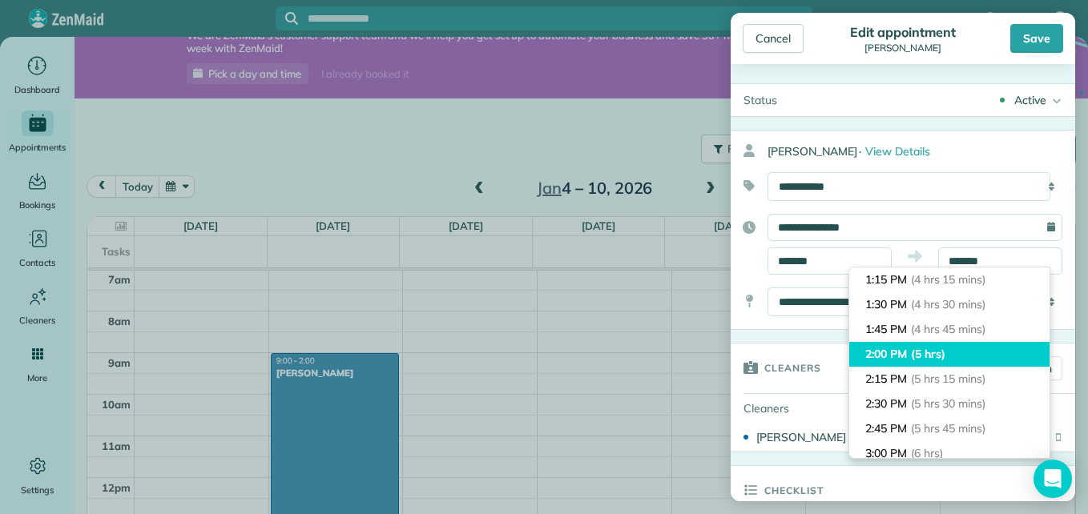
type input "*******"
click at [941, 354] on span "(5 hrs)" at bounding box center [928, 354] width 34 height 14
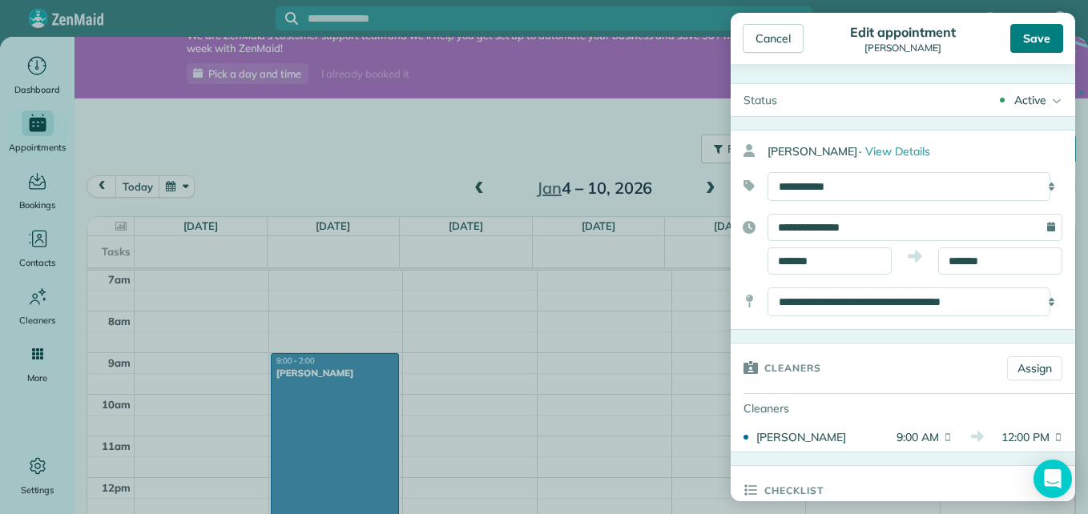
click at [1036, 46] on div "Save" at bounding box center [1036, 38] width 53 height 29
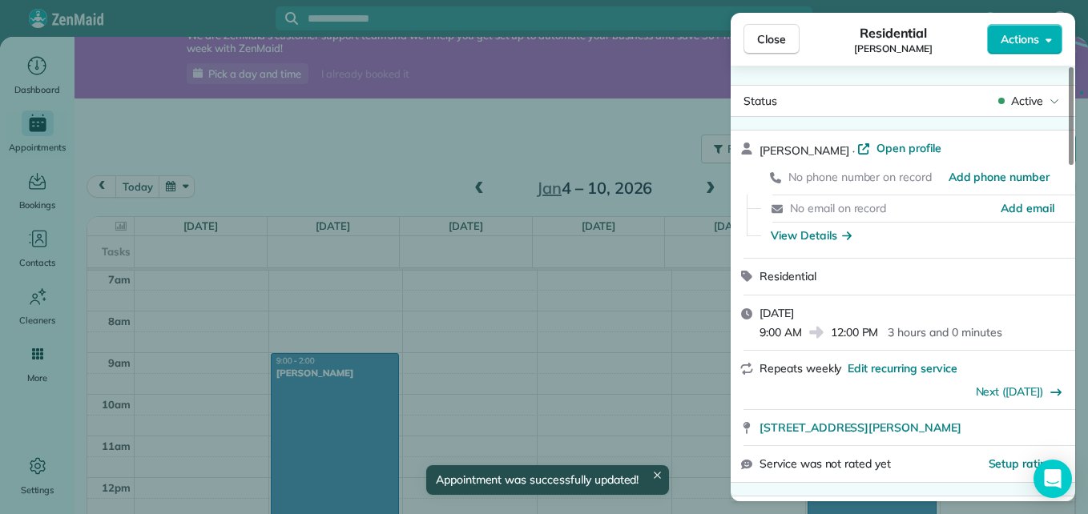
scroll to position [26, 0]
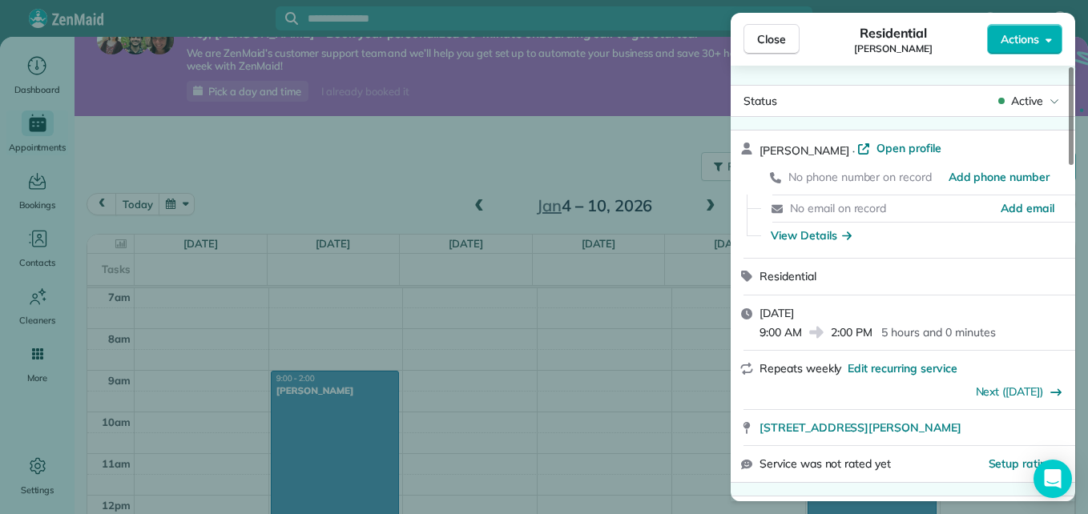
click at [1071, 338] on div "Friday, January 09, 2026 9:00 AM 2:00 PM 5 hours and 0 minutes" at bounding box center [903, 323] width 344 height 55
click at [1075, 280] on div "Close Residential marjorie smith Actions Status Active marjorie smith · Open pr…" at bounding box center [544, 257] width 1088 height 514
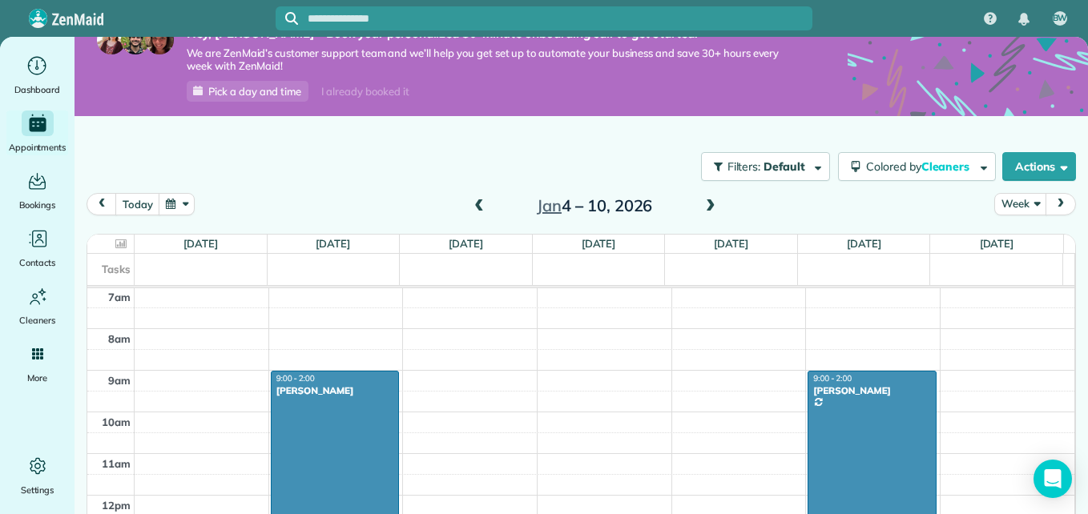
click at [876, 453] on div at bounding box center [871, 475] width 127 height 207
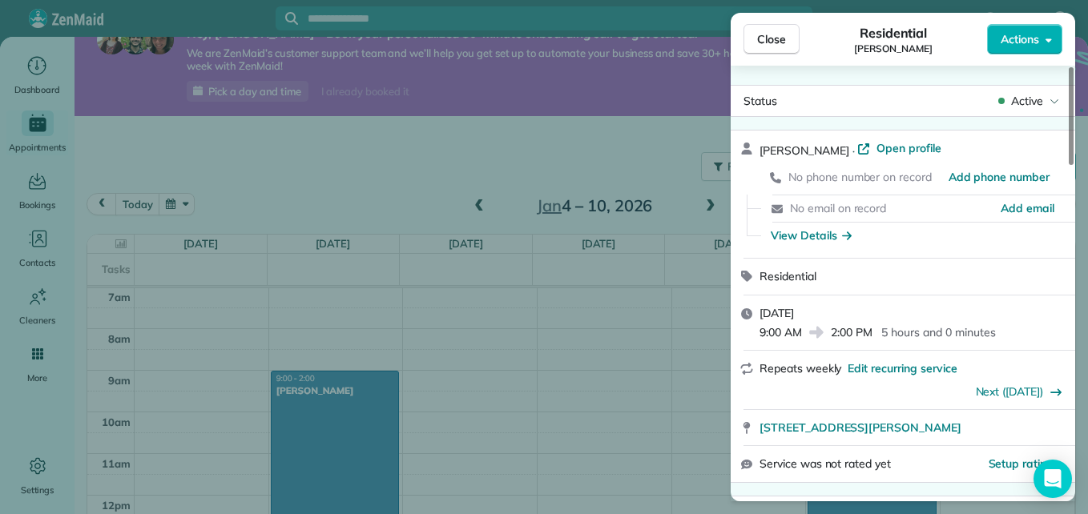
click at [1076, 346] on div "Close Residential marjorie smith Actions Status Active marjorie smith · Open pr…" at bounding box center [544, 257] width 1088 height 514
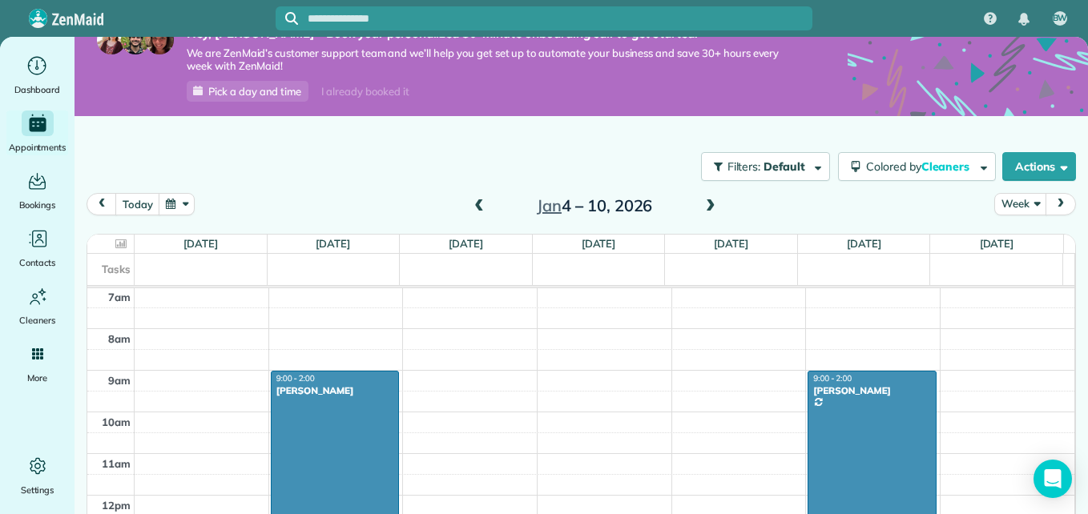
click at [827, 455] on div at bounding box center [871, 475] width 127 height 207
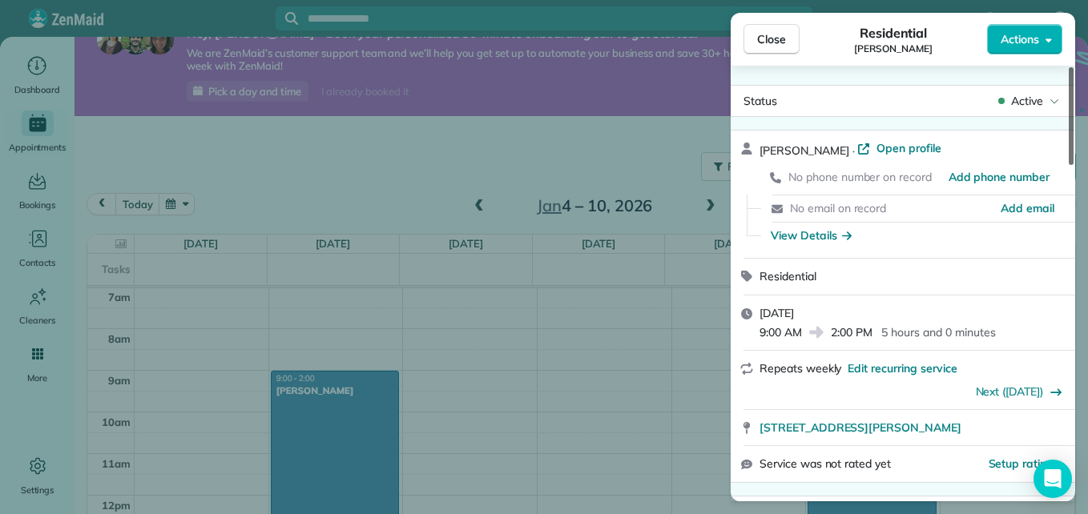
click at [1071, 158] on div at bounding box center [1071, 116] width 5 height 98
click at [1072, 164] on div at bounding box center [1071, 116] width 5 height 98
click at [1073, 166] on div "marjorie smith · Open profile No phone number on record Add phone number No ema…" at bounding box center [903, 194] width 344 height 127
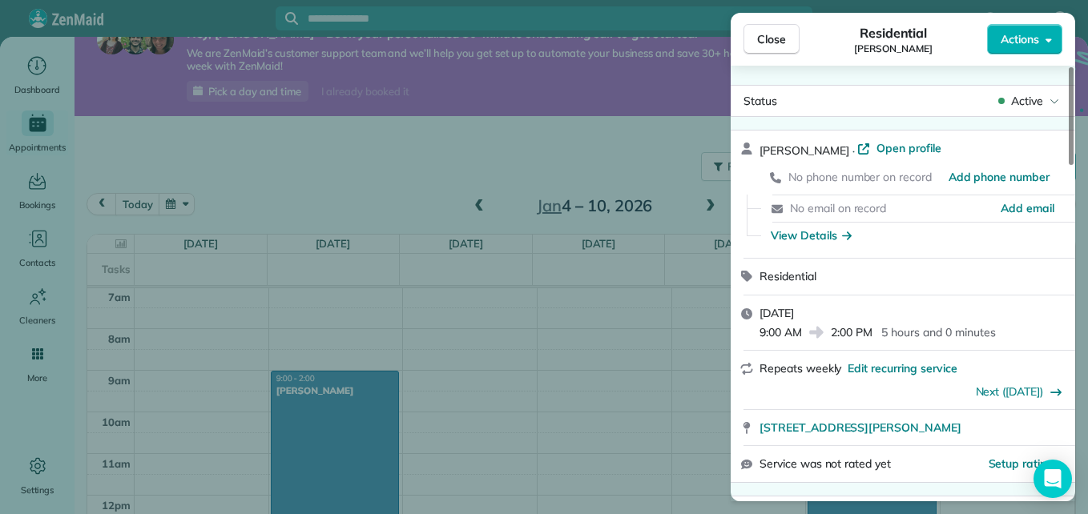
click at [1073, 166] on div "marjorie smith · Open profile No phone number on record Add phone number No ema…" at bounding box center [903, 194] width 344 height 127
click at [1074, 172] on div "marjorie smith · Open profile No phone number on record Add phone number No ema…" at bounding box center [903, 194] width 344 height 127
drag, startPoint x: 1073, startPoint y: 142, endPoint x: 1073, endPoint y: 170, distance: 28.0
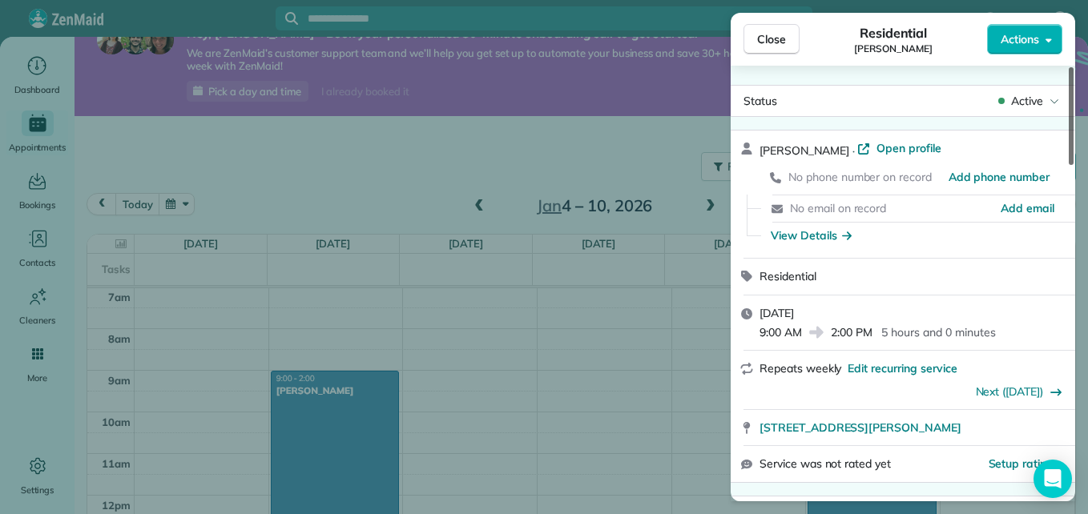
drag, startPoint x: 1073, startPoint y: 170, endPoint x: 1072, endPoint y: 143, distance: 27.2
click at [1072, 143] on div at bounding box center [1071, 116] width 5 height 98
click at [1075, 455] on div "Close Residential marjorie smith Actions Status Active marjorie smith · Open pr…" at bounding box center [544, 257] width 1088 height 514
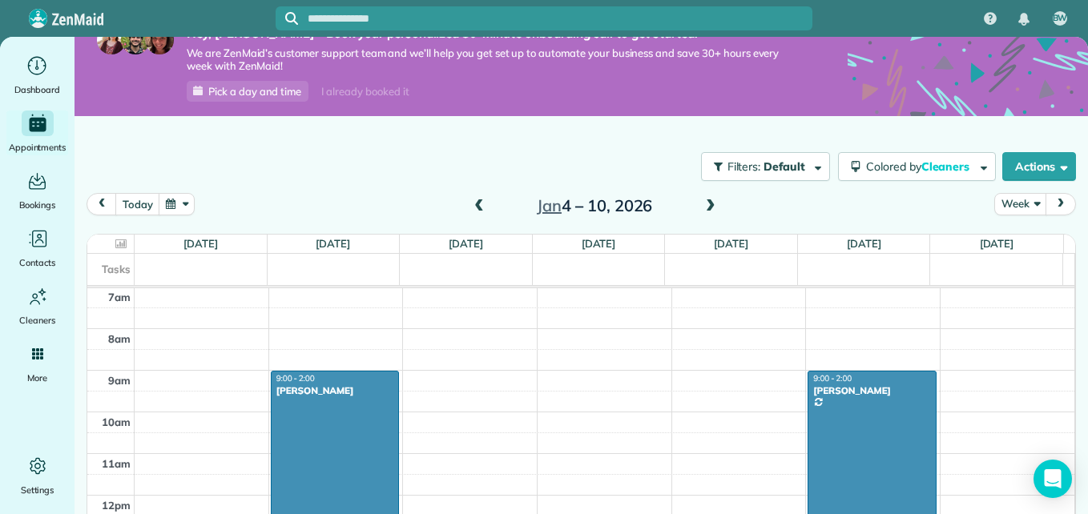
click at [1075, 455] on div "BW Dashboard Appointments Bookings Contacts Cleaners Invoices Payroll Reports H…" at bounding box center [544, 257] width 1088 height 514
click at [893, 419] on div at bounding box center [871, 475] width 127 height 207
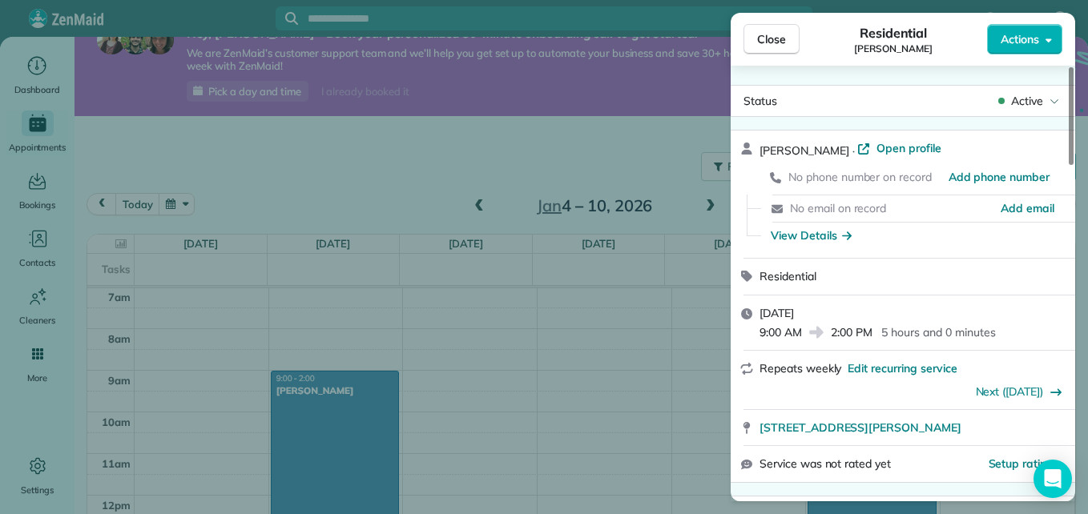
click at [304, 449] on div "Close Residential marjorie smith Actions Status Active marjorie smith · Open pr…" at bounding box center [544, 257] width 1088 height 514
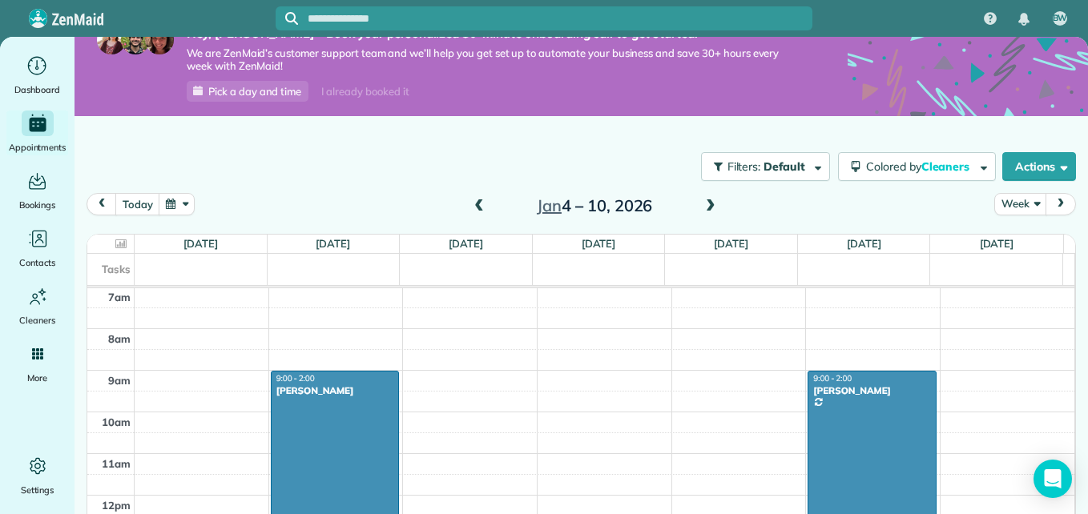
click at [388, 381] on div at bounding box center [335, 475] width 127 height 207
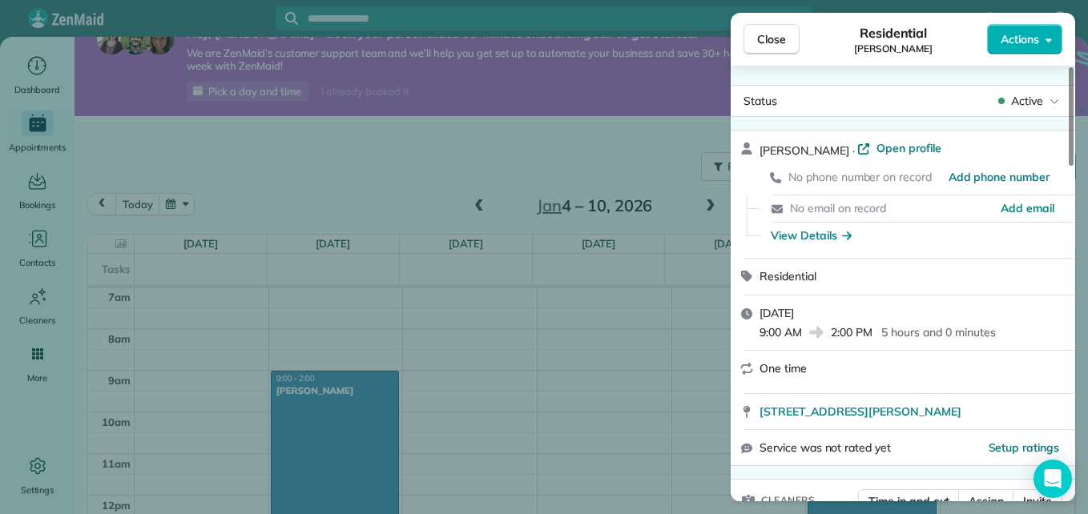
click at [1071, 171] on div "marjorie smith · Open profile No phone number on record Add phone number No ema…" at bounding box center [903, 194] width 344 height 127
click at [1073, 163] on div "Status Active marjorie smith · Open profile No phone number on record Add phone…" at bounding box center [903, 284] width 344 height 436
click at [1073, 163] on div at bounding box center [1071, 116] width 5 height 99
click at [1070, 176] on div "marjorie smith · Open profile No phone number on record Add phone number No ema…" at bounding box center [903, 194] width 344 height 127
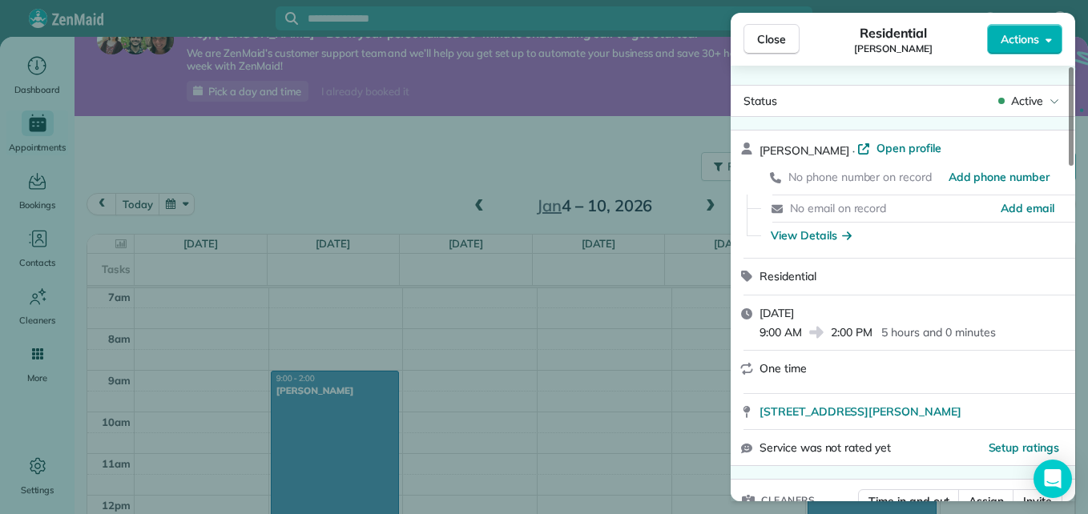
drag, startPoint x: 1071, startPoint y: 296, endPoint x: 1073, endPoint y: 333, distance: 36.9
click at [1073, 333] on div "Monday, January 05, 2026 9:00 AM 2:00 PM 5 hours and 0 minutes" at bounding box center [903, 323] width 344 height 55
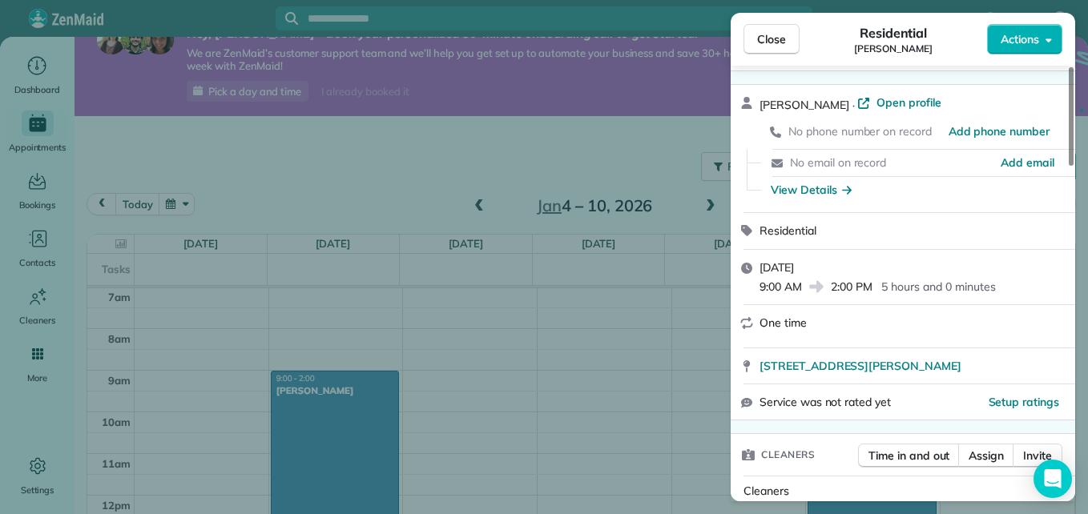
scroll to position [97, 0]
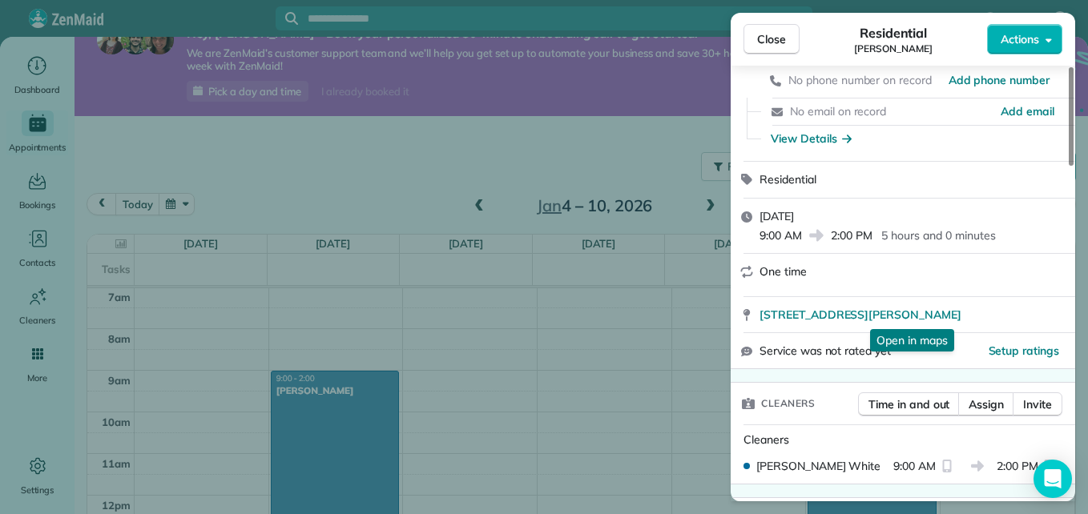
drag, startPoint x: 1073, startPoint y: 333, endPoint x: 1037, endPoint y: 336, distance: 35.4
drag, startPoint x: 1037, startPoint y: 336, endPoint x: 750, endPoint y: 393, distance: 293.0
click at [750, 393] on div "Cleaners" at bounding box center [778, 404] width 94 height 42
click at [1031, 354] on span "Setup ratings" at bounding box center [1024, 351] width 71 height 14
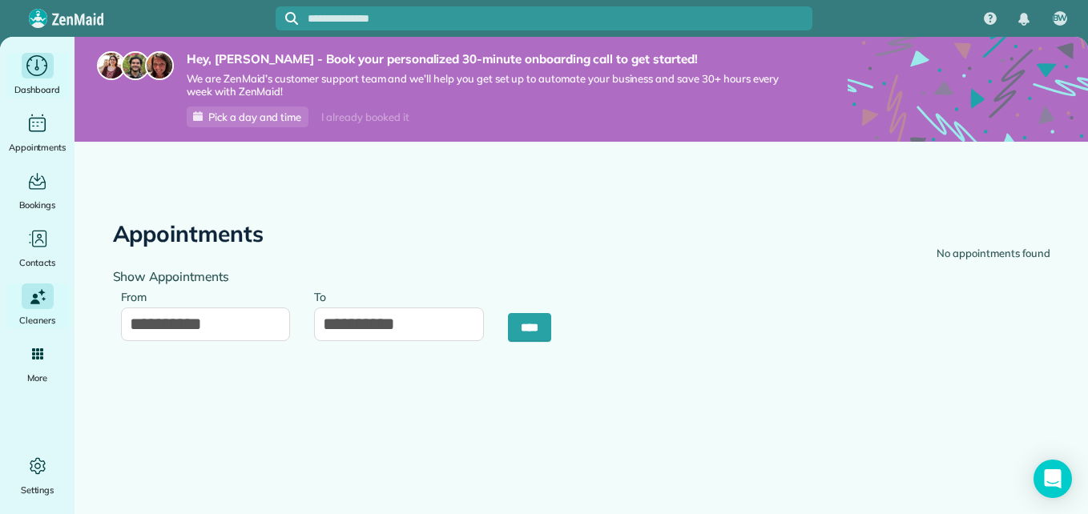
click at [40, 85] on span "Dashboard" at bounding box center [37, 90] width 46 height 16
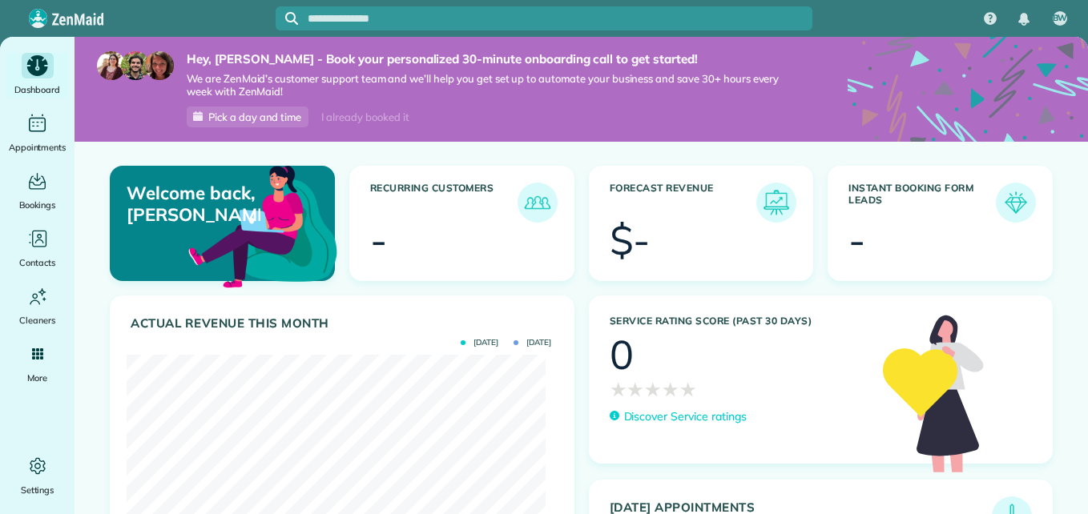
scroll to position [186, 418]
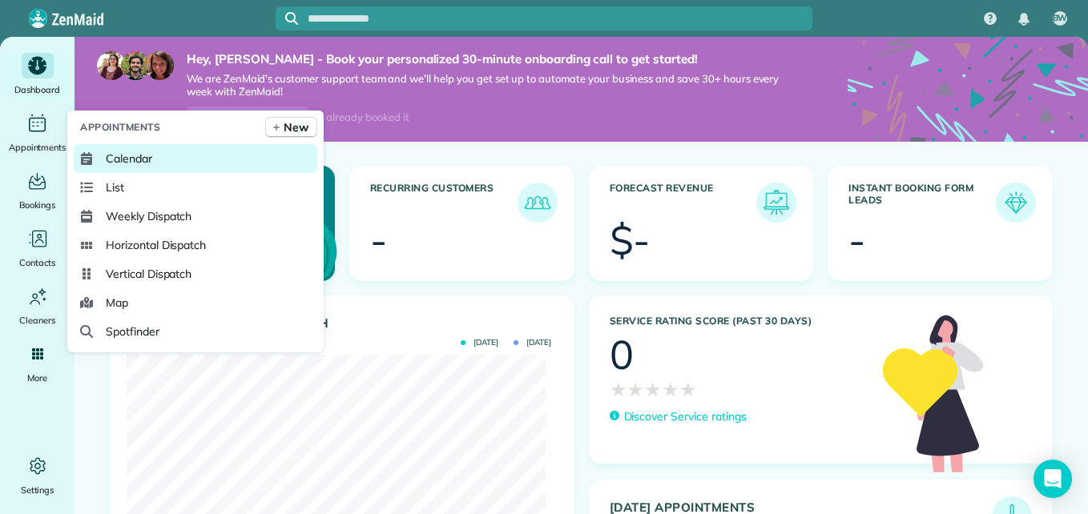
click at [99, 159] on link "Calendar" at bounding box center [196, 158] width 244 height 29
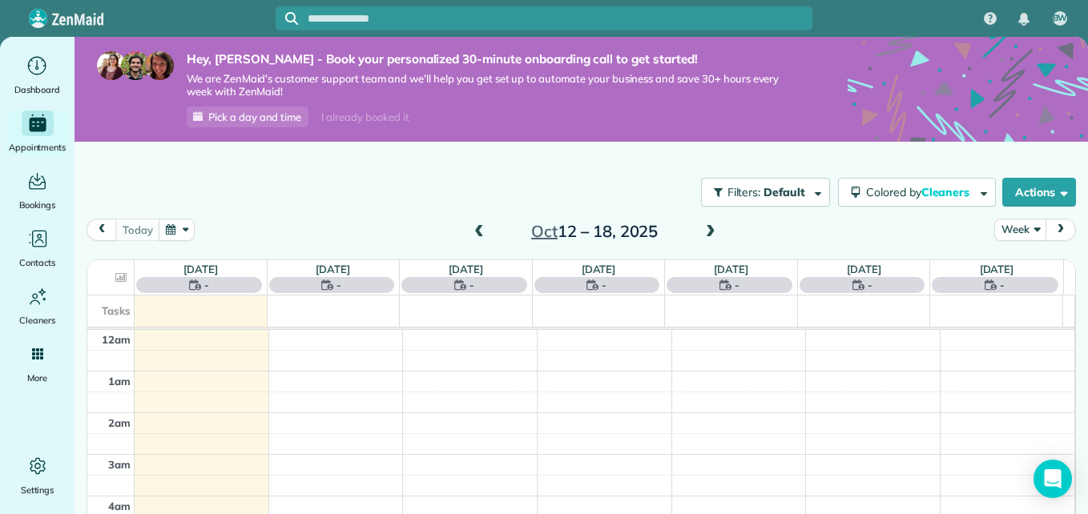
scroll to position [292, 0]
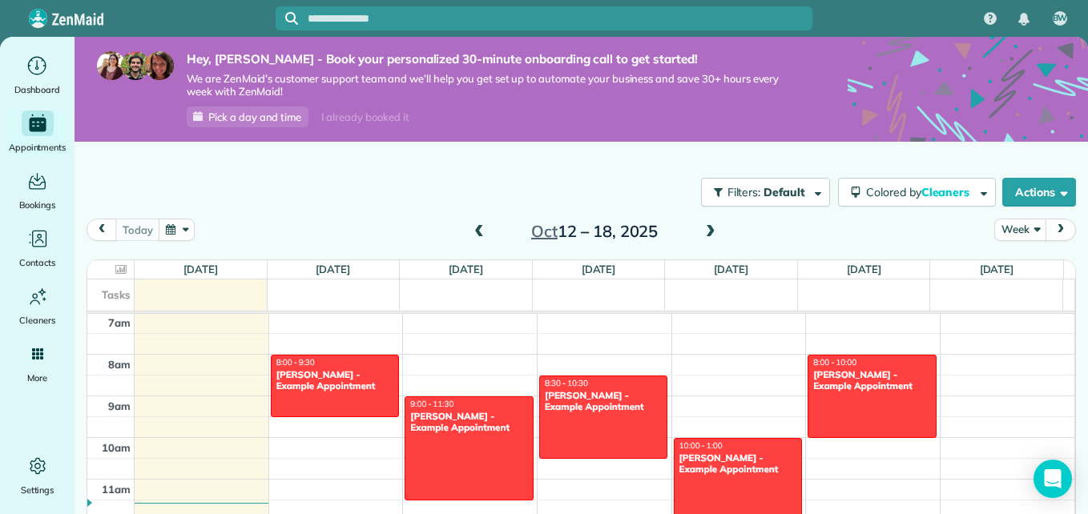
click at [702, 226] on span at bounding box center [711, 232] width 18 height 14
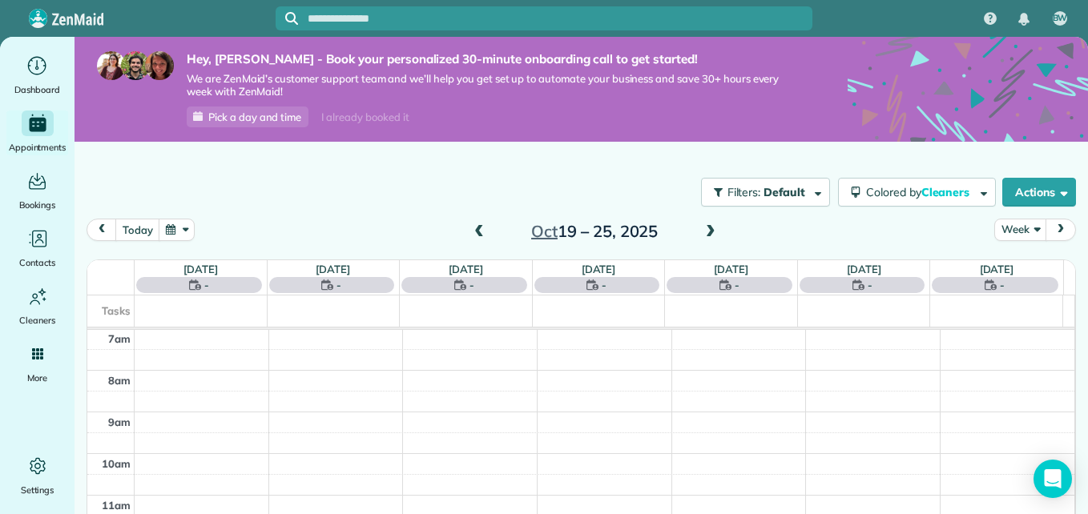
click at [702, 226] on span at bounding box center [711, 232] width 18 height 14
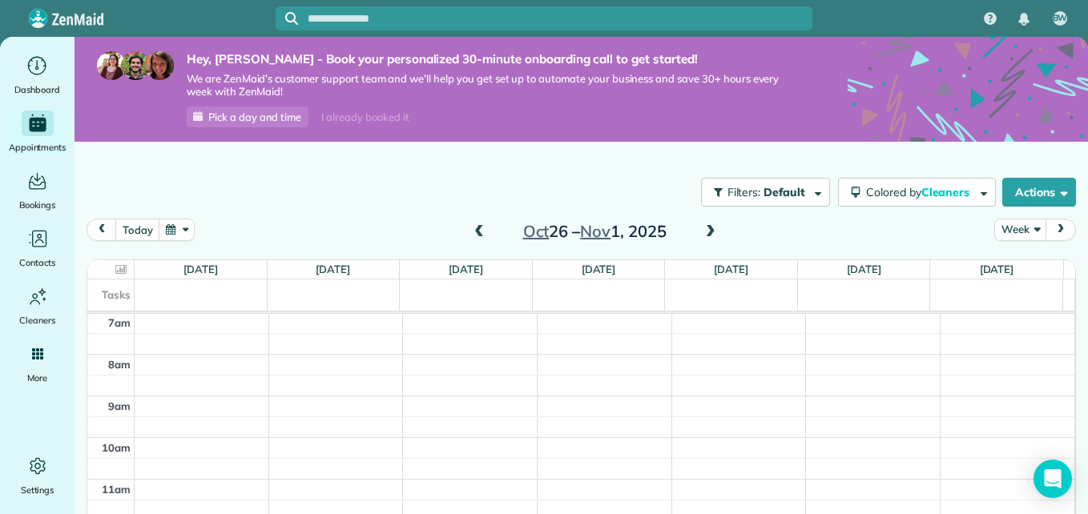
click at [702, 226] on span at bounding box center [711, 232] width 18 height 14
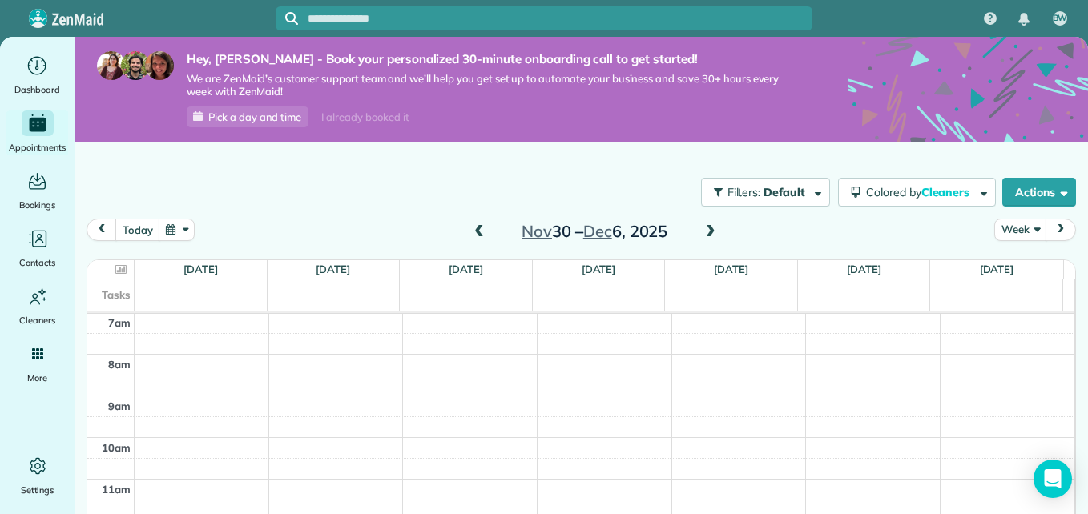
click at [702, 226] on span at bounding box center [711, 232] width 18 height 14
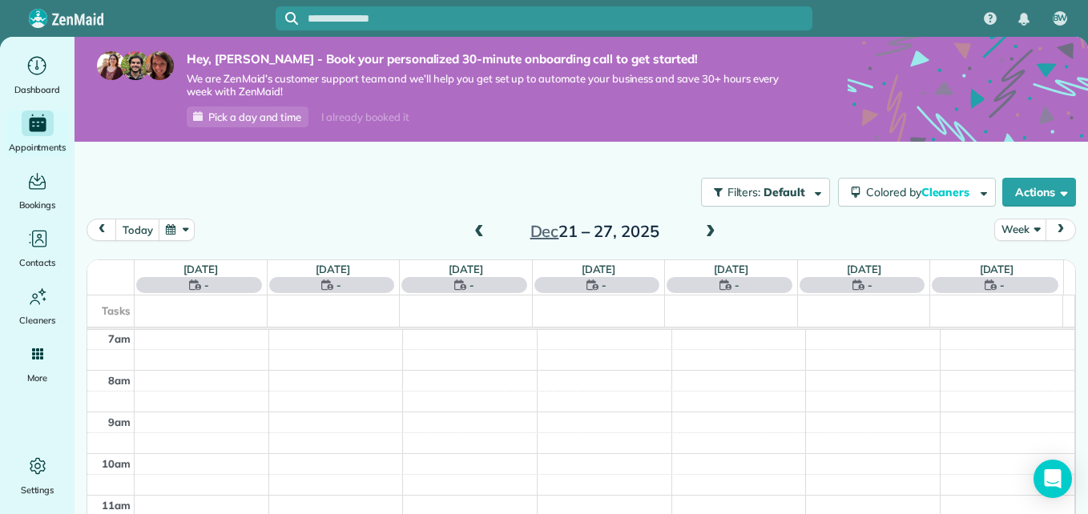
click at [702, 226] on span at bounding box center [711, 232] width 18 height 14
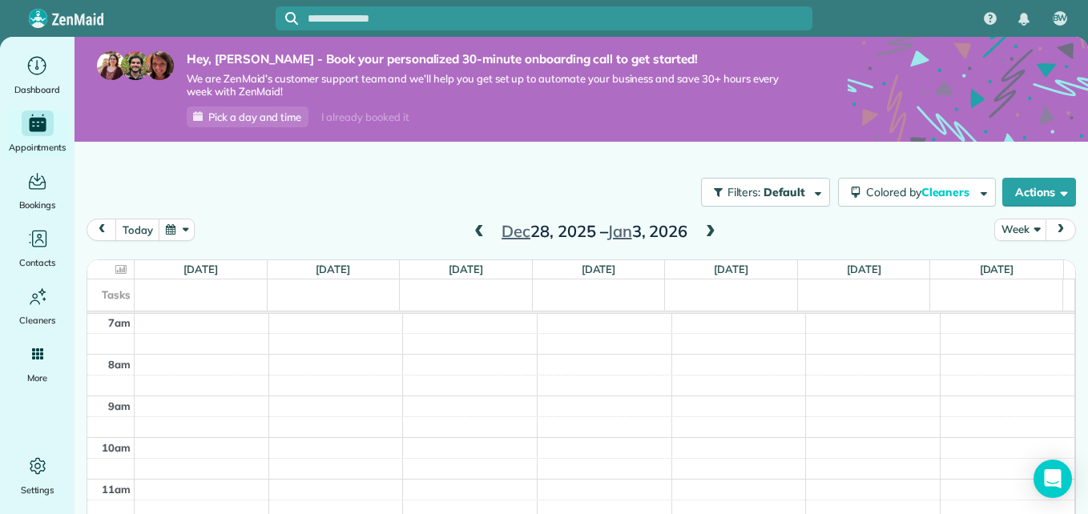
click at [702, 226] on span at bounding box center [711, 232] width 18 height 14
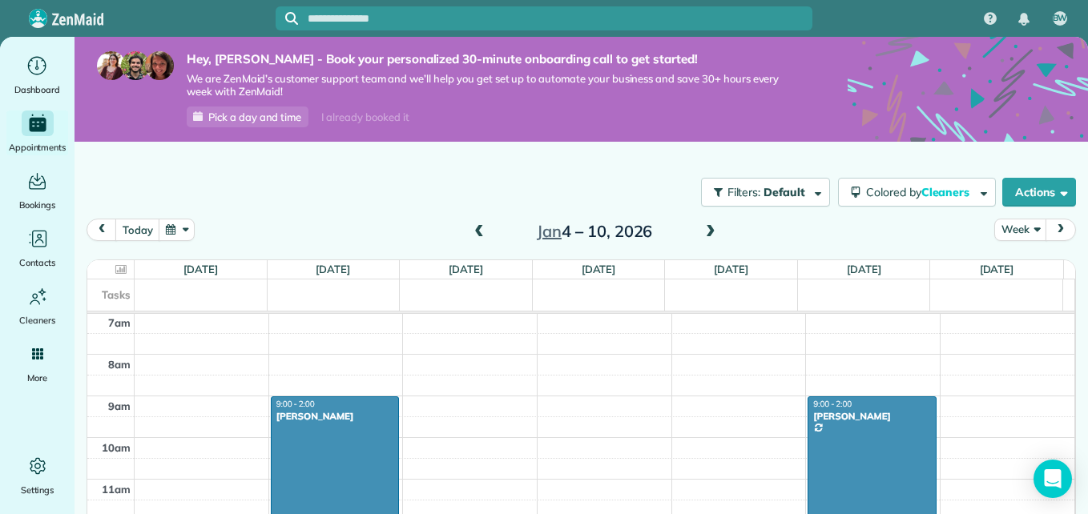
click at [809, 443] on div at bounding box center [871, 500] width 127 height 207
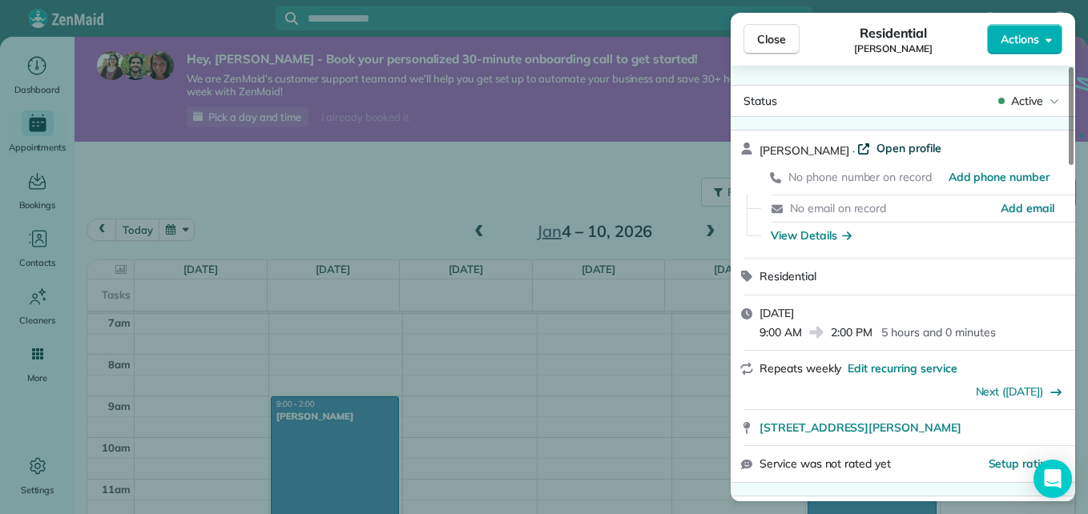
click at [880, 148] on span "Open profile" at bounding box center [908, 148] width 65 height 16
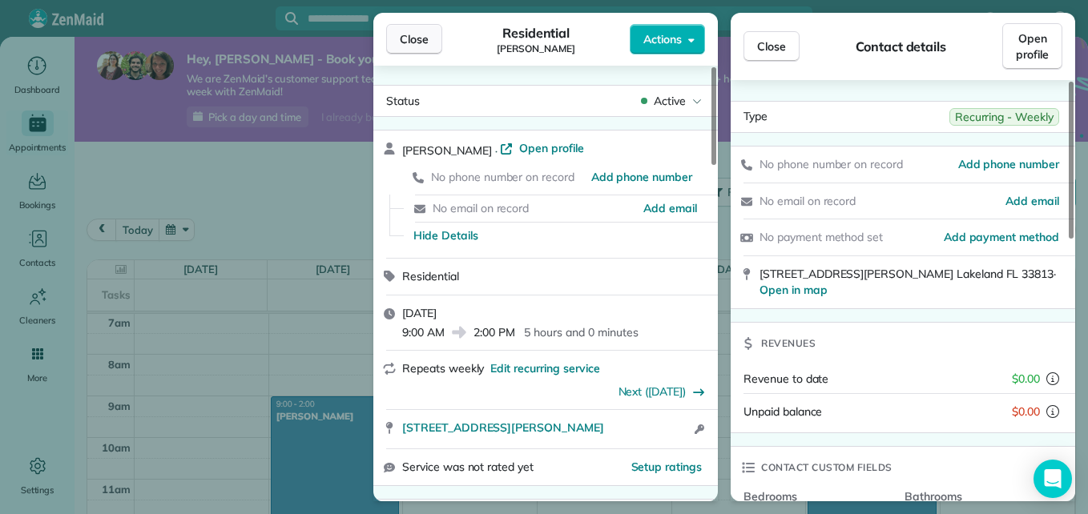
click at [430, 38] on button "Close" at bounding box center [414, 39] width 56 height 30
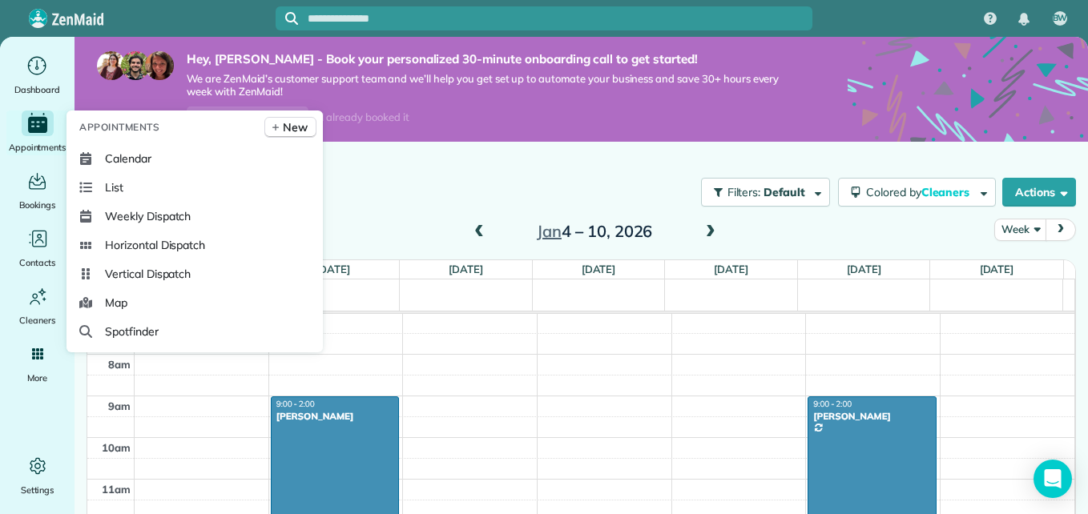
click at [29, 120] on icon "Main" at bounding box center [37, 125] width 19 height 16
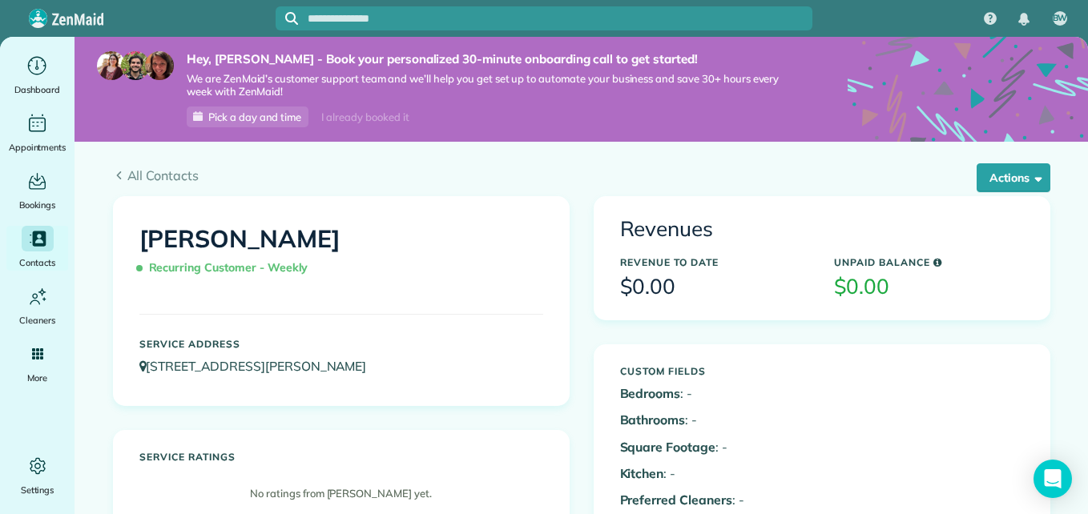
click at [691, 387] on p "Bedrooms : -" at bounding box center [715, 394] width 190 height 18
click at [1015, 180] on button "Actions" at bounding box center [1013, 177] width 74 height 29
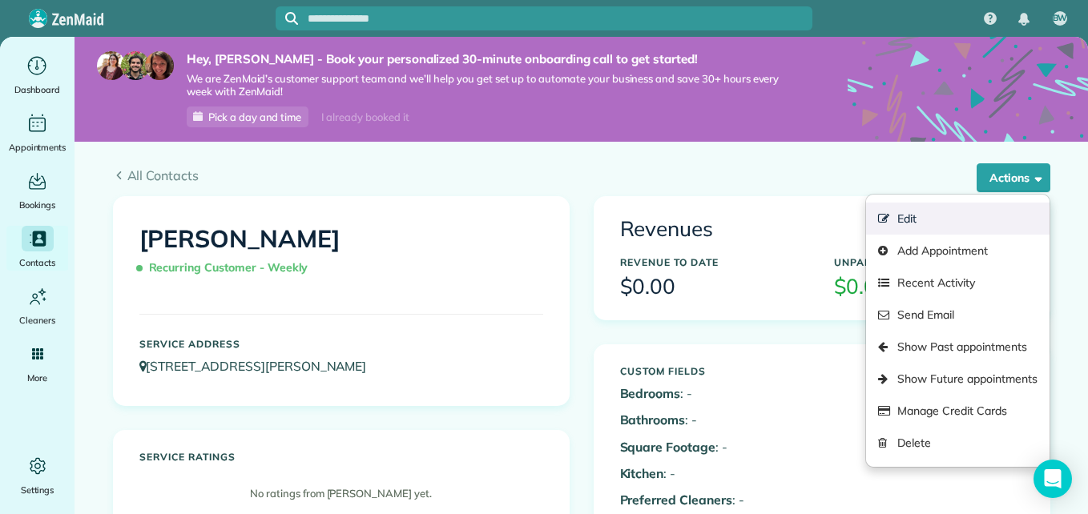
click at [956, 214] on link "Edit" at bounding box center [957, 219] width 183 height 32
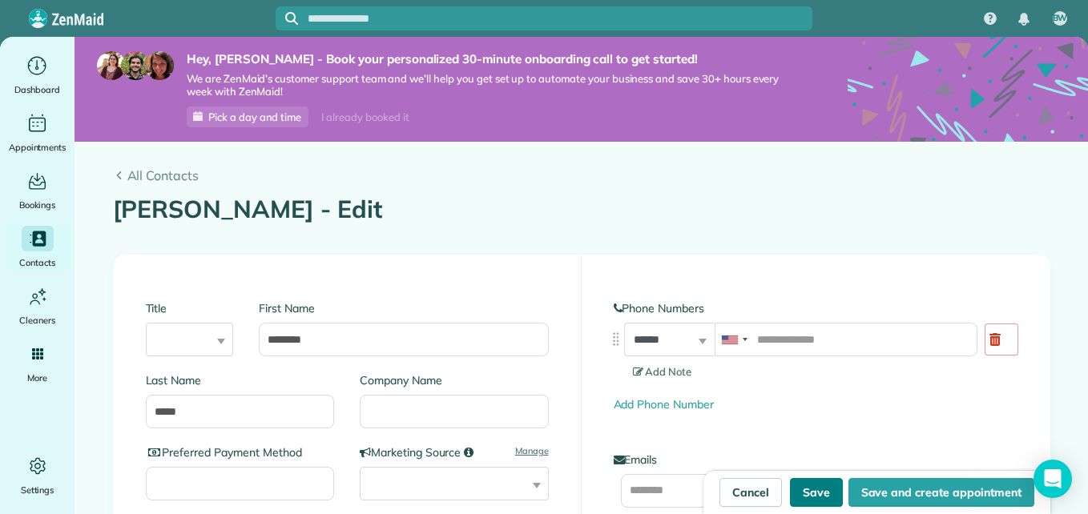
click at [816, 489] on button "Save" at bounding box center [816, 492] width 53 height 29
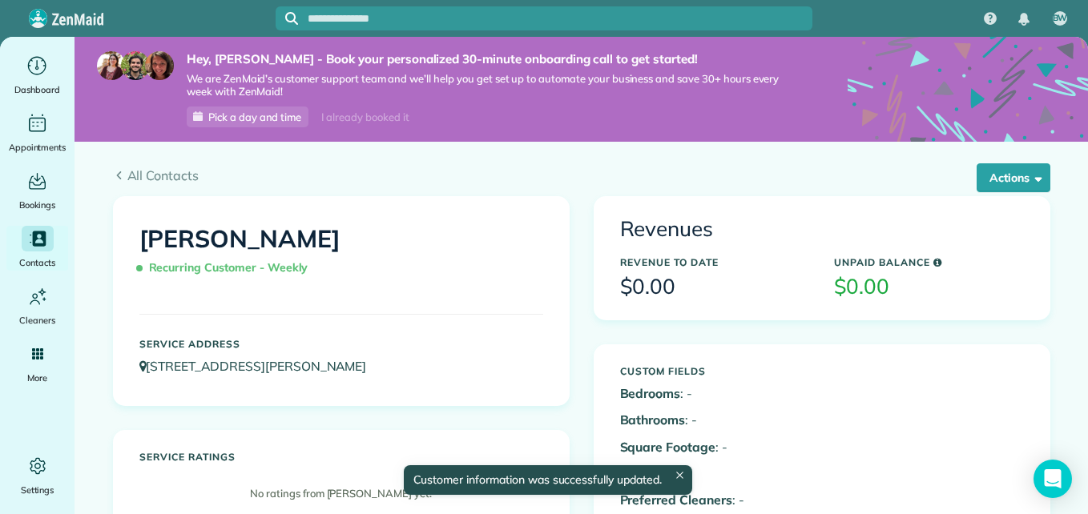
click at [688, 375] on h5 "Custom Fields" at bounding box center [715, 371] width 190 height 10
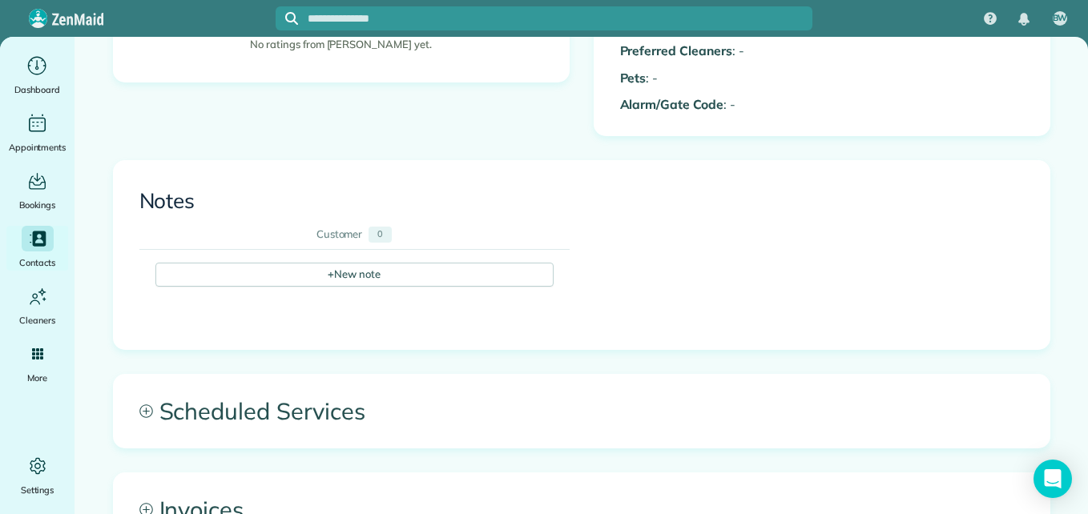
scroll to position [417, 0]
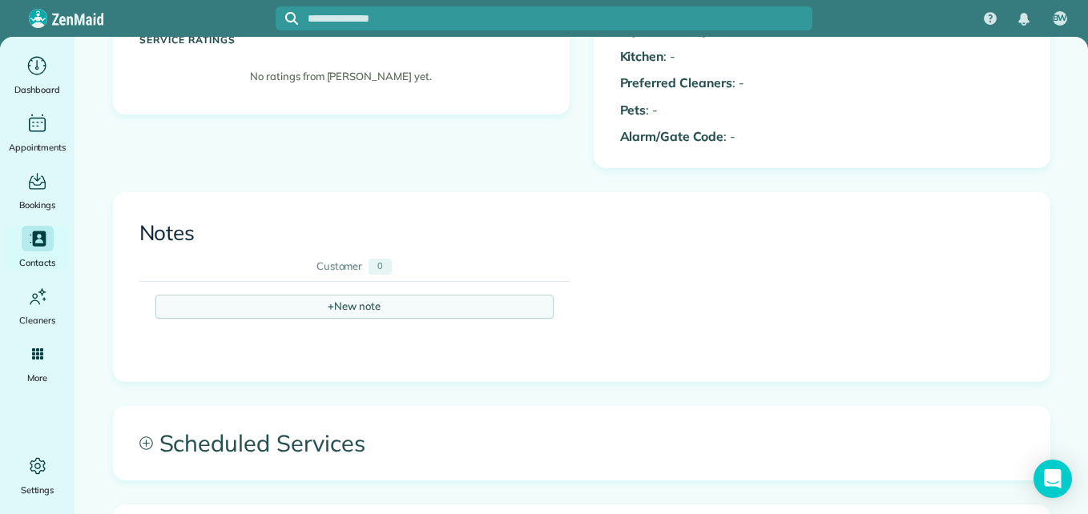
click at [433, 310] on div "+ New note" at bounding box center [354, 307] width 398 height 24
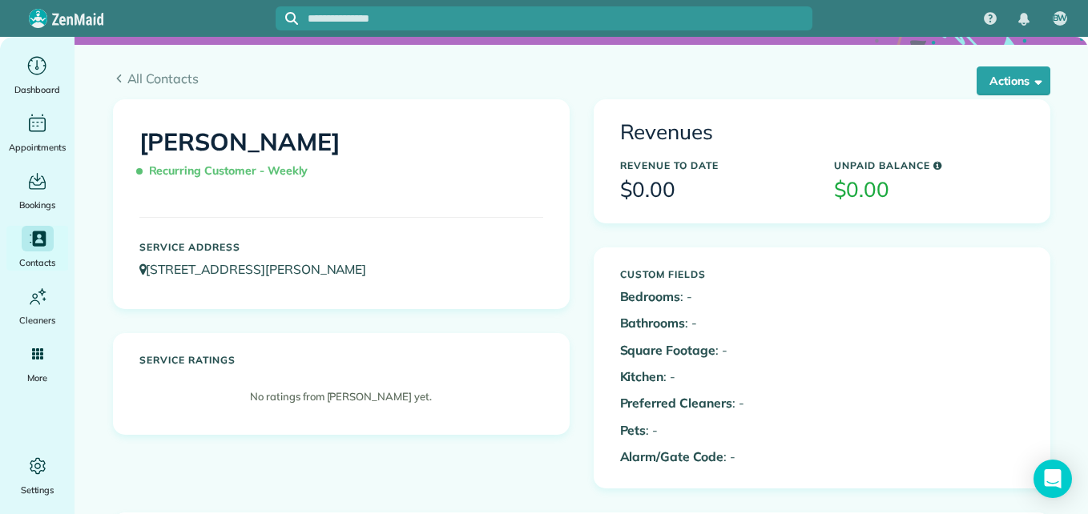
scroll to position [65, 0]
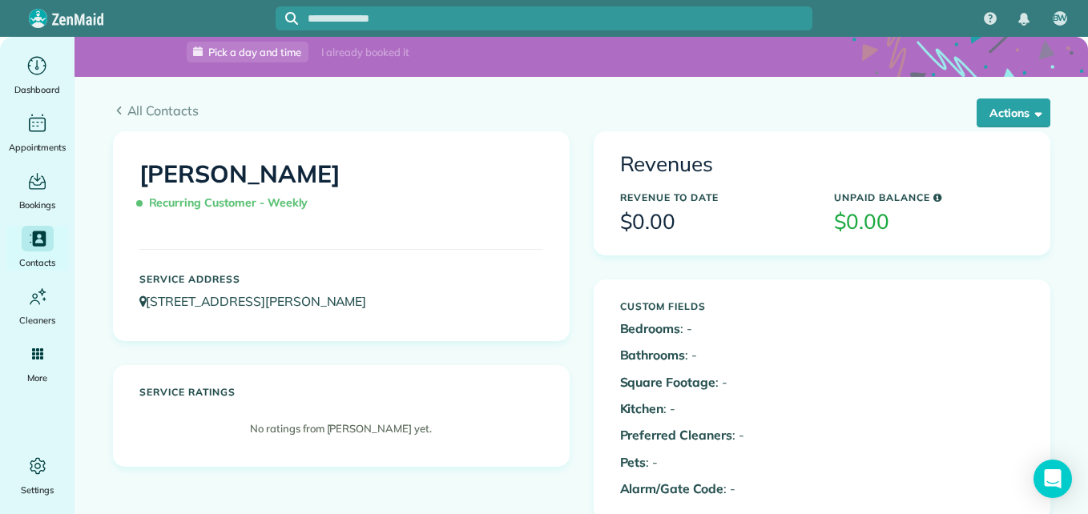
click at [727, 329] on p "Bedrooms : -" at bounding box center [715, 329] width 190 height 18
click at [654, 345] on div "Custom Fields Bedrooms : - Bathrooms : - Square Footage : - Kitchen : - Preferr…" at bounding box center [715, 400] width 214 height 214
click at [1020, 107] on button "Actions" at bounding box center [1013, 113] width 74 height 29
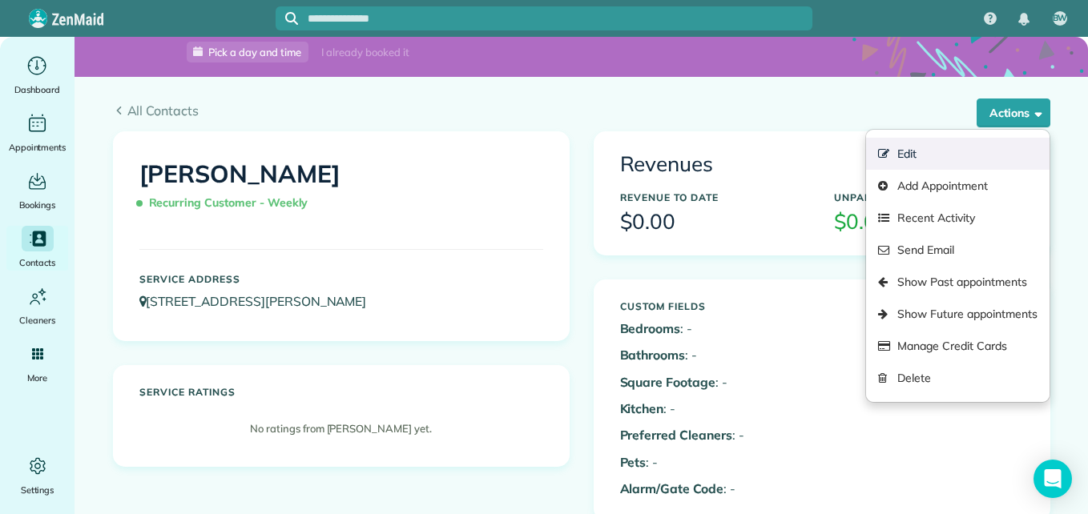
click at [896, 151] on link "Edit" at bounding box center [957, 154] width 183 height 32
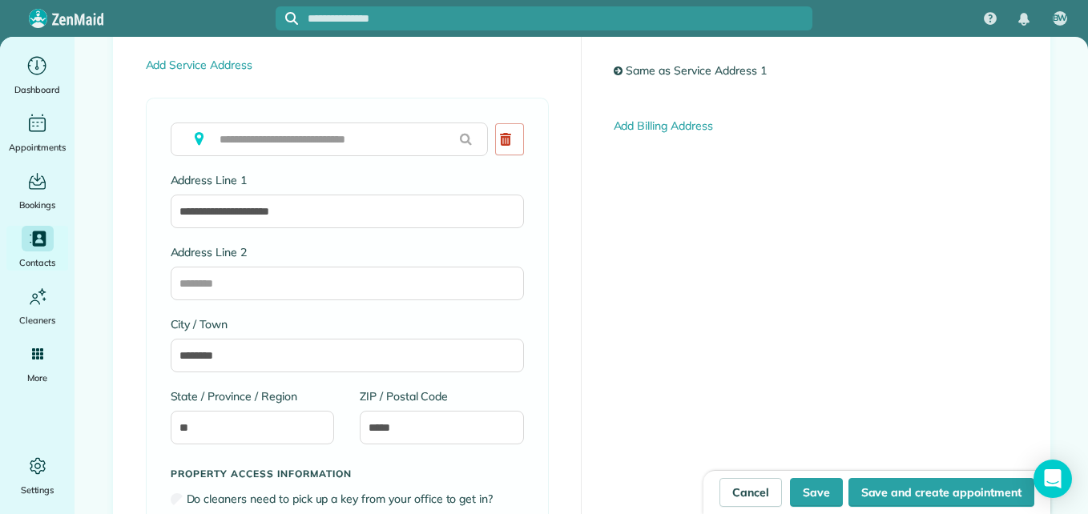
scroll to position [1348, 0]
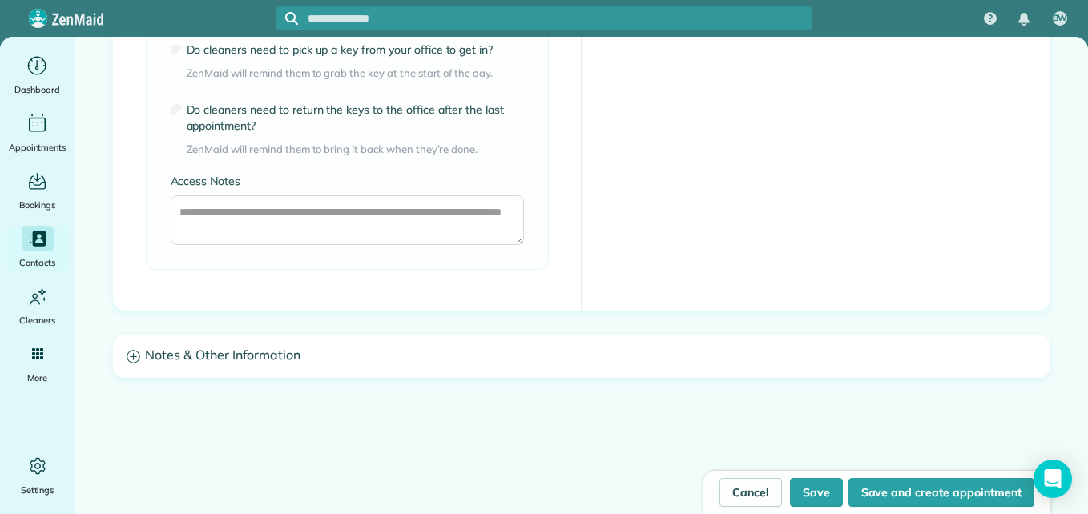
click at [902, 356] on h3 "Notes & Other Information" at bounding box center [582, 356] width 936 height 41
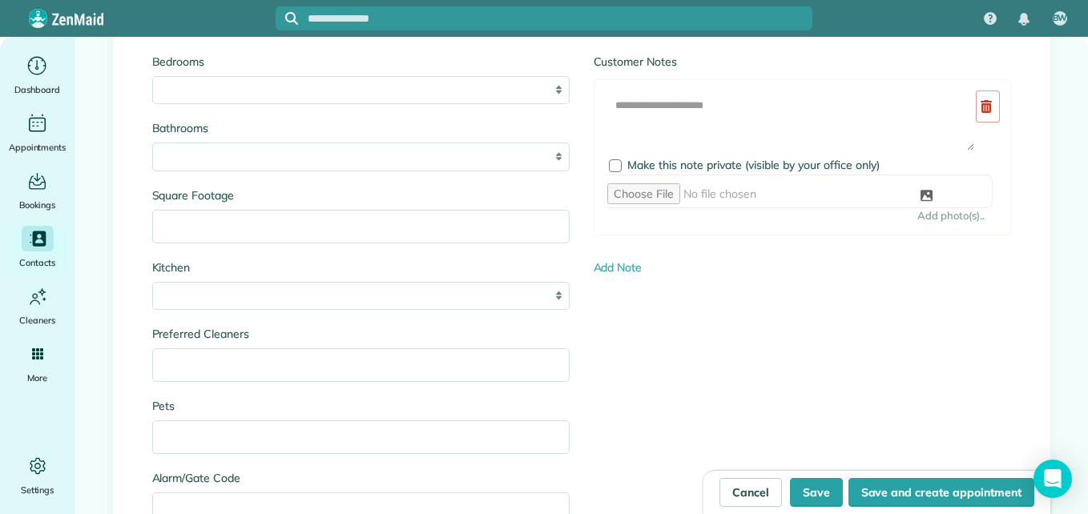
scroll to position [1670, 0]
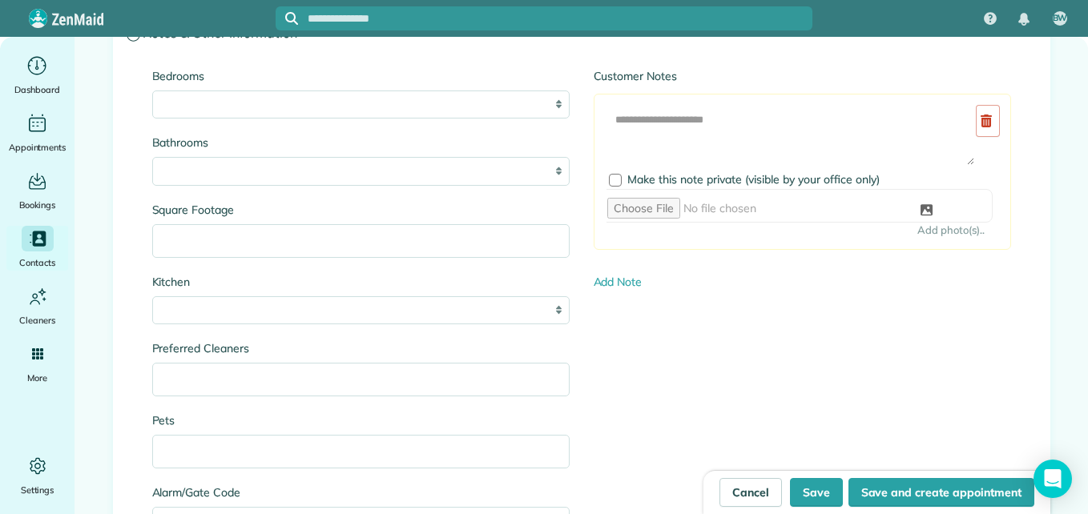
click at [553, 100] on div "* * * * **" at bounding box center [360, 105] width 417 height 29
click at [554, 106] on div "* * * * **" at bounding box center [360, 105] width 417 height 29
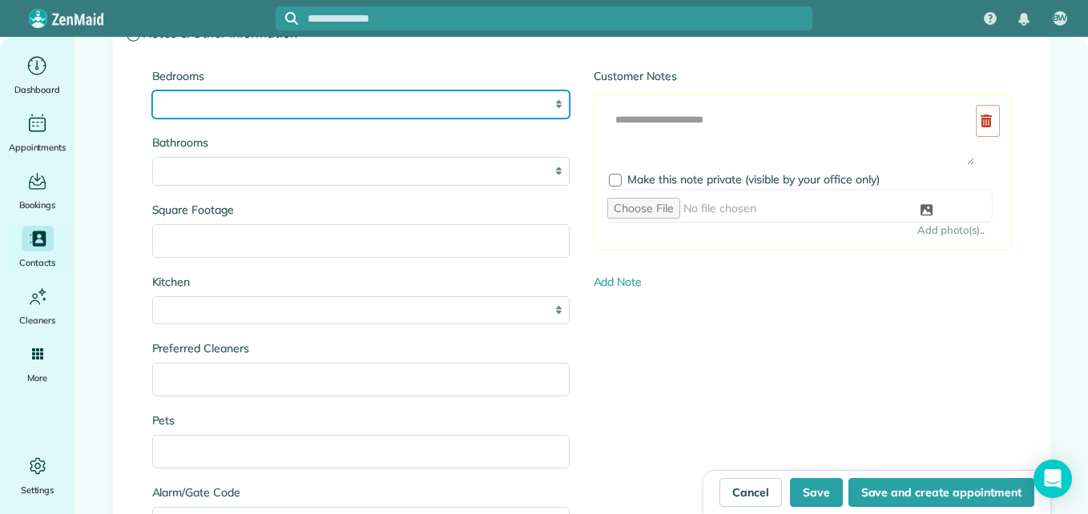
click at [544, 107] on select "* * * * **" at bounding box center [360, 105] width 417 height 29
select select "**"
click at [152, 91] on select "* * * * **" at bounding box center [360, 105] width 417 height 29
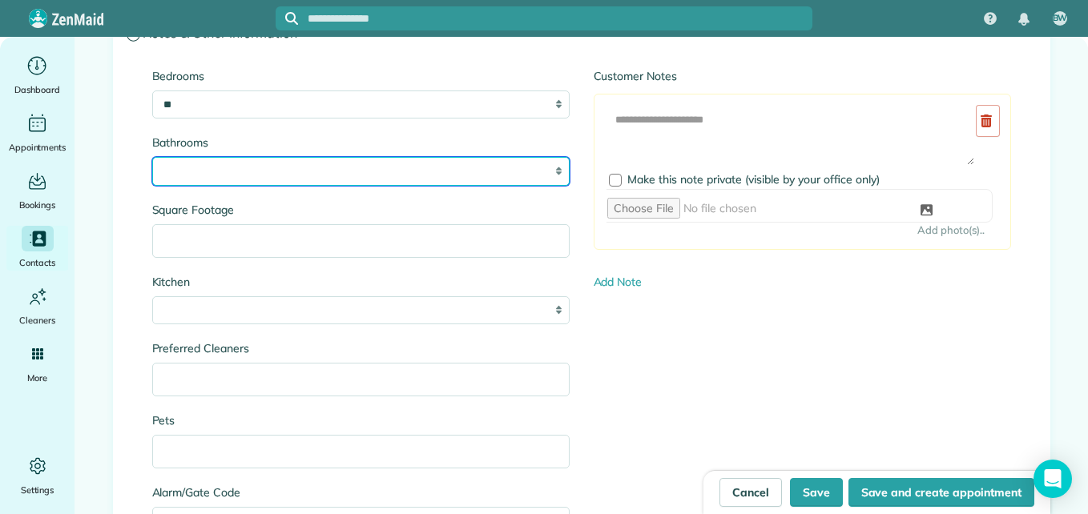
click at [548, 164] on select "* *** * *** * *** * *** **" at bounding box center [360, 171] width 417 height 29
select select "**"
click at [152, 157] on select "* *** * *** * *** * *** **" at bounding box center [360, 171] width 417 height 29
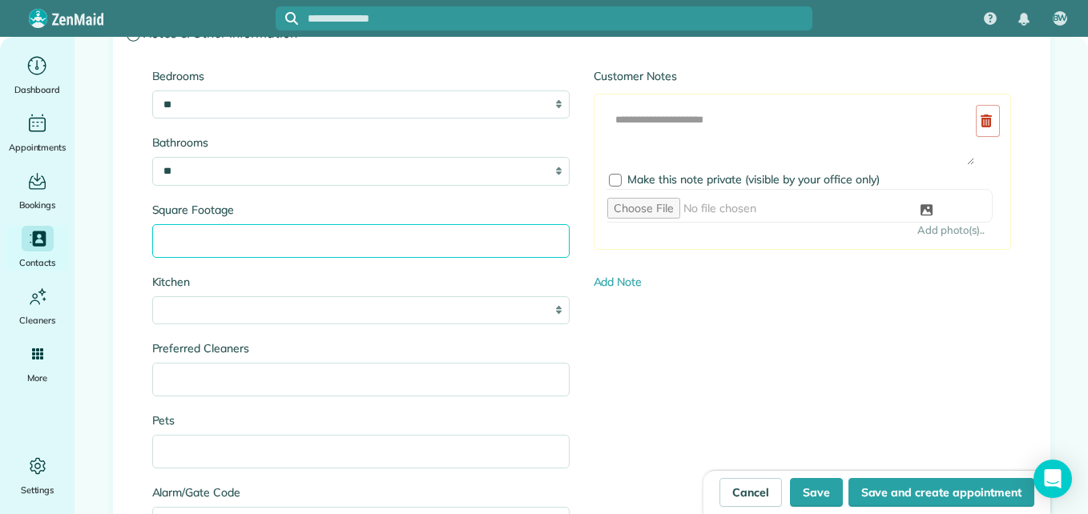
click at [460, 239] on input "Square Footage" at bounding box center [360, 241] width 417 height 34
type input "****"
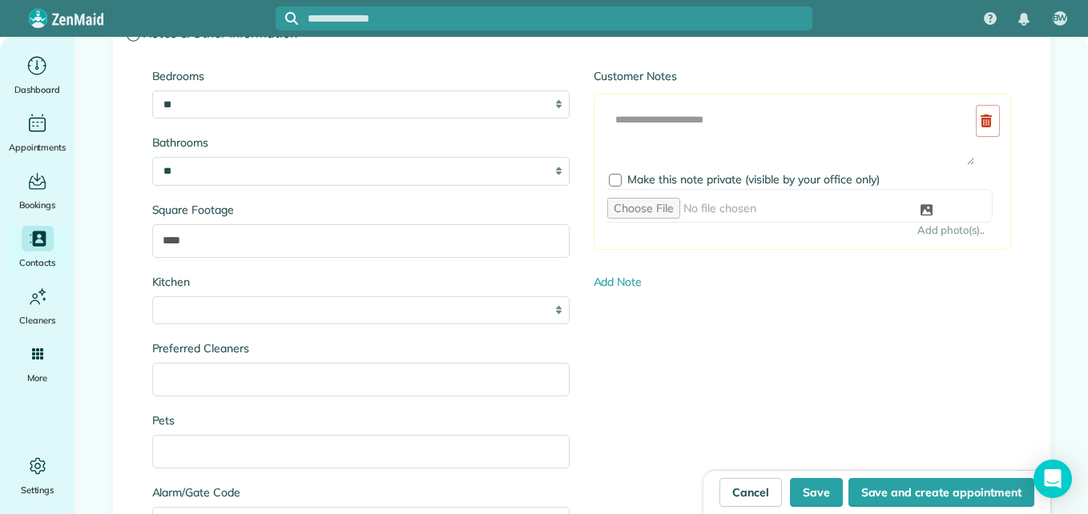
click at [554, 311] on div "* * * *" at bounding box center [360, 310] width 417 height 29
click at [550, 306] on div "* * * *" at bounding box center [360, 310] width 417 height 29
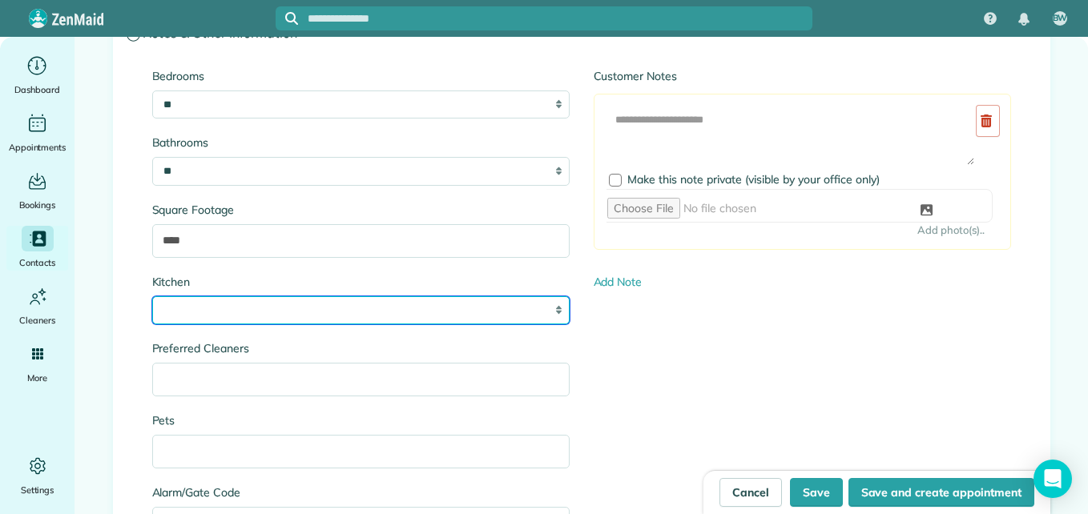
click at [442, 311] on select "* * * *" at bounding box center [360, 310] width 417 height 29
select select "*"
click at [152, 296] on select "* * * *" at bounding box center [360, 310] width 417 height 29
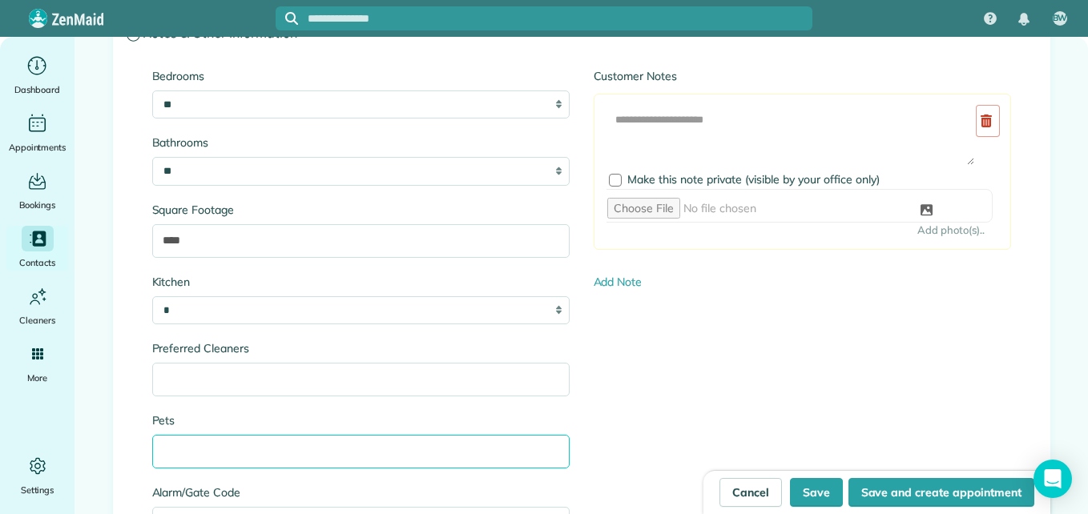
click at [466, 446] on input "Pets" at bounding box center [360, 452] width 417 height 34
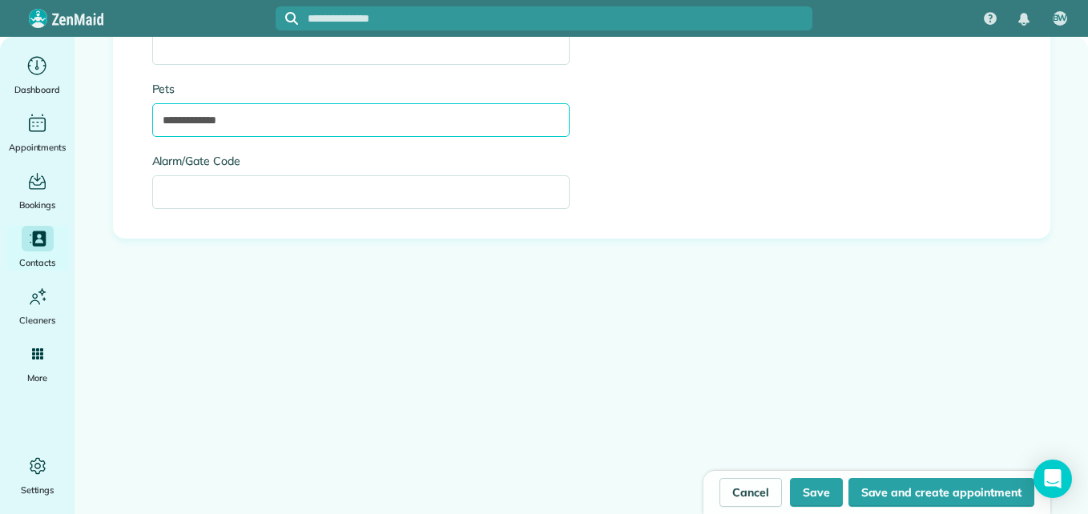
type input "**********"
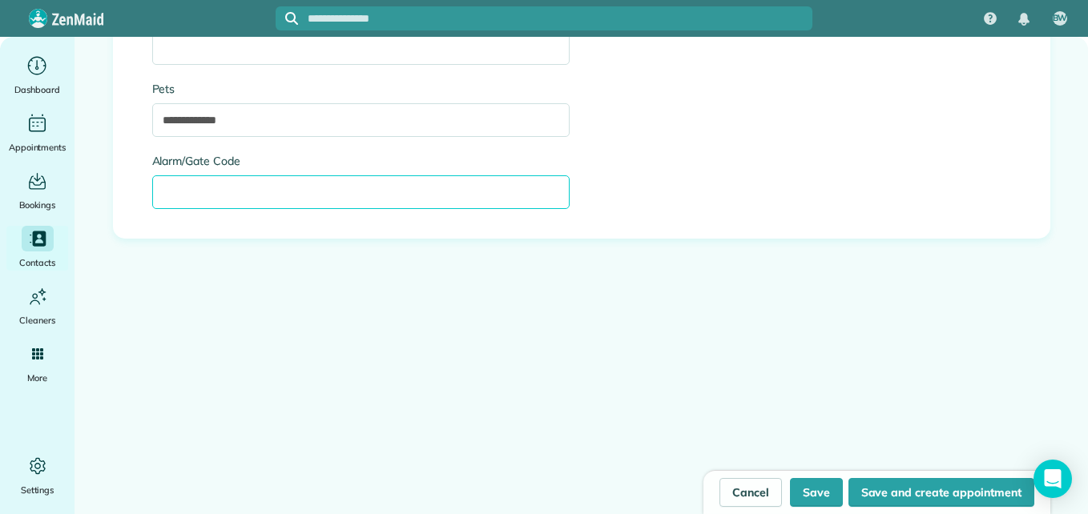
click at [348, 191] on input "Alarm/Gate Code" at bounding box center [360, 192] width 417 height 34
type input "*"
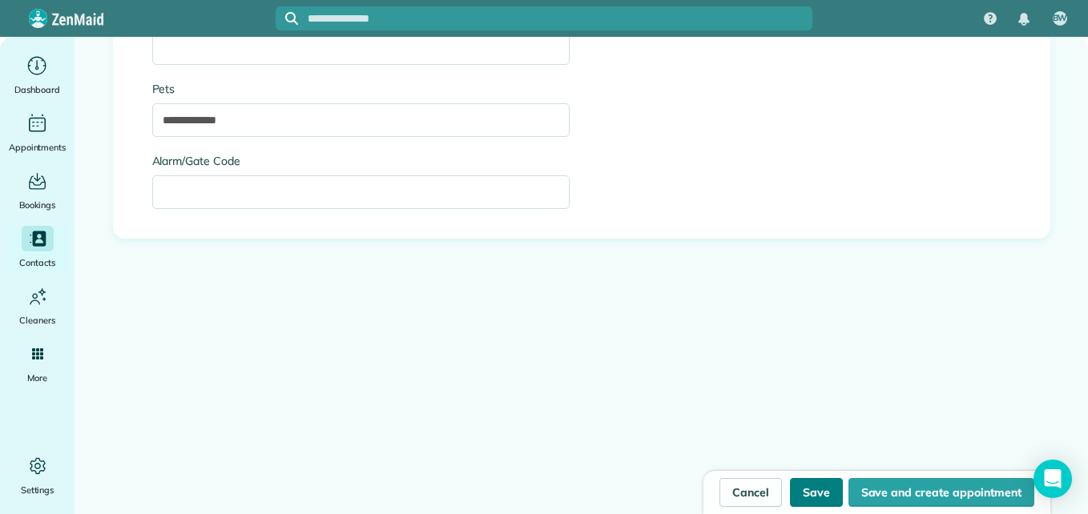
click at [815, 492] on button "Save" at bounding box center [816, 492] width 53 height 29
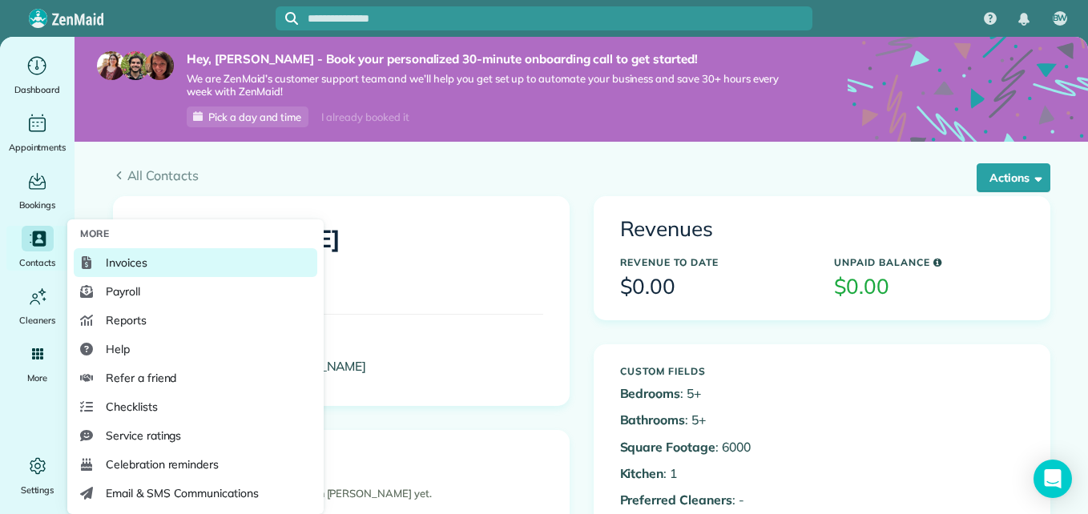
click at [154, 268] on link "Invoices" at bounding box center [196, 262] width 244 height 29
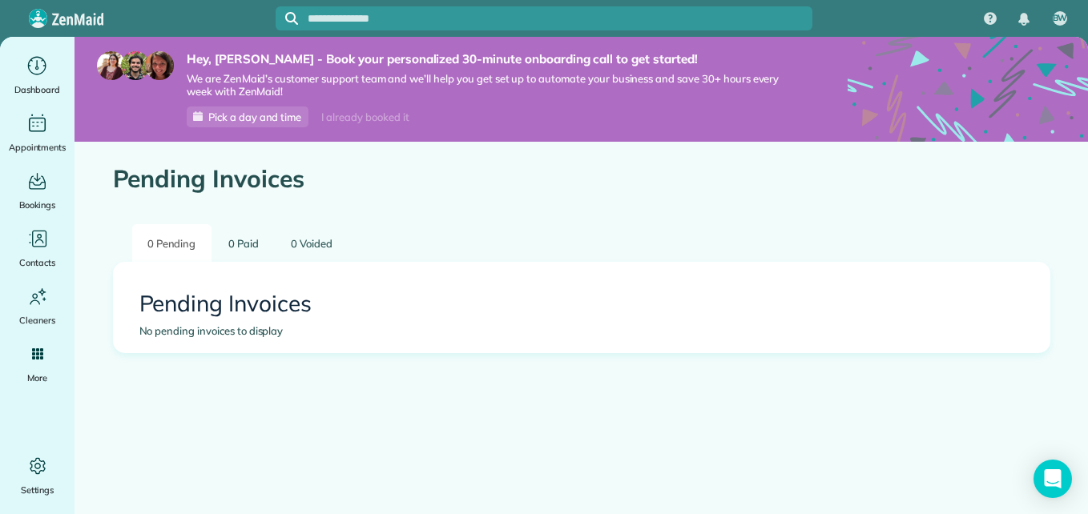
click at [312, 316] on h2 "Pending Invoices" at bounding box center [581, 304] width 884 height 25
click at [42, 70] on icon "Main" at bounding box center [37, 66] width 25 height 24
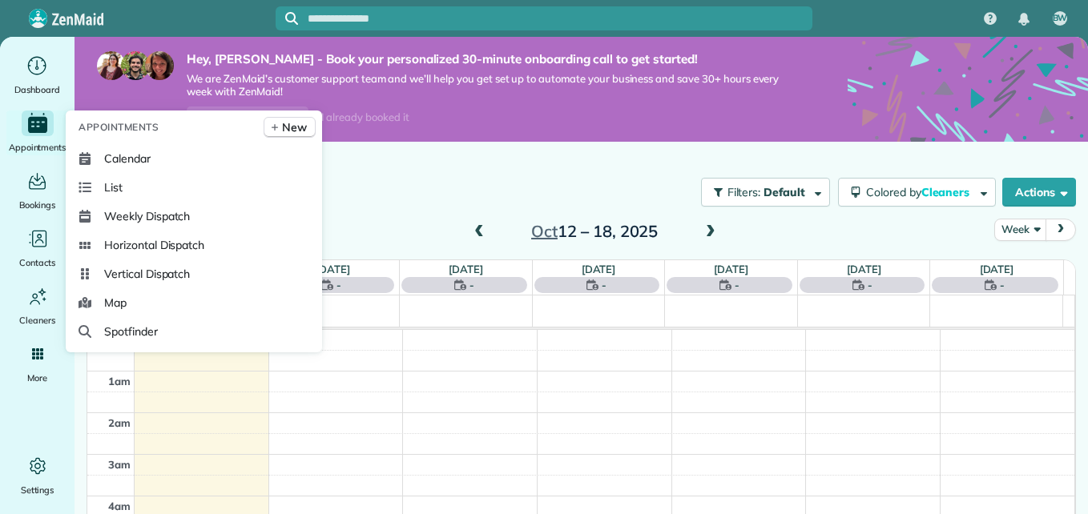
scroll to position [292, 0]
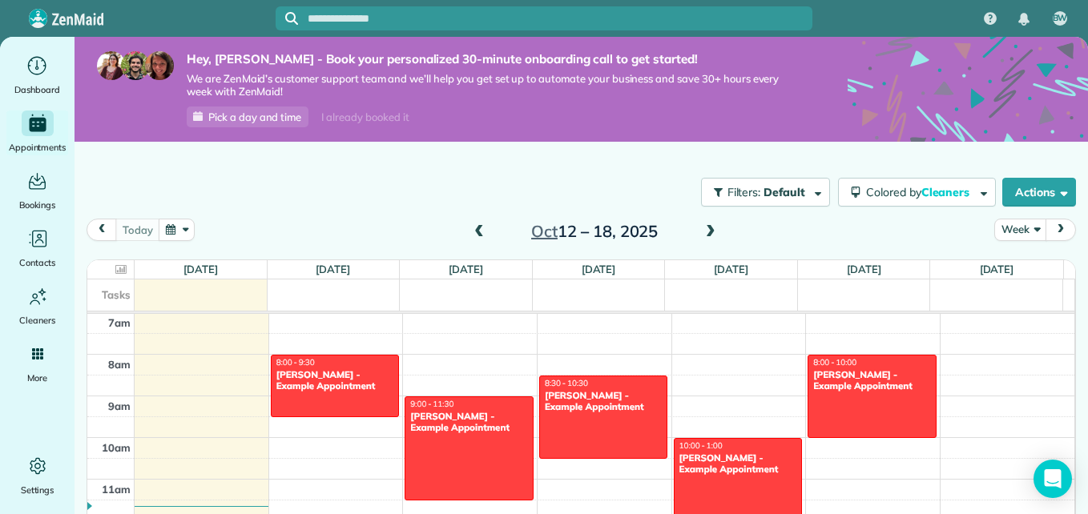
click at [703, 227] on span at bounding box center [711, 232] width 18 height 14
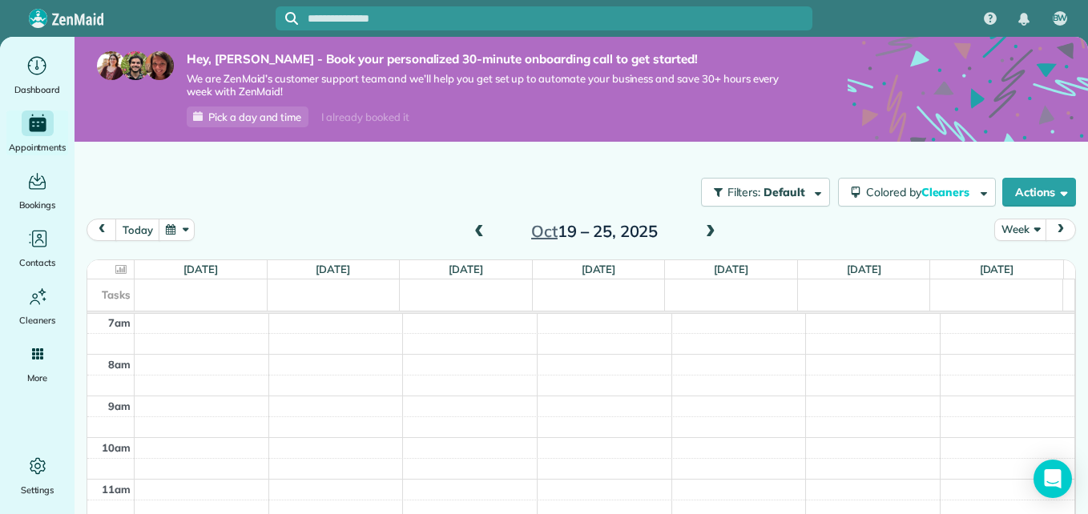
click at [703, 227] on span at bounding box center [711, 232] width 18 height 14
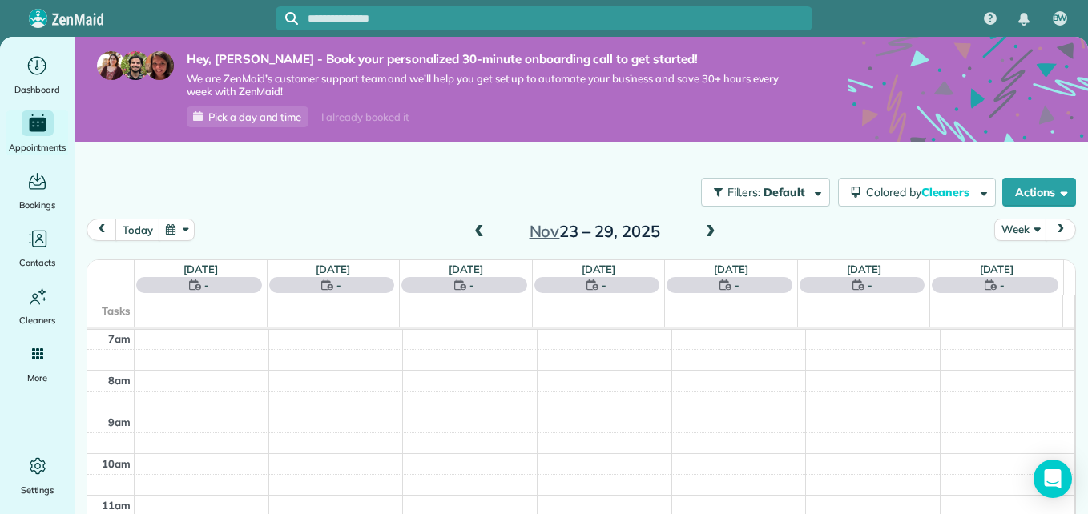
click at [703, 227] on span at bounding box center [711, 232] width 18 height 14
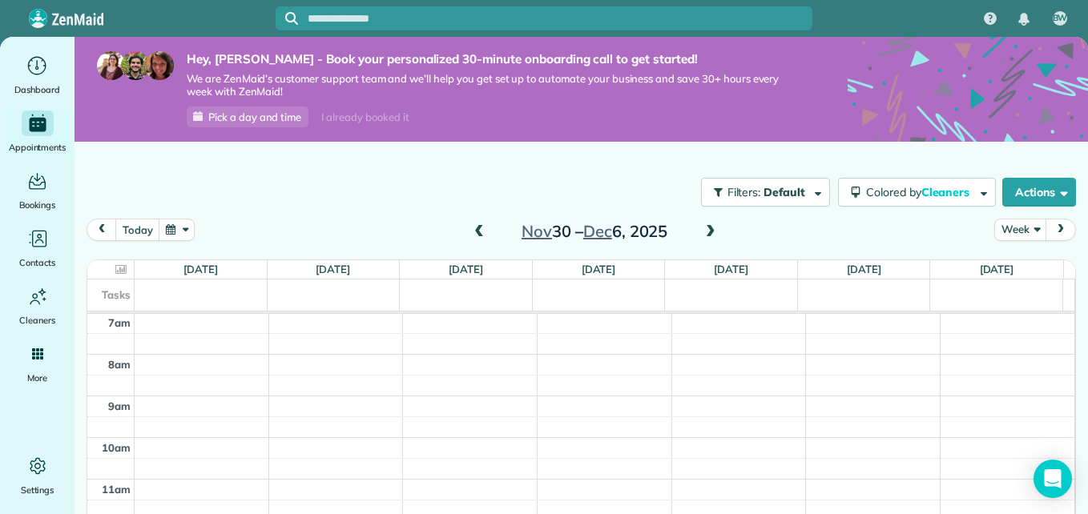
click at [703, 227] on span at bounding box center [711, 232] width 18 height 14
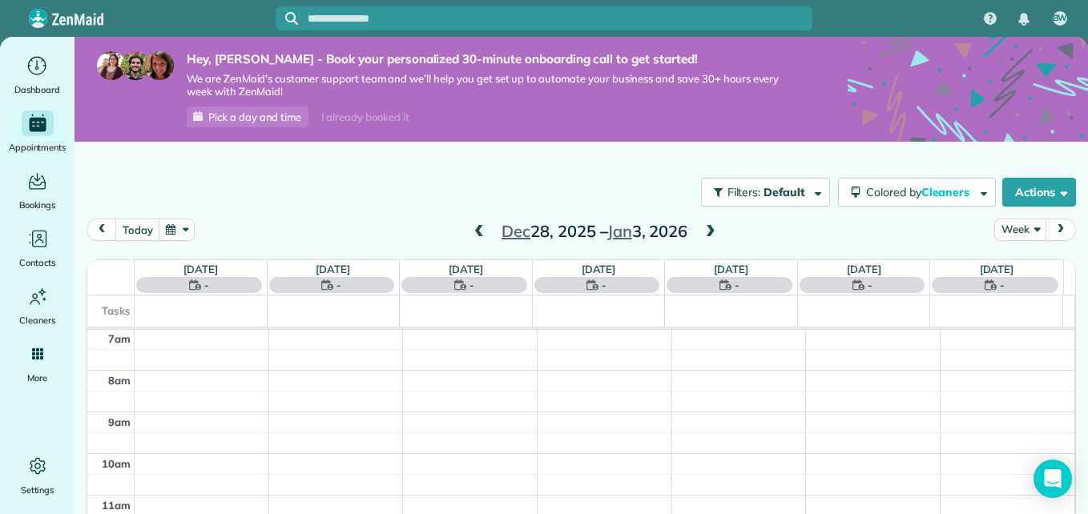
click at [703, 227] on span at bounding box center [711, 232] width 18 height 14
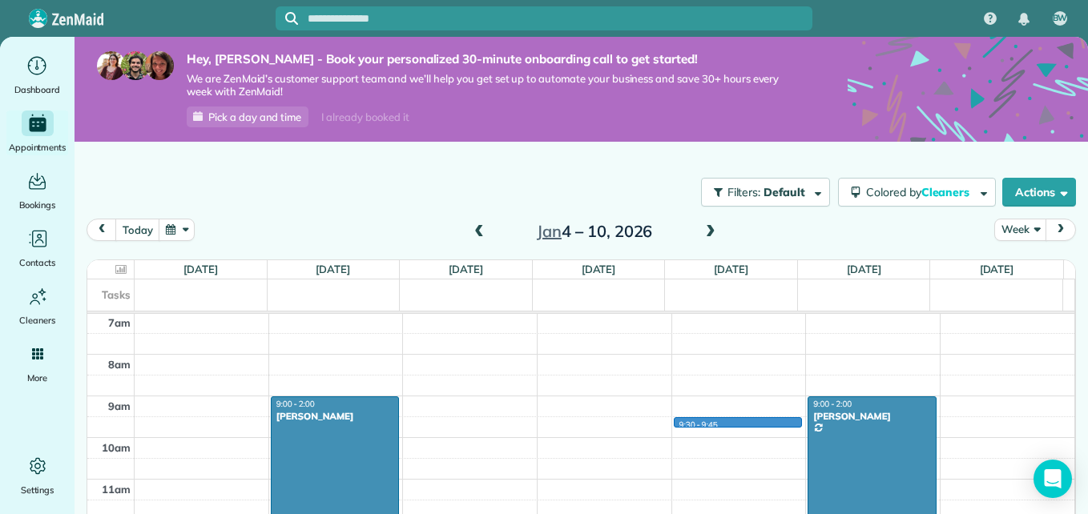
click at [713, 422] on div "12am 1am 2am 3am 4am 5am 6am 7am 8am 9am 10am 11am 12pm 1pm 2pm 3pm 4pm 5pm 6pm…" at bounding box center [580, 521] width 987 height 999
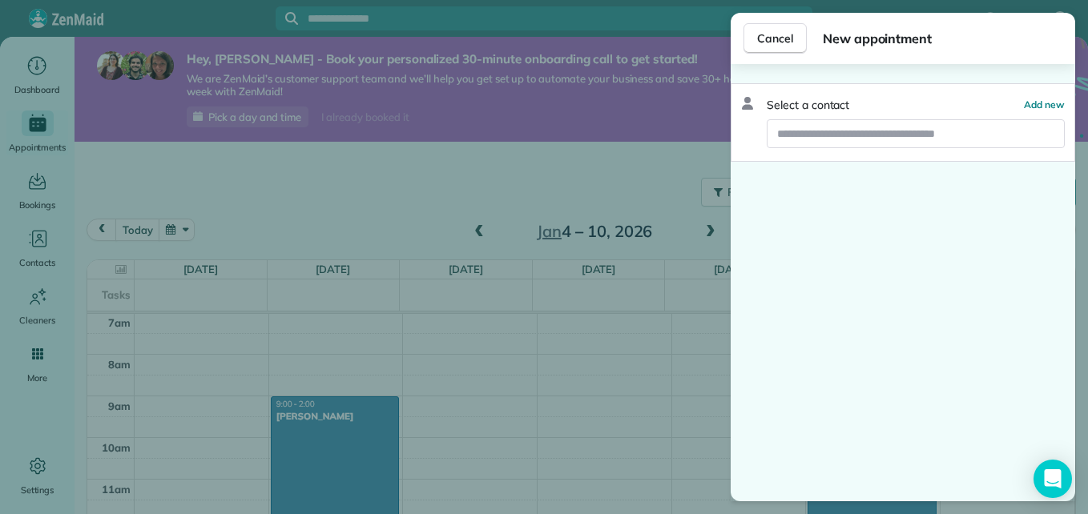
click at [872, 46] on span "New appointment" at bounding box center [943, 38] width 240 height 19
click at [1041, 103] on span "Add new" at bounding box center [1044, 105] width 41 height 12
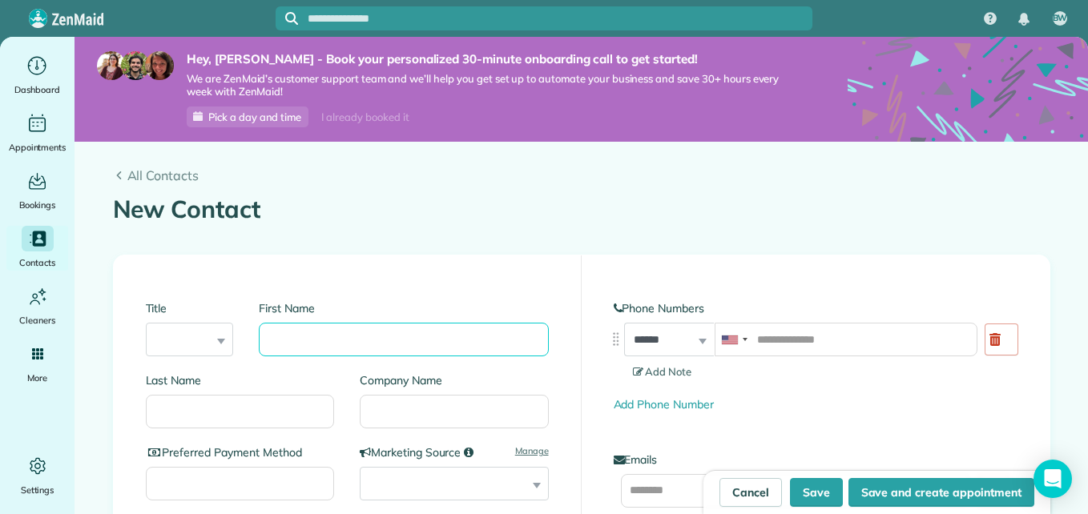
click at [391, 348] on input "First Name" at bounding box center [403, 340] width 289 height 34
type input "***"
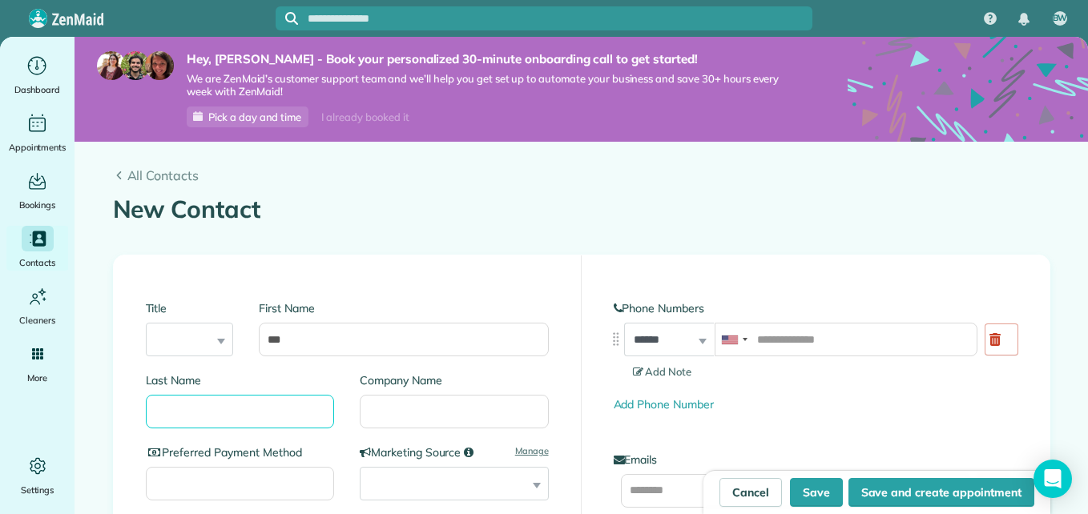
click at [244, 420] on input "Last Name" at bounding box center [240, 412] width 189 height 34
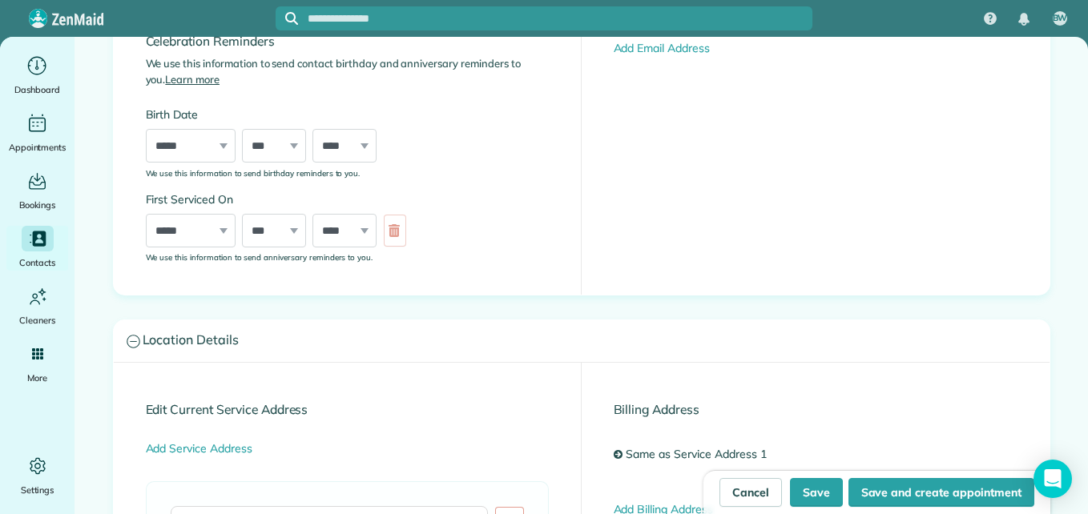
scroll to position [964, 0]
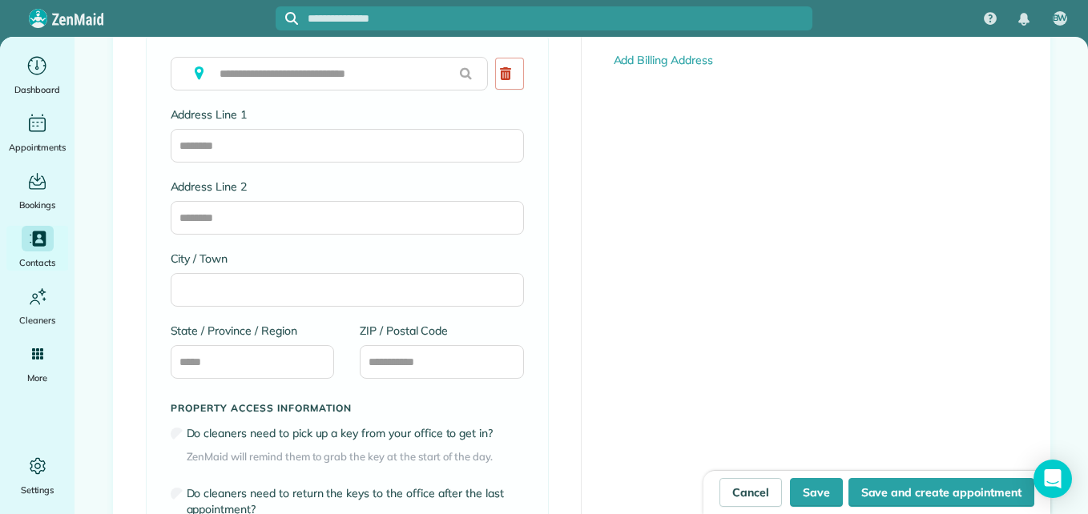
type input "*****"
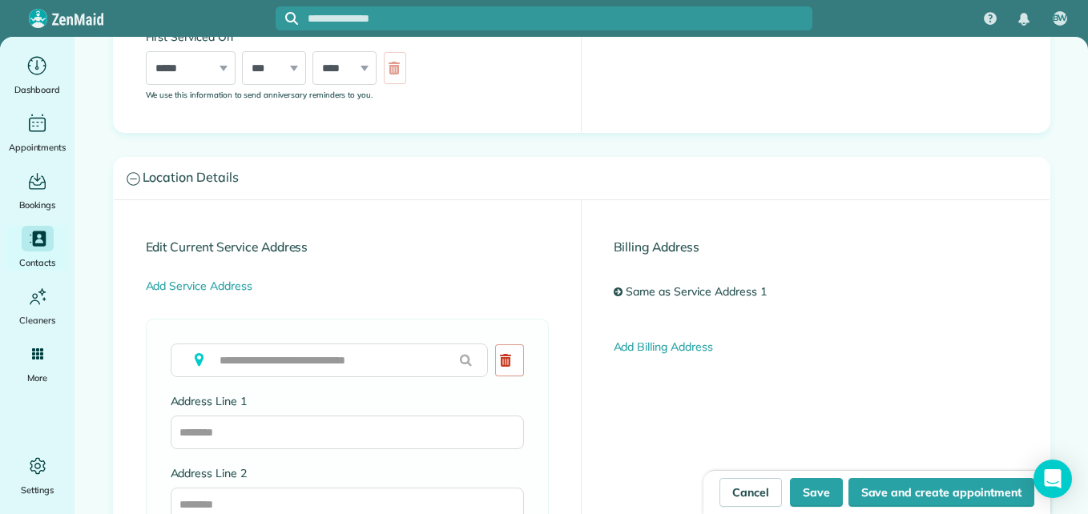
scroll to position [676, 0]
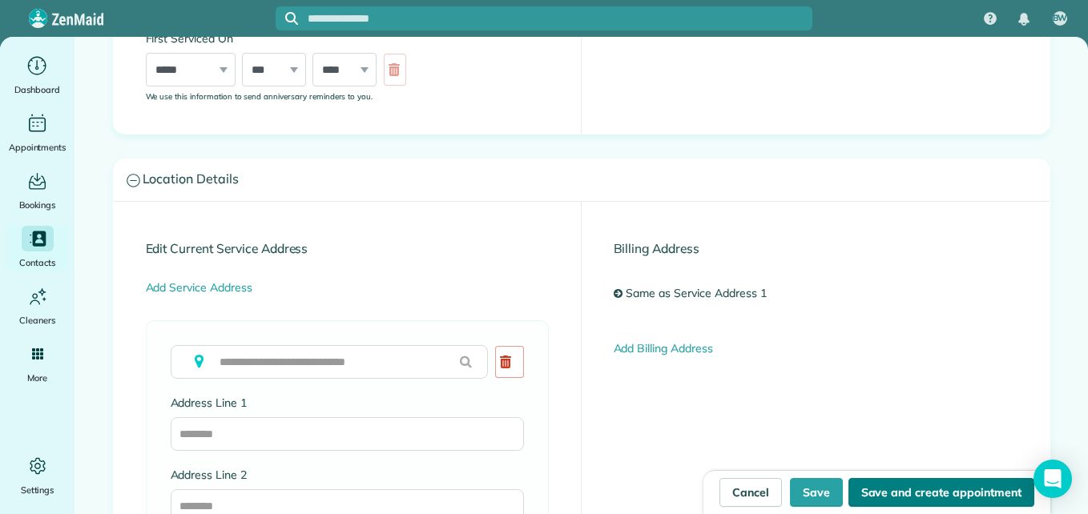
click at [938, 487] on button "Save and create appointment" at bounding box center [941, 492] width 186 height 29
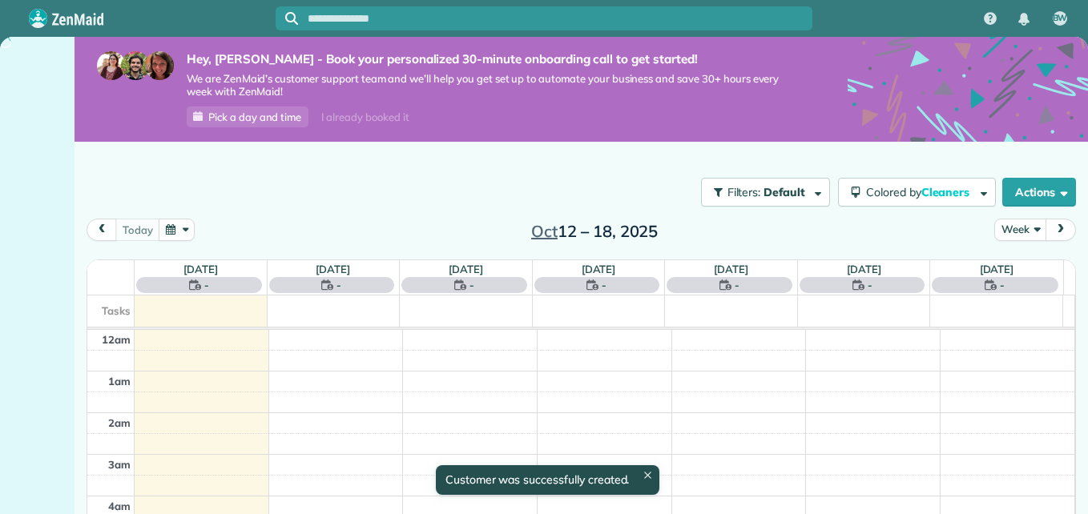
scroll to position [292, 0]
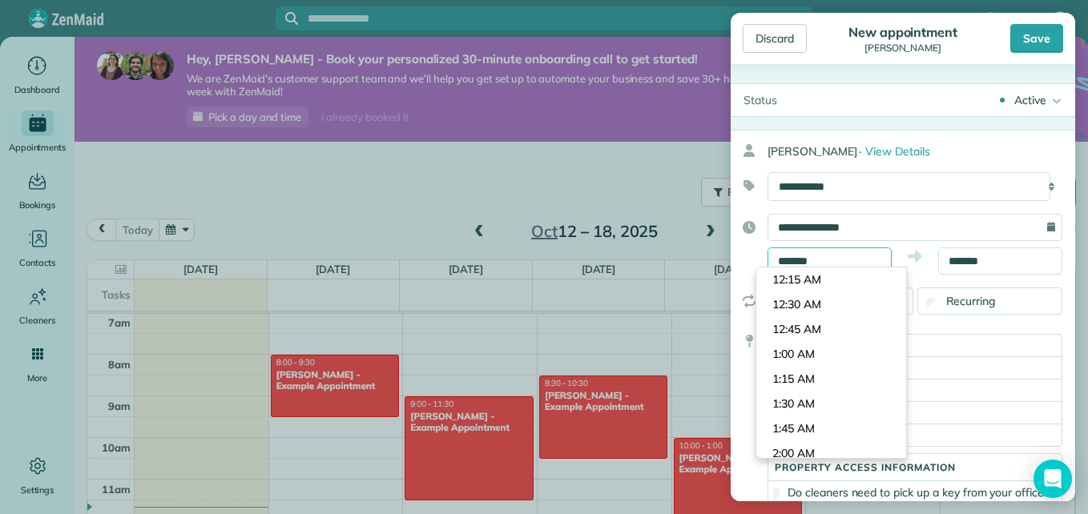
click at [842, 263] on input "*******" at bounding box center [829, 261] width 124 height 27
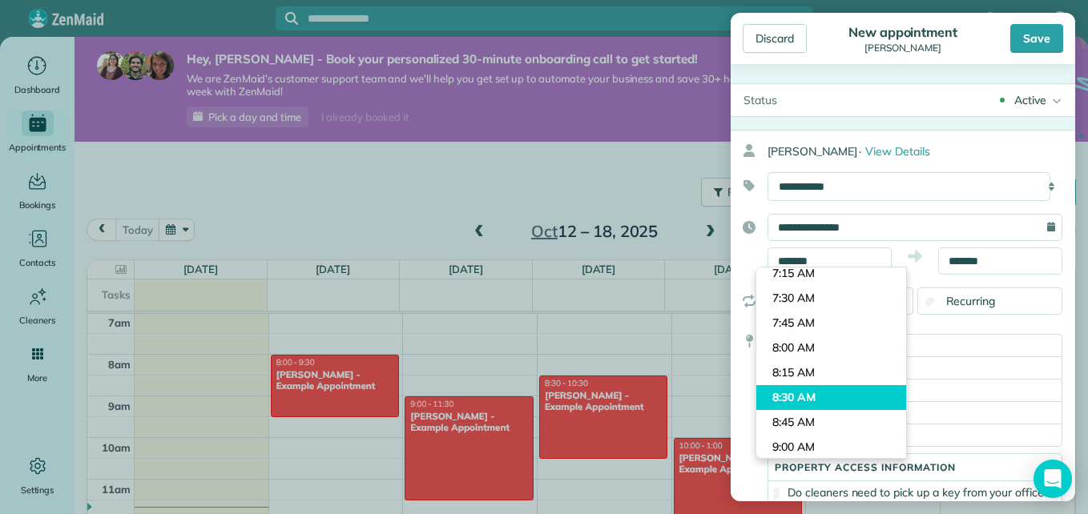
type input "*******"
click at [820, 398] on body "BW Dashboard Appointments Bookings Contacts Cleaners Invoices Payroll Reports H…" at bounding box center [544, 257] width 1088 height 514
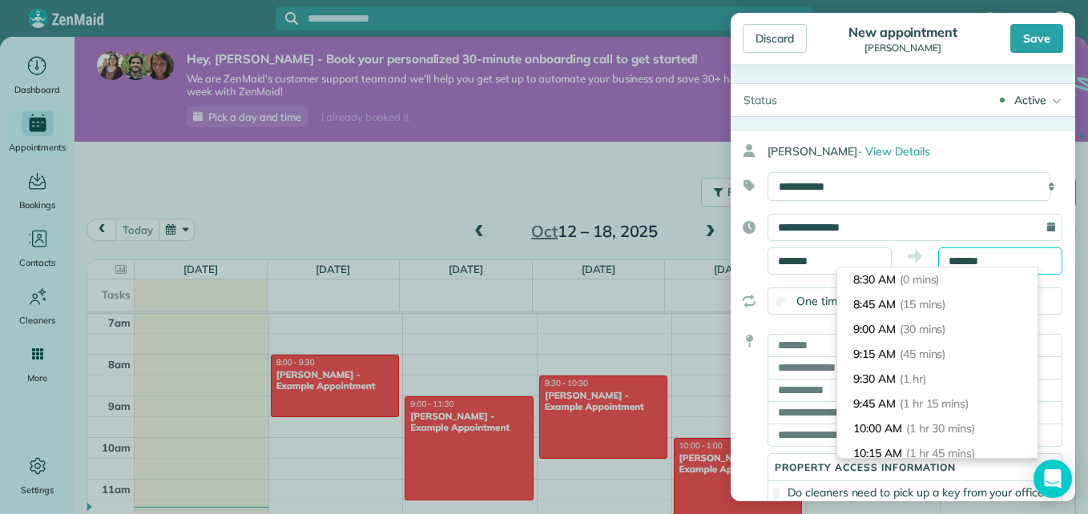
scroll to position [99, 0]
click at [1001, 255] on input "*******" at bounding box center [1000, 261] width 124 height 27
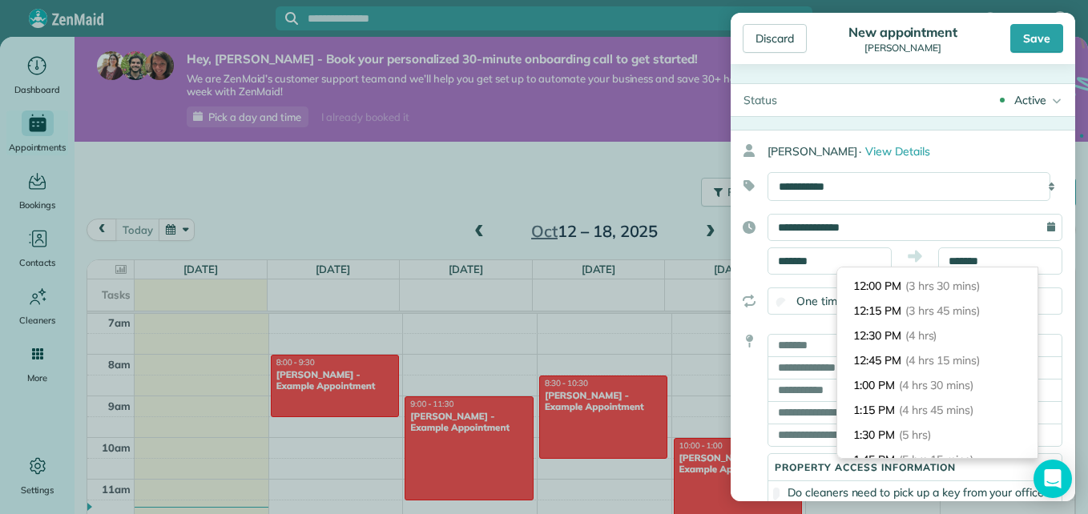
scroll to position [356, 0]
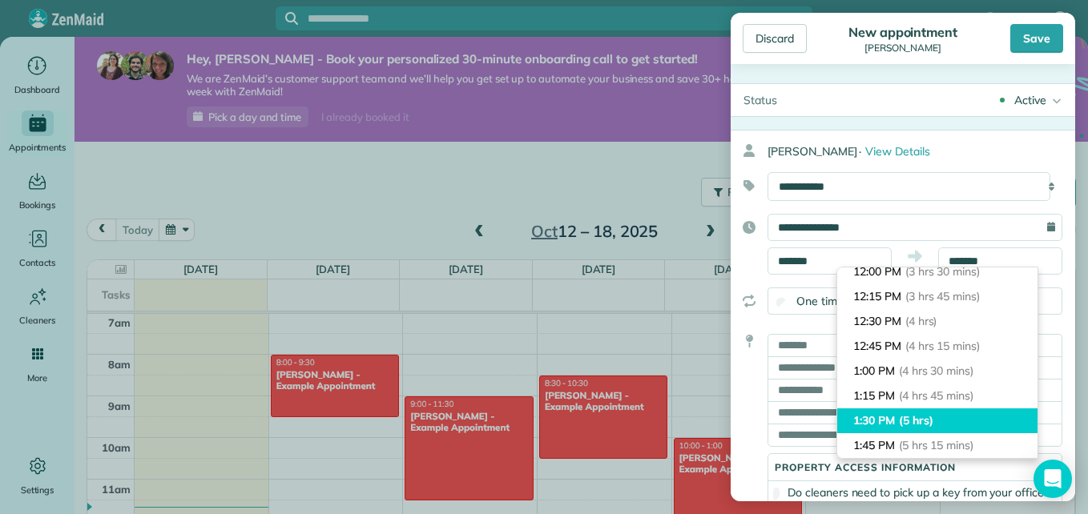
type input "*******"
click at [897, 420] on li "1:30 PM (5 hrs)" at bounding box center [937, 421] width 200 height 25
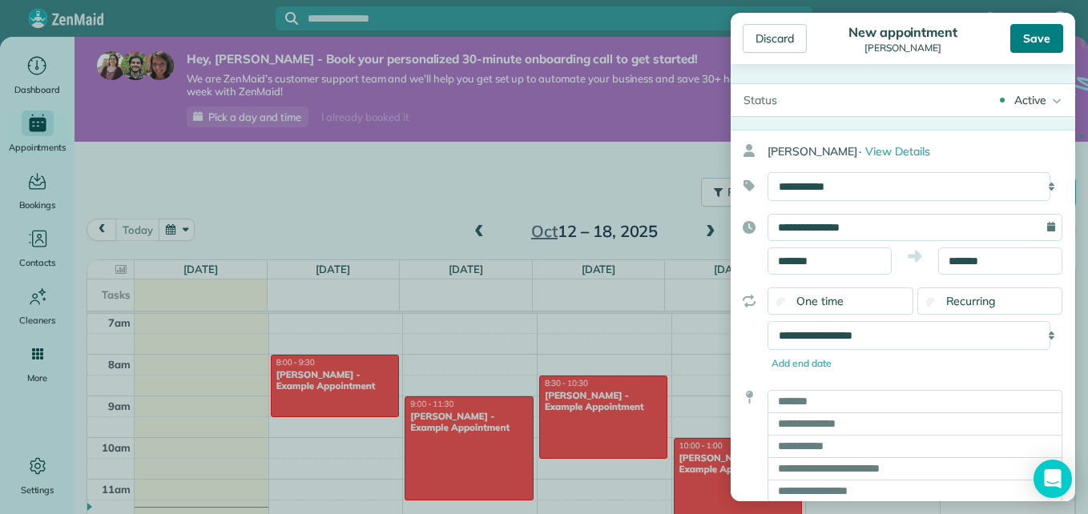
click at [1034, 38] on div "Save" at bounding box center [1036, 38] width 53 height 29
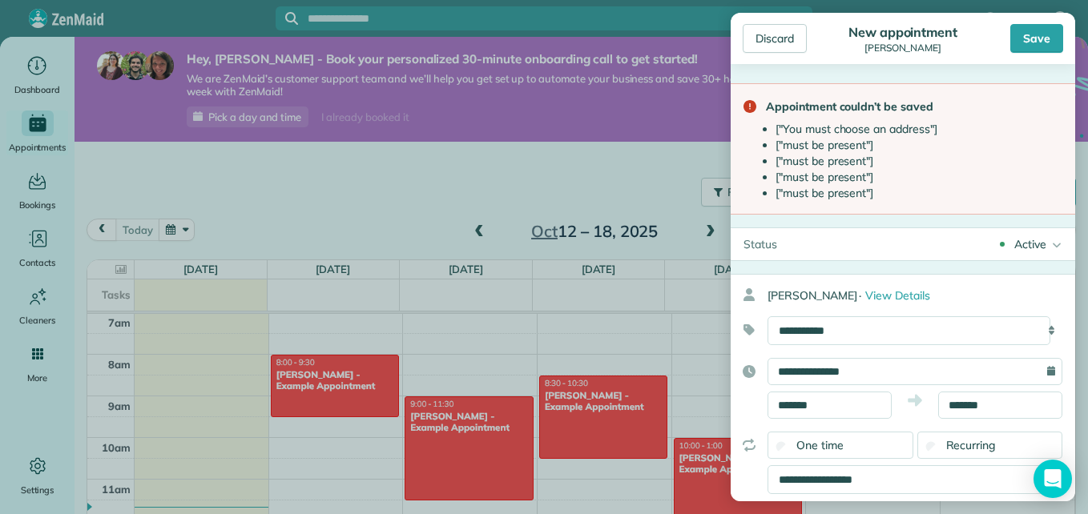
click at [1037, 325] on div "**********" at bounding box center [914, 330] width 295 height 29
click at [1041, 327] on div "**********" at bounding box center [914, 330] width 295 height 29
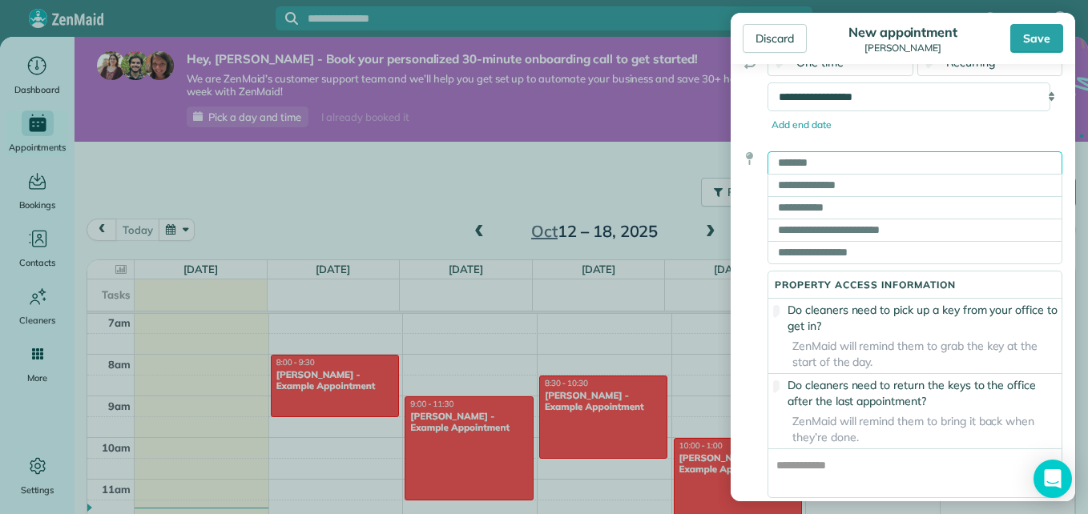
click at [952, 171] on input "text" at bounding box center [914, 162] width 295 height 22
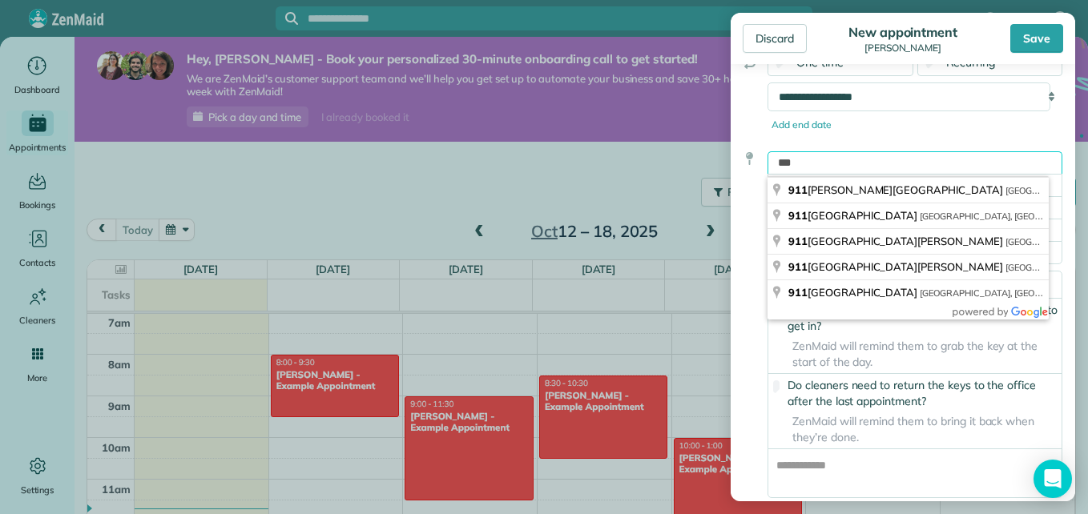
click at [952, 171] on input "***" at bounding box center [914, 162] width 295 height 22
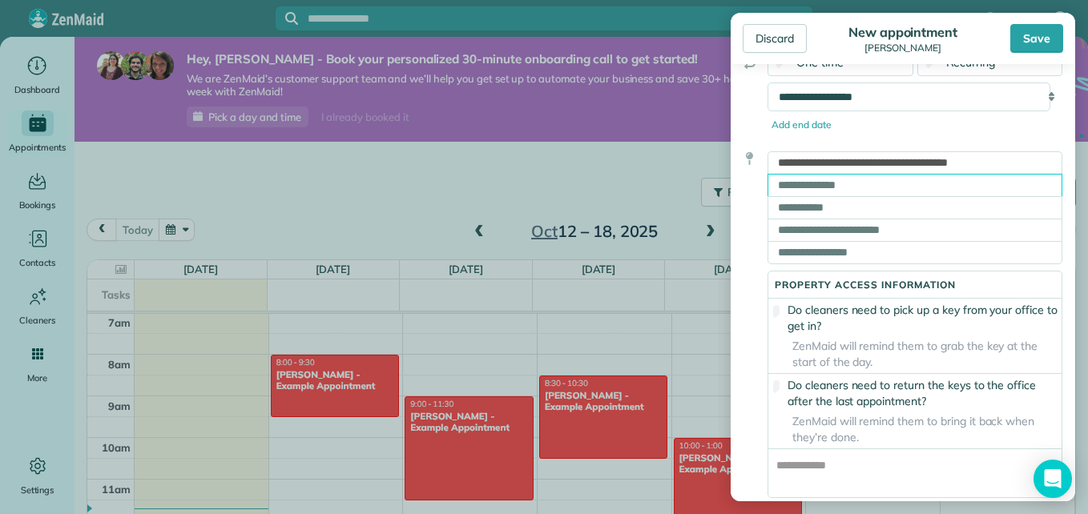
type input "**********"
type input "********"
type input "**"
type input "*****"
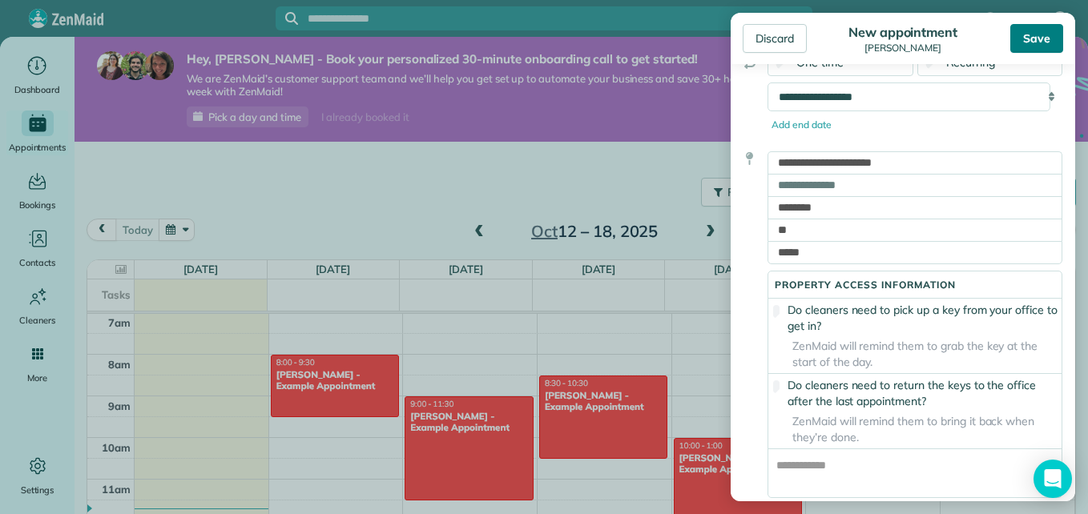
click at [1049, 42] on div "Save" at bounding box center [1036, 38] width 53 height 29
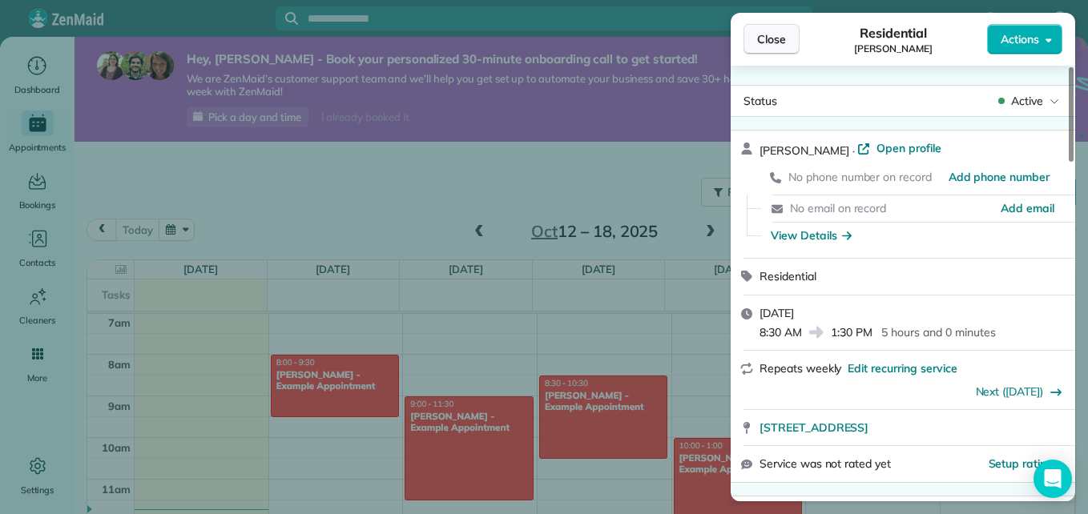
click at [786, 40] on button "Close" at bounding box center [771, 39] width 56 height 30
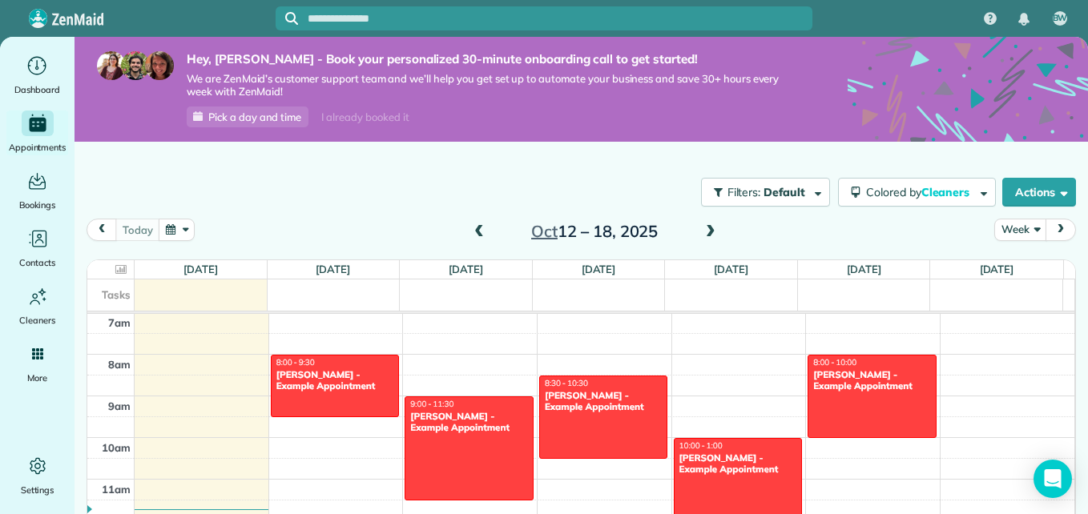
click at [702, 233] on span at bounding box center [711, 232] width 18 height 14
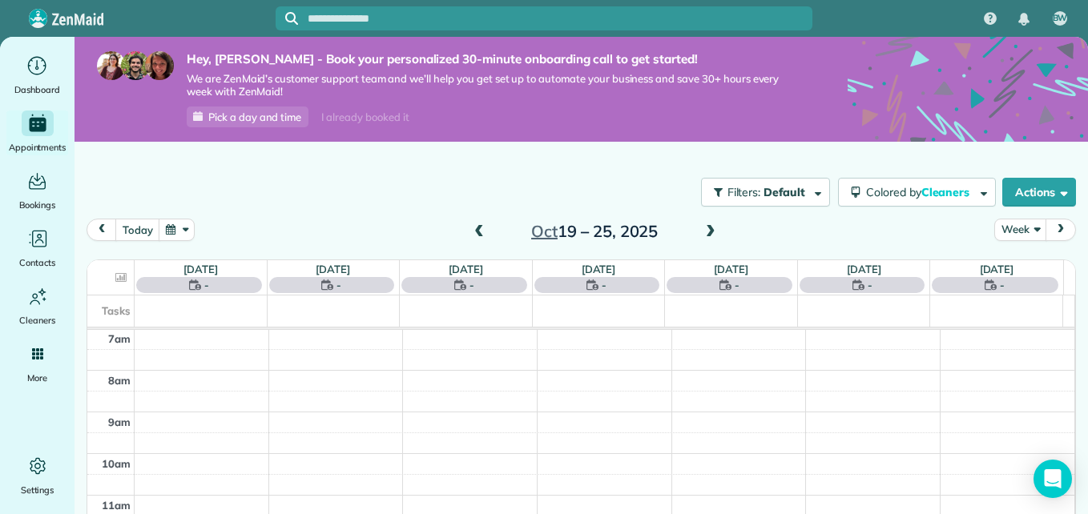
click at [702, 233] on span at bounding box center [711, 232] width 18 height 14
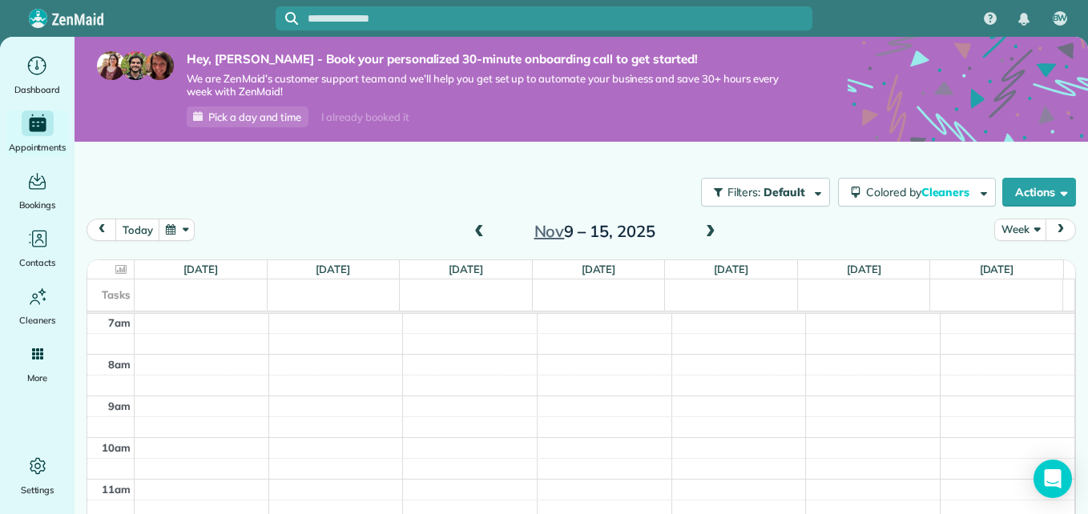
click at [702, 233] on span at bounding box center [711, 232] width 18 height 14
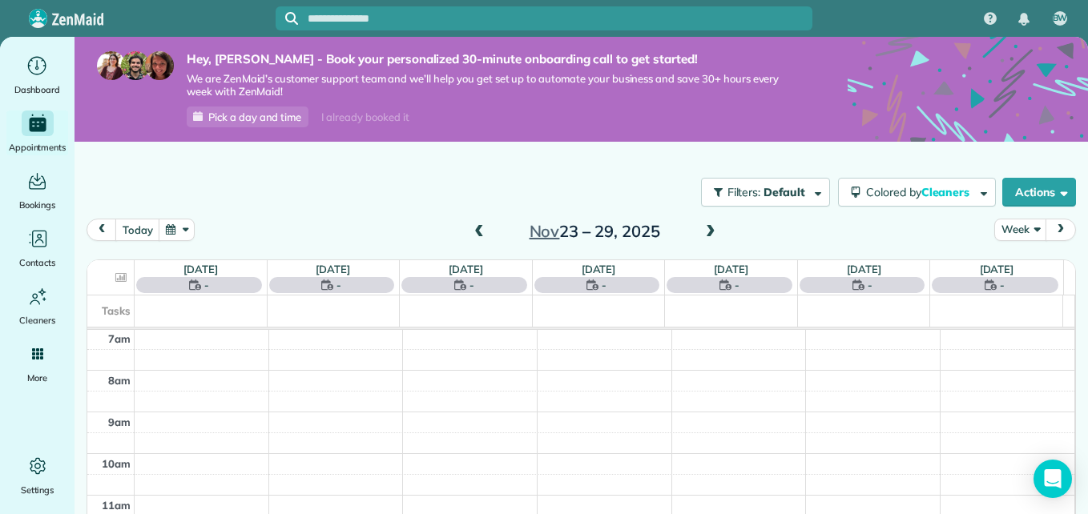
click at [702, 233] on span at bounding box center [711, 232] width 18 height 14
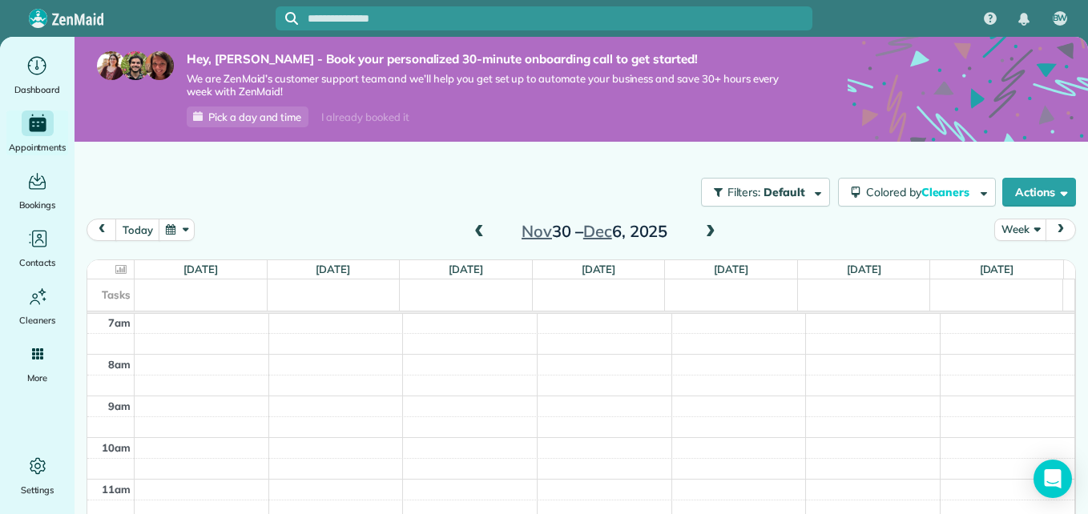
click at [702, 233] on span at bounding box center [711, 232] width 18 height 14
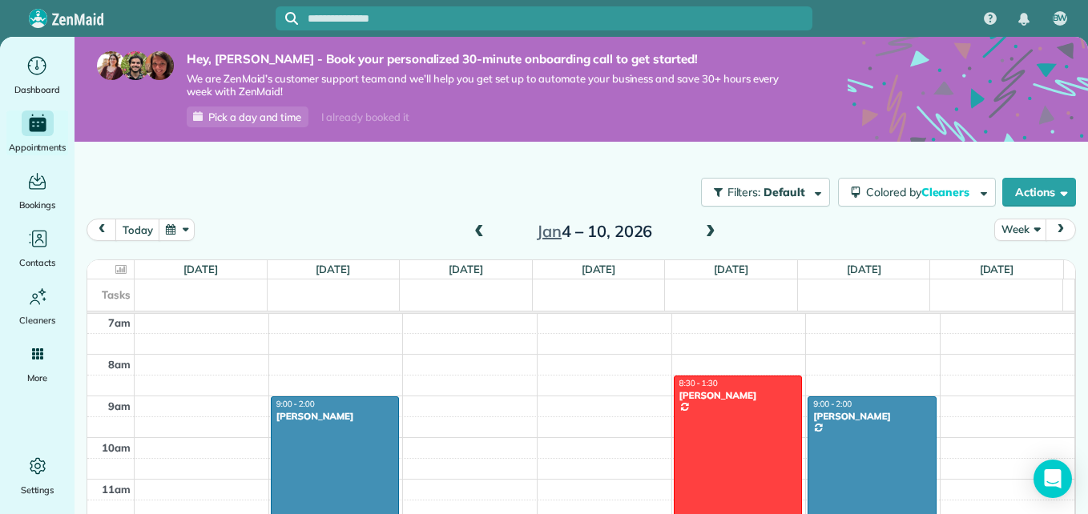
click at [688, 395] on div "pam hicks" at bounding box center [737, 395] width 119 height 11
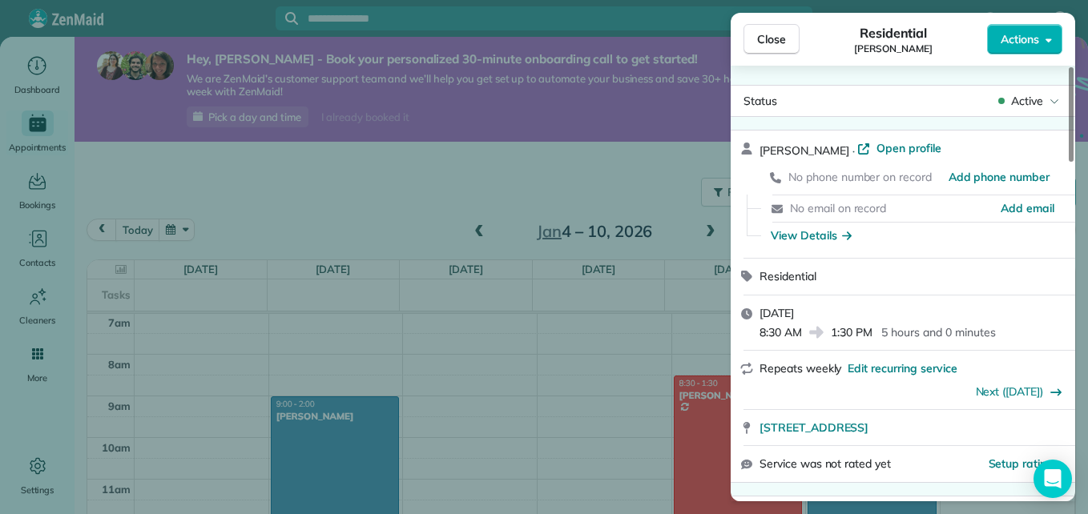
click at [1067, 328] on div "Thursday, January 08, 2026 8:30 AM 1:30 PM 5 hours and 0 minutes" at bounding box center [903, 323] width 344 height 55
click at [1073, 203] on div "pam hicks · Open profile No phone number on record Add phone number No email on…" at bounding box center [903, 194] width 344 height 127
click at [1071, 154] on div at bounding box center [1071, 114] width 5 height 95
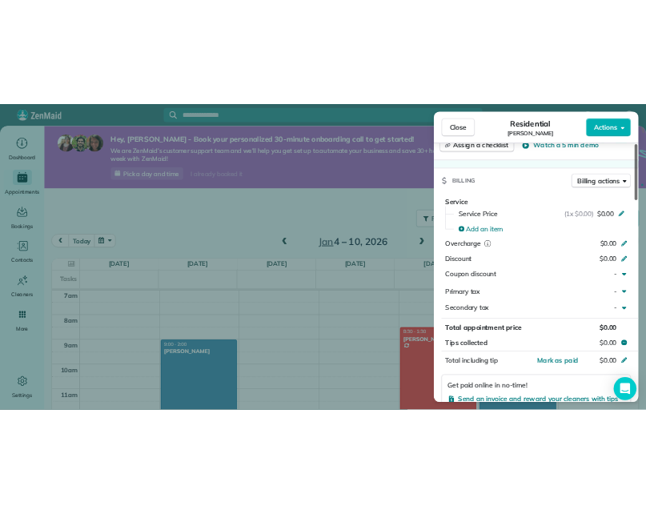
scroll to position [646, 0]
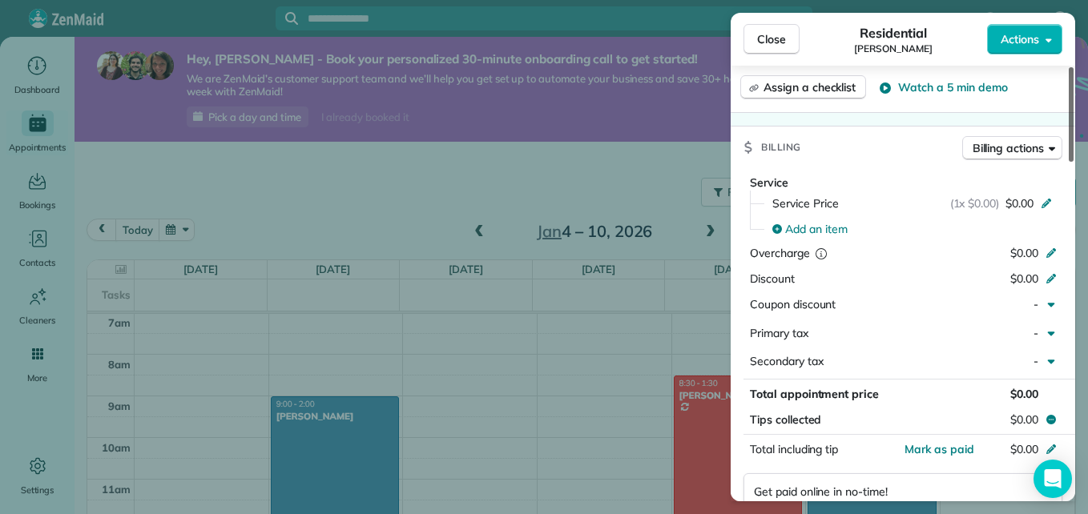
drag, startPoint x: 1071, startPoint y: 154, endPoint x: 1080, endPoint y: 294, distance: 140.5
click at [1073, 162] on div at bounding box center [1071, 114] width 5 height 95
click at [1052, 138] on button "Billing actions" at bounding box center [1012, 148] width 100 height 24
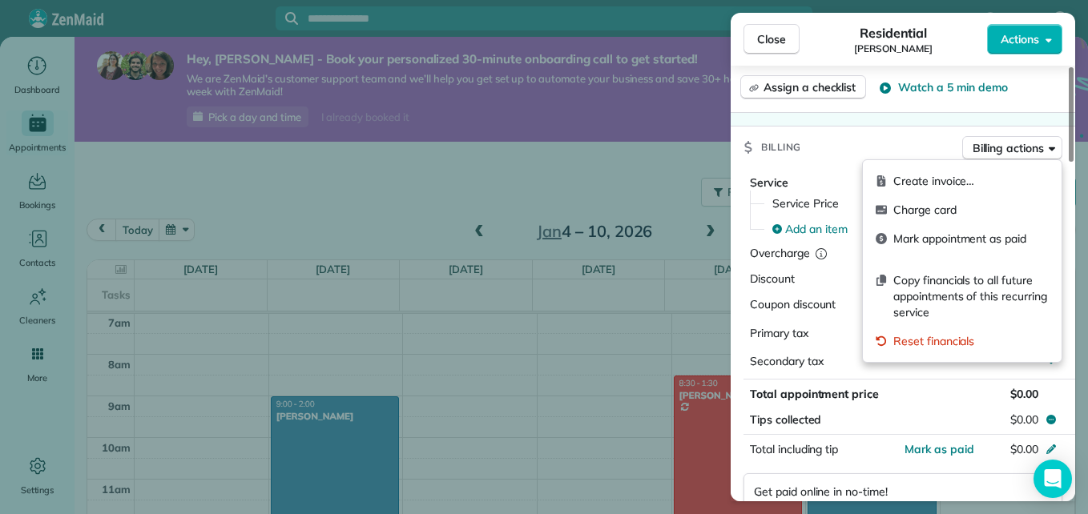
click at [927, 139] on div "Billing Billing actions" at bounding box center [903, 148] width 344 height 42
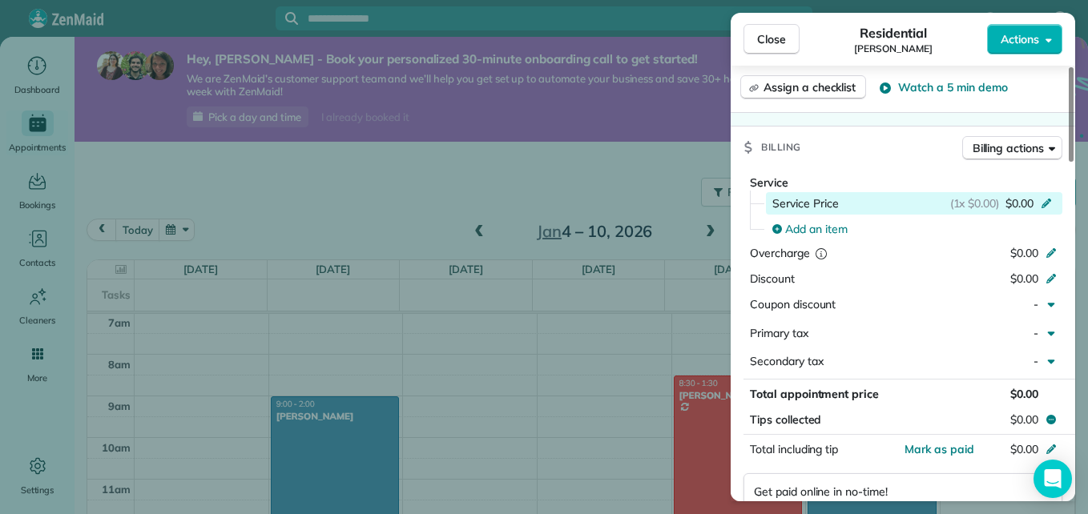
click at [1041, 202] on icon at bounding box center [1046, 201] width 13 height 13
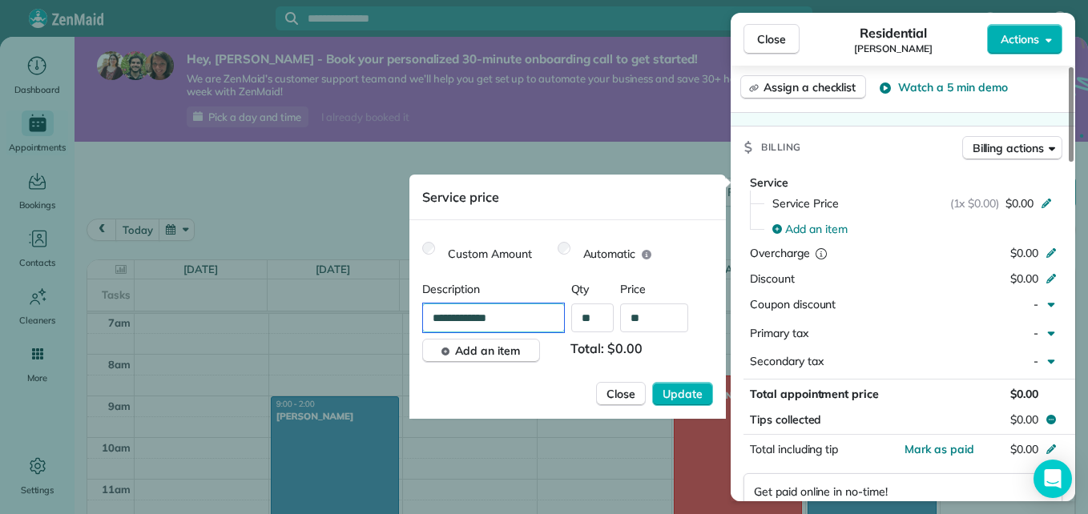
click at [555, 320] on input "**********" at bounding box center [493, 318] width 141 height 29
click at [543, 314] on input "**********" at bounding box center [493, 318] width 141 height 29
type input "*"
click at [658, 319] on input "**" at bounding box center [654, 318] width 68 height 29
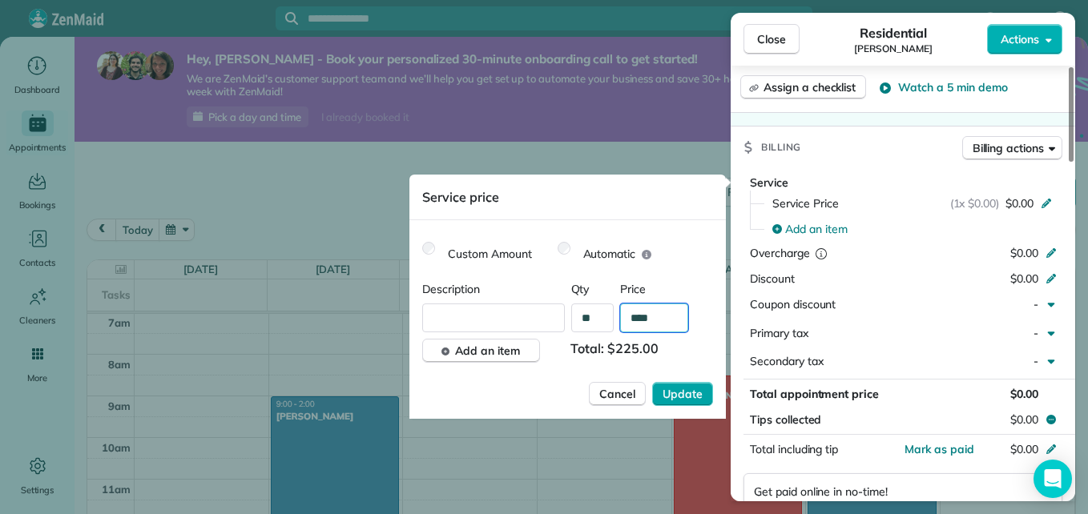
type input "****"
click at [690, 394] on span "Update" at bounding box center [682, 394] width 40 height 16
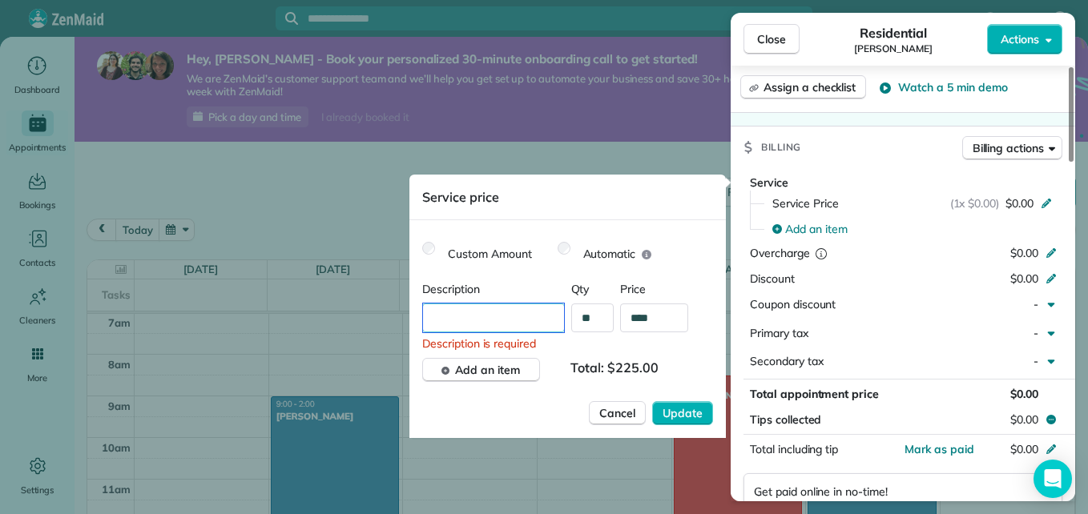
click at [537, 315] on input "text" at bounding box center [493, 318] width 141 height 29
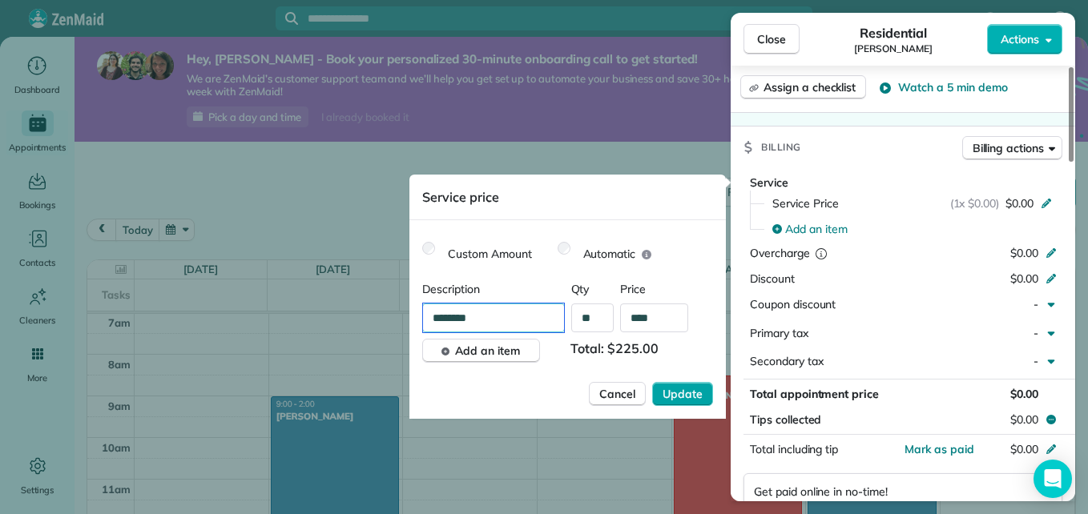
type input "********"
click at [679, 397] on span "Update" at bounding box center [682, 394] width 40 height 16
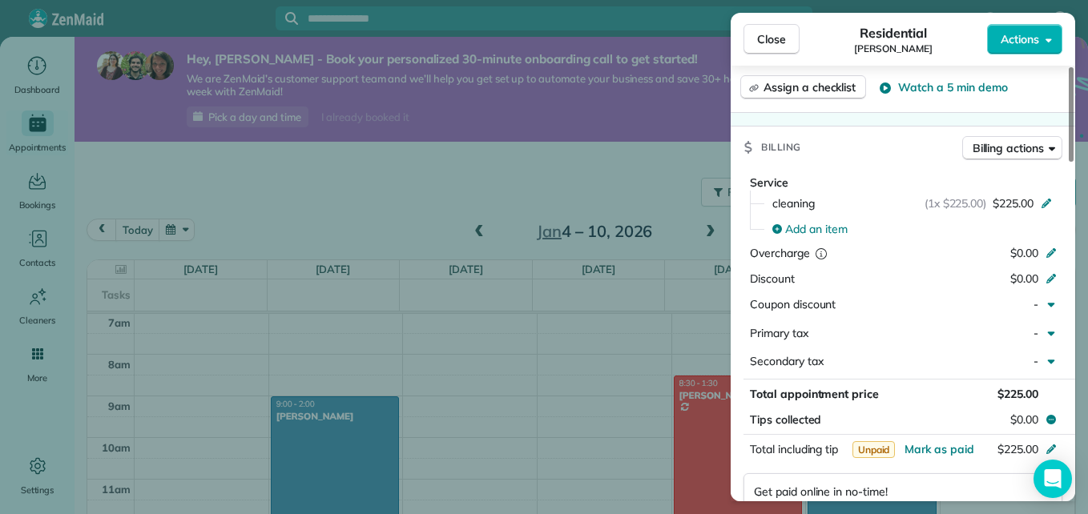
click at [355, 417] on div "Close Residential pam hicks Actions Status Active pam hicks · Open profile No p…" at bounding box center [544, 257] width 1088 height 514
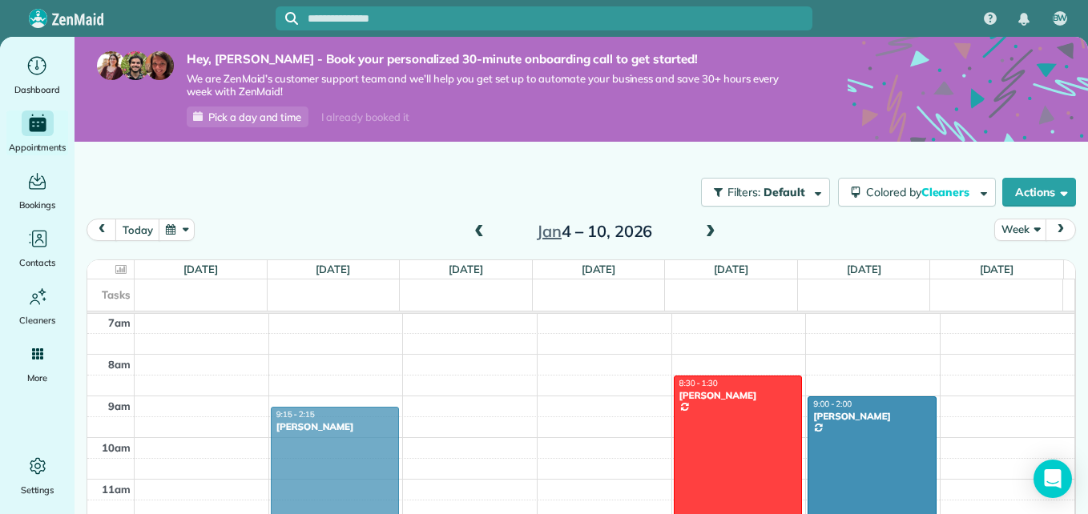
drag, startPoint x: 364, startPoint y: 409, endPoint x: 354, endPoint y: 418, distance: 13.0
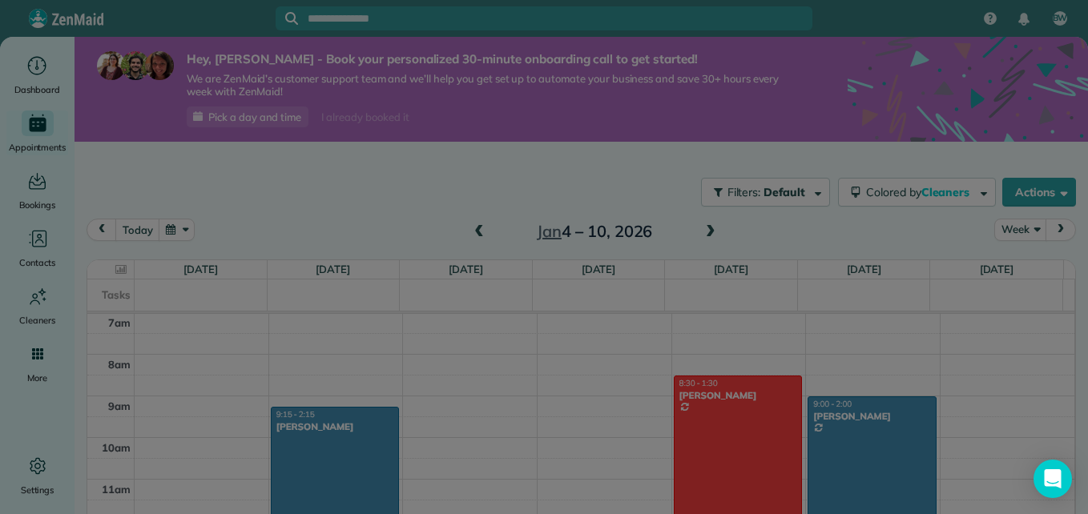
click at [354, 418] on body "BW Dashboard Appointments Bookings Contacts Cleaners Invoices Payroll Reports H…" at bounding box center [544, 257] width 1088 height 514
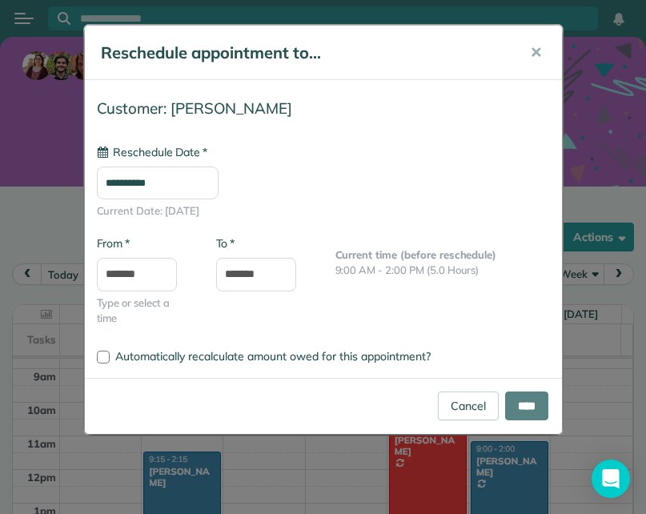
type input "**********"
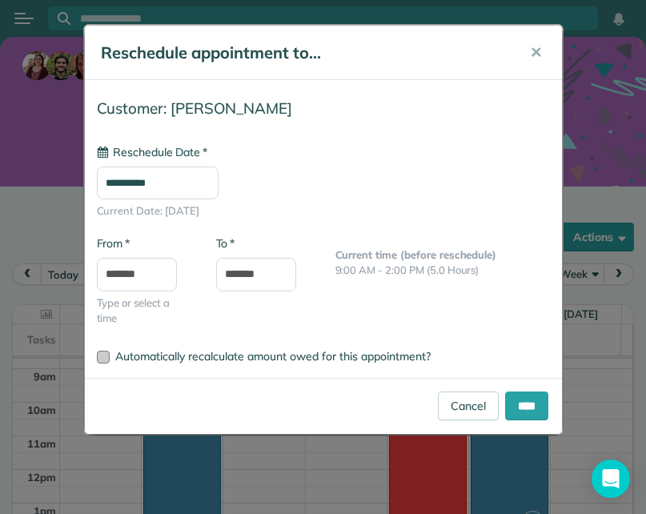
click at [386, 358] on span "Automatically recalculate amount owed for this appointment?" at bounding box center [273, 356] width 316 height 14
click at [376, 465] on div "**********" at bounding box center [323, 257] width 646 height 514
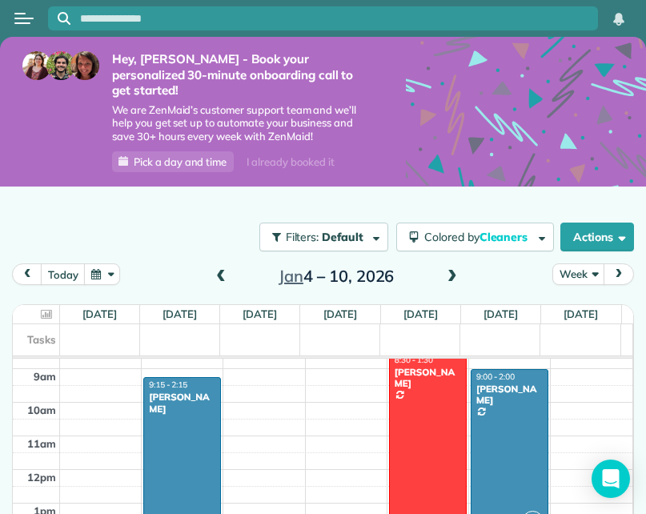
click at [203, 415] on div "marjorie smith" at bounding box center [182, 403] width 68 height 23
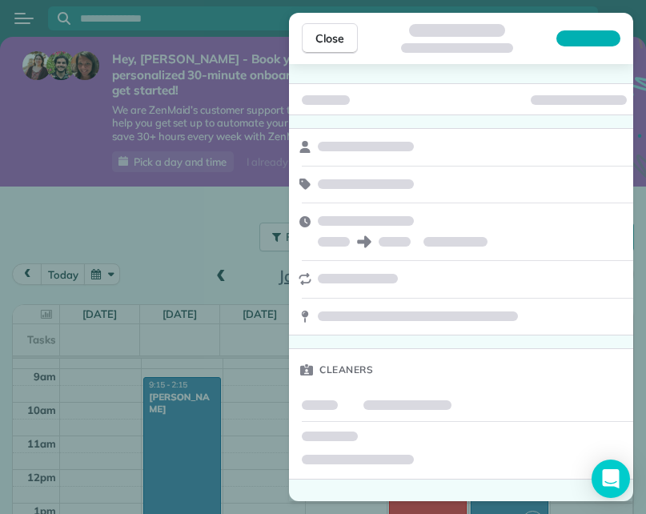
click at [203, 449] on div "Close Cleaners" at bounding box center [323, 257] width 646 height 514
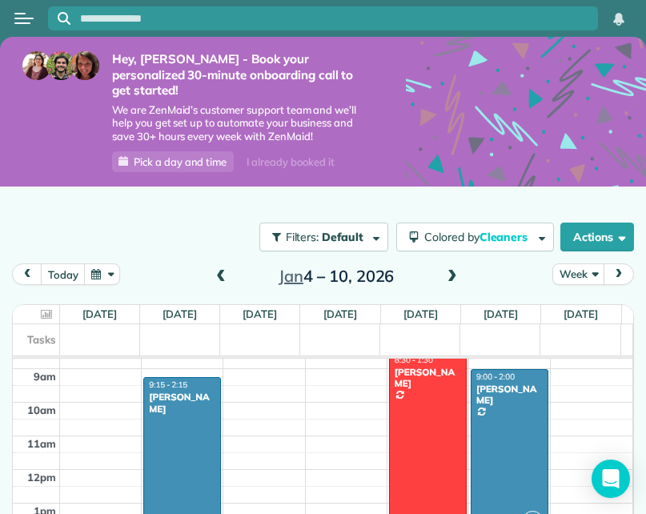
click at [203, 449] on div at bounding box center [323, 257] width 646 height 514
click at [203, 415] on div "marjorie smith" at bounding box center [182, 403] width 68 height 23
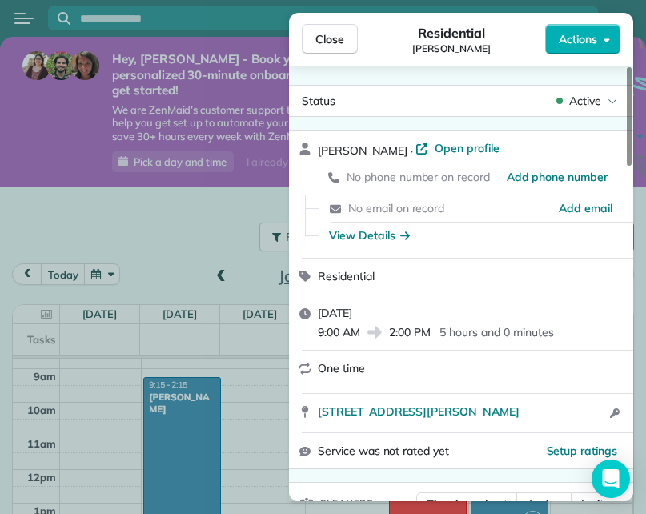
drag, startPoint x: 203, startPoint y: 449, endPoint x: 209, endPoint y: 417, distance: 33.5
click at [209, 417] on body "BW Hey, Brandy - Book your personalized 30-minute onboarding call to get starte…" at bounding box center [323, 257] width 646 height 514
click at [209, 417] on div "Close Residential marjorie smith Actions Status Active marjorie smith · Open pr…" at bounding box center [323, 257] width 646 height 514
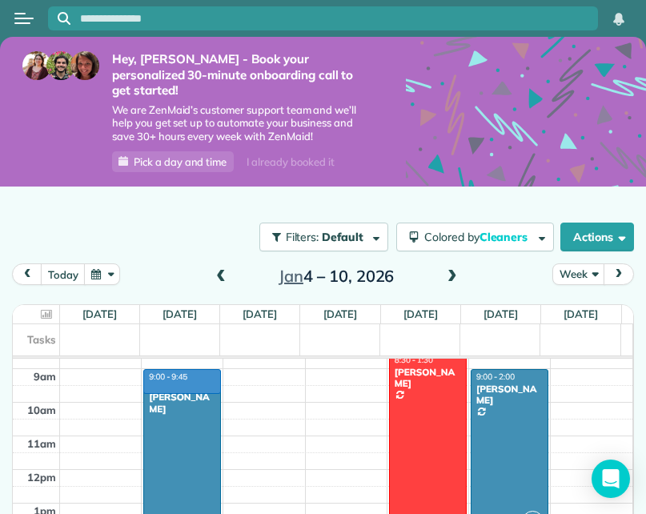
drag, startPoint x: 209, startPoint y: 417, endPoint x: 192, endPoint y: 432, distance: 22.7
click at [192, 432] on div "12am 1am 2am 3am 4am 5am 6am 7am 8am 9am 10am 11am 12pm 1pm 2pm 3pm 4pm 5pm 6pm…" at bounding box center [323, 469] width 620 height 807
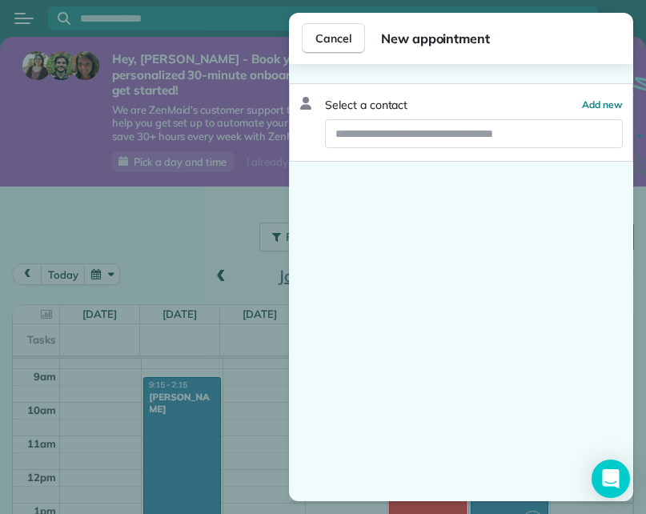
click at [173, 445] on div "Cancel New appointment Select a contact Add new" at bounding box center [323, 257] width 646 height 514
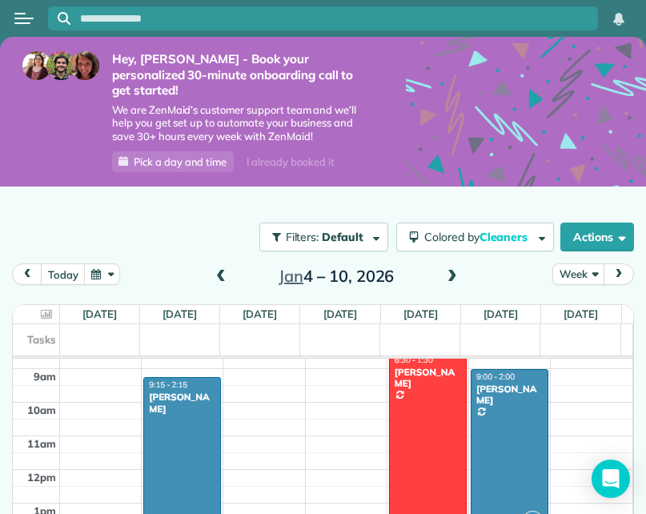
click at [166, 416] on div "12am 1am 2am 3am 4am 5am 6am 7am 8am 9am 10am 11am 12pm 1pm 2pm 3pm 4pm 5pm 6pm…" at bounding box center [323, 469] width 620 height 807
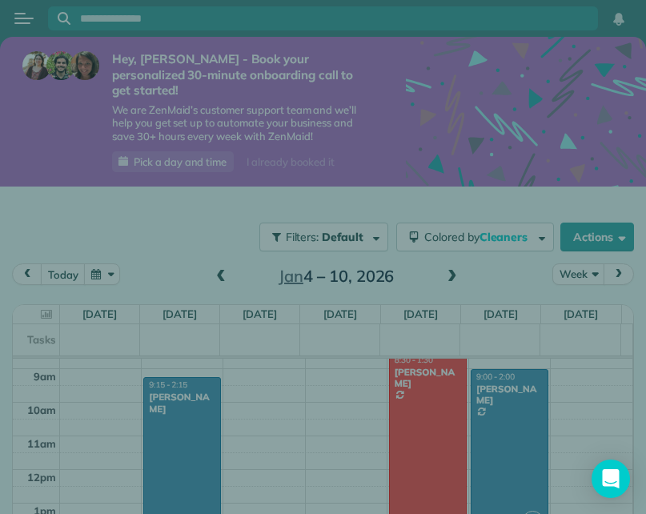
click at [166, 416] on body "BW Hey, Brandy - Book your personalized 30-minute onboarding call to get starte…" at bounding box center [323, 257] width 646 height 514
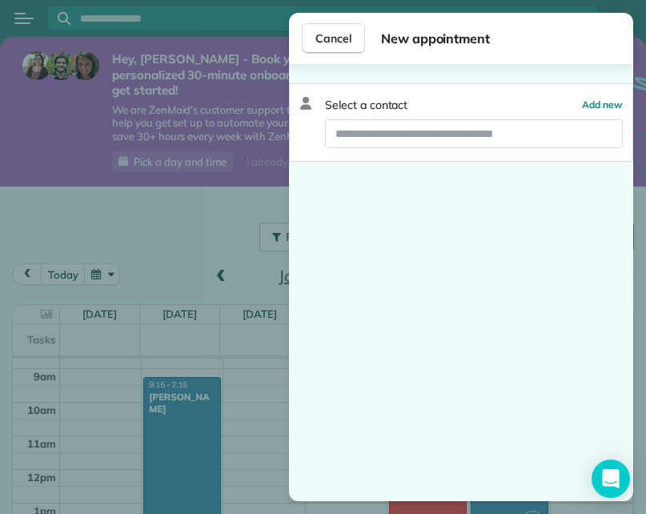
click at [155, 457] on div "Cancel New appointment Select a contact Add new" at bounding box center [323, 257] width 646 height 514
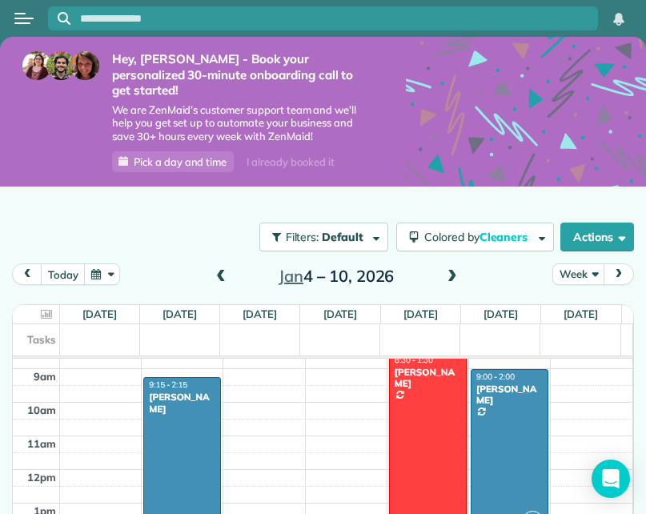
click at [176, 458] on div at bounding box center [182, 461] width 76 height 167
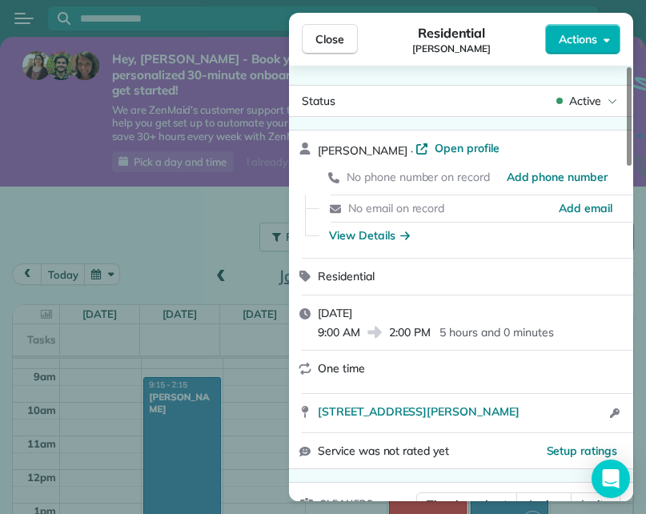
click at [366, 336] on div "9:00 AM 2:00 PM 5 hours and 0 minutes" at bounding box center [471, 330] width 306 height 19
click at [202, 414] on div "Close Residential marjorie smith Actions Status Active marjorie smith · Open pr…" at bounding box center [323, 257] width 646 height 514
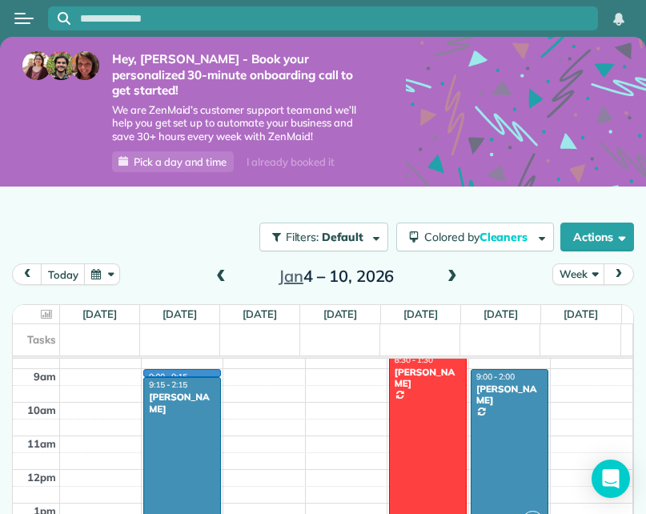
click at [202, 414] on div "12am 1am 2am 3am 4am 5am 6am 7am 8am 9am 10am 11am 12pm 1pm 2pm 3pm 4pm 5pm 6pm…" at bounding box center [323, 469] width 620 height 807
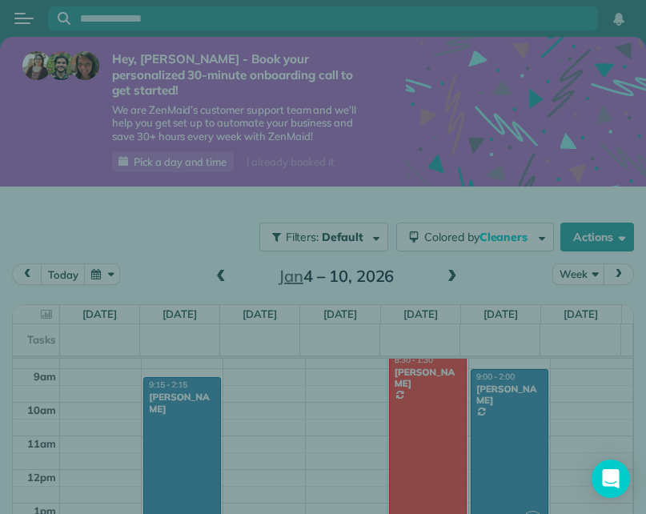
click at [202, 414] on div "Cancel New appointment Select a contact Add new" at bounding box center [323, 257] width 646 height 514
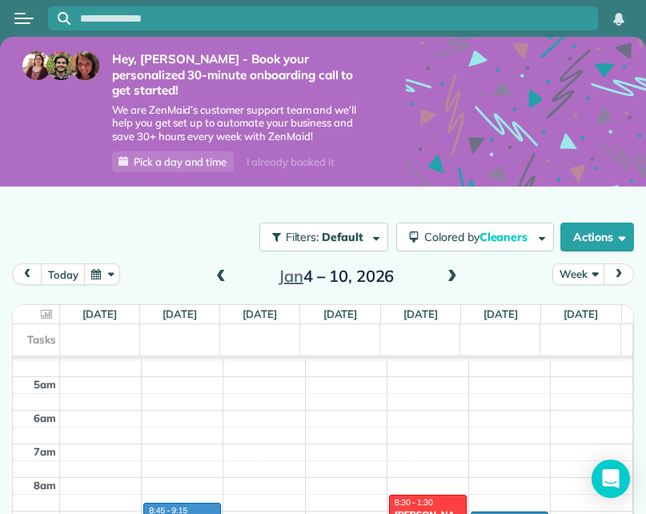
drag, startPoint x: 202, startPoint y: 414, endPoint x: 204, endPoint y: 405, distance: 9.1
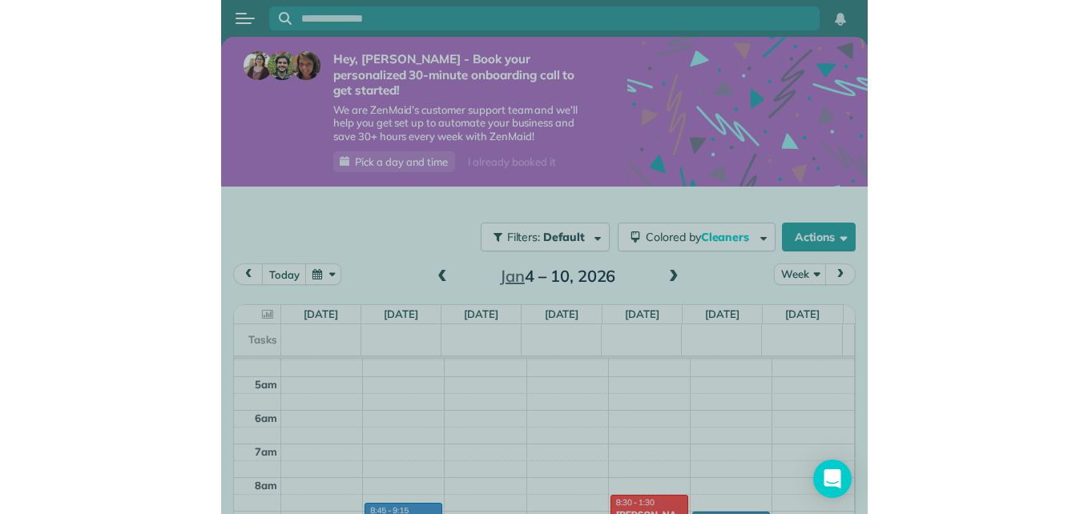
scroll to position [124, 0]
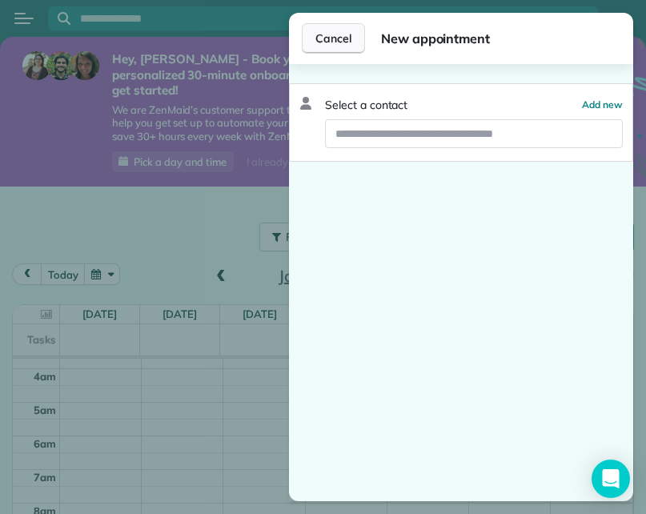
click at [334, 38] on span "Cancel" at bounding box center [334, 38] width 36 height 16
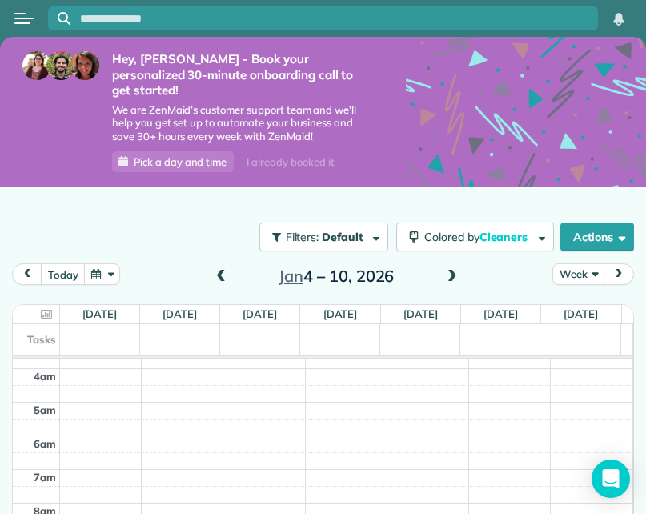
click at [546, 90] on icon at bounding box center [526, 157] width 240 height 240
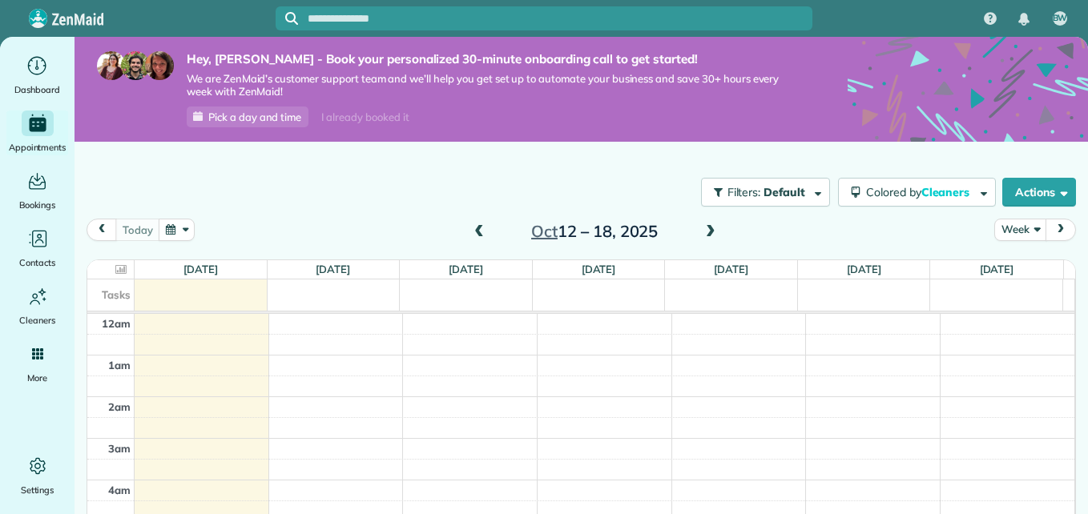
scroll to position [292, 0]
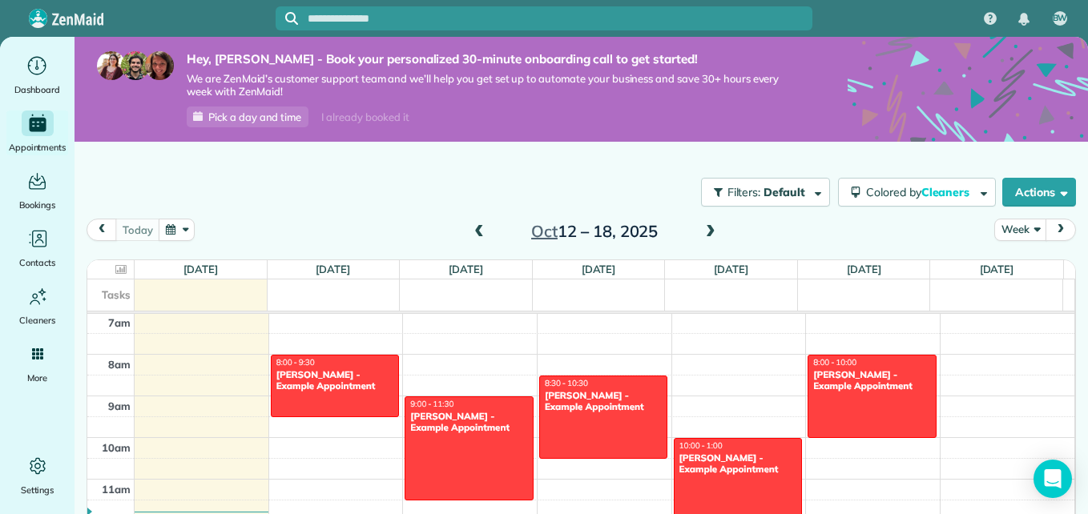
click at [695, 234] on div "[DATE] – [DATE]" at bounding box center [594, 232] width 256 height 26
click at [704, 231] on span at bounding box center [711, 232] width 18 height 14
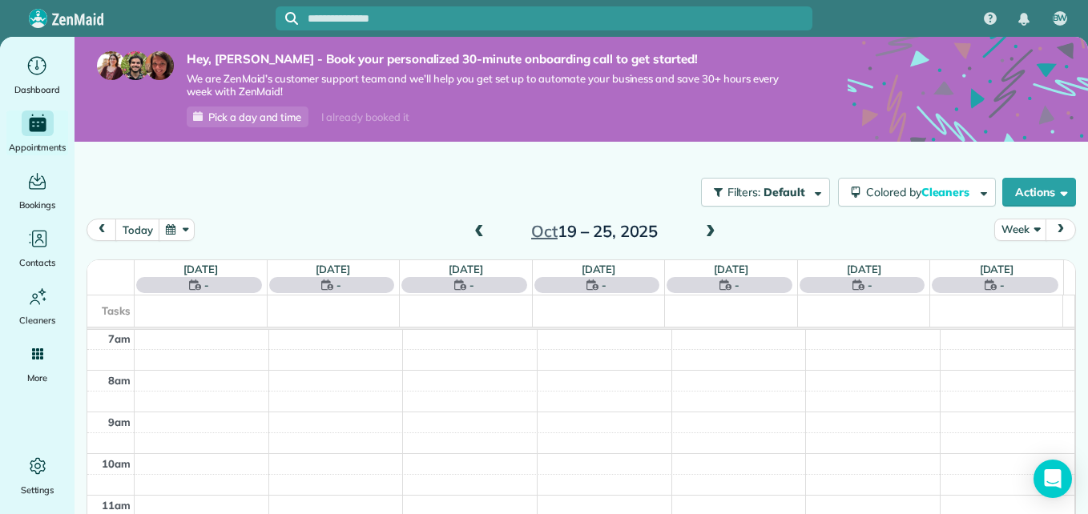
click at [704, 231] on span at bounding box center [711, 232] width 18 height 14
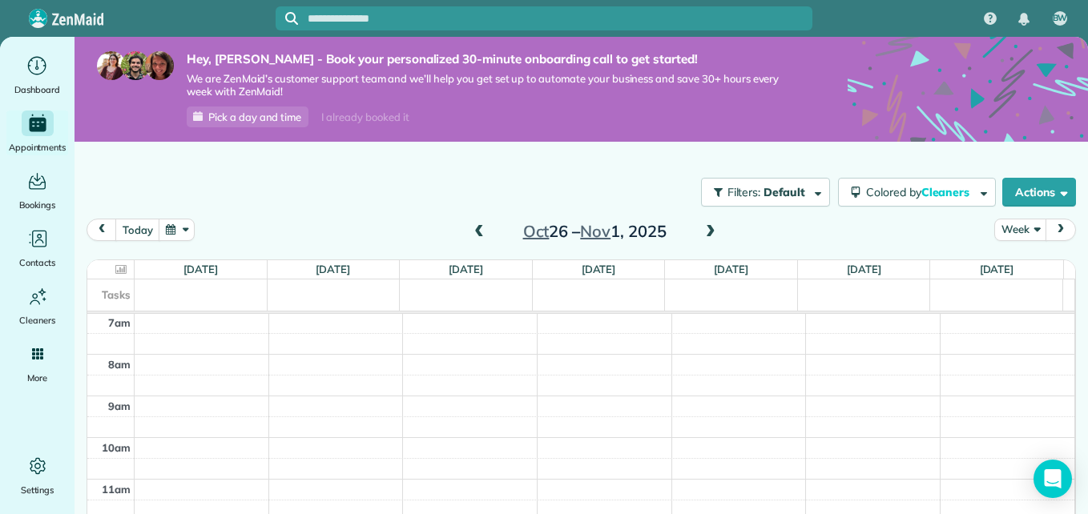
click at [704, 231] on span at bounding box center [711, 232] width 18 height 14
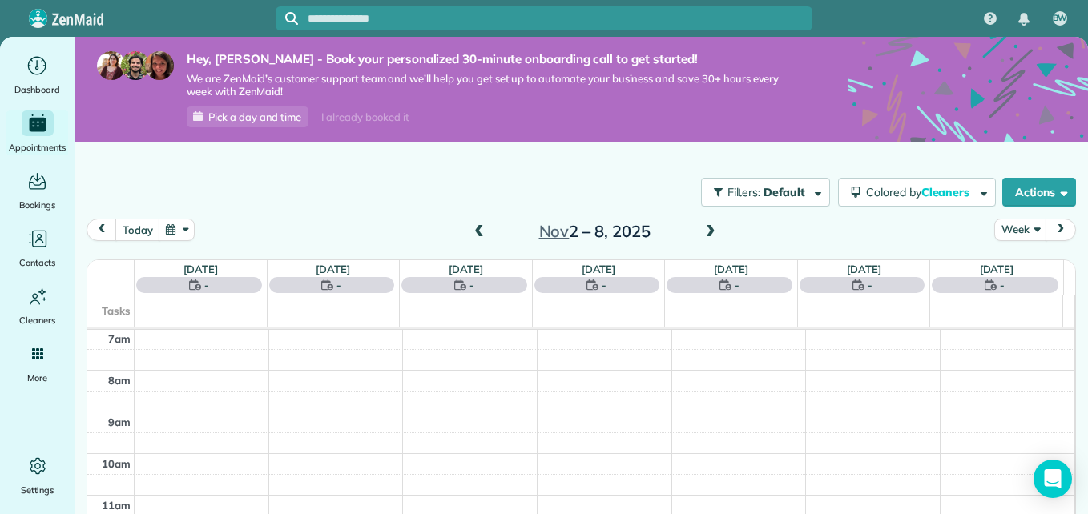
click at [704, 231] on span at bounding box center [711, 232] width 18 height 14
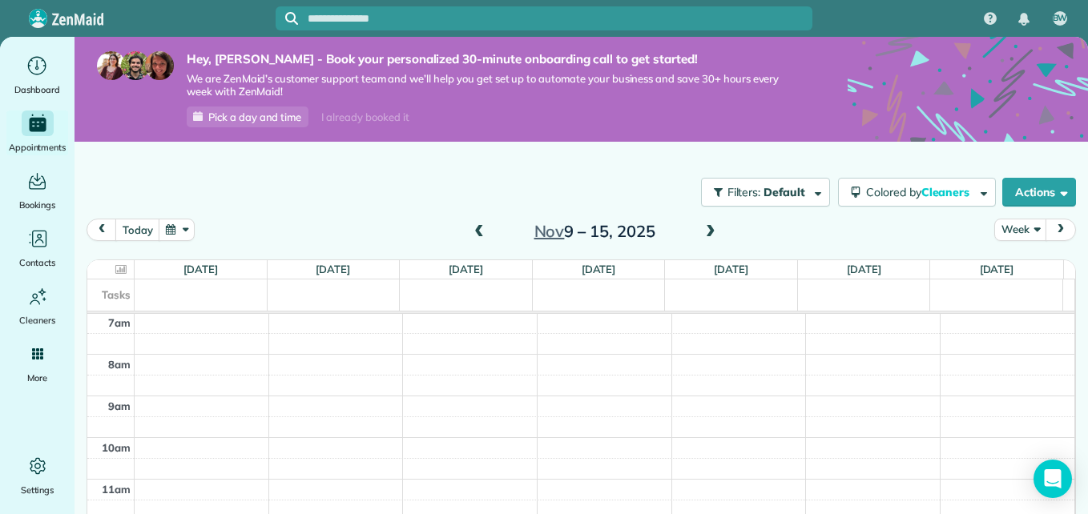
click at [704, 231] on span at bounding box center [711, 232] width 18 height 14
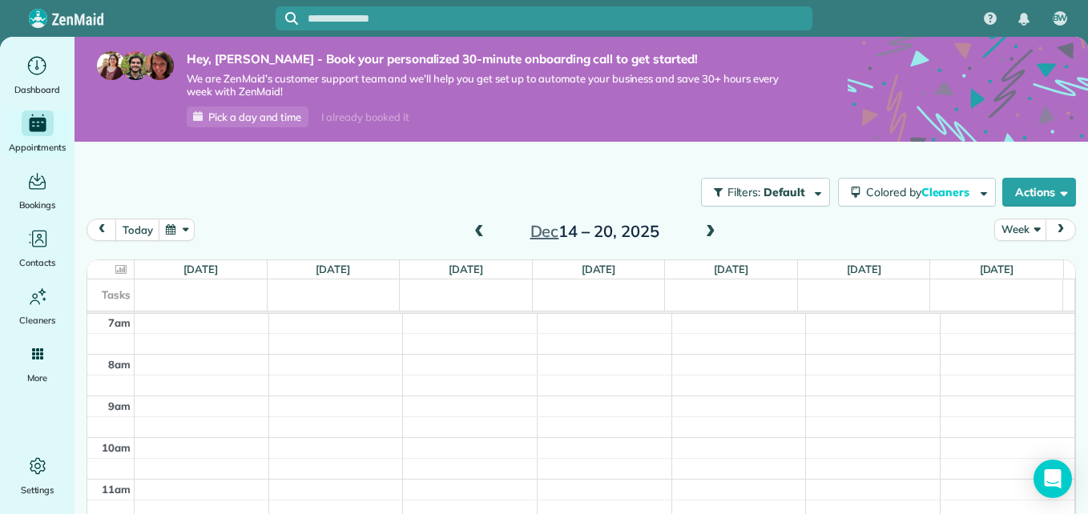
click at [704, 231] on span at bounding box center [711, 232] width 18 height 14
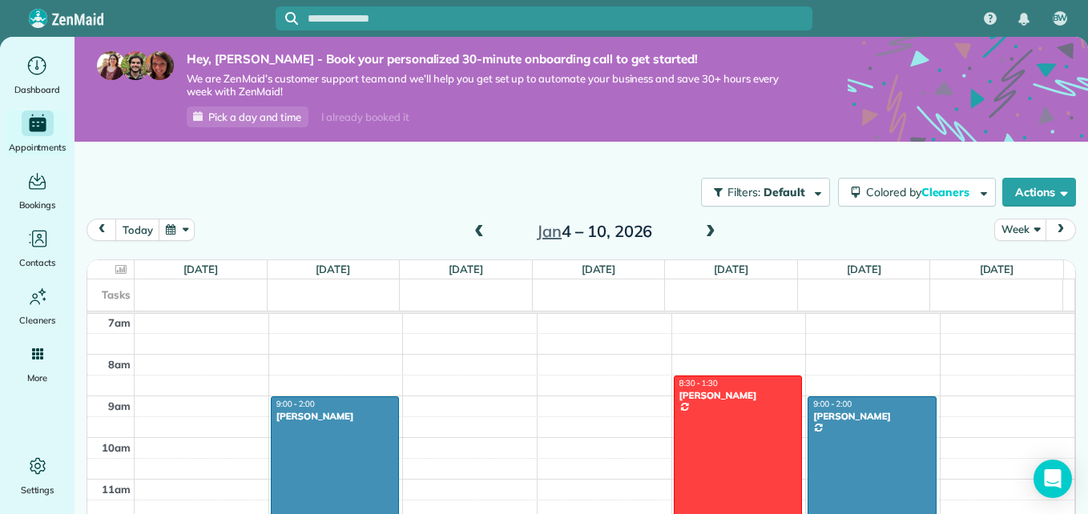
click at [322, 464] on div at bounding box center [335, 500] width 127 height 207
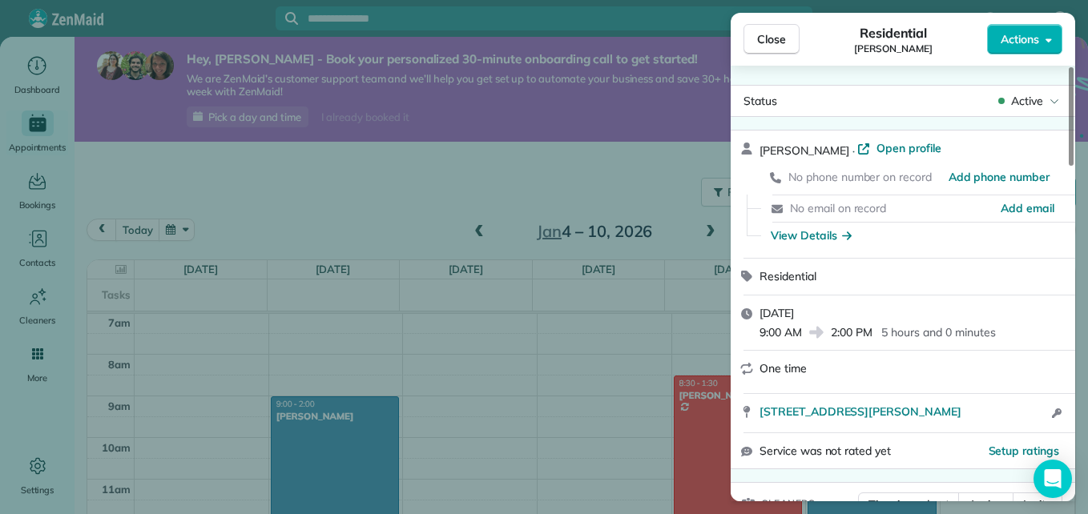
click at [1072, 168] on div "[PERSON_NAME] · Open profile No phone number on record Add phone number No emai…" at bounding box center [903, 194] width 344 height 127
click at [1073, 142] on div at bounding box center [1071, 116] width 5 height 99
click at [1073, 161] on div at bounding box center [1071, 116] width 5 height 99
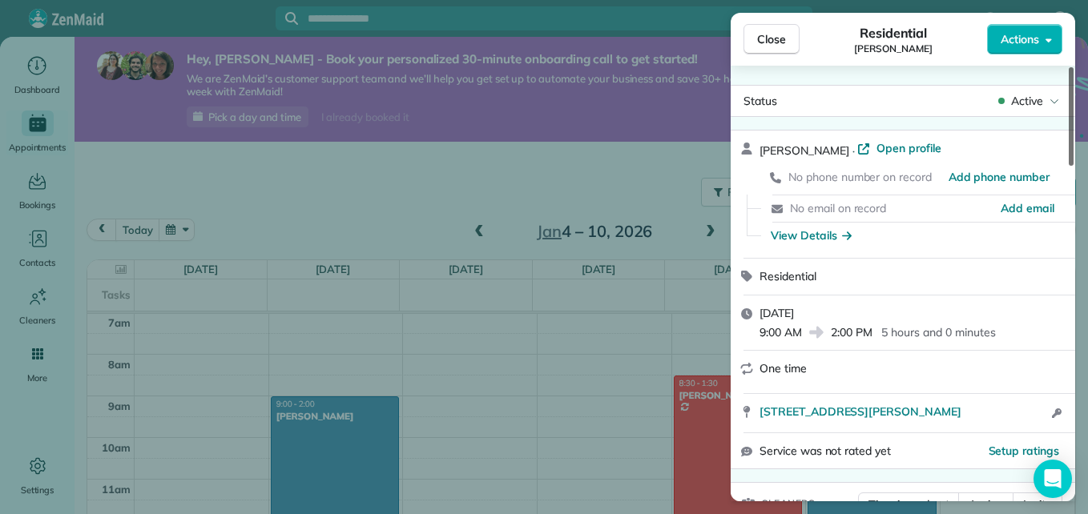
click at [1073, 161] on div at bounding box center [1071, 116] width 5 height 99
click at [1070, 158] on div at bounding box center [1071, 116] width 5 height 99
click at [1072, 186] on div "[PERSON_NAME] · Open profile No phone number on record Add phone number No emai…" at bounding box center [903, 194] width 344 height 127
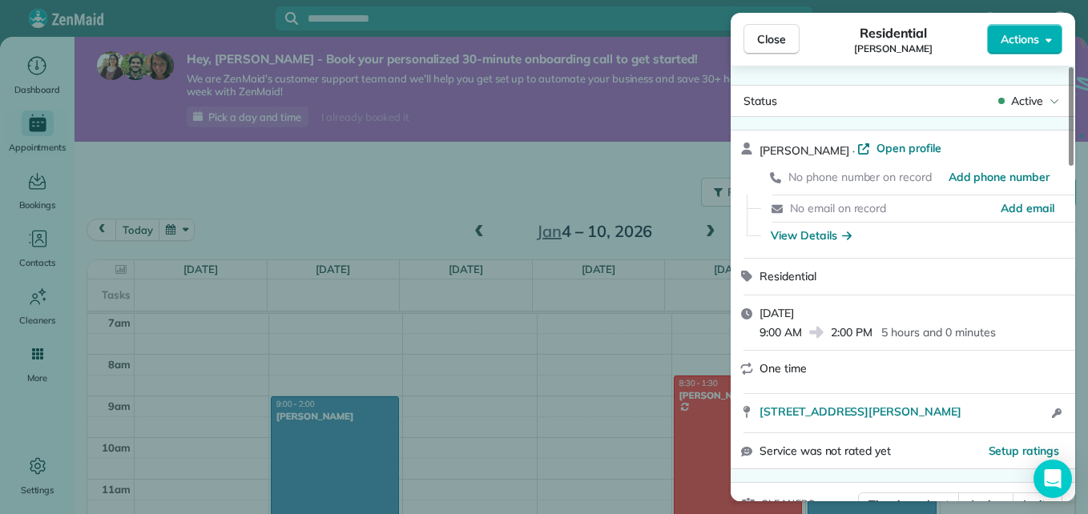
click at [1072, 186] on div "marjorie smith · Open profile No phone number on record Add phone number No ema…" at bounding box center [903, 194] width 344 height 127
drag, startPoint x: 1072, startPoint y: 186, endPoint x: 1070, endPoint y: 178, distance: 8.2
click at [1070, 178] on div "marjorie smith · Open profile No phone number on record Add phone number No ema…" at bounding box center [903, 194] width 344 height 127
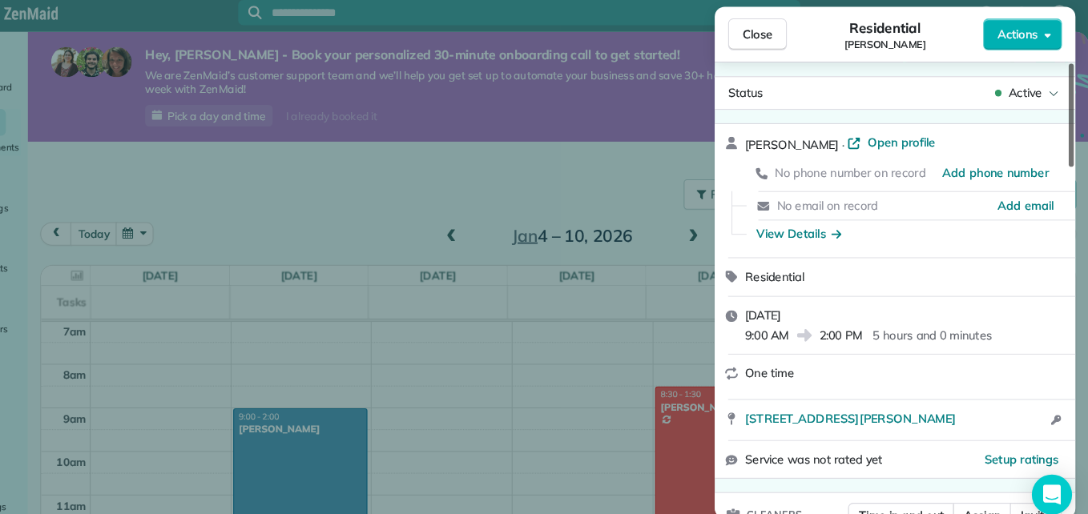
scroll to position [4, 0]
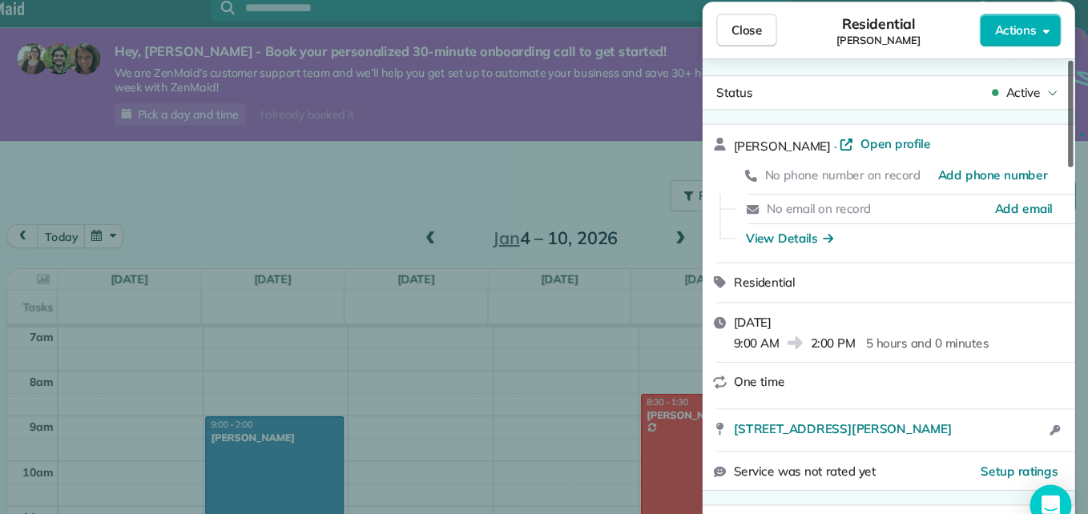
click at [1073, 165] on div at bounding box center [1071, 116] width 5 height 99
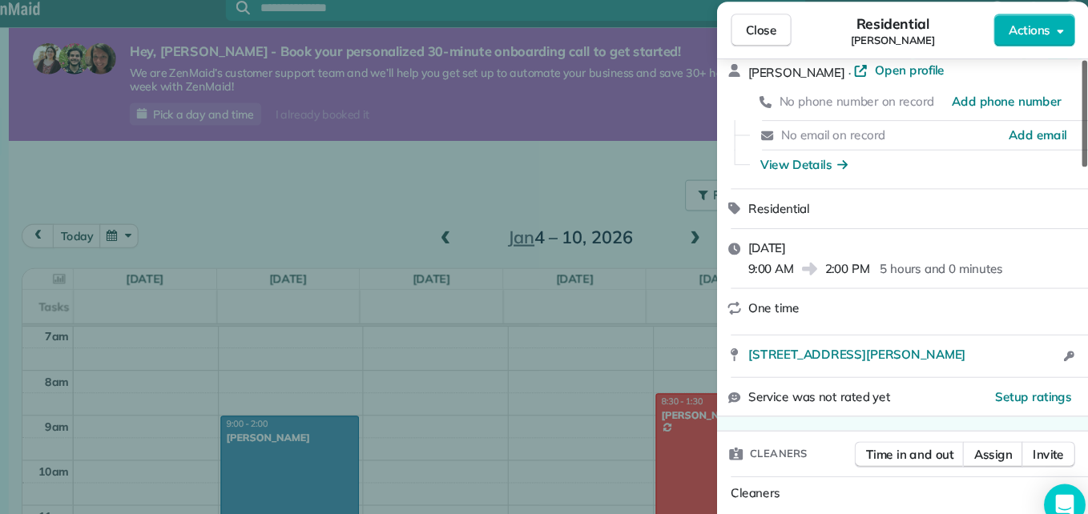
scroll to position [70, 0]
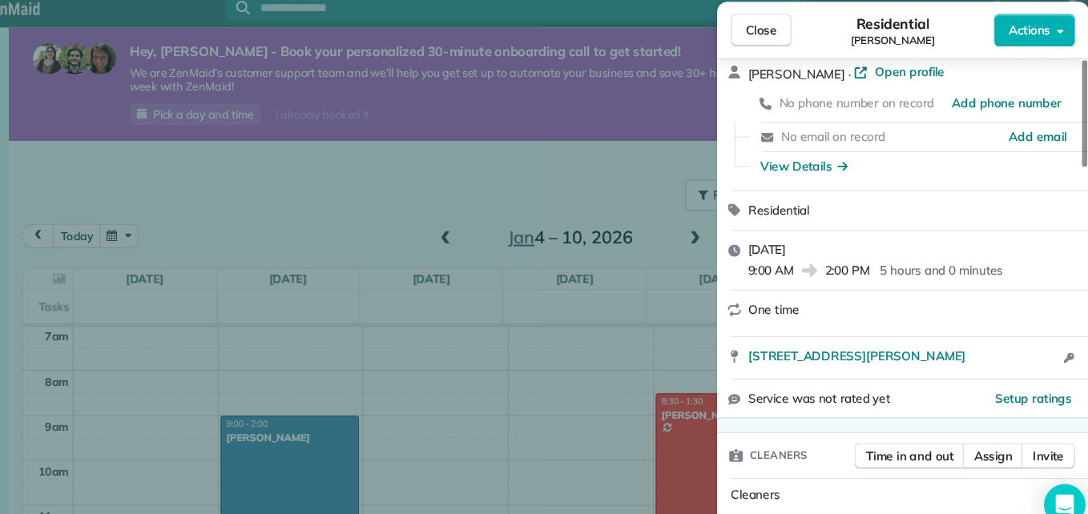
click at [1073, 191] on div "Residential" at bounding box center [903, 206] width 344 height 36
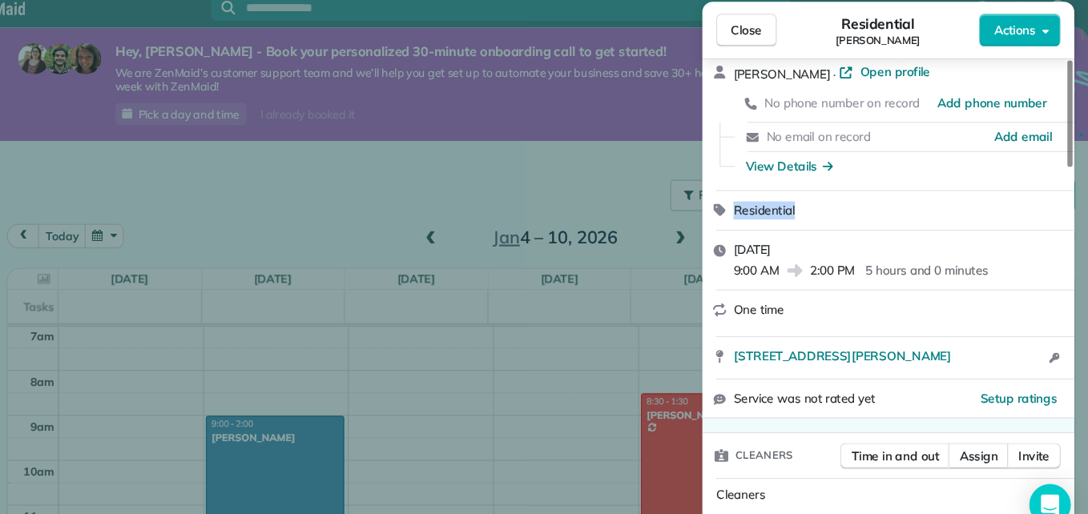
drag, startPoint x: 1073, startPoint y: 191, endPoint x: 1084, endPoint y: 199, distance: 13.3
click at [1084, 199] on div "Close Residential marjorie smith Actions Status Active marjorie smith · Open pr…" at bounding box center [544, 257] width 1088 height 514
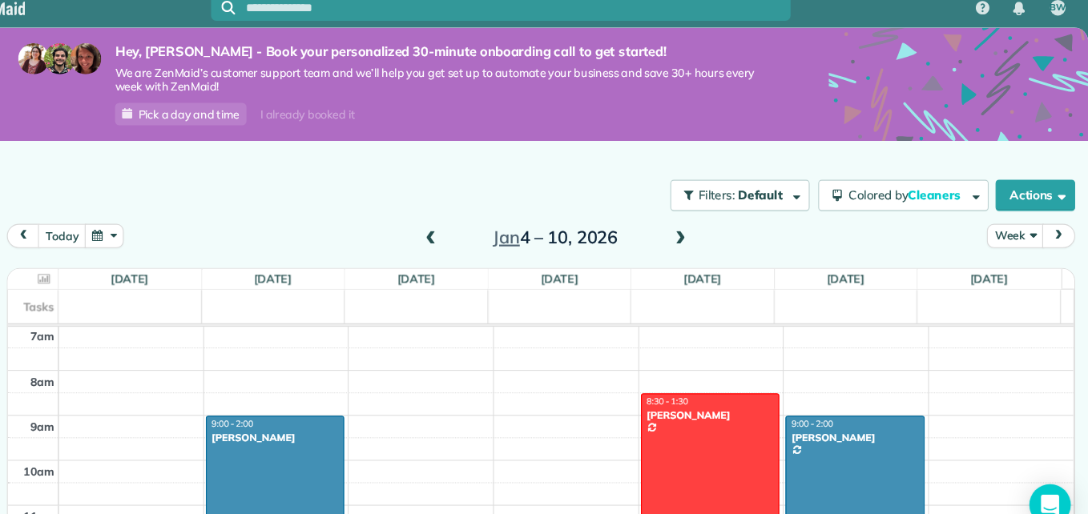
click at [1084, 199] on div "BW Dashboard Appointments Bookings Contacts Cleaners Invoices Payroll Reports H…" at bounding box center [544, 257] width 1088 height 514
click at [332, 411] on div "marjorie smith" at bounding box center [335, 416] width 119 height 11
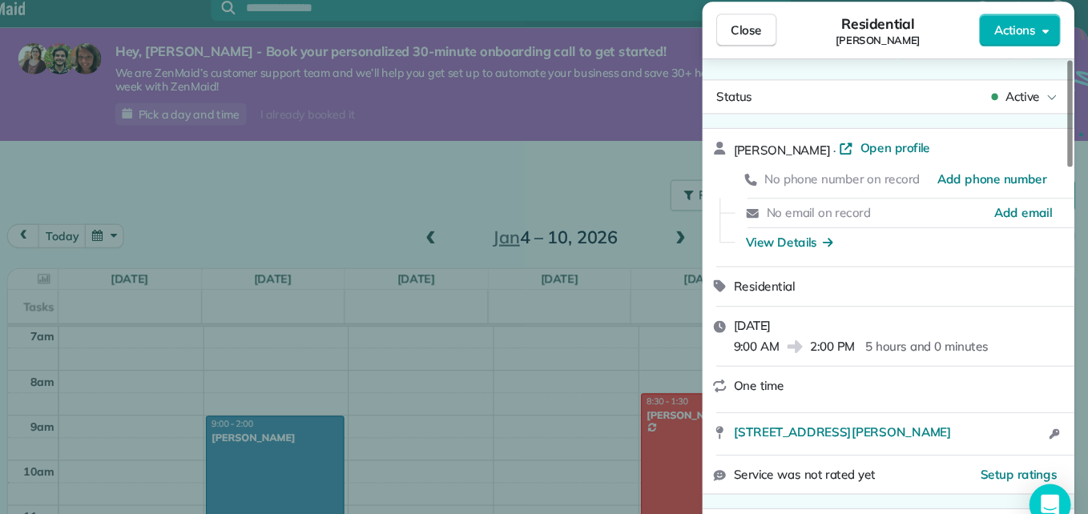
click at [1074, 249] on div "marjorie smith · Open profile No phone number on record Add phone number No ema…" at bounding box center [903, 194] width 344 height 127
click at [1073, 260] on div "Residential" at bounding box center [903, 277] width 344 height 36
click at [1069, 163] on div at bounding box center [1071, 116] width 5 height 99
click at [1069, 168] on div "marjorie smith · Open profile No phone number on record Add phone number No ema…" at bounding box center [903, 194] width 344 height 127
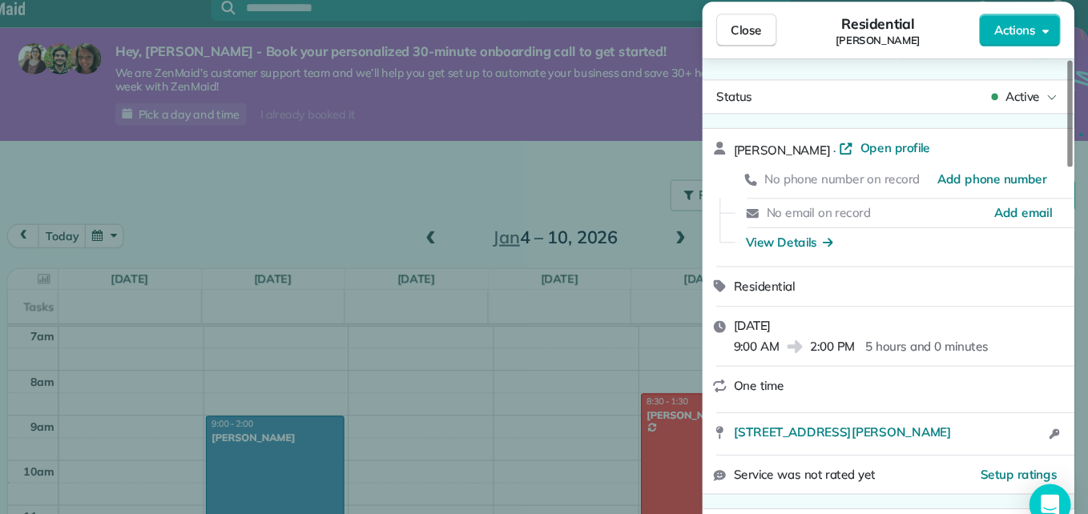
click at [1071, 169] on div "marjorie smith · Open profile No phone number on record Add phone number No ema…" at bounding box center [903, 194] width 344 height 127
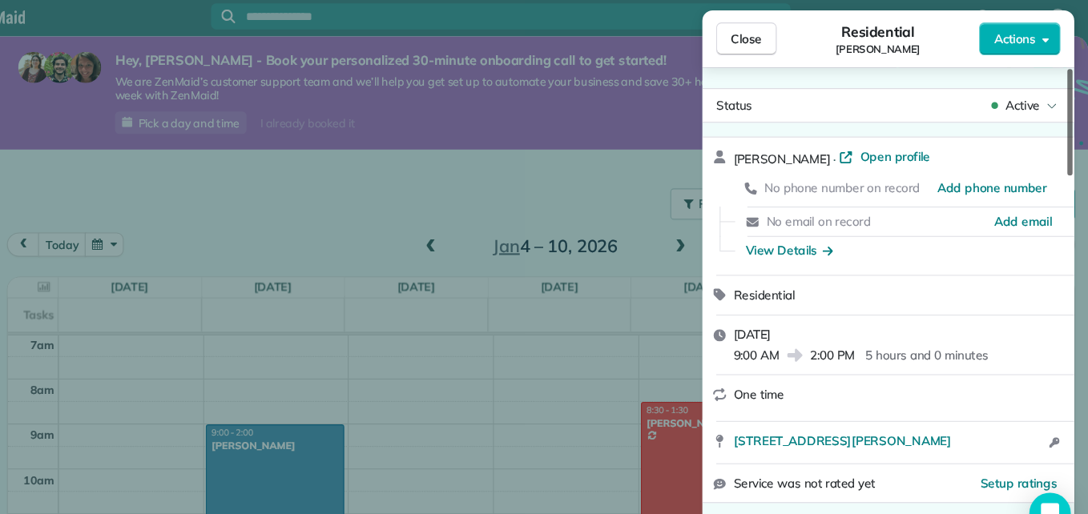
click at [1069, 160] on div at bounding box center [1071, 116] width 5 height 99
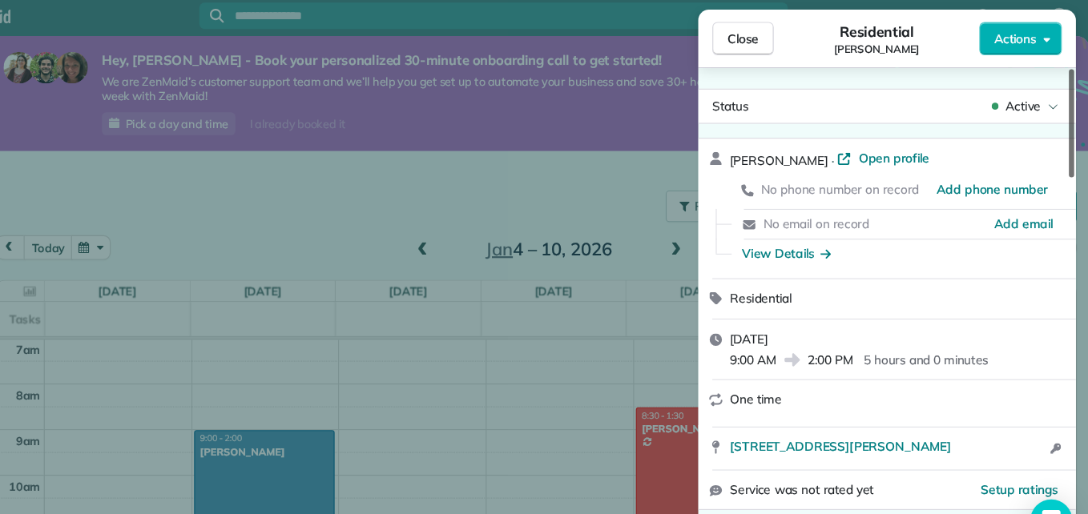
scroll to position [2, 0]
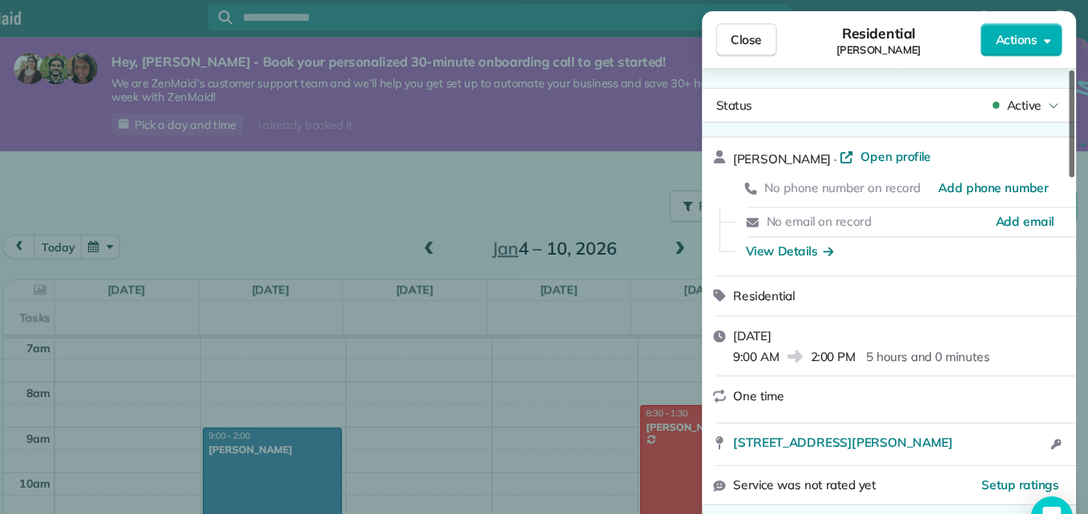
drag, startPoint x: 1071, startPoint y: 163, endPoint x: 1069, endPoint y: 144, distance: 18.6
click at [1069, 144] on div at bounding box center [1071, 116] width 5 height 99
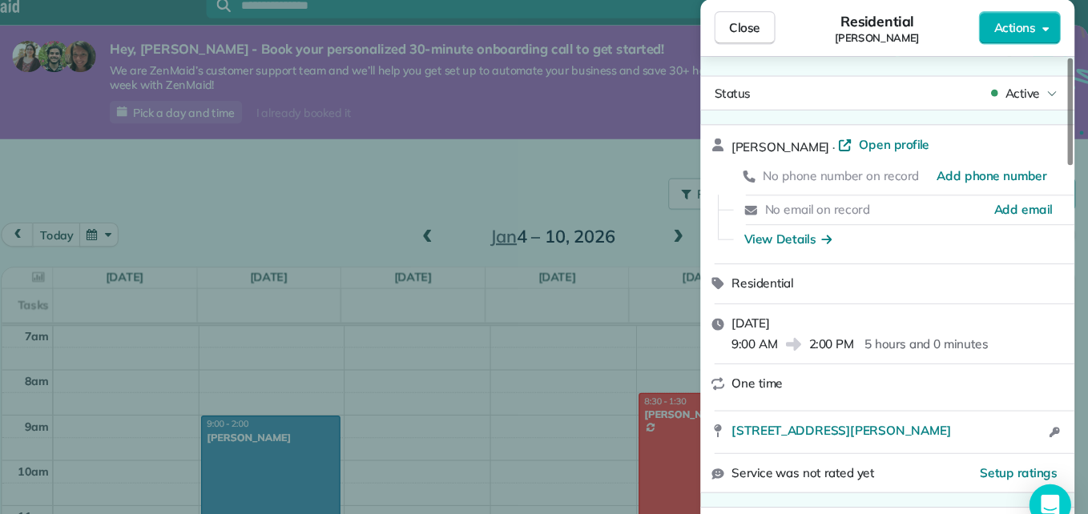
click at [1069, 177] on div "marjorie smith · Open profile No phone number on record Add phone number No ema…" at bounding box center [903, 192] width 344 height 127
click at [1073, 162] on div at bounding box center [1071, 116] width 5 height 99
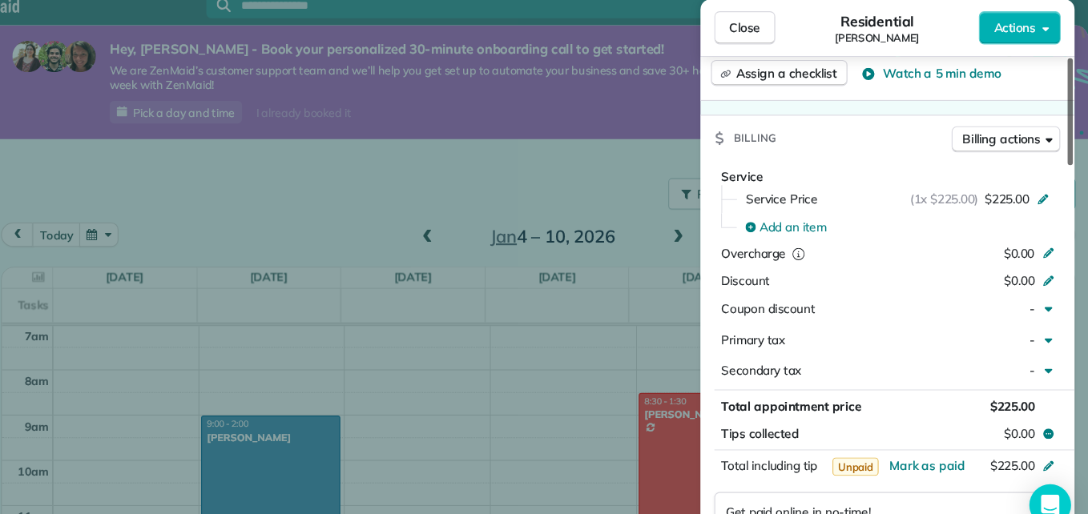
scroll to position [639, 0]
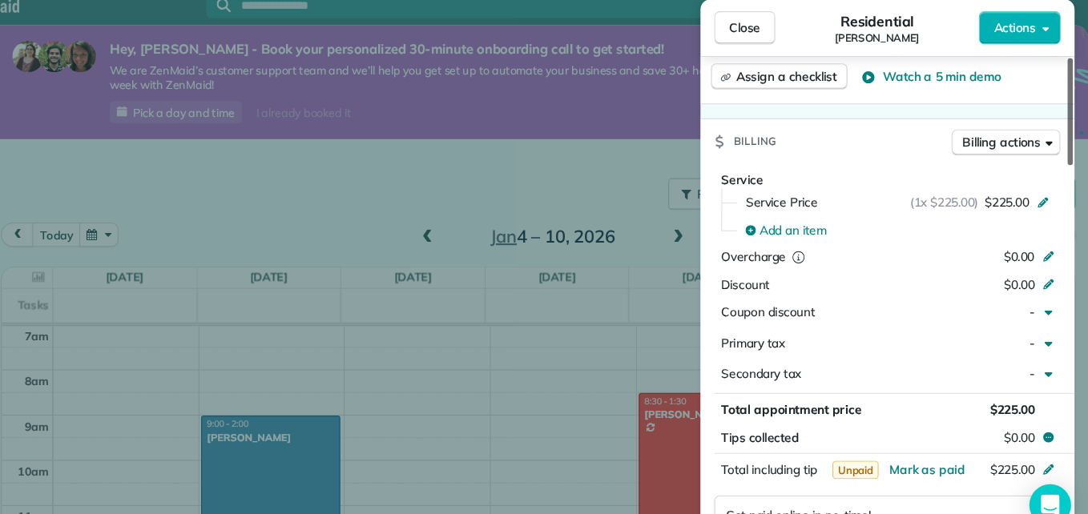
drag, startPoint x: 1073, startPoint y: 162, endPoint x: 1071, endPoint y: 305, distance: 143.4
click at [1071, 166] on div at bounding box center [1071, 116] width 5 height 99
click at [792, 35] on button "Close" at bounding box center [771, 39] width 56 height 30
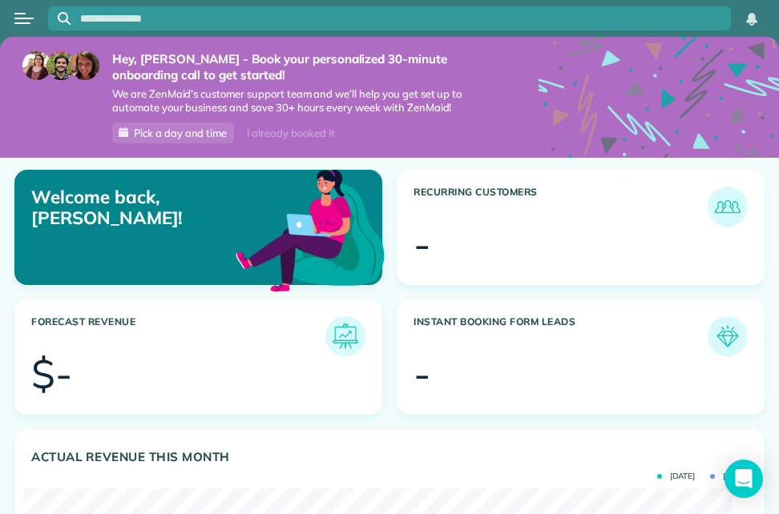
scroll to position [314, 708]
